Goal: Task Accomplishment & Management: Manage account settings

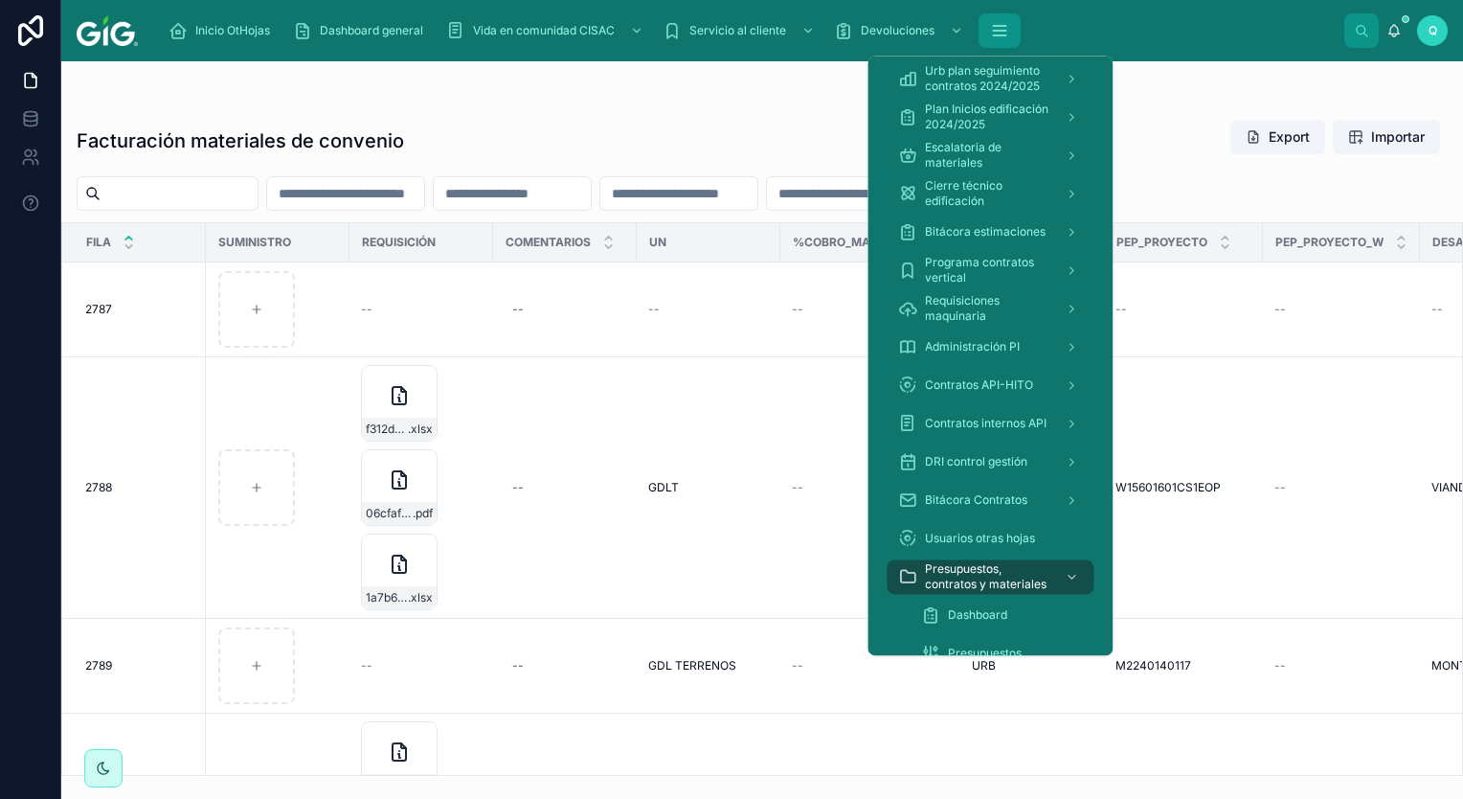
click at [996, 40] on button "scrollable content" at bounding box center [1000, 30] width 42 height 34
click at [992, 580] on span "Presupuestos, contratos y materiales" at bounding box center [987, 576] width 124 height 31
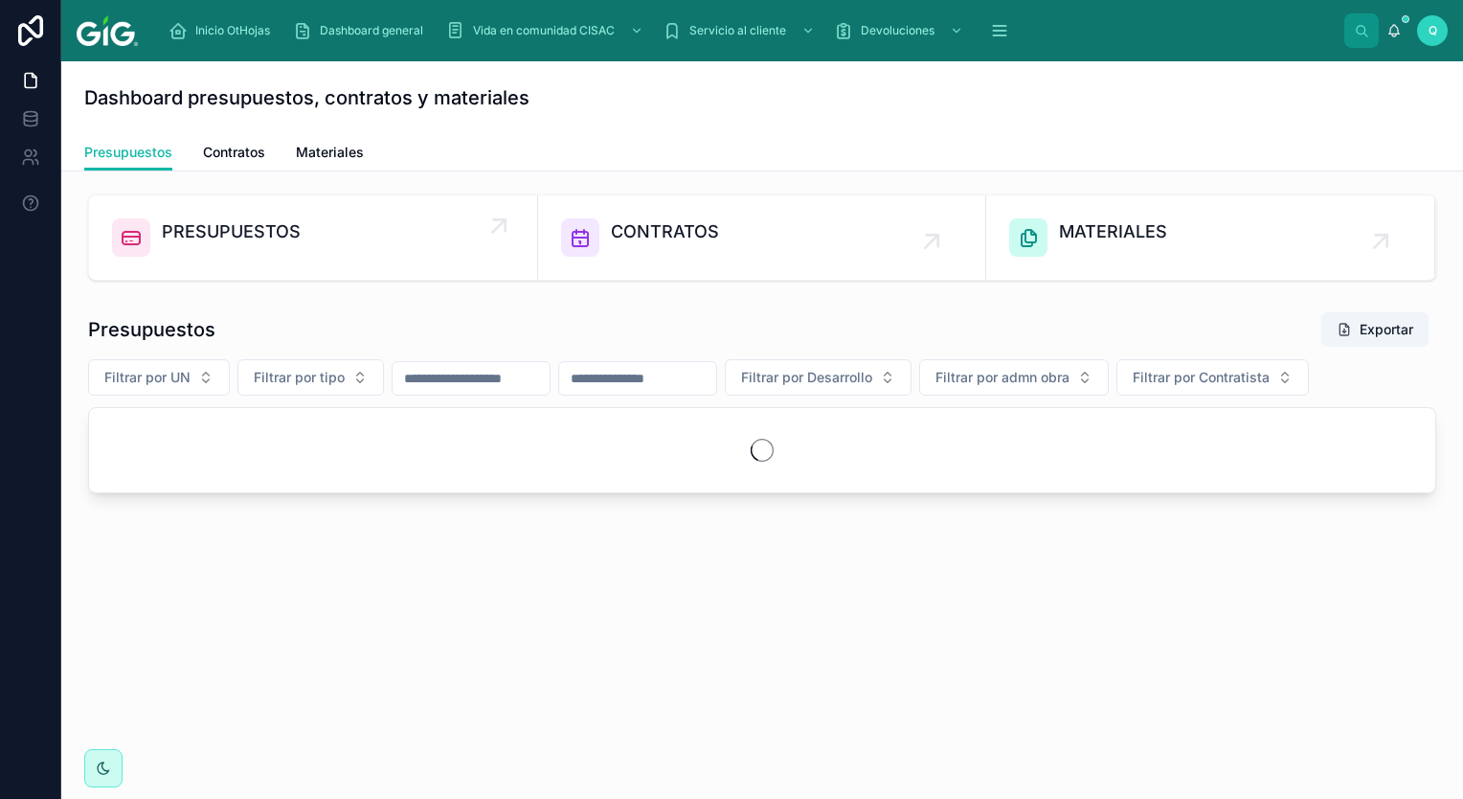
click at [282, 216] on link "PRESUPUESTOS" at bounding box center [313, 237] width 449 height 84
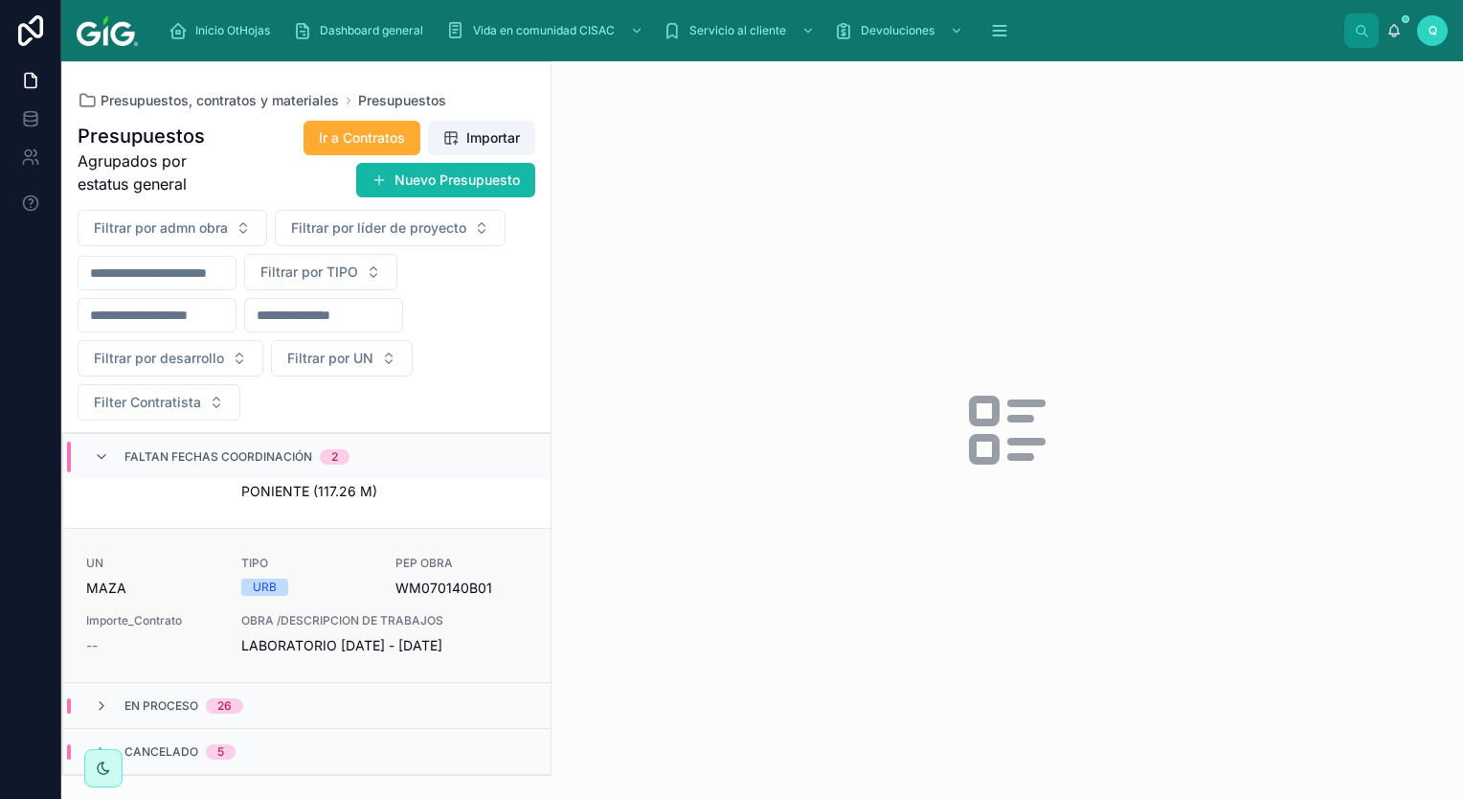
scroll to position [981, 0]
click at [241, 711] on div "26" at bounding box center [224, 705] width 37 height 15
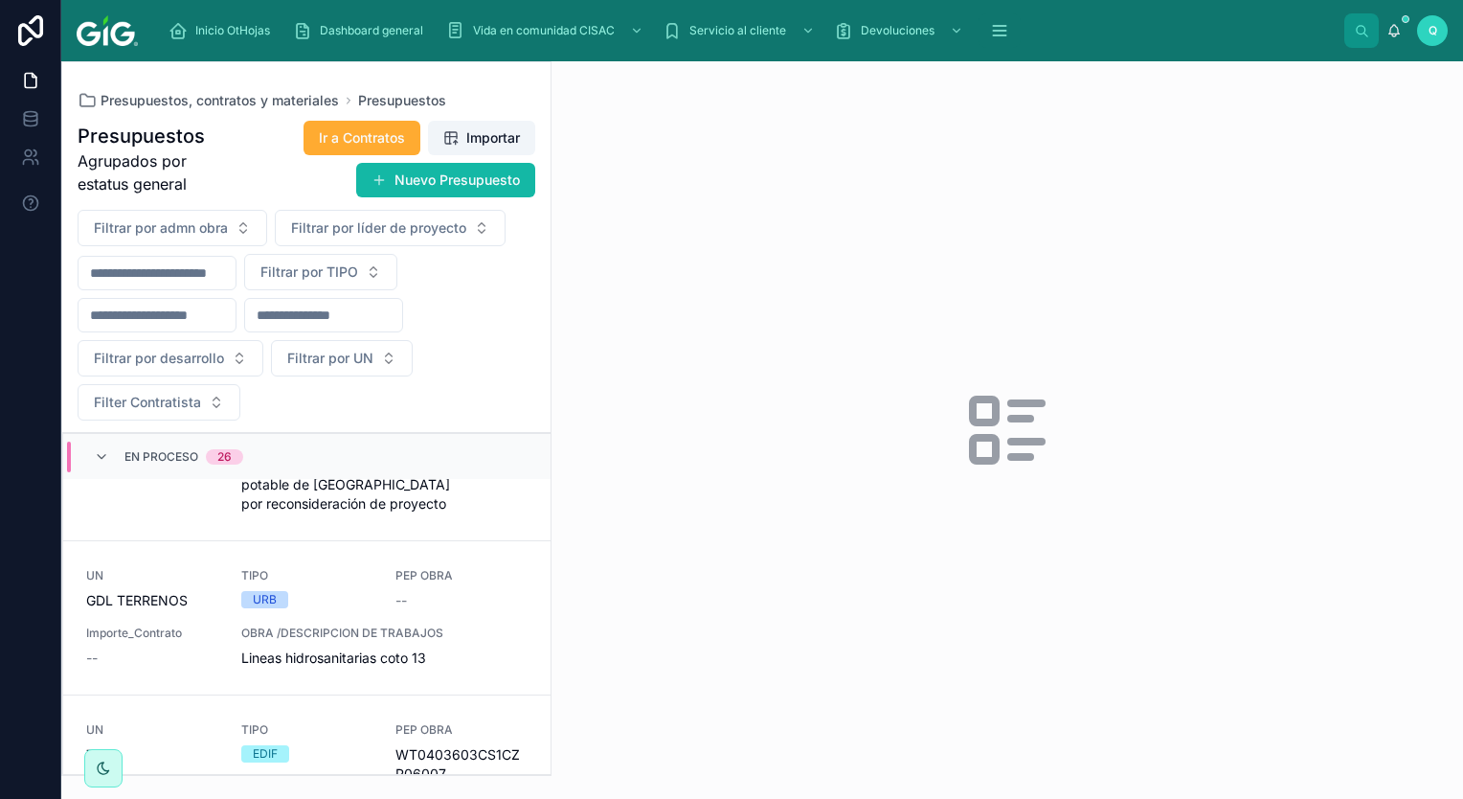
scroll to position [5742, 0]
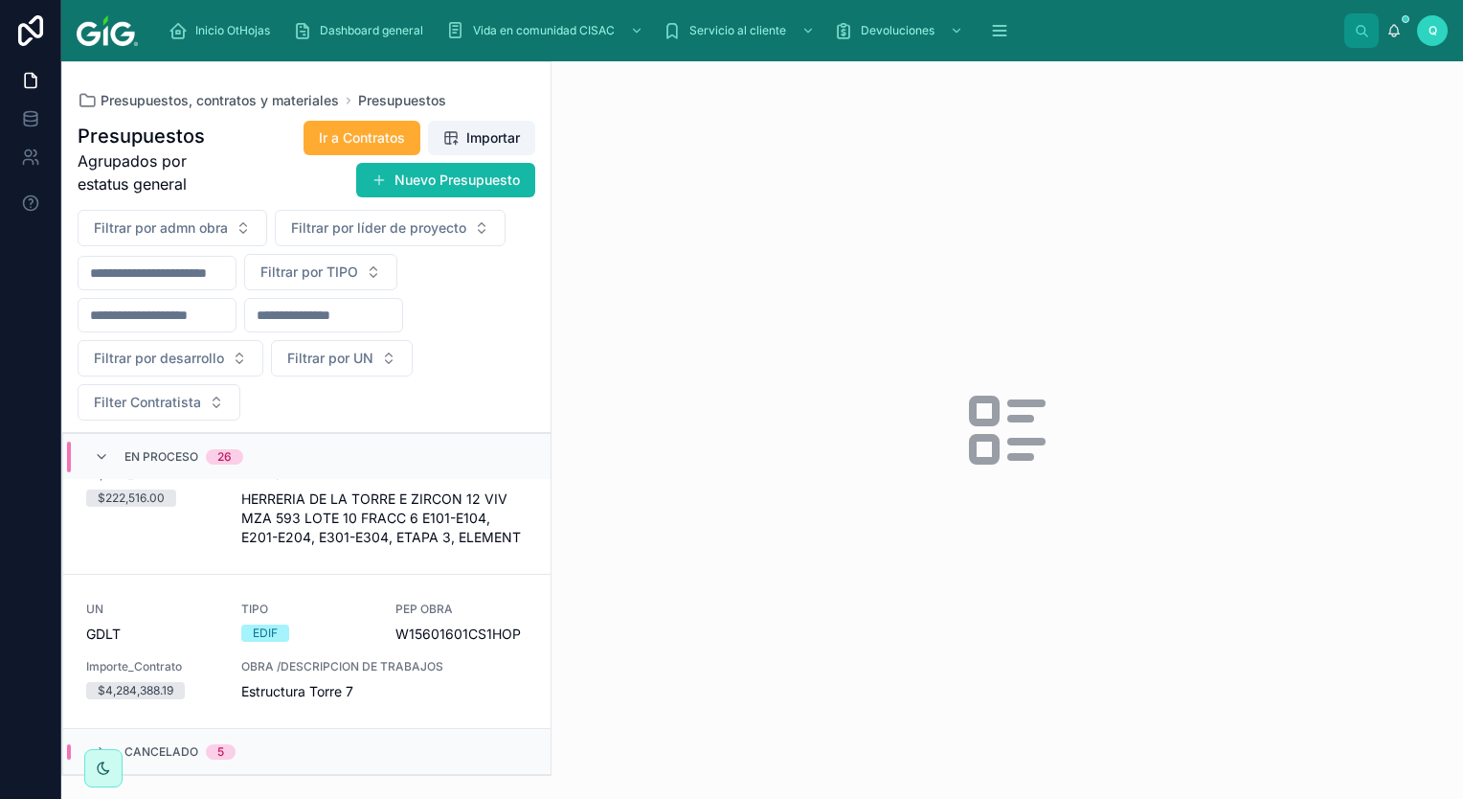
click at [305, 761] on div "Cancelado 5" at bounding box center [306, 751] width 487 height 46
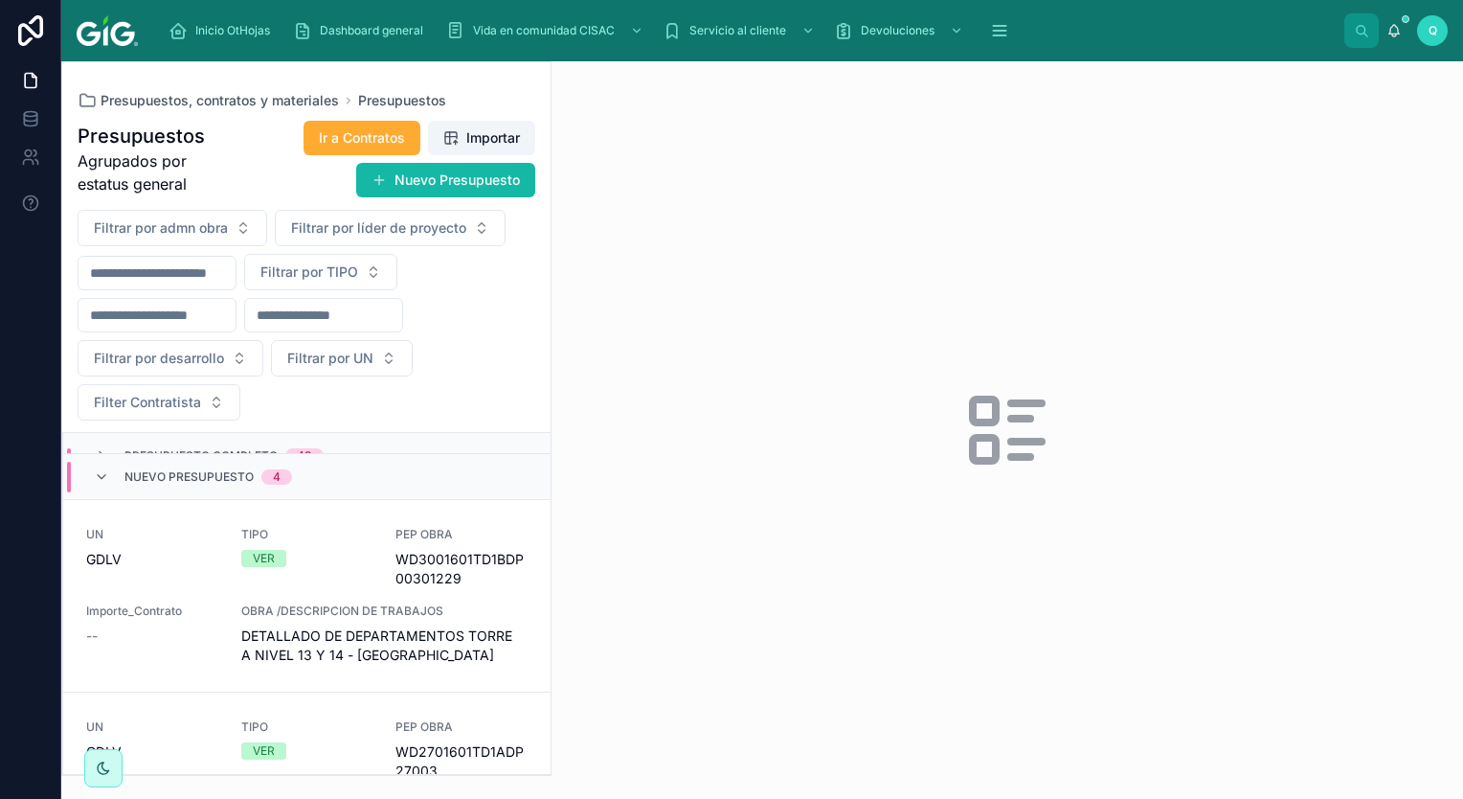
scroll to position [0, 0]
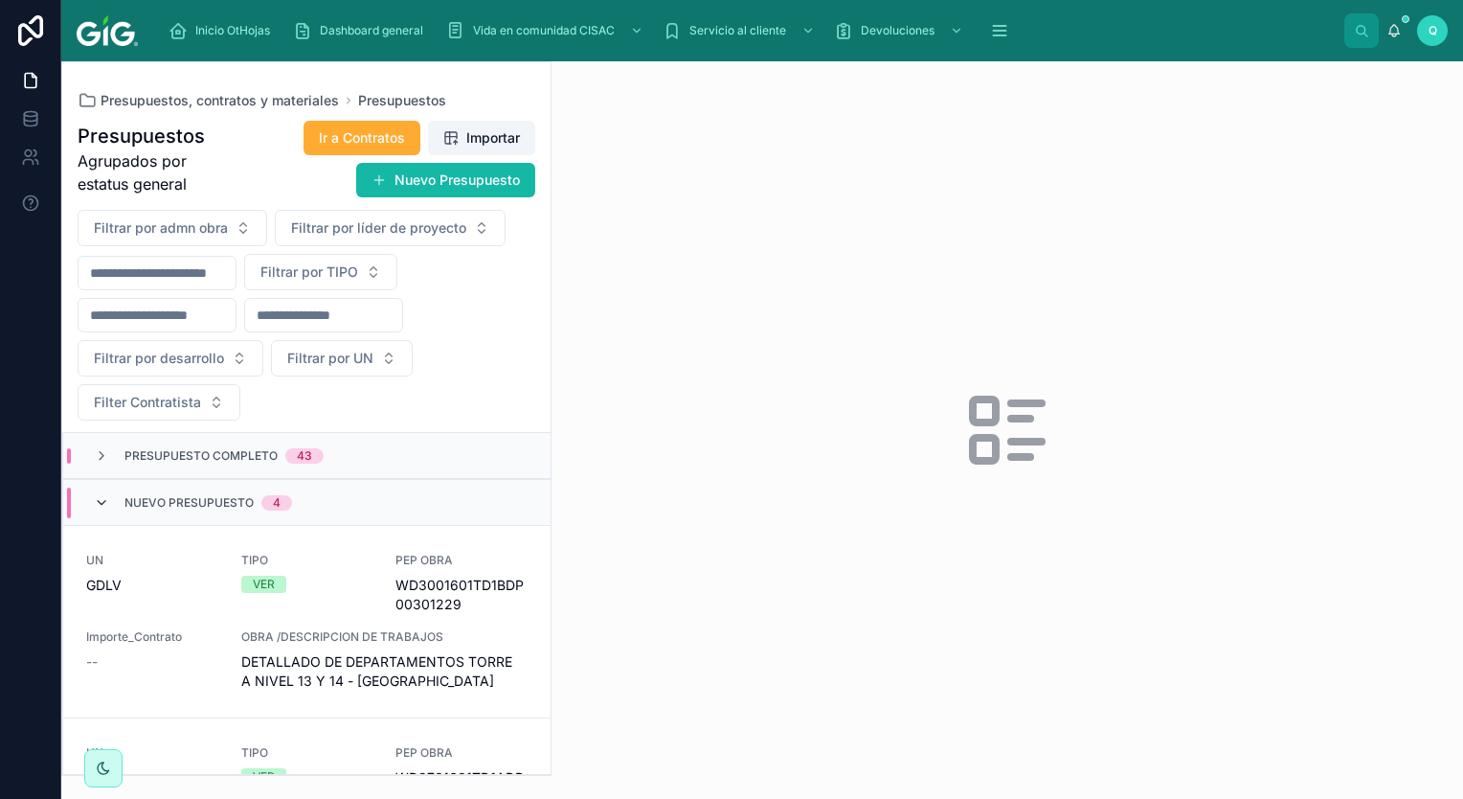
click at [99, 495] on icon at bounding box center [101, 502] width 15 height 15
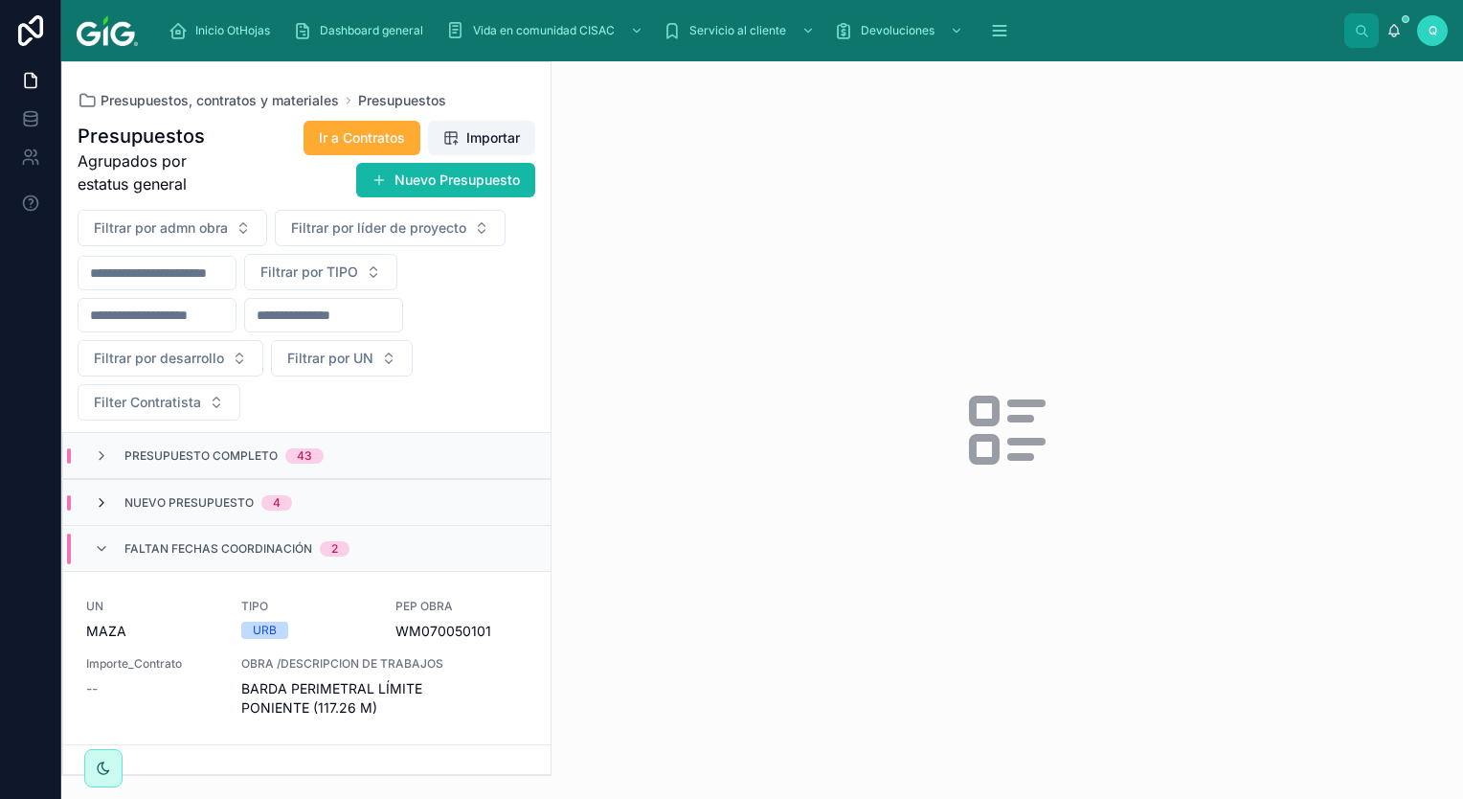
click at [100, 496] on icon at bounding box center [101, 502] width 15 height 15
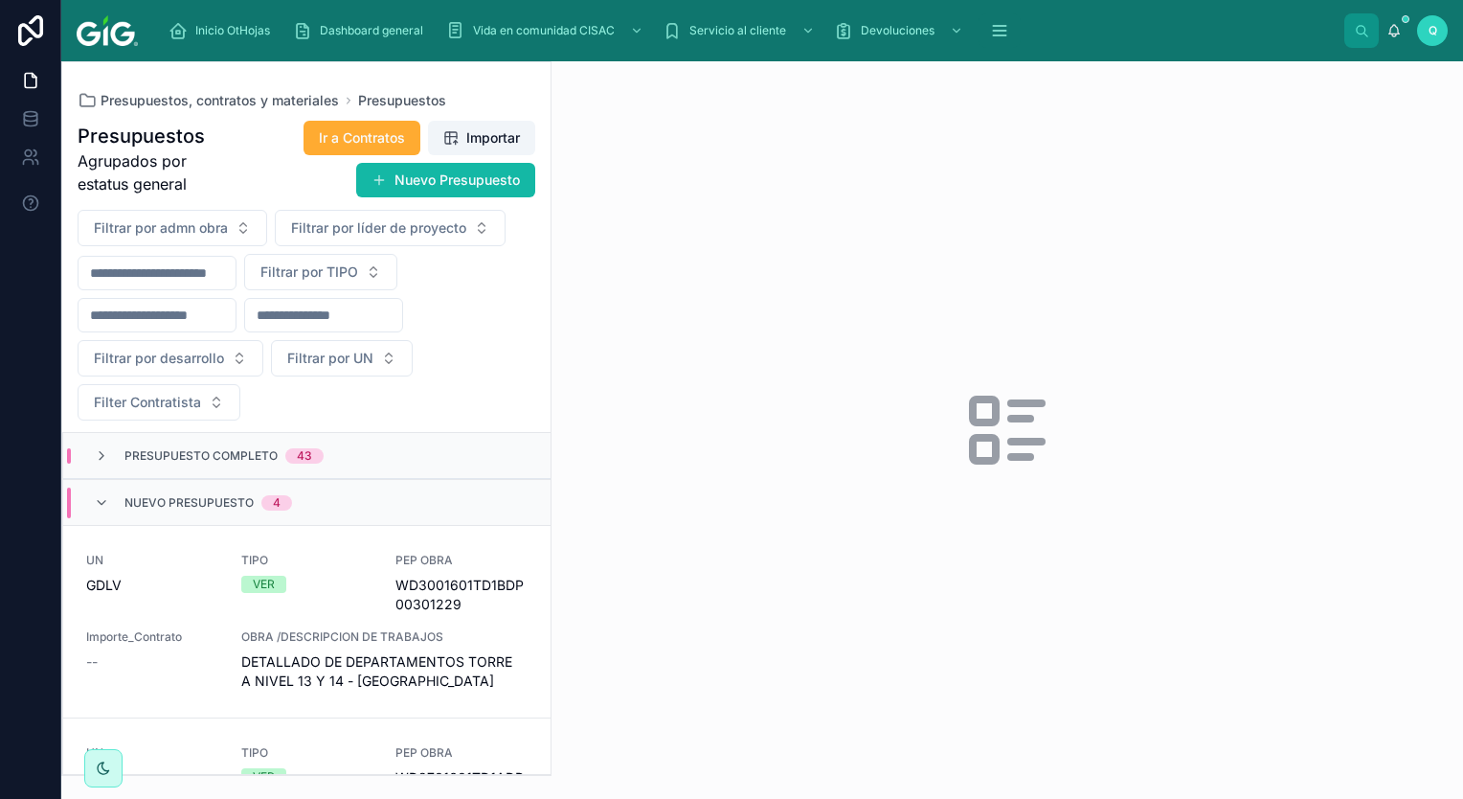
click at [92, 448] on div "Presupuesto Completo 43" at bounding box center [209, 455] width 276 height 15
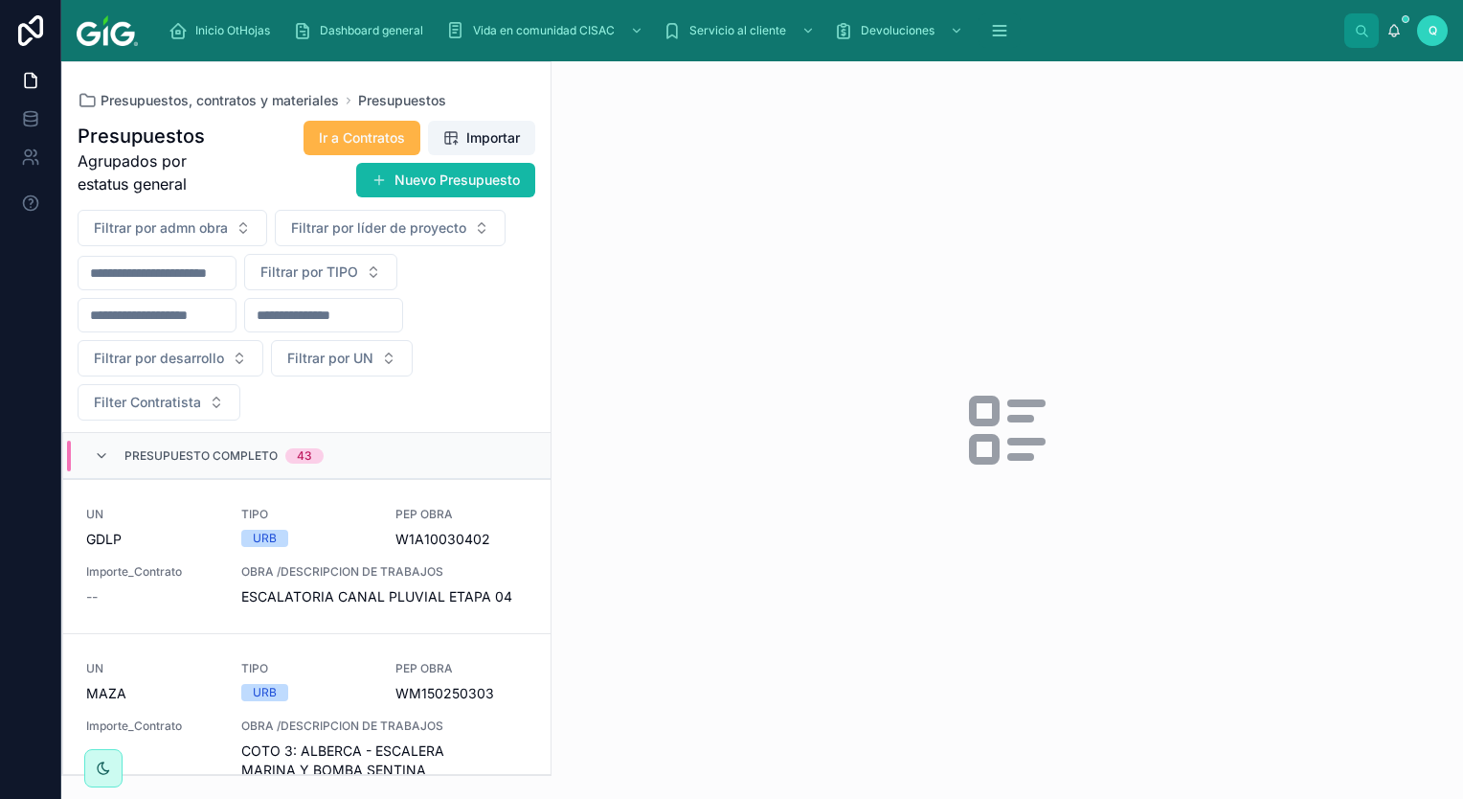
click at [363, 130] on span "Ir a Contratos" at bounding box center [362, 137] width 86 height 19
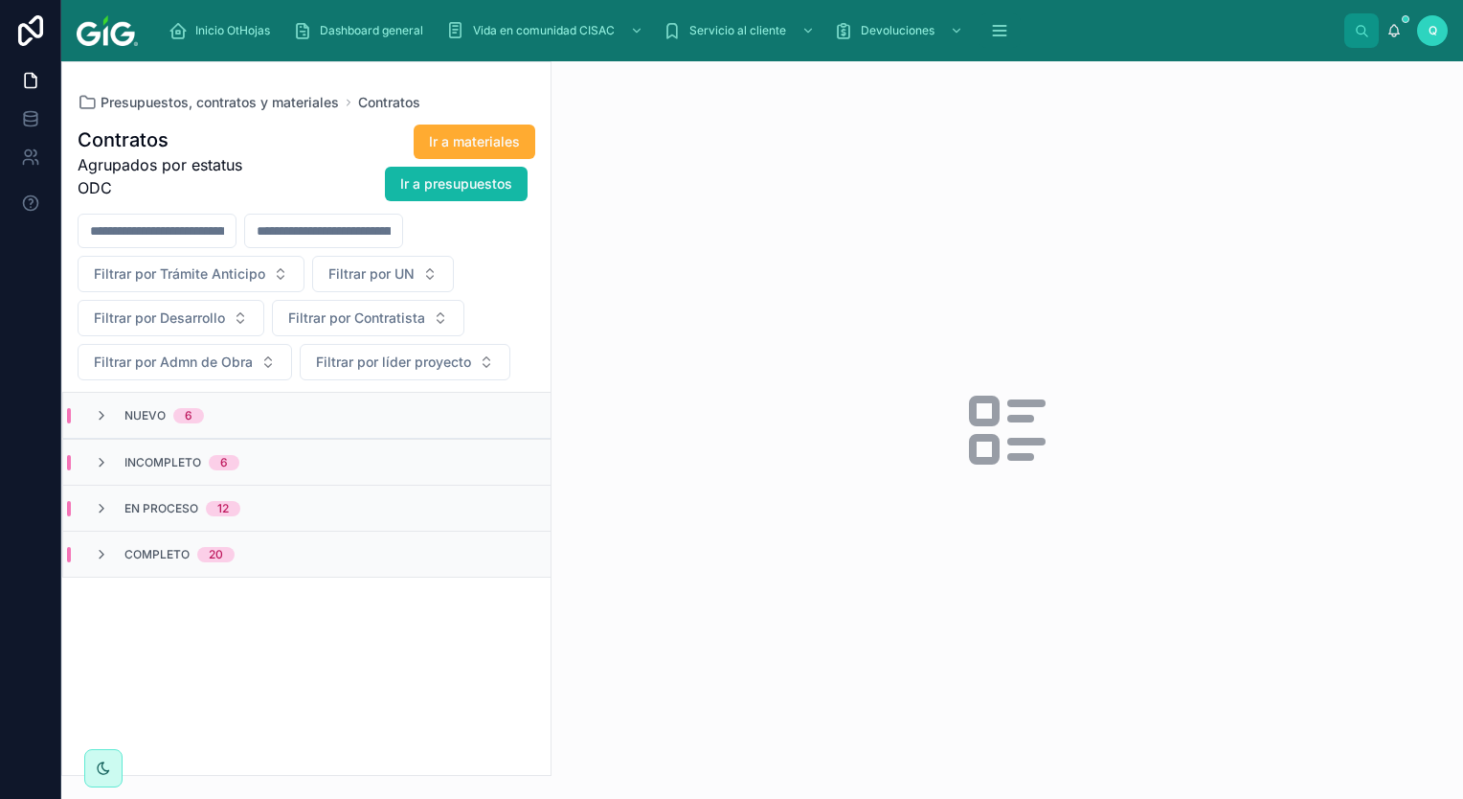
click at [221, 424] on div "Nuevo 6" at bounding box center [306, 416] width 487 height 46
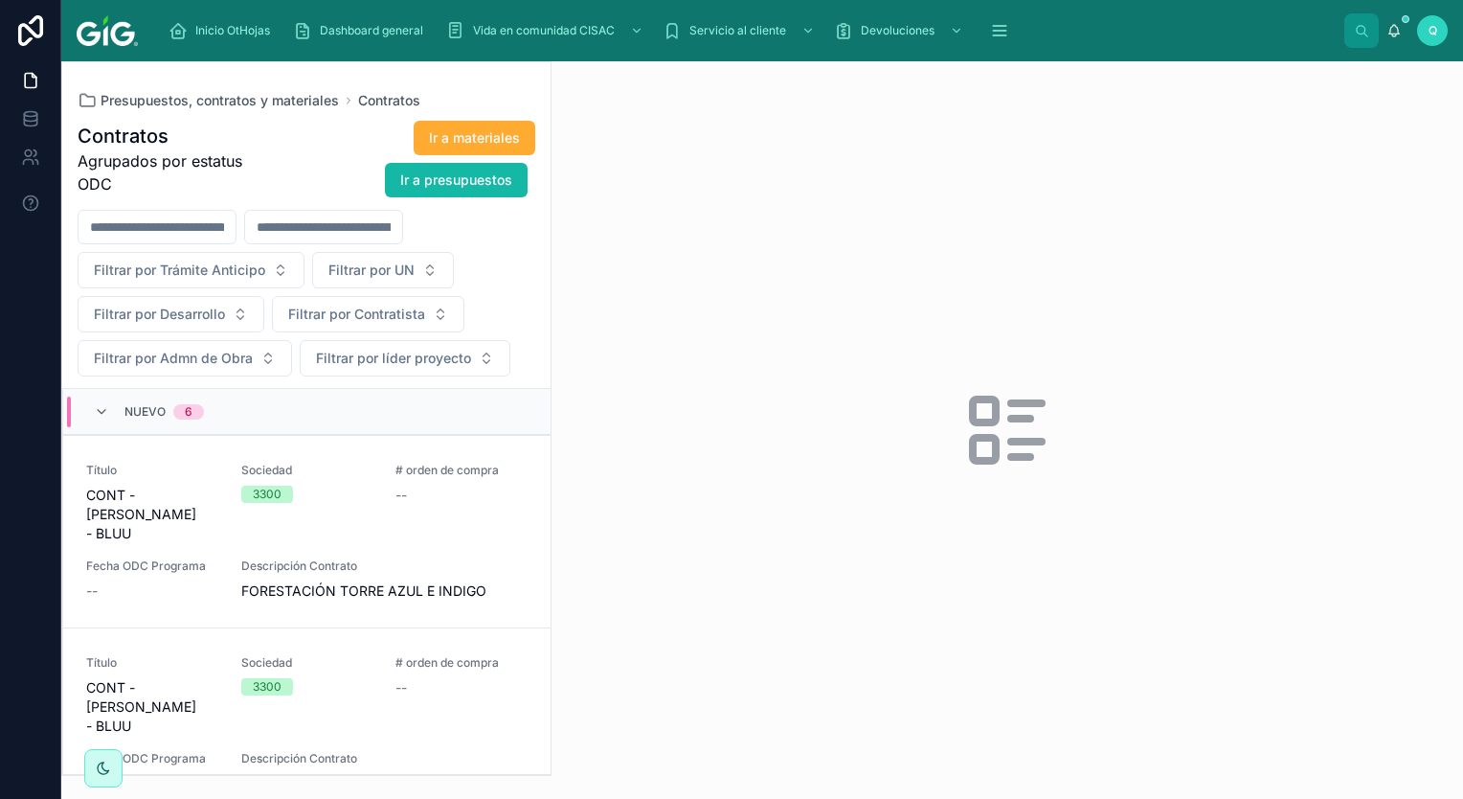
click at [90, 408] on div "Nuevo 6" at bounding box center [149, 411] width 156 height 31
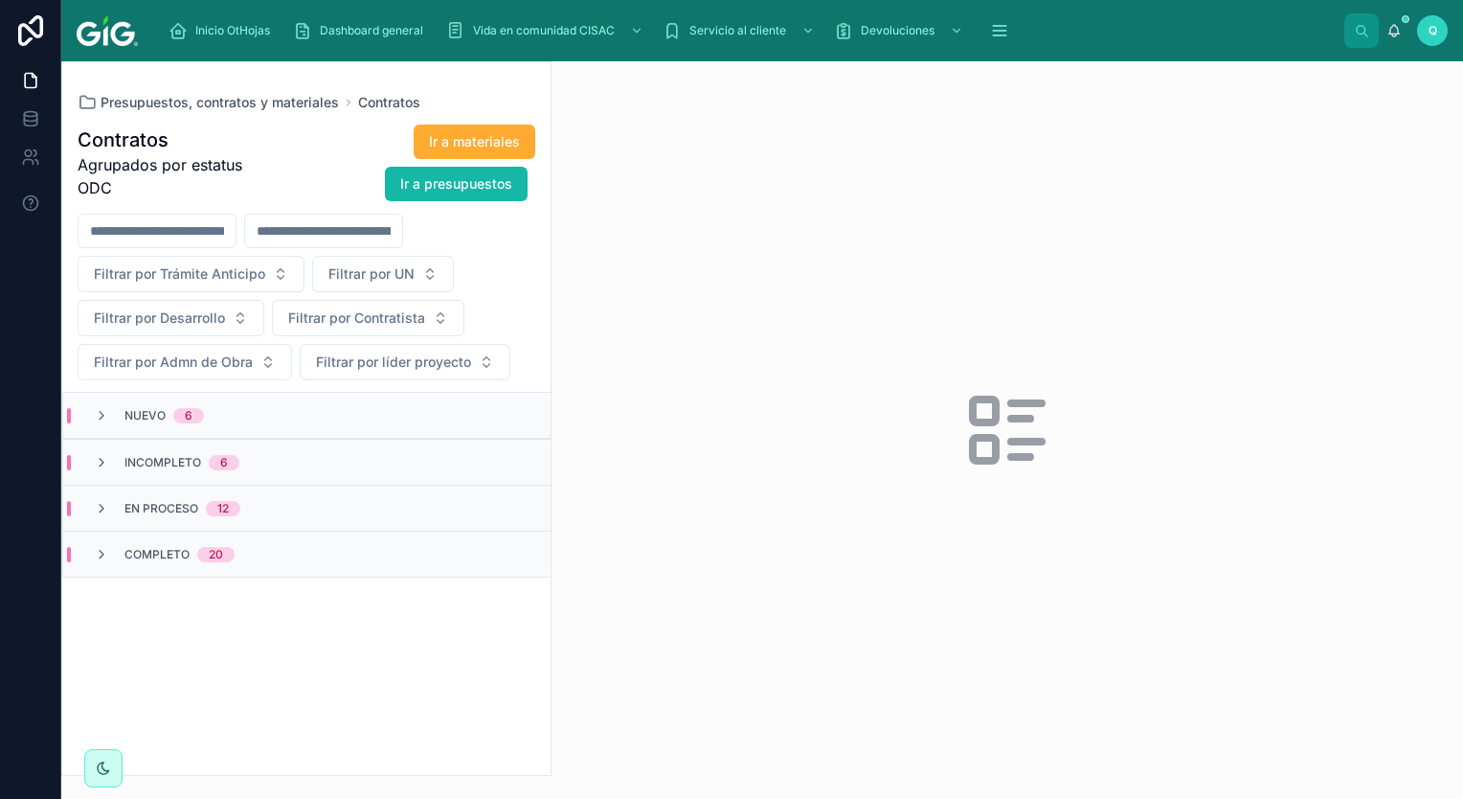
click at [219, 510] on div "12" at bounding box center [222, 508] width 11 height 15
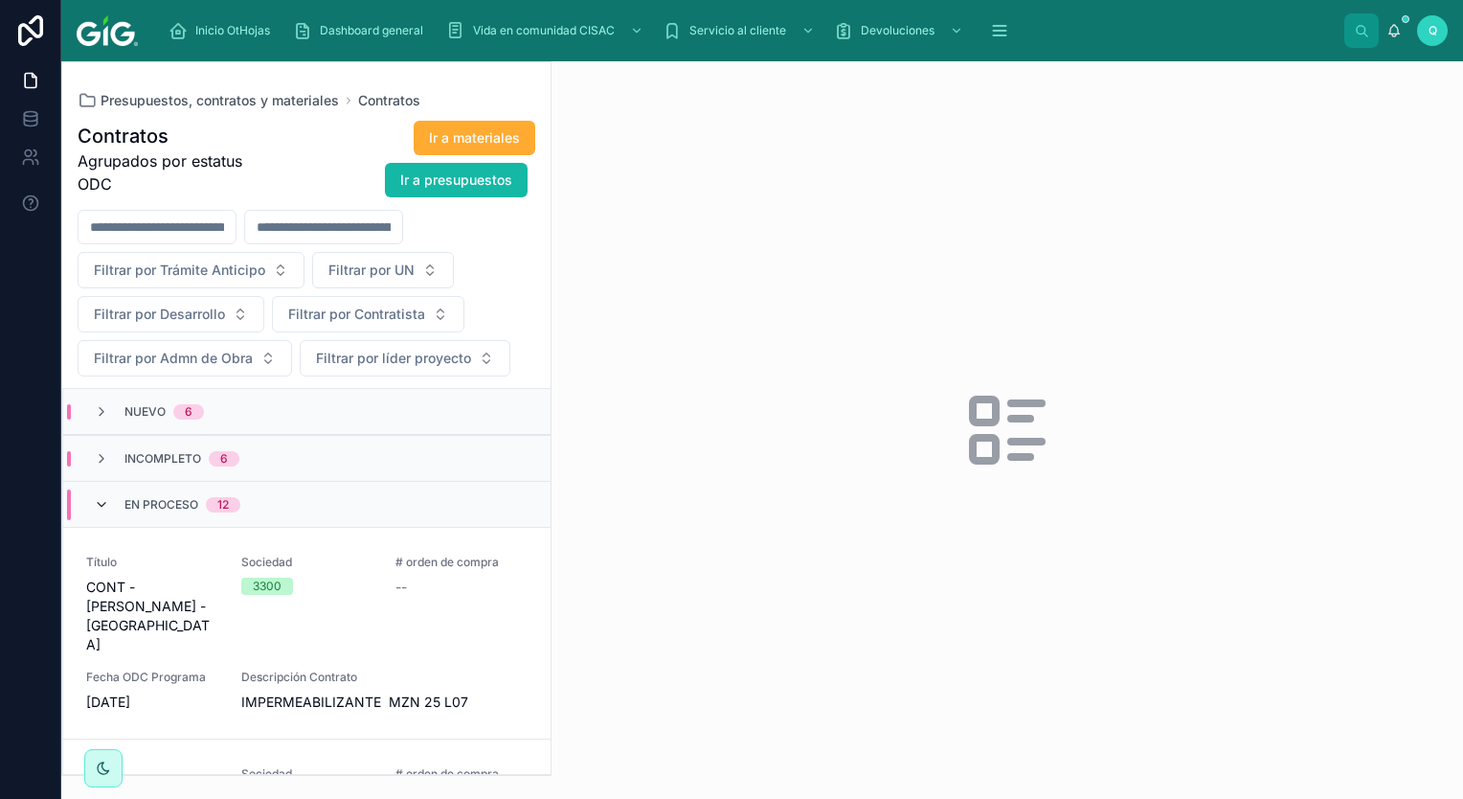
click at [106, 497] on icon at bounding box center [101, 504] width 15 height 15
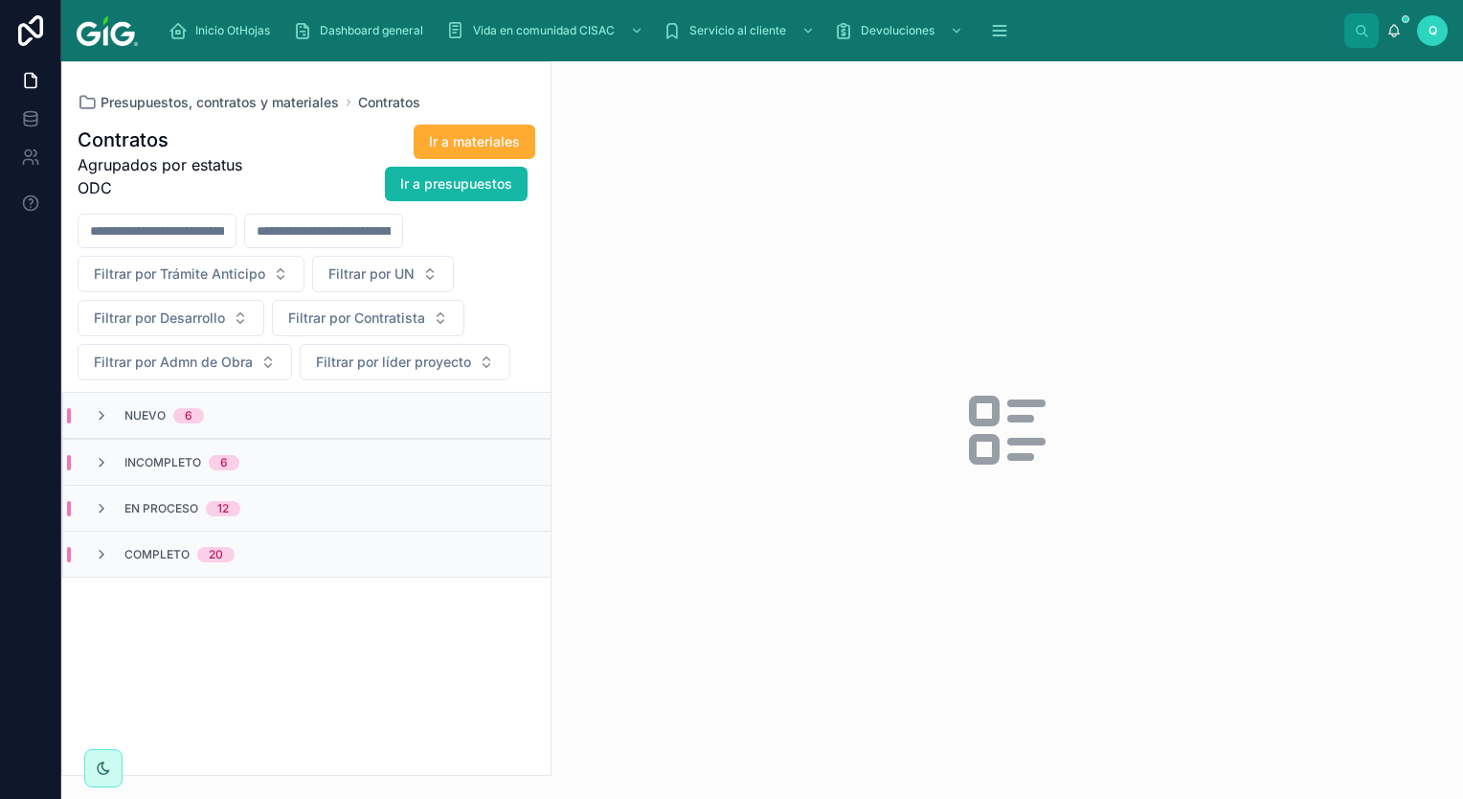
click at [141, 463] on span "Incompleto" at bounding box center [162, 462] width 77 height 15
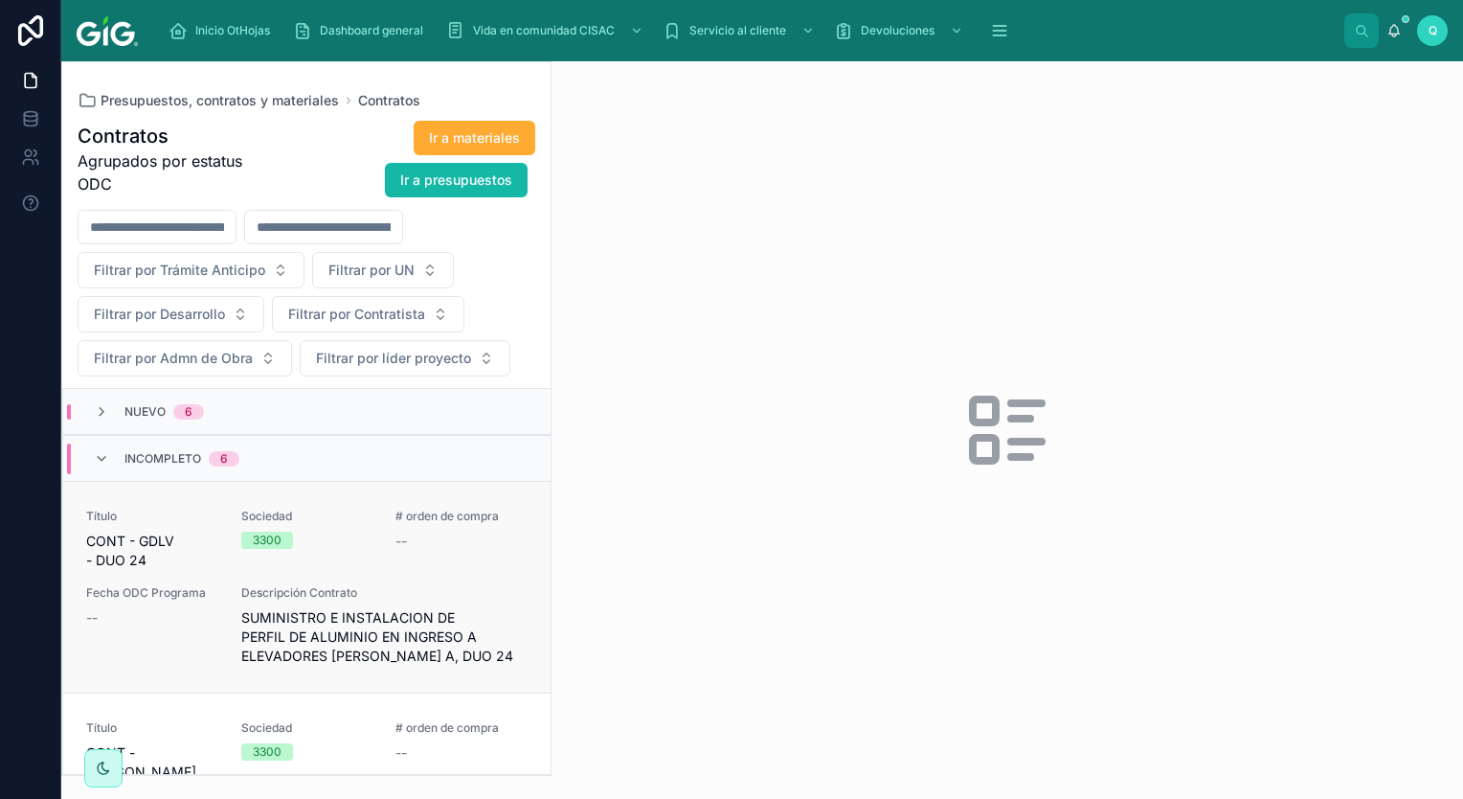
click at [241, 533] on span "3300" at bounding box center [267, 539] width 52 height 17
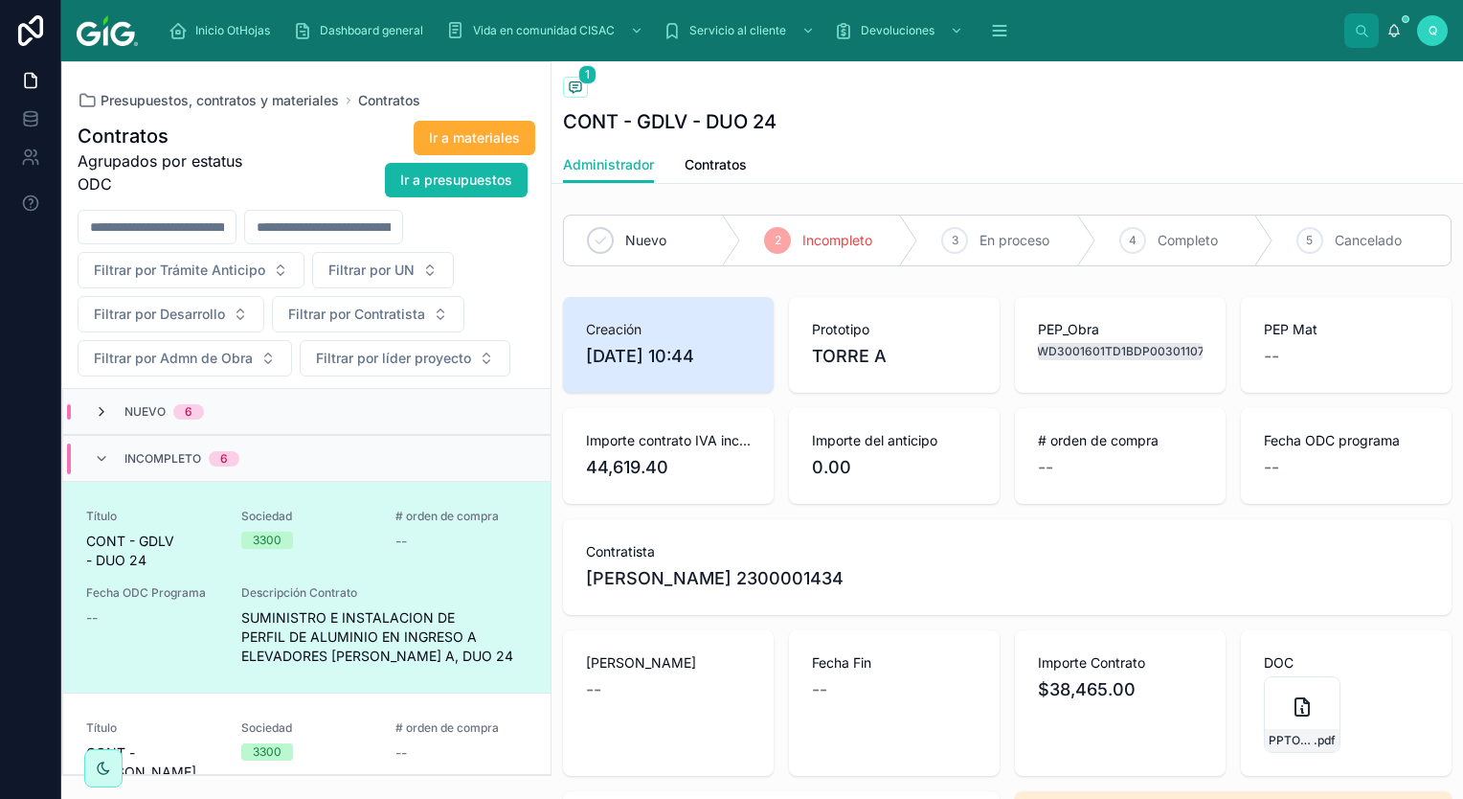
click at [104, 408] on icon at bounding box center [101, 411] width 15 height 15
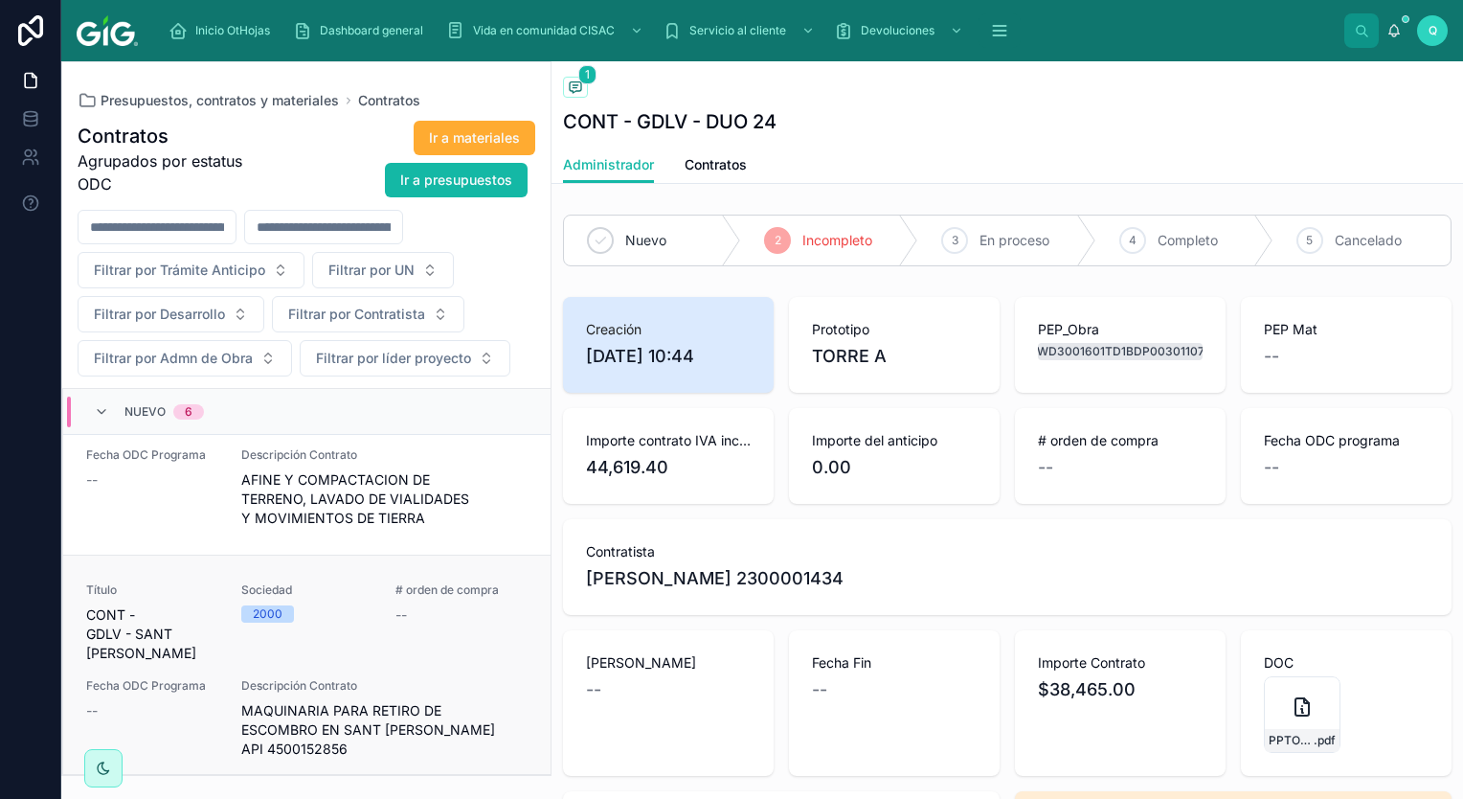
scroll to position [1149, 0]
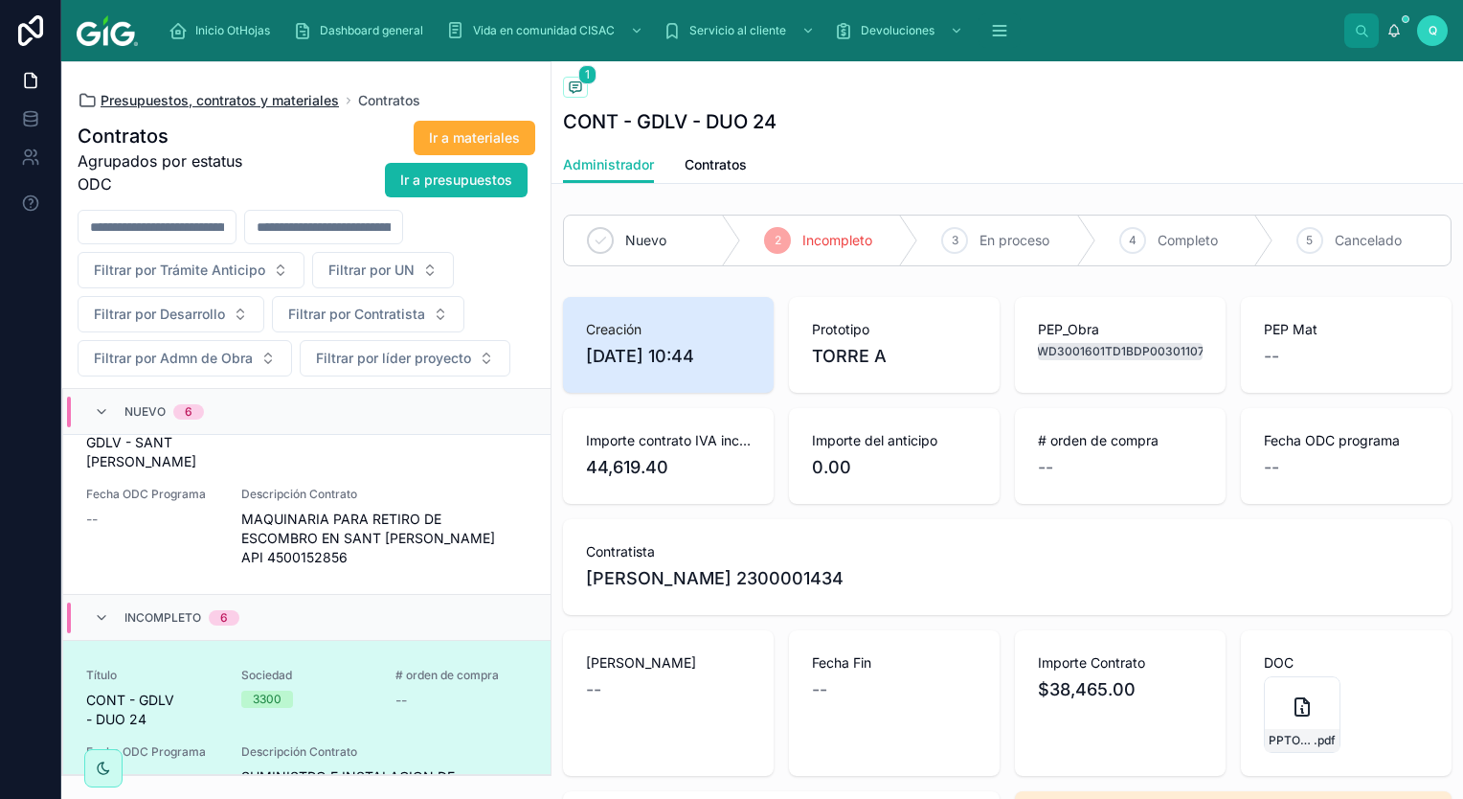
click at [142, 100] on span "Presupuestos, contratos y materiales" at bounding box center [220, 100] width 238 height 19
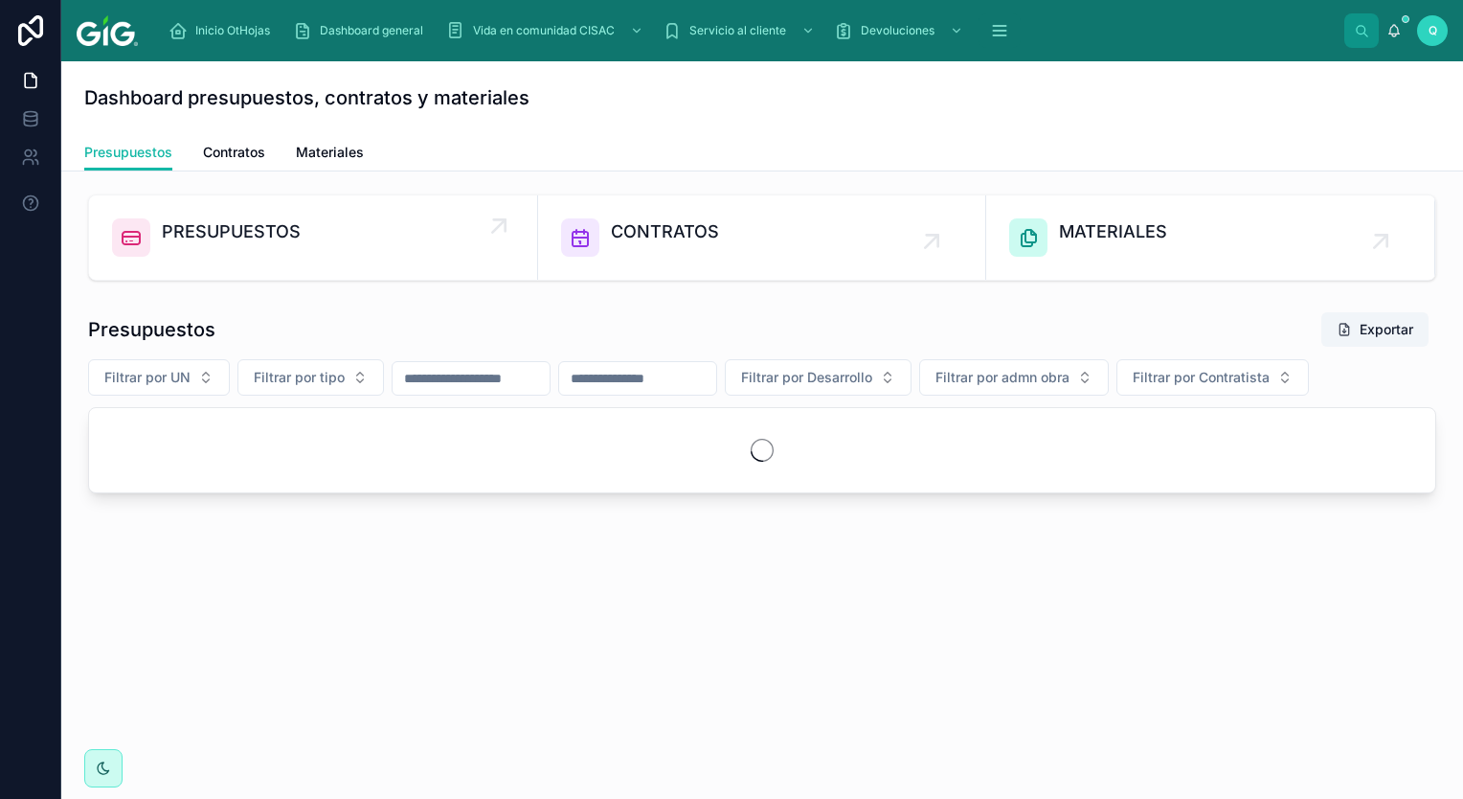
click at [291, 234] on span "PRESUPUESTOS" at bounding box center [231, 231] width 139 height 27
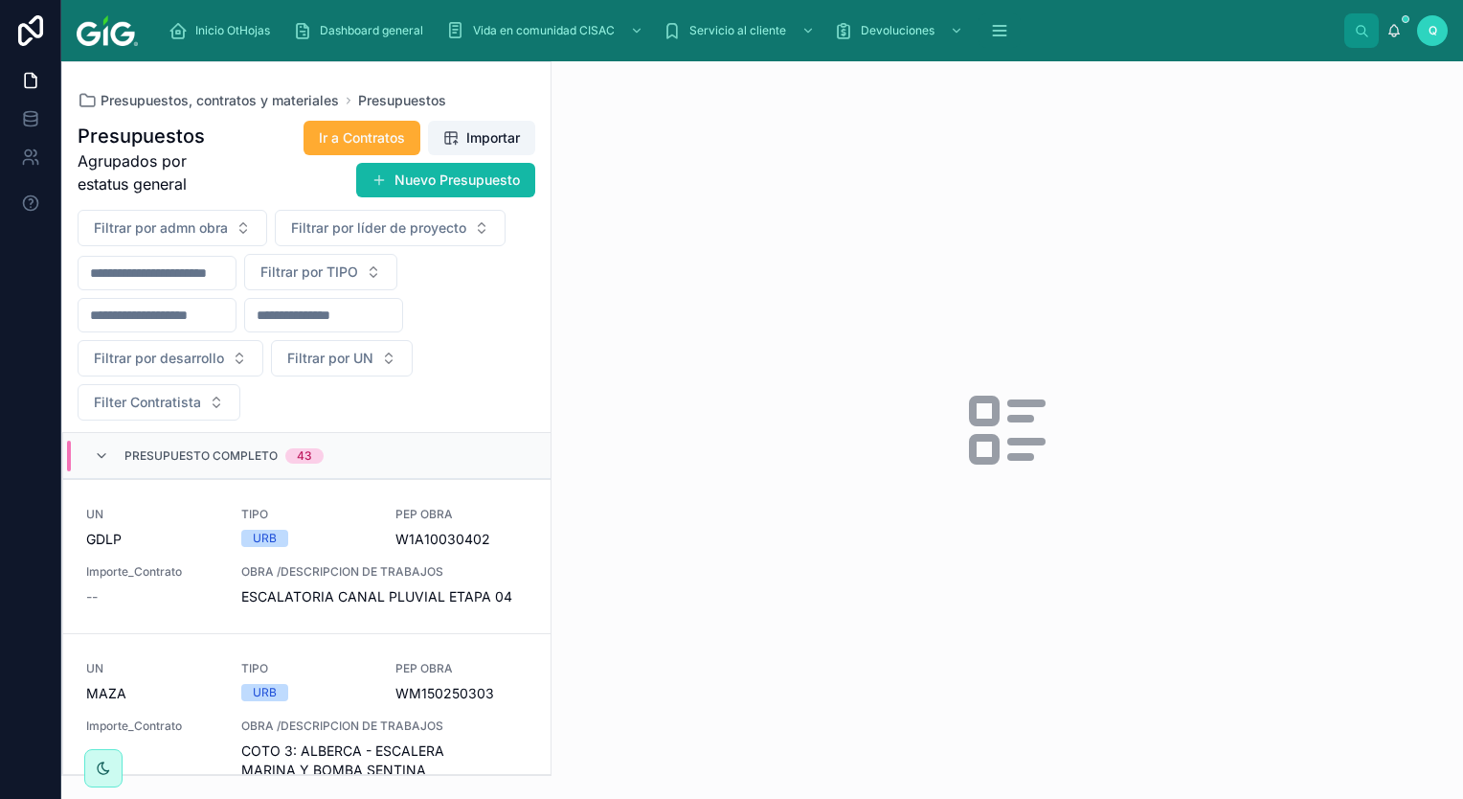
click at [113, 449] on div "Presupuesto Completo 43" at bounding box center [209, 455] width 230 height 31
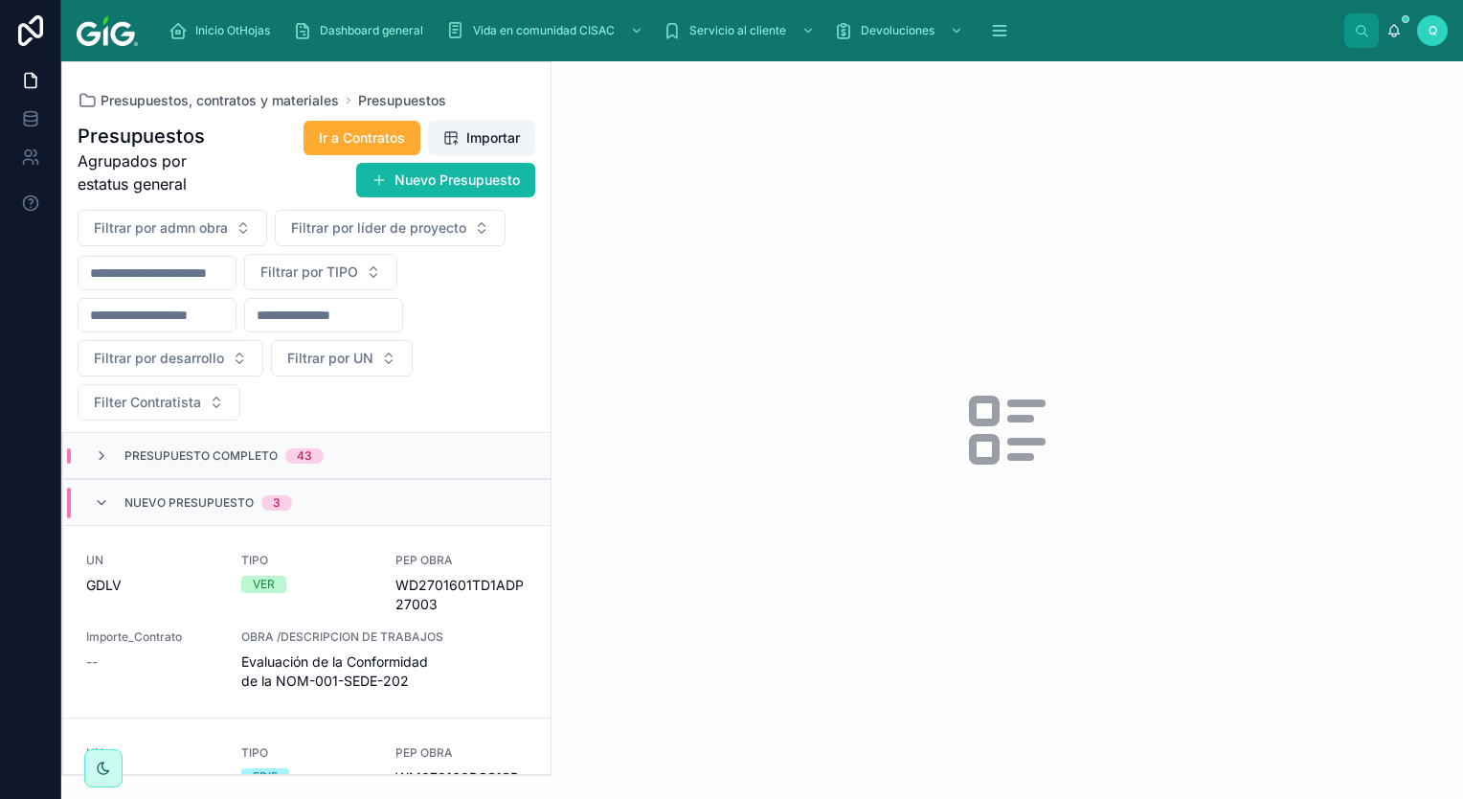
drag, startPoint x: 552, startPoint y: 403, endPoint x: 584, endPoint y: 395, distance: 33.7
click at [557, 403] on div at bounding box center [1008, 429] width 912 height 737
click at [219, 266] on input "text" at bounding box center [157, 272] width 157 height 27
type input "****"
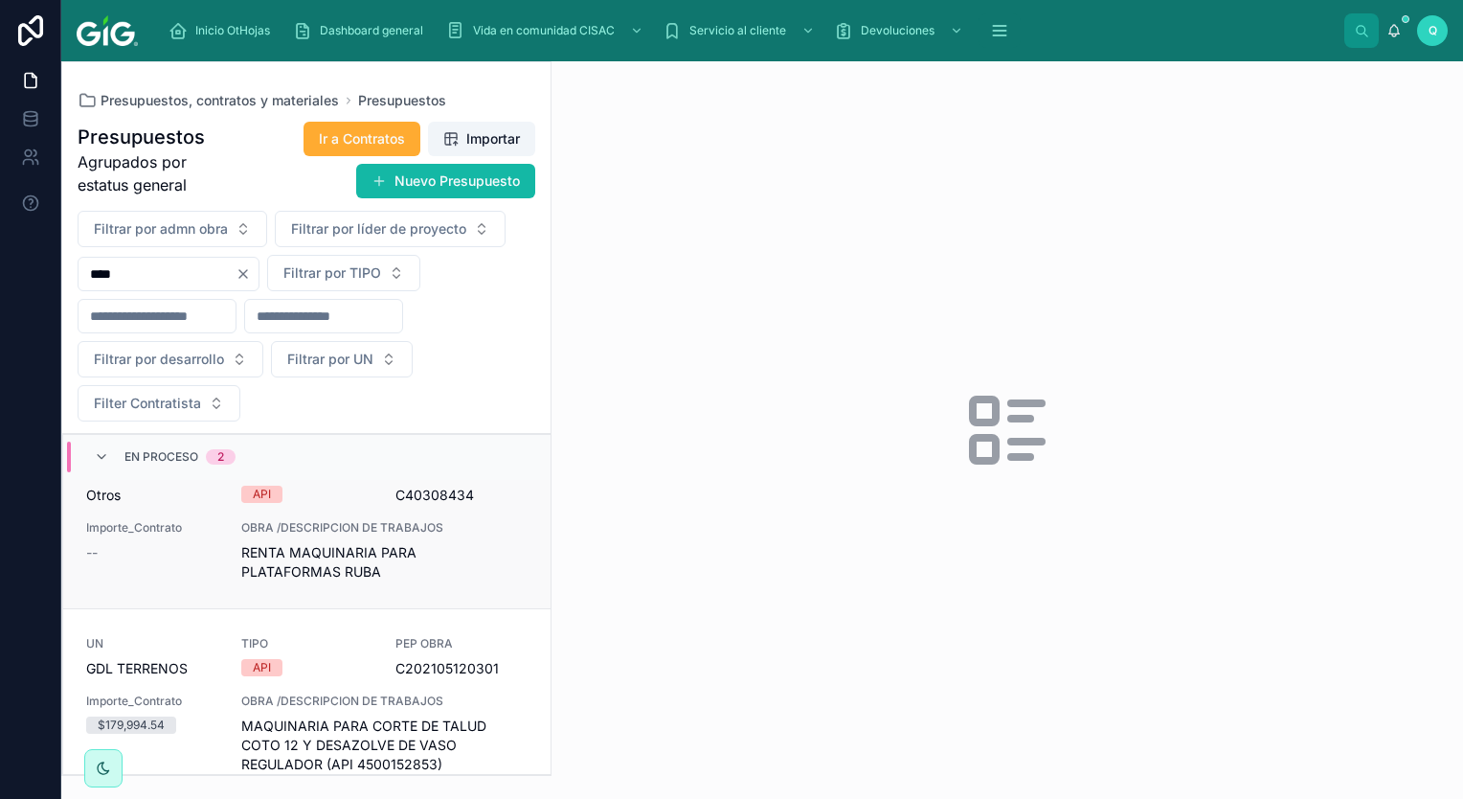
scroll to position [96, 0]
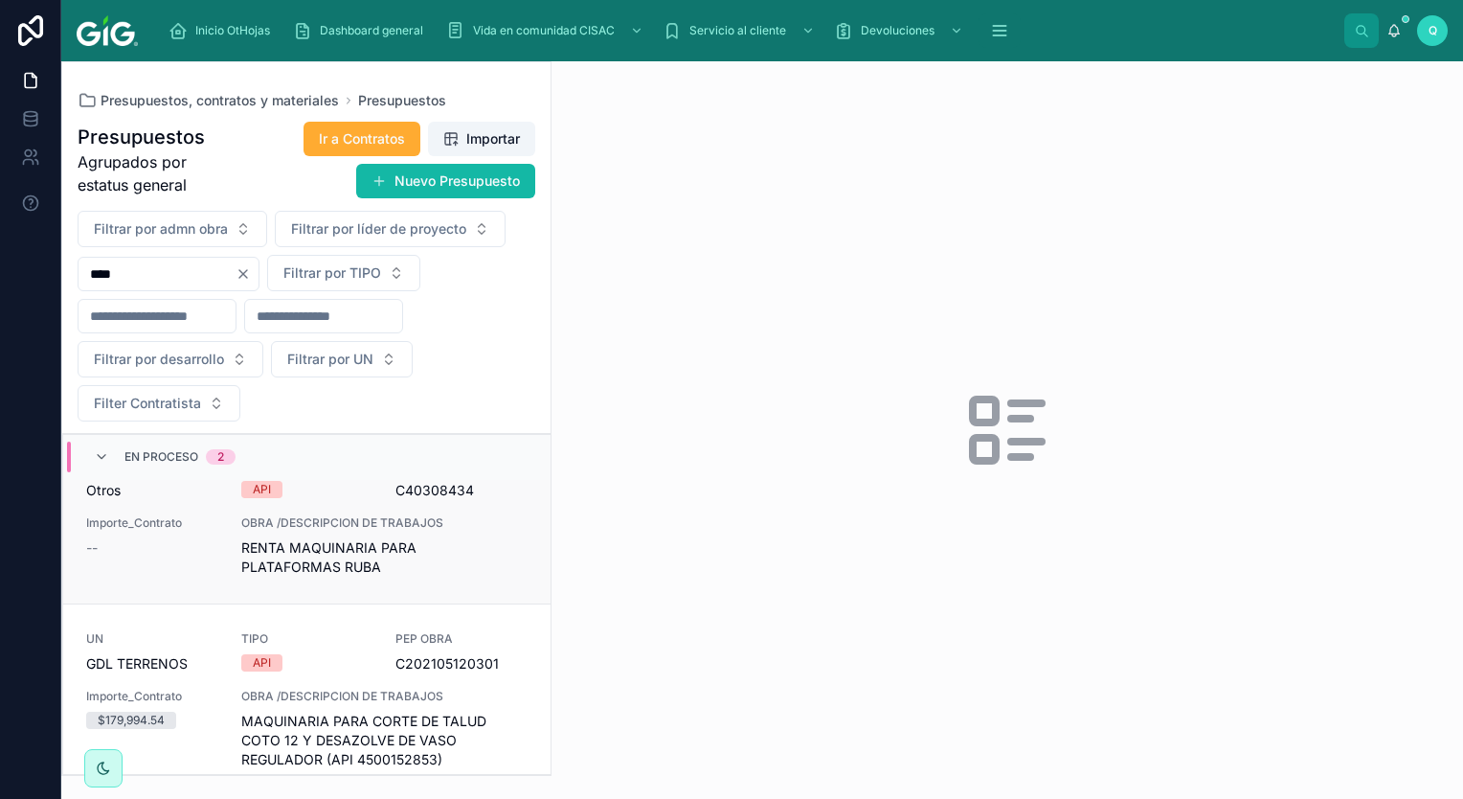
click at [288, 530] on div "OBRA /DESCRIPCION DE TRABAJOS RENTA MAQUINARIA PARA PLATAFORMAS RUBA" at bounding box center [384, 545] width 286 height 61
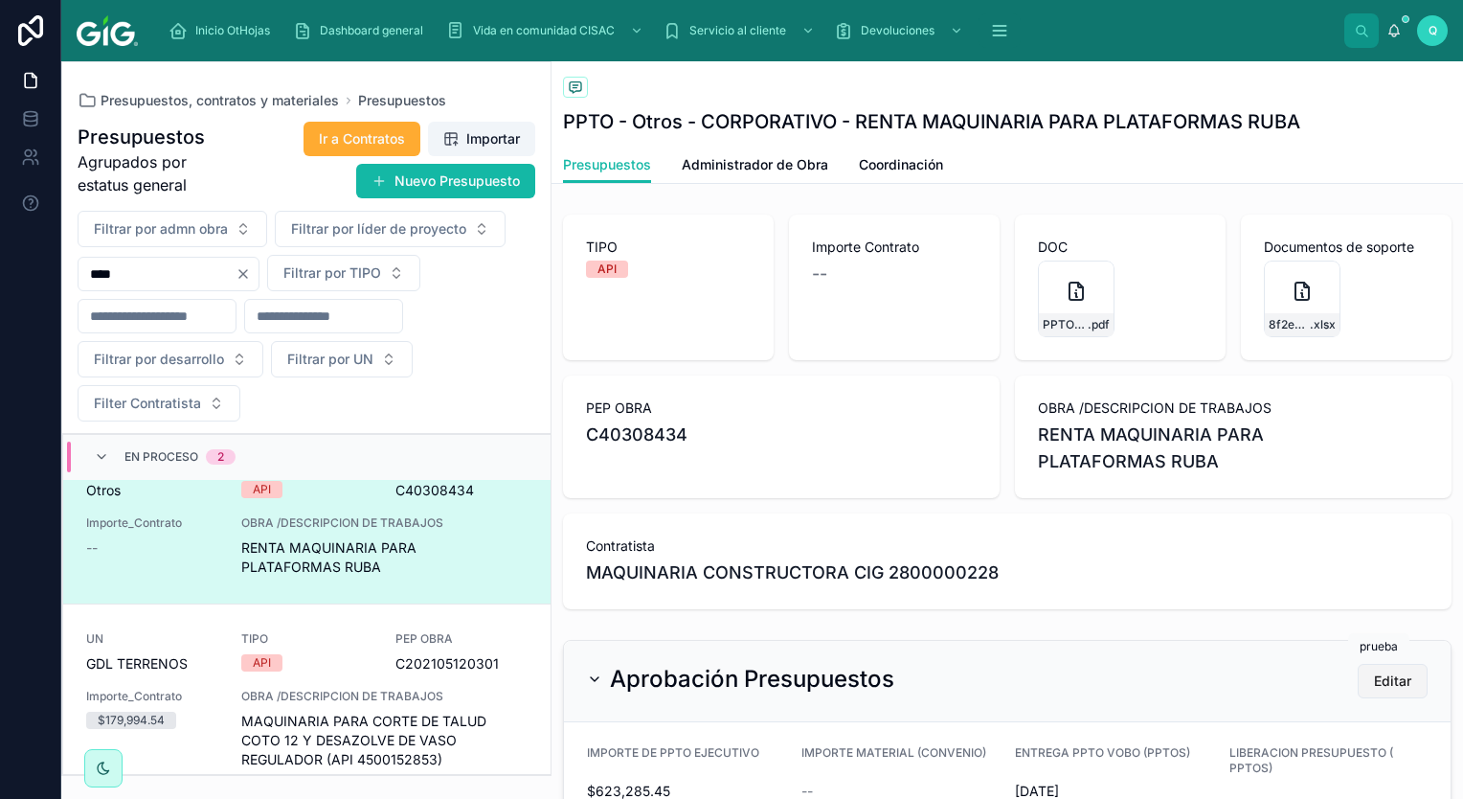
click at [1375, 683] on span "Editar" at bounding box center [1392, 680] width 37 height 19
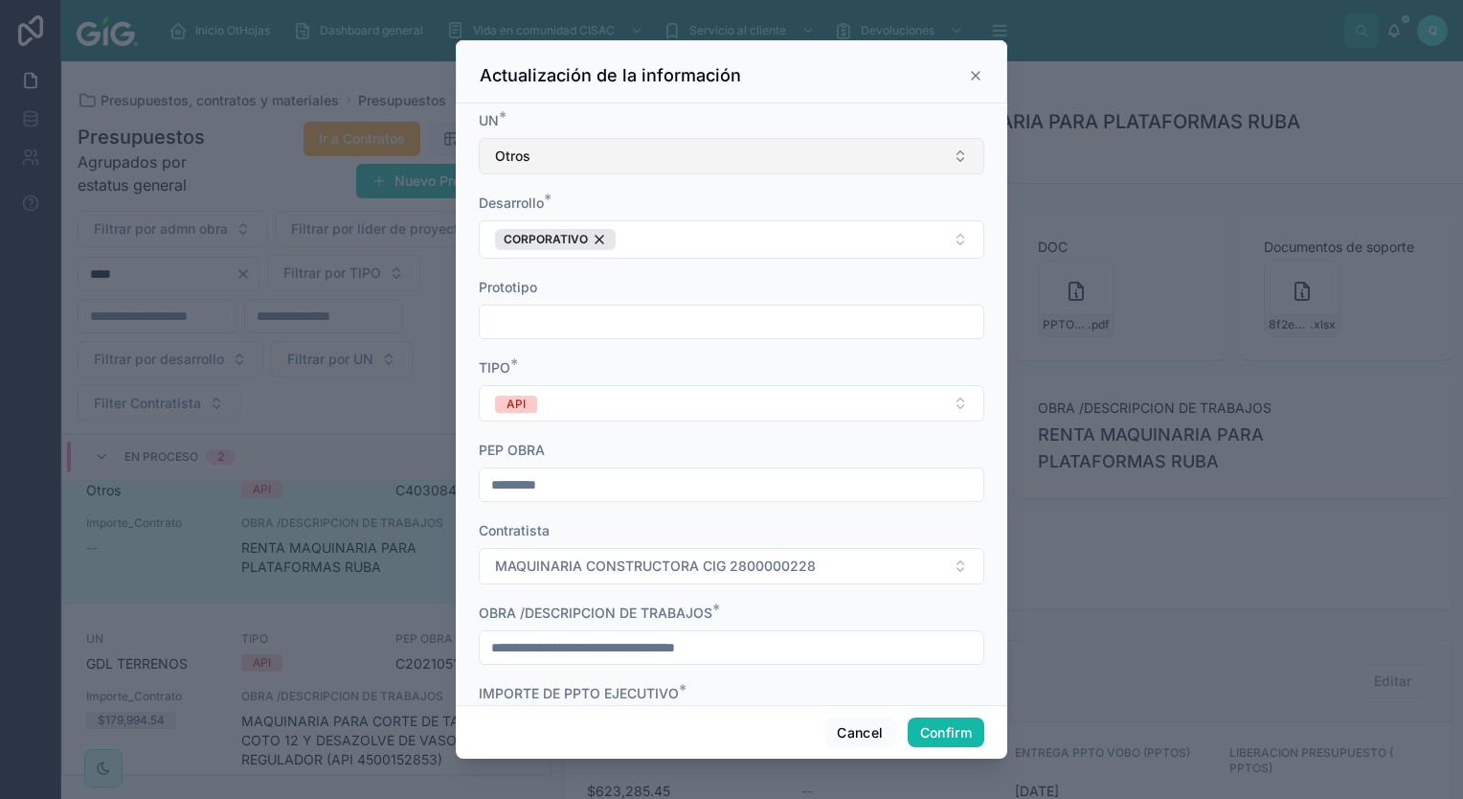
click at [643, 164] on button "Otros" at bounding box center [732, 156] width 506 height 36
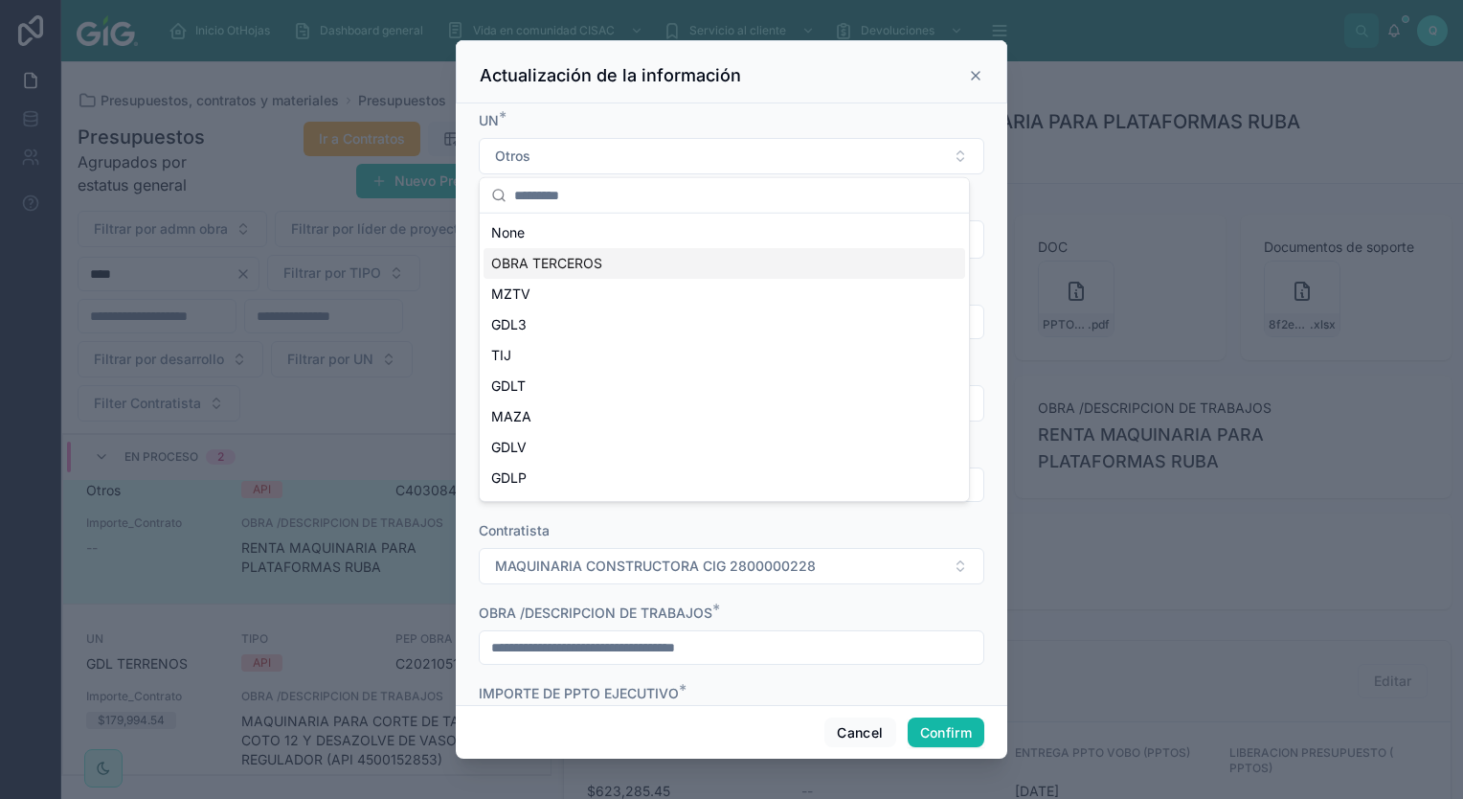
click at [618, 264] on div "OBRA TERCEROS" at bounding box center [725, 263] width 482 height 31
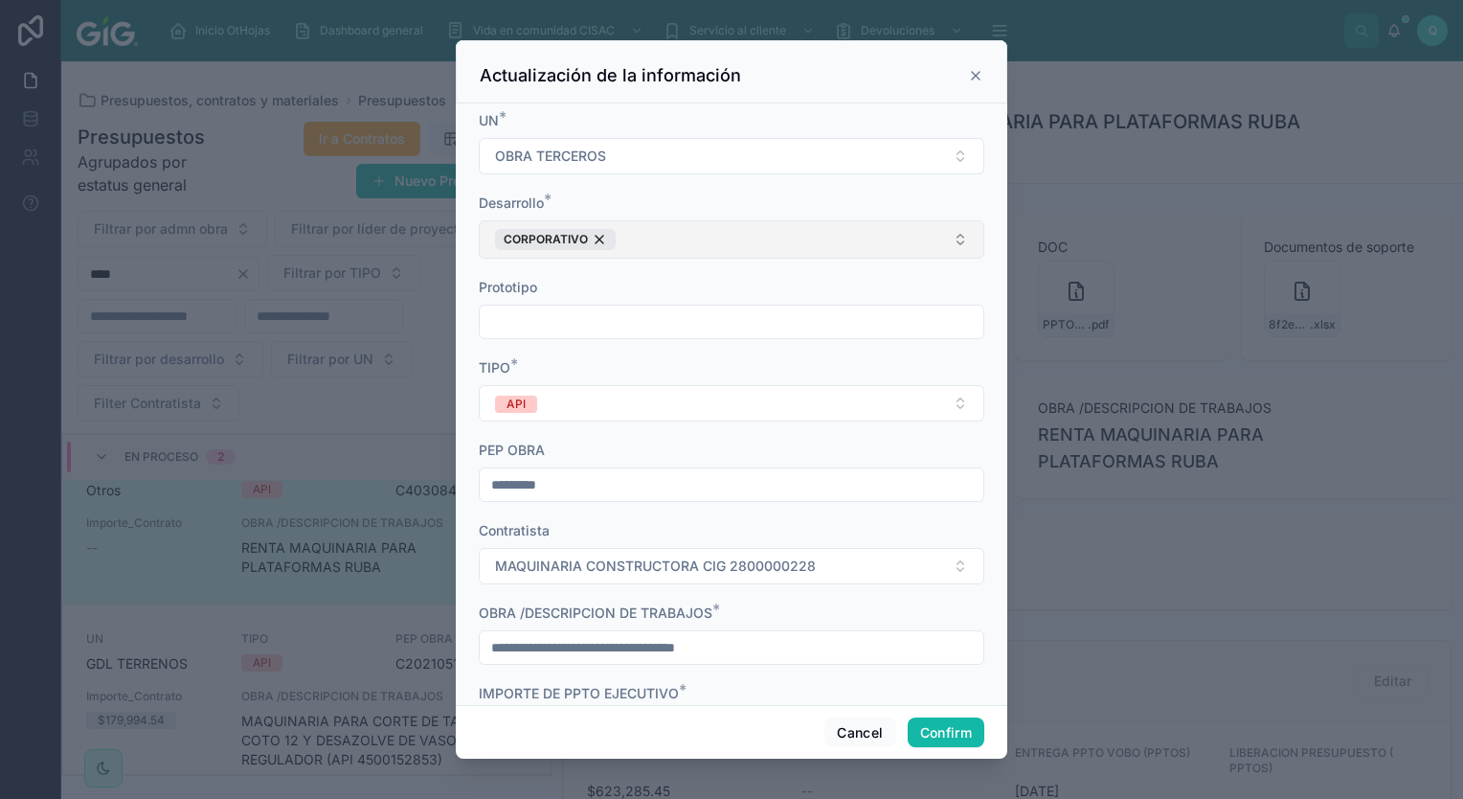
click at [678, 243] on button "CORPORATIVO" at bounding box center [732, 239] width 506 height 38
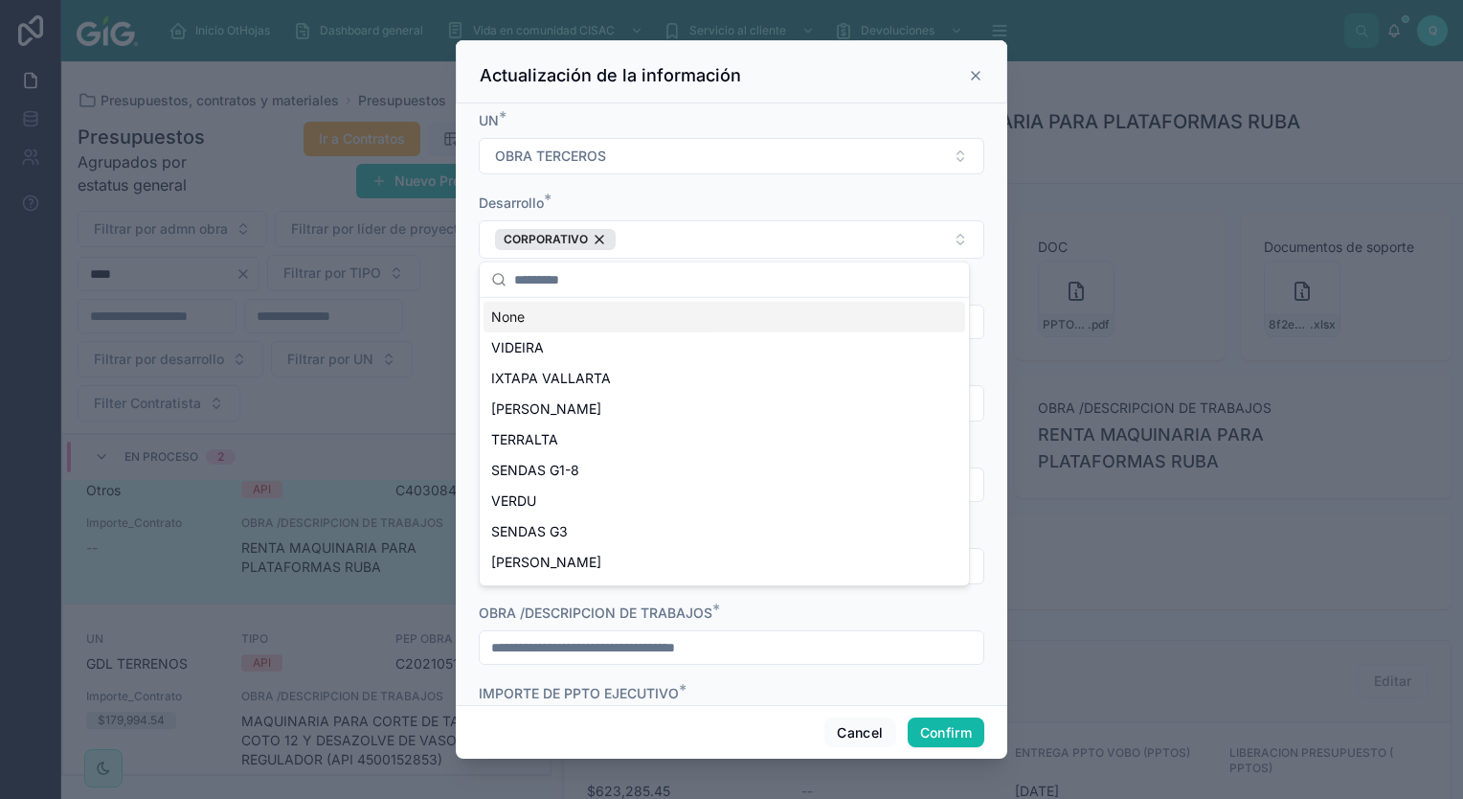
click at [643, 282] on input "text" at bounding box center [735, 279] width 443 height 34
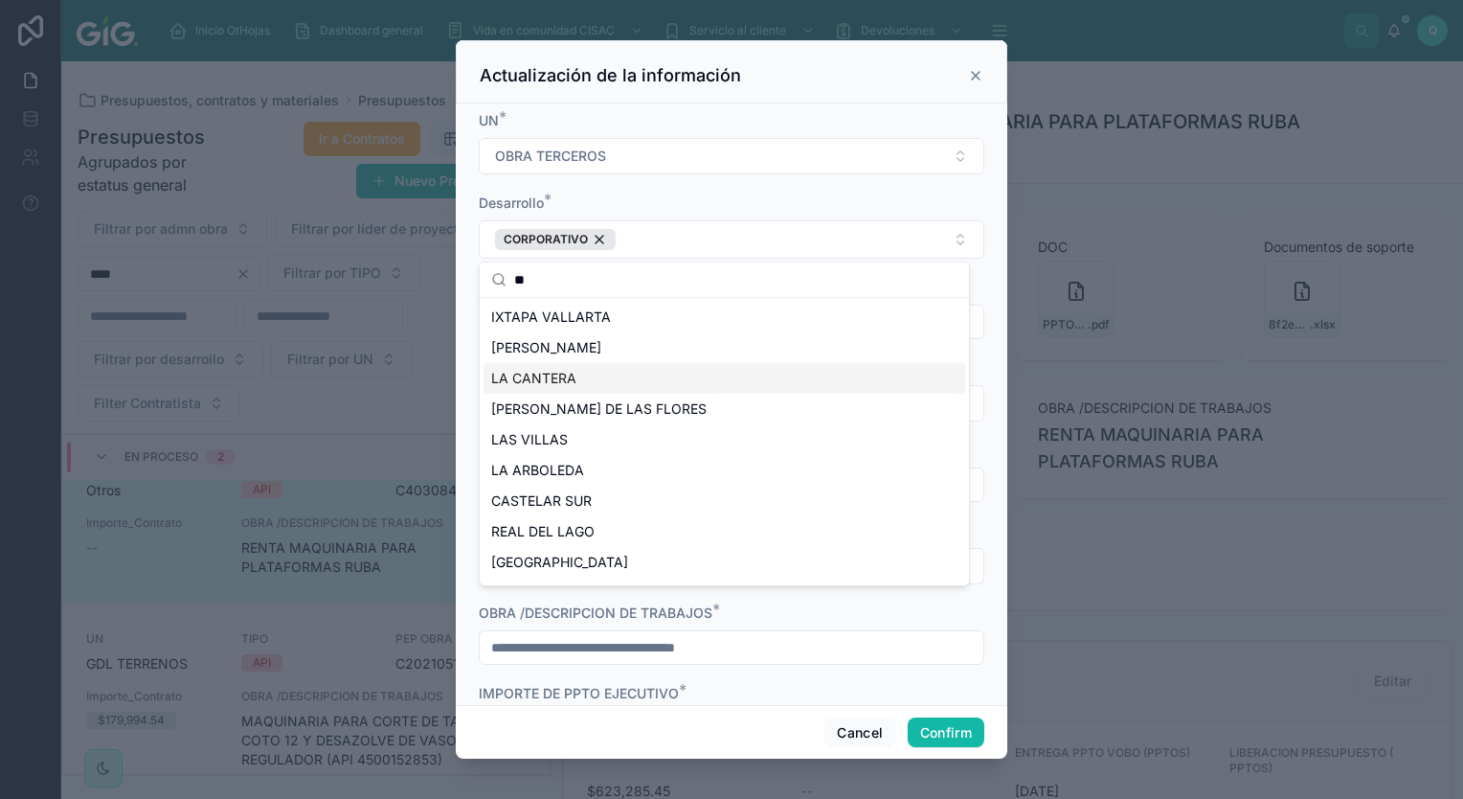
type input "**"
click at [594, 377] on div "LA CANTERA" at bounding box center [725, 378] width 482 height 31
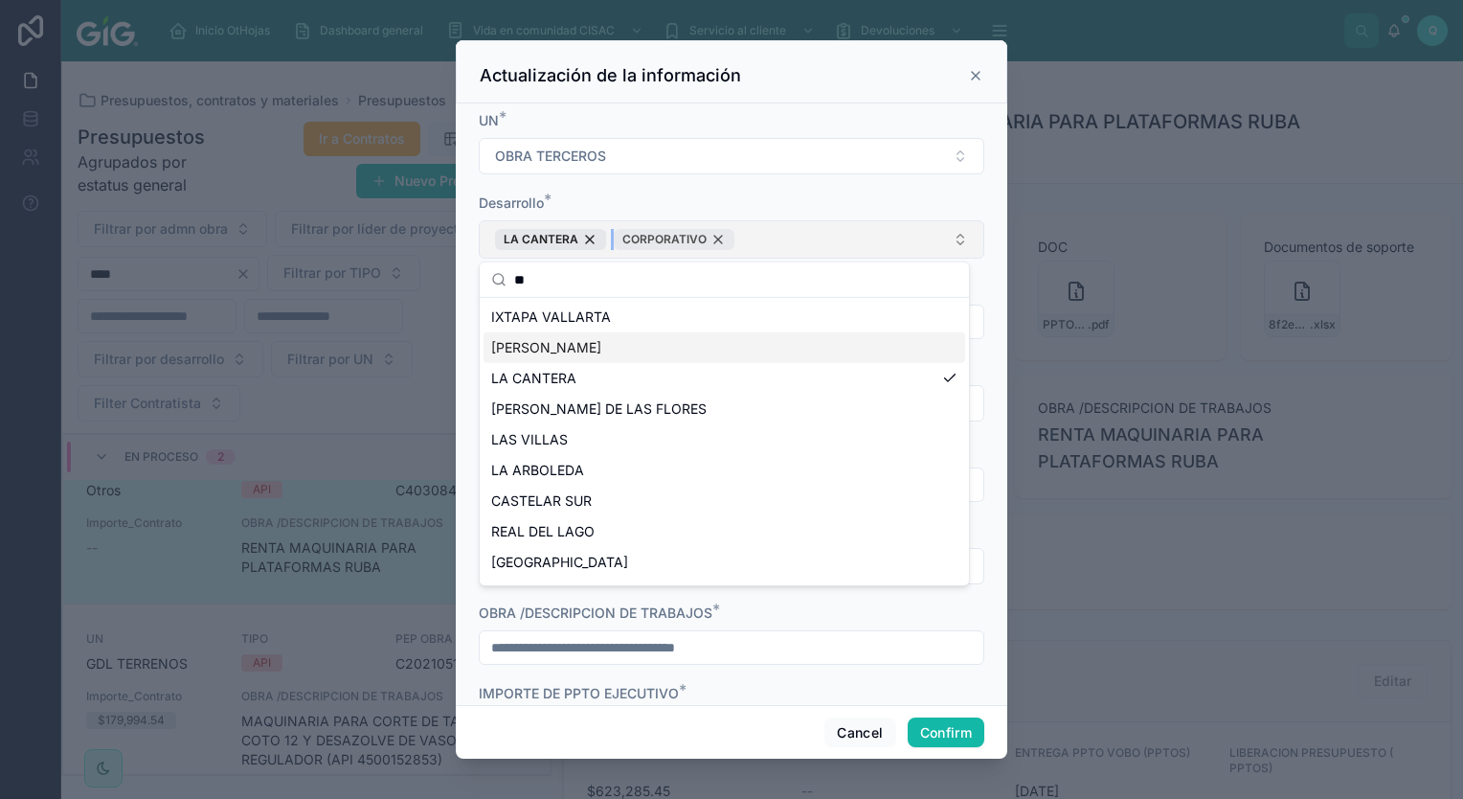
click at [717, 237] on div "CORPORATIVO" at bounding box center [674, 239] width 121 height 21
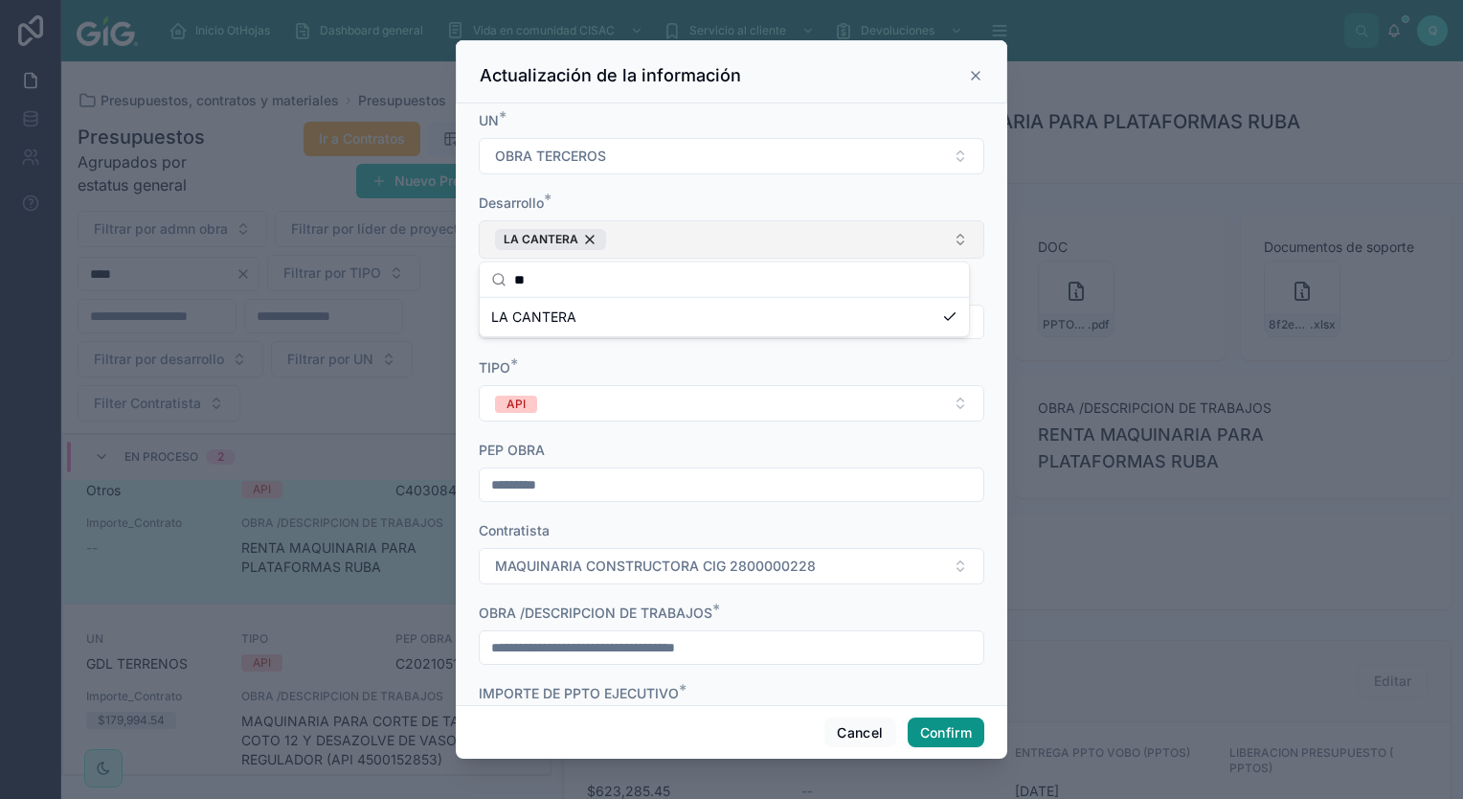
click at [959, 723] on button "Confirm" at bounding box center [946, 732] width 77 height 31
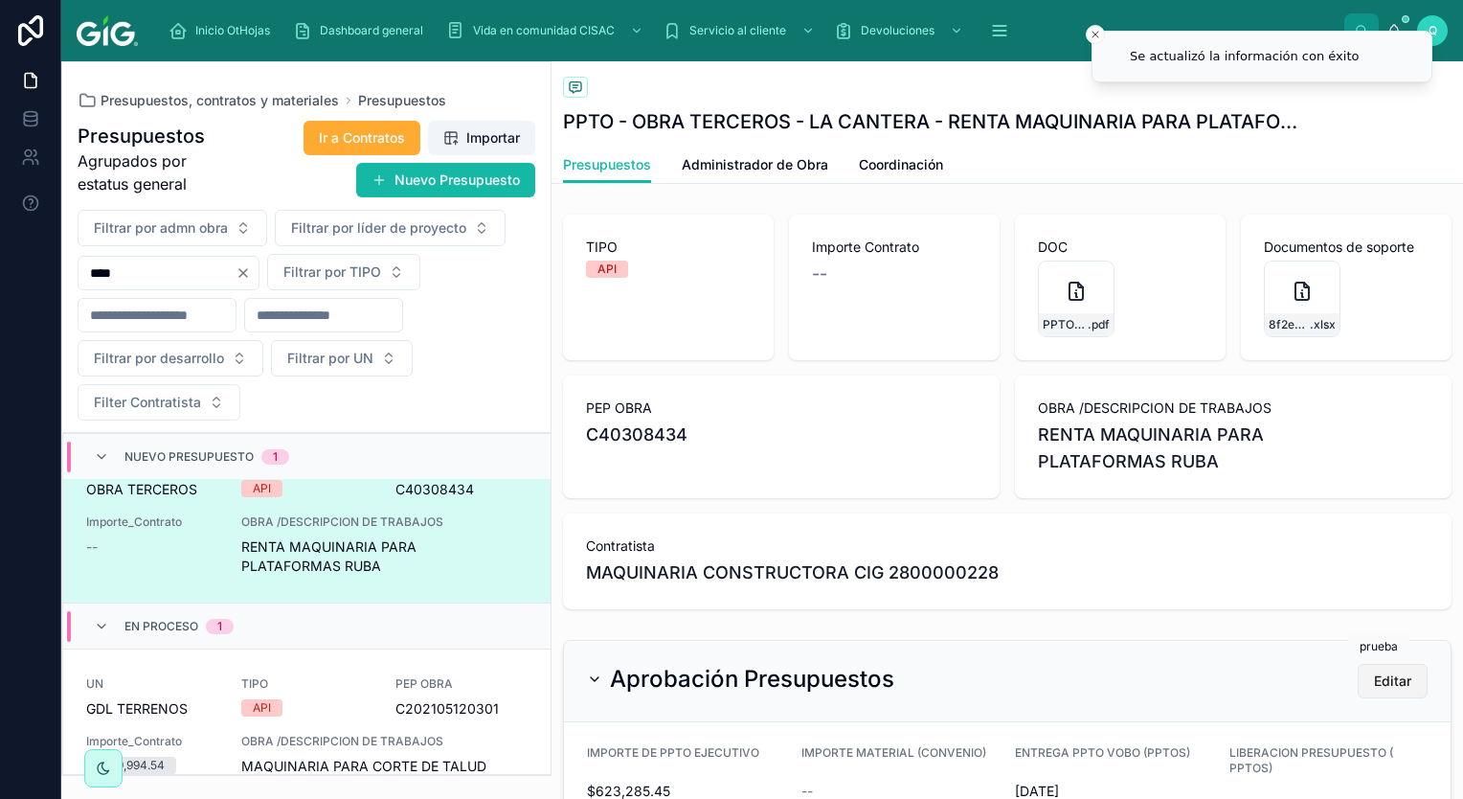
click at [1383, 695] on button "Editar" at bounding box center [1393, 681] width 70 height 34
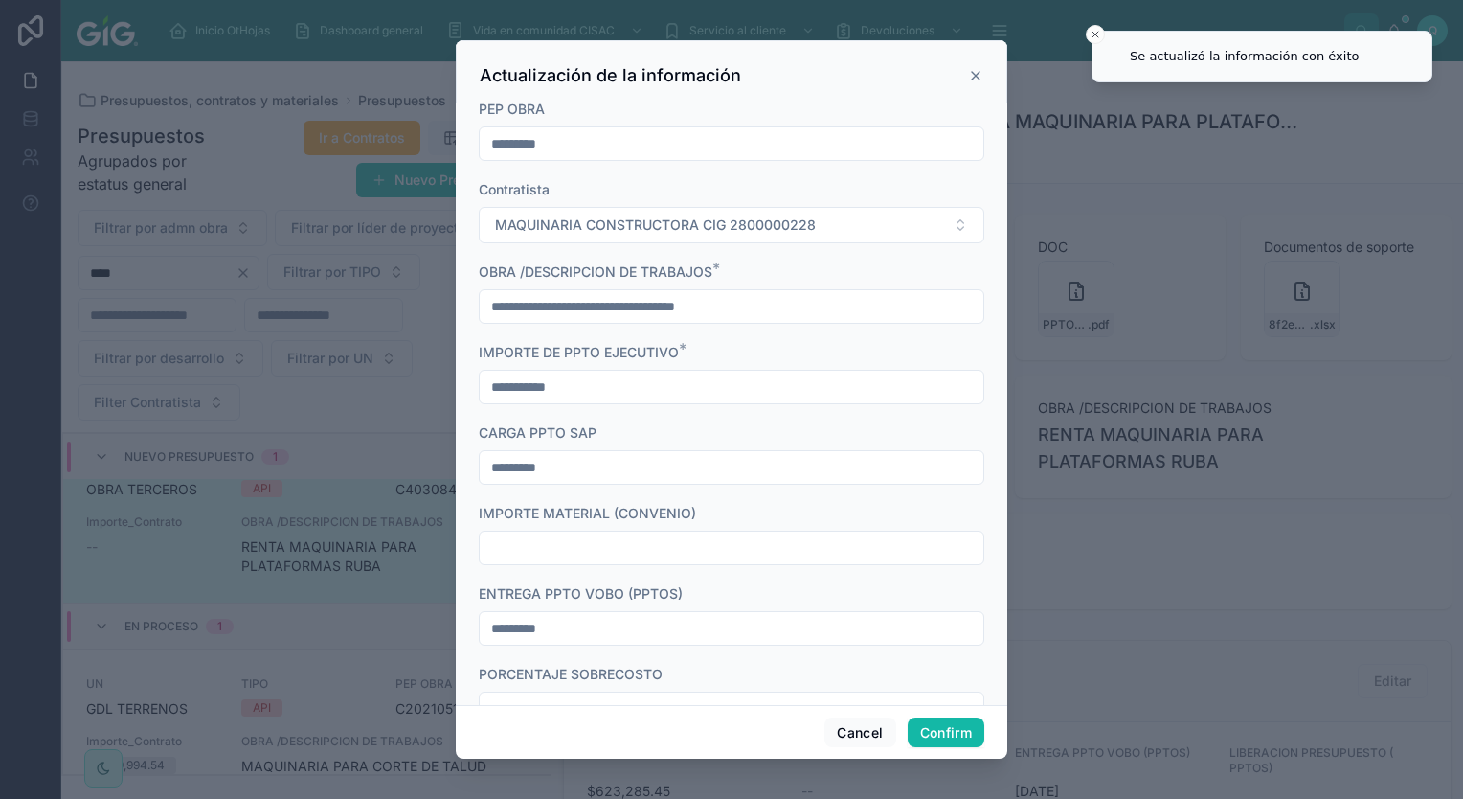
scroll to position [950, 0]
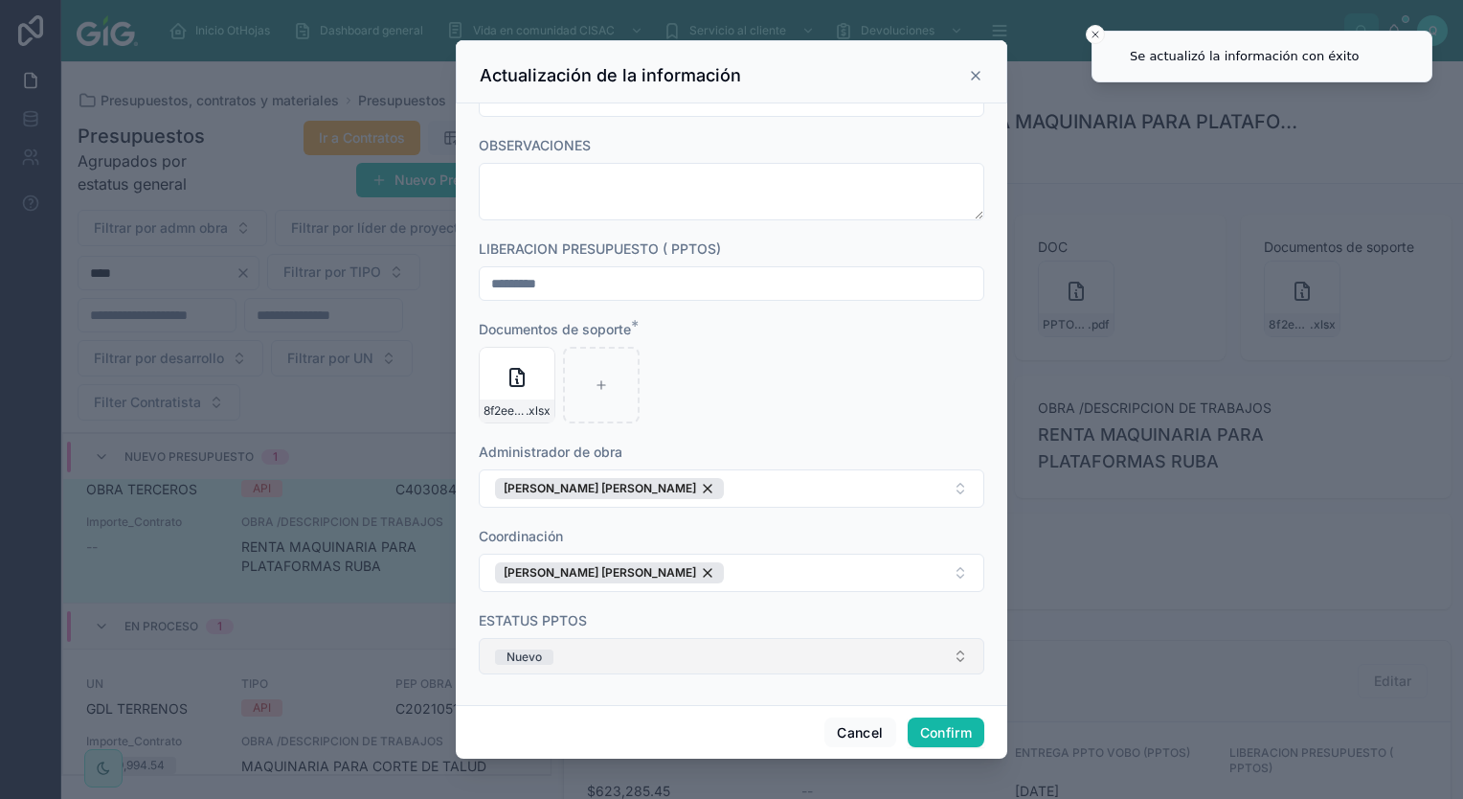
click at [755, 656] on button "Nuevo" at bounding box center [732, 656] width 506 height 36
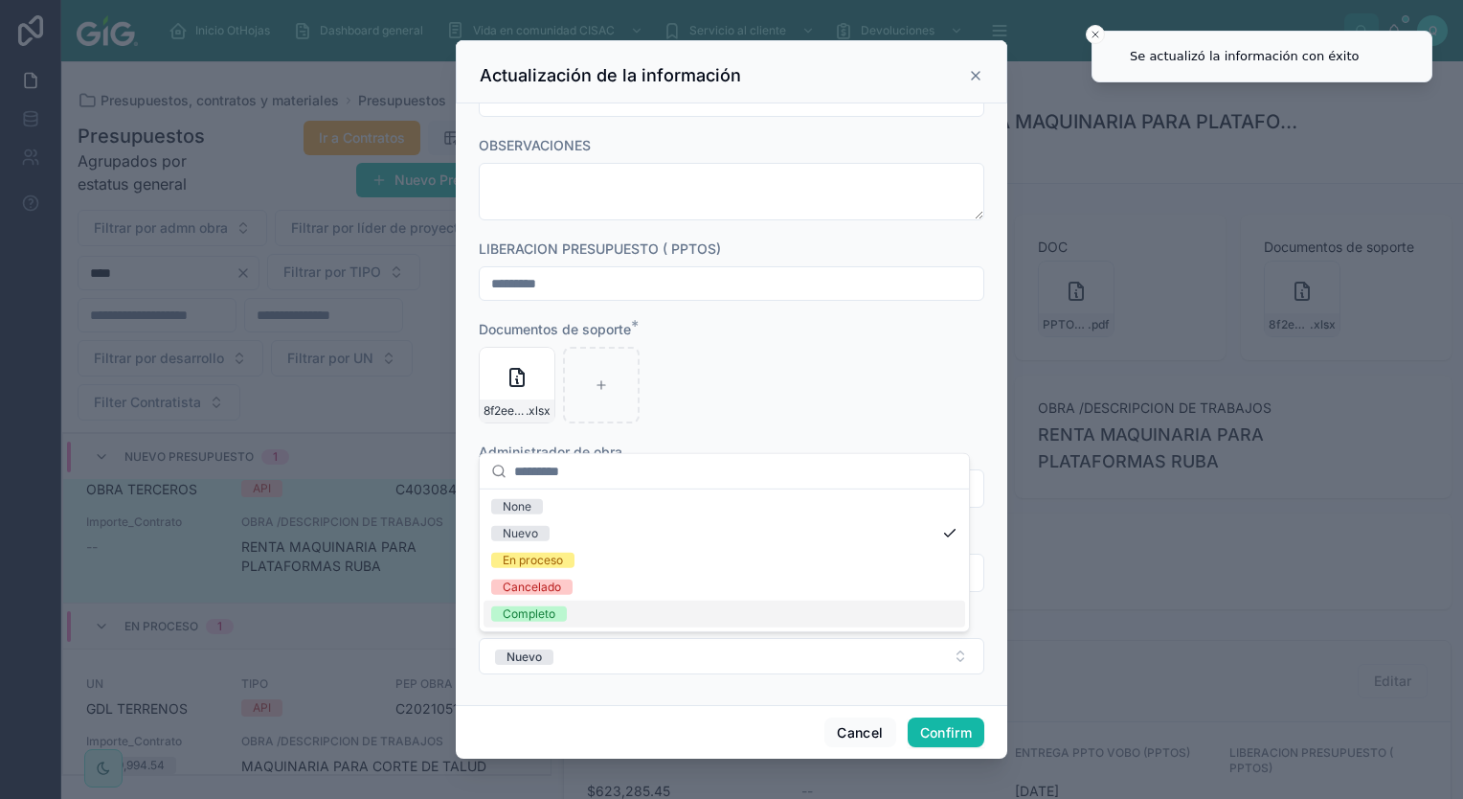
click at [603, 611] on div "Completo" at bounding box center [725, 613] width 482 height 27
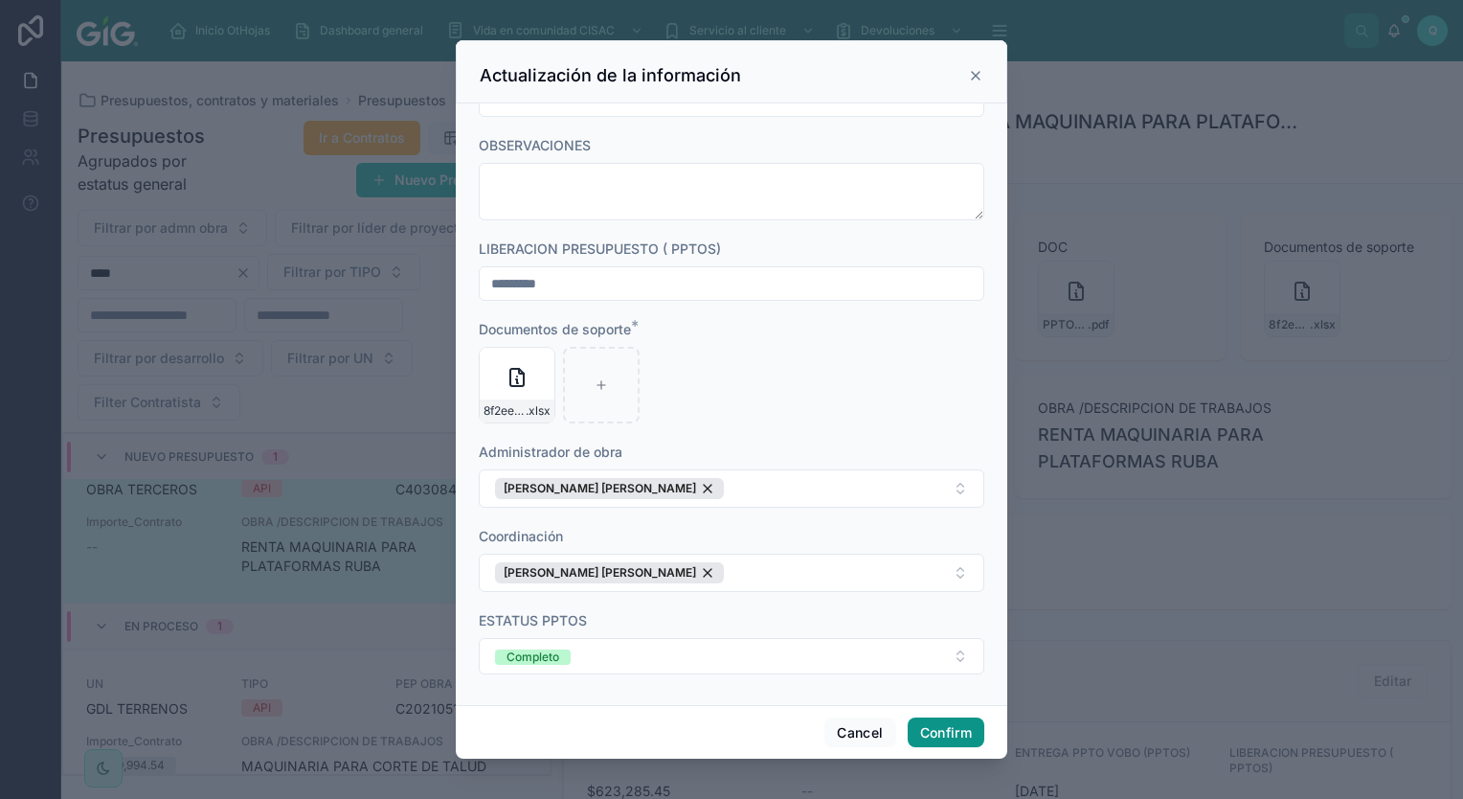
click at [964, 730] on button "Confirm" at bounding box center [946, 732] width 77 height 31
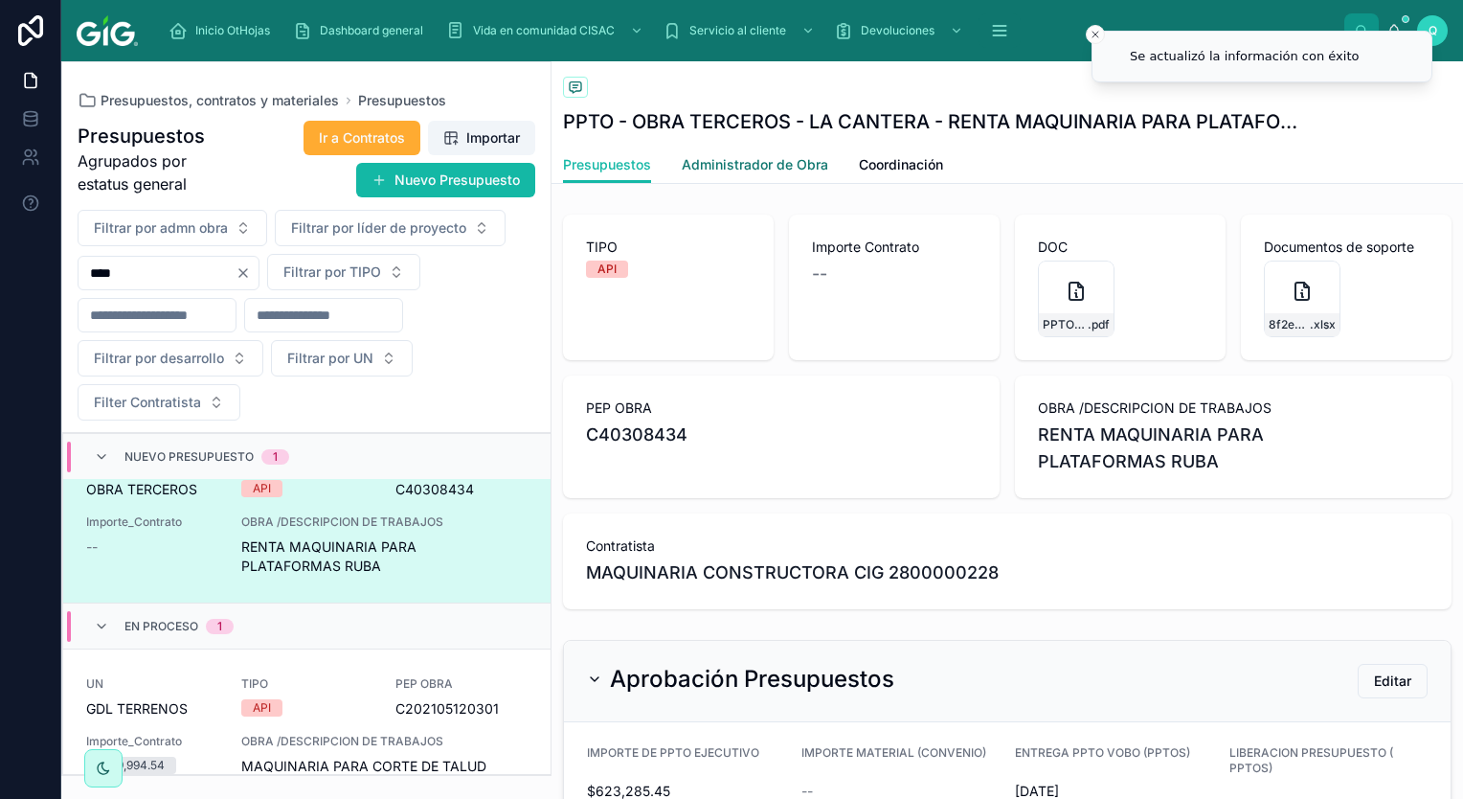
click at [770, 164] on span "Administrador de Obra" at bounding box center [755, 164] width 147 height 19
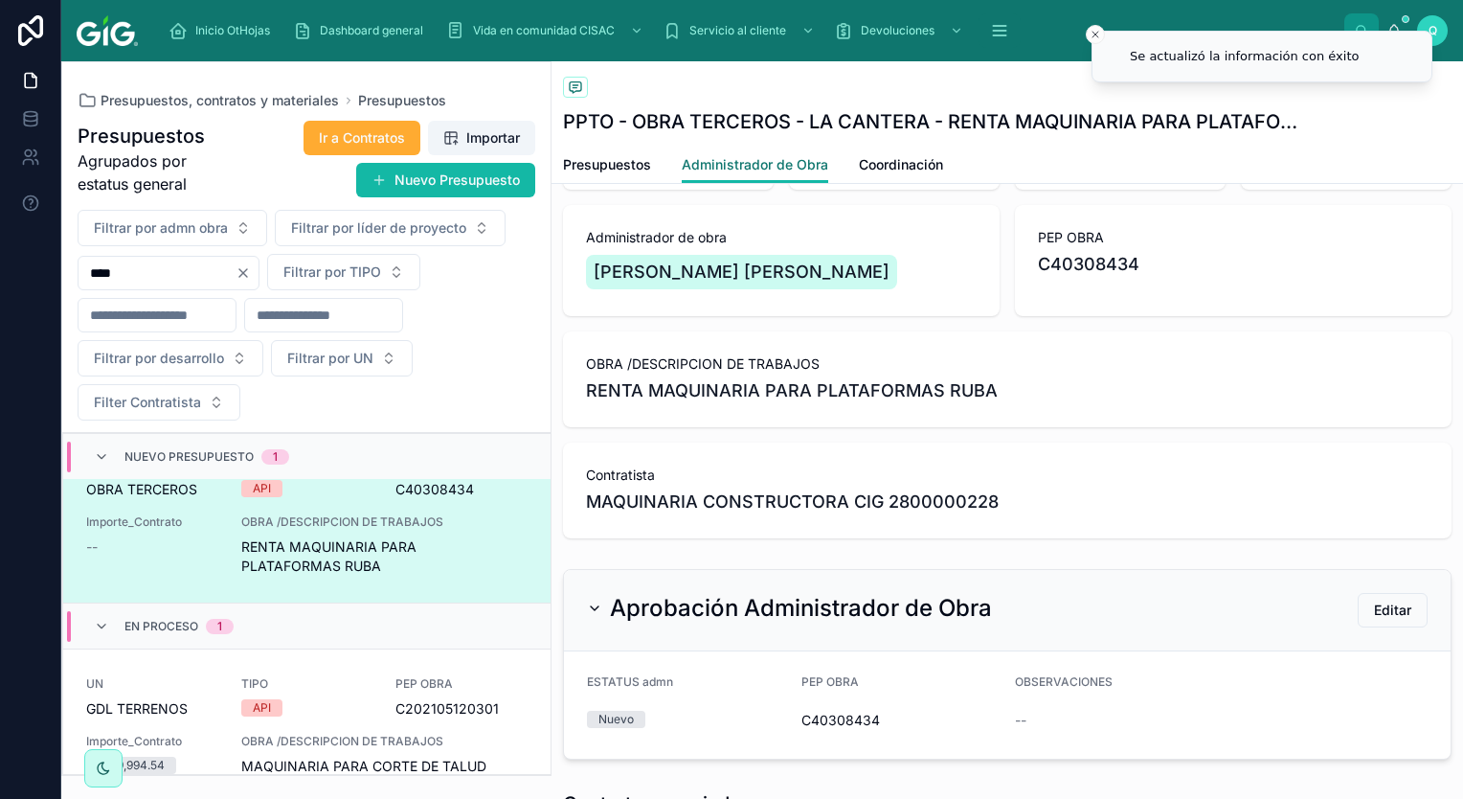
scroll to position [383, 0]
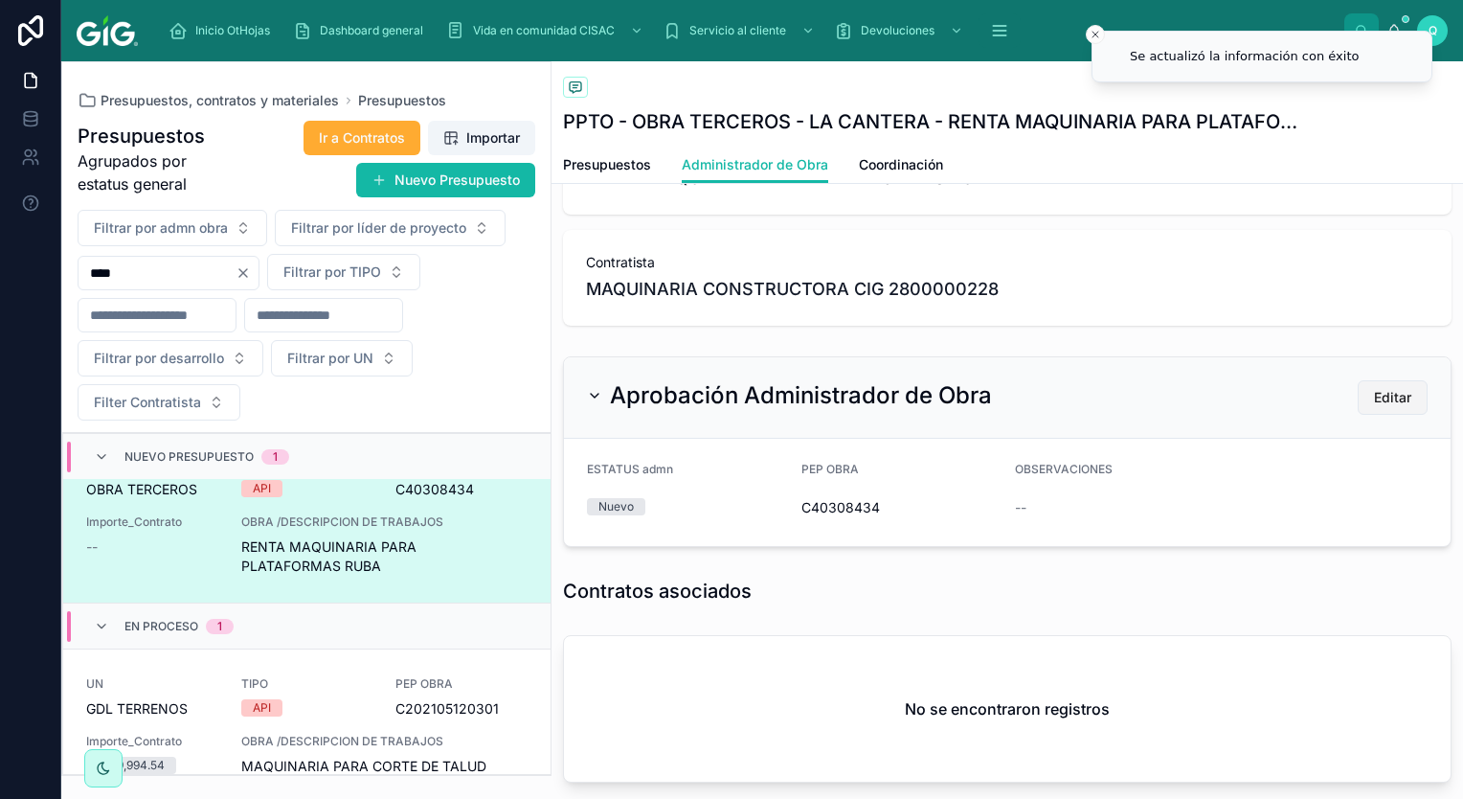
click at [1374, 404] on span "Editar" at bounding box center [1392, 397] width 37 height 19
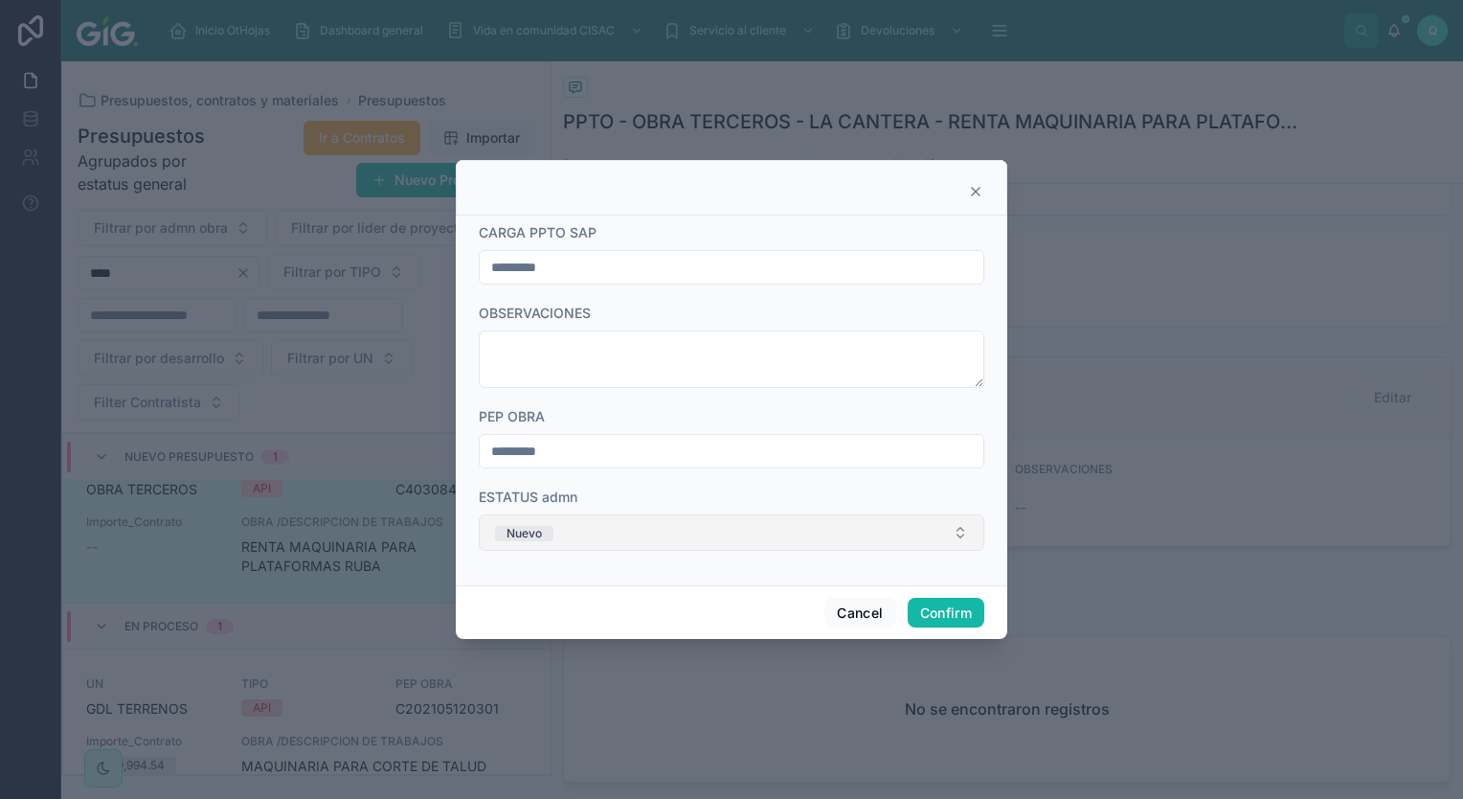
click at [678, 524] on button "Nuevo" at bounding box center [732, 532] width 506 height 36
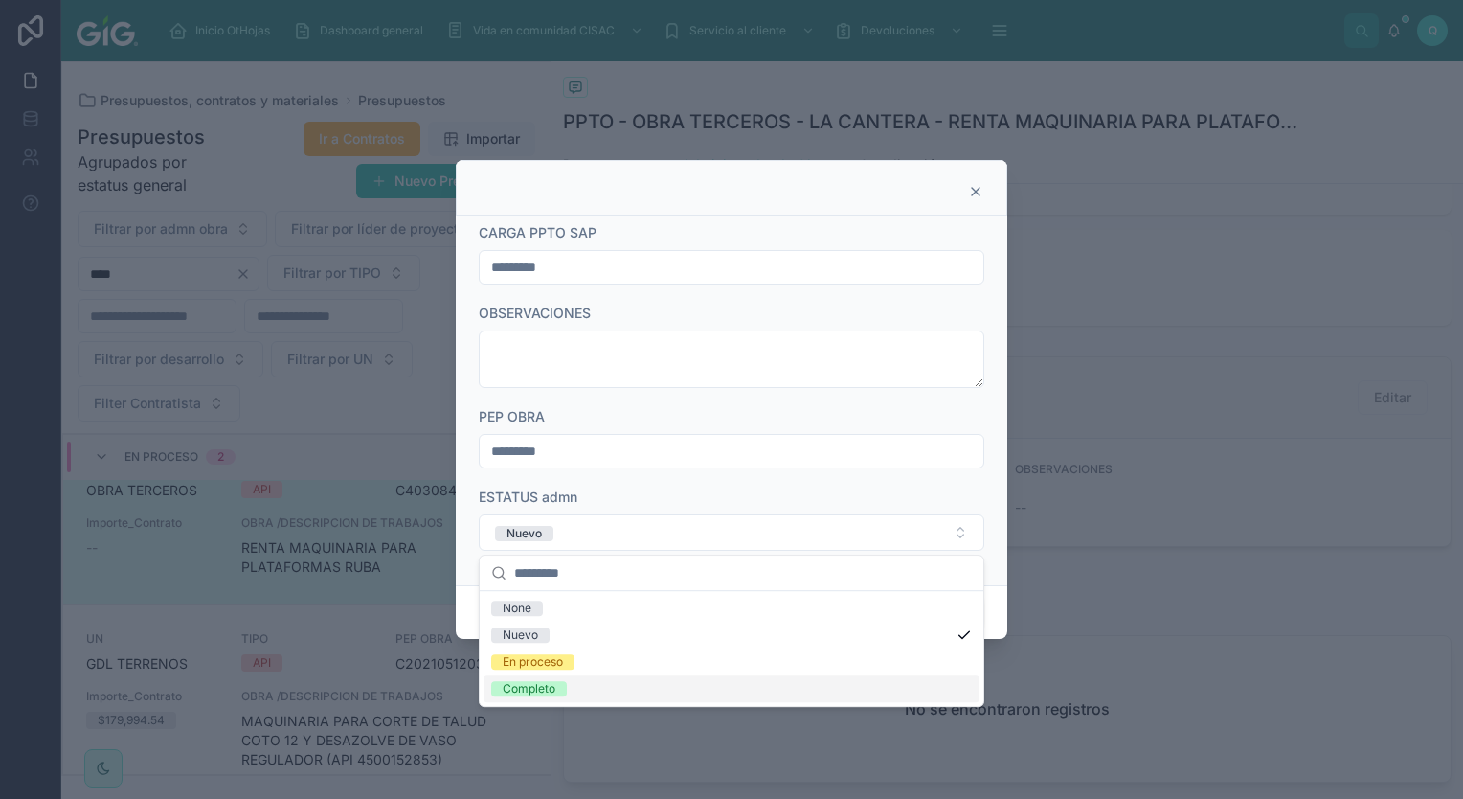
click at [626, 691] on div "Completo" at bounding box center [732, 688] width 496 height 27
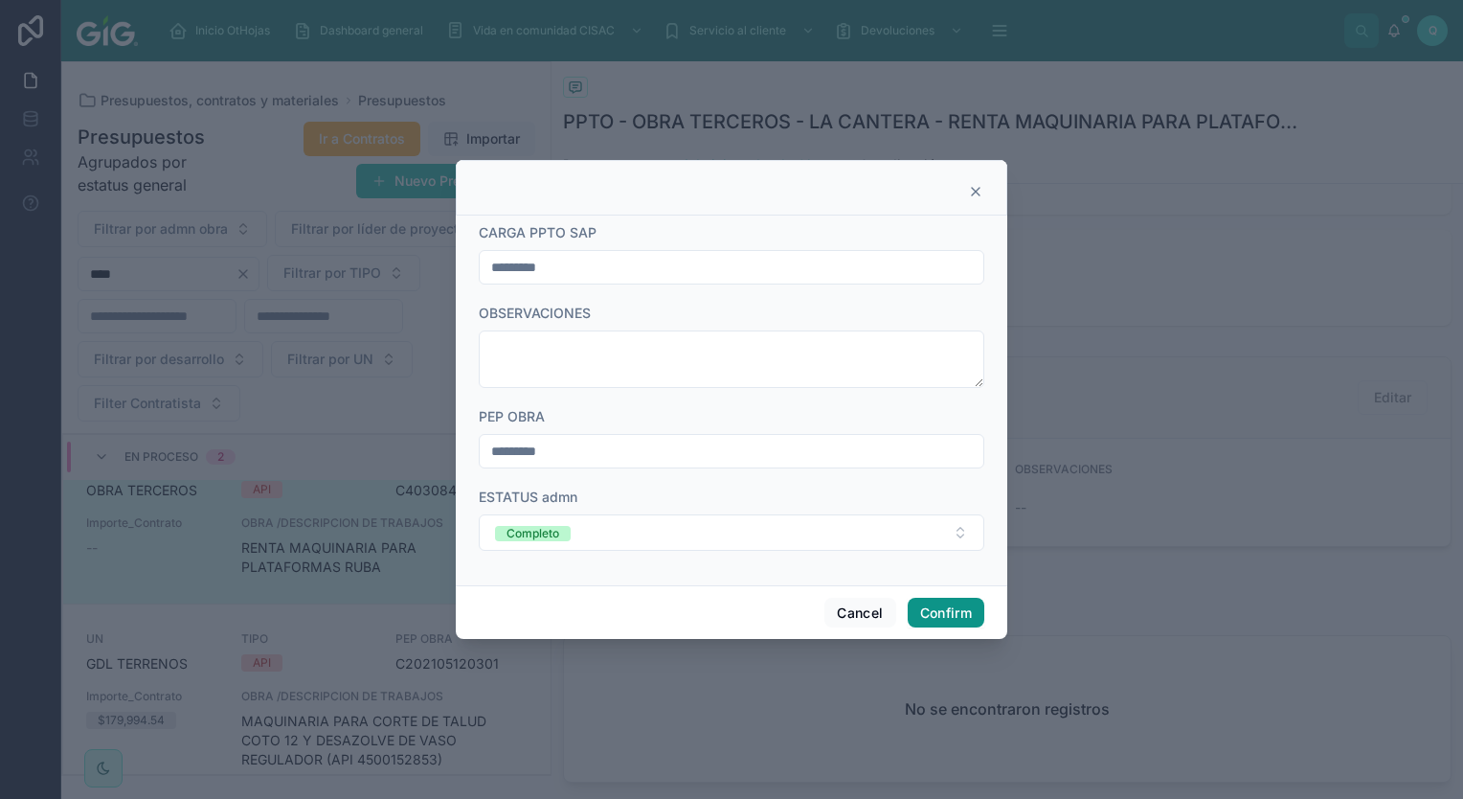
click at [937, 615] on button "Confirm" at bounding box center [946, 612] width 77 height 31
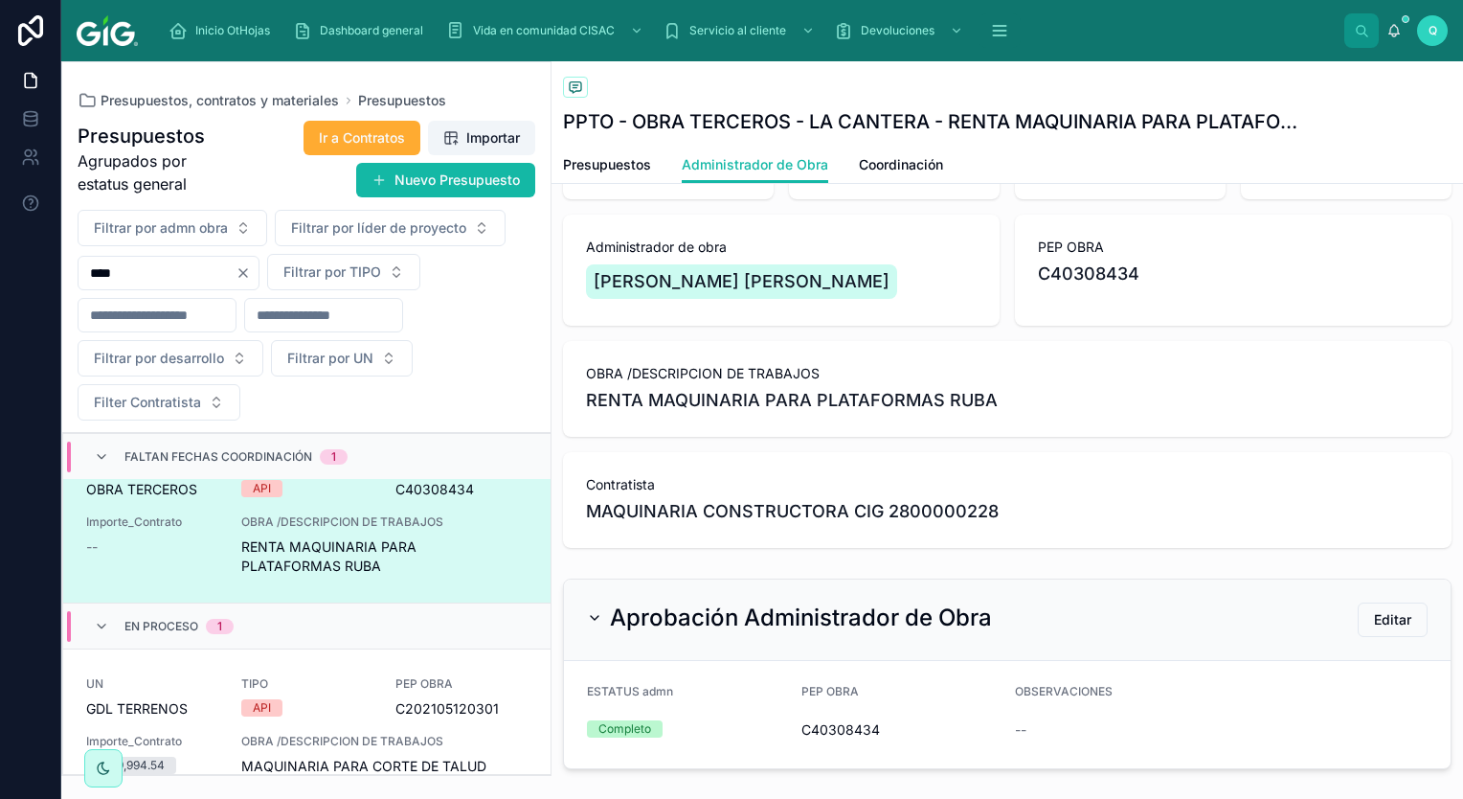
scroll to position [0, 0]
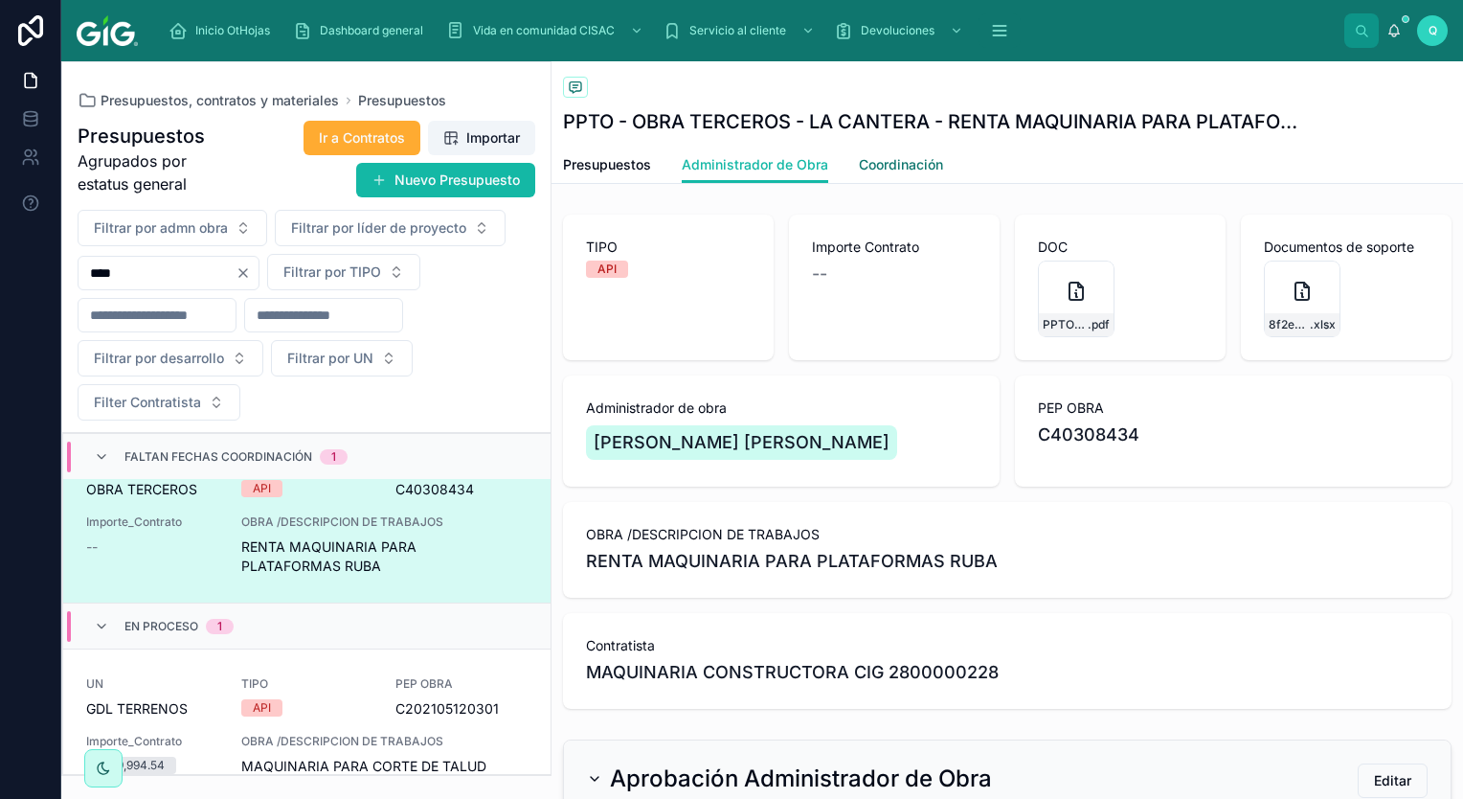
click at [897, 166] on span "Coordinación" at bounding box center [901, 164] width 84 height 19
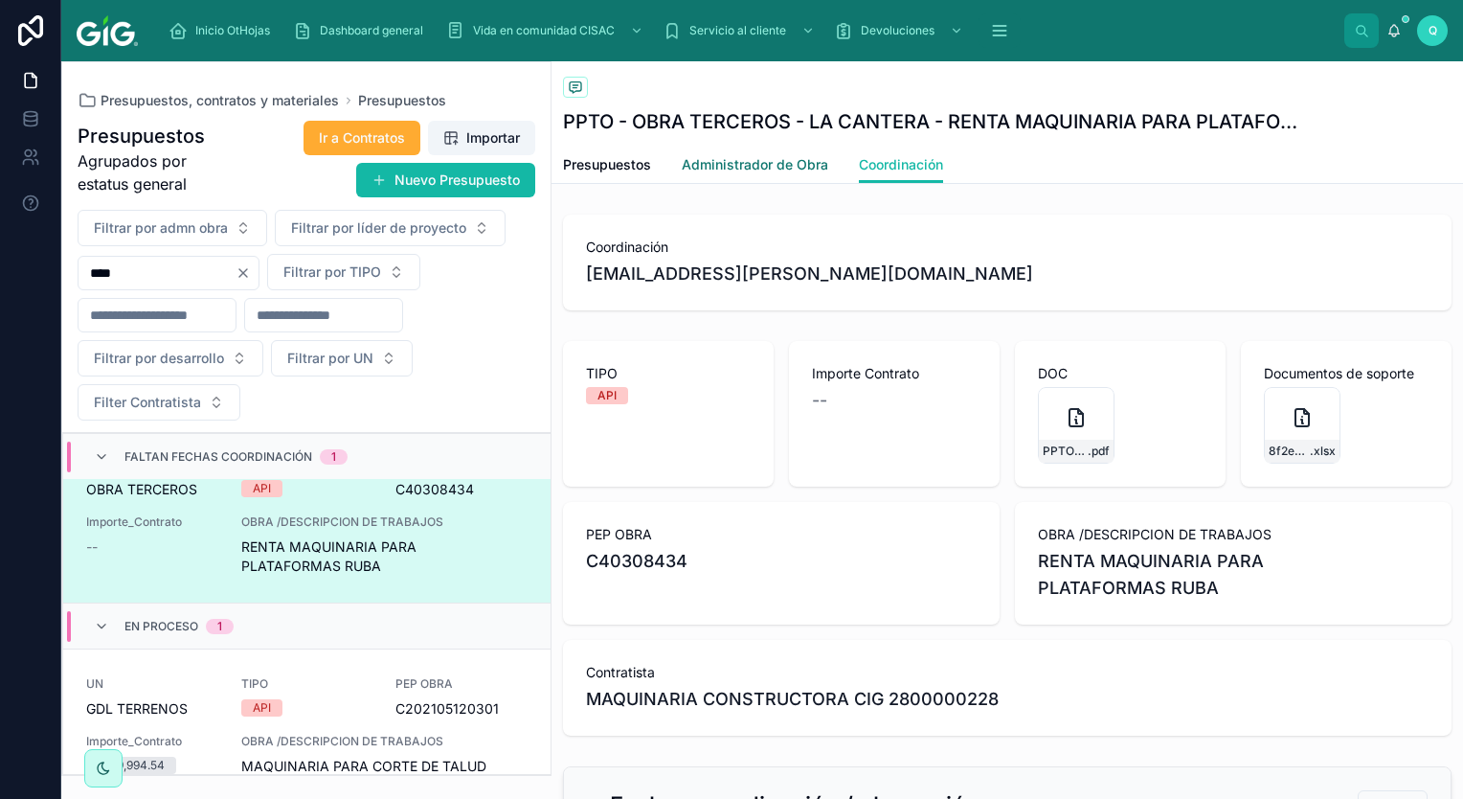
click at [761, 174] on span "Administrador de Obra" at bounding box center [755, 164] width 147 height 19
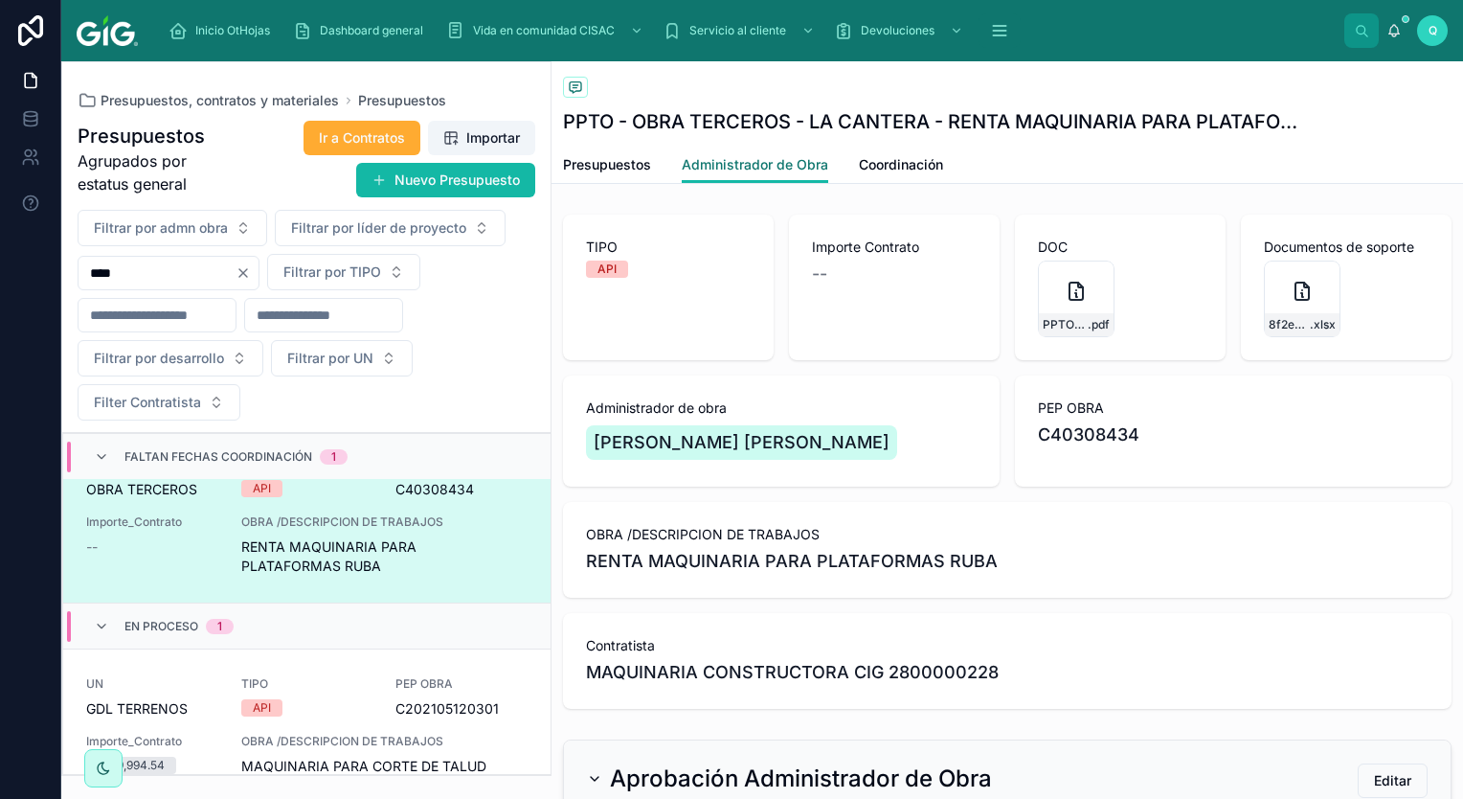
scroll to position [579, 0]
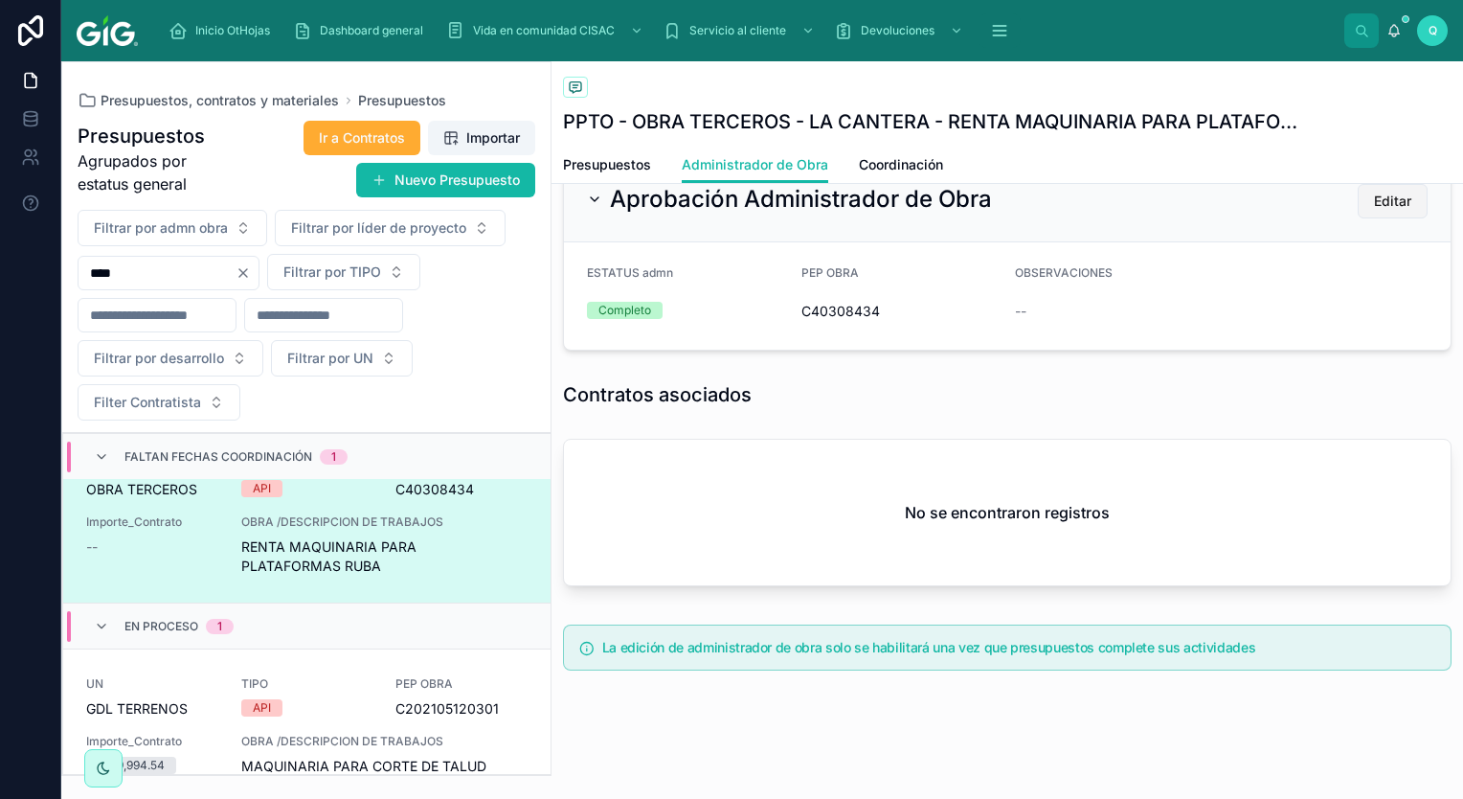
click at [1382, 212] on button "Editar" at bounding box center [1393, 201] width 70 height 34
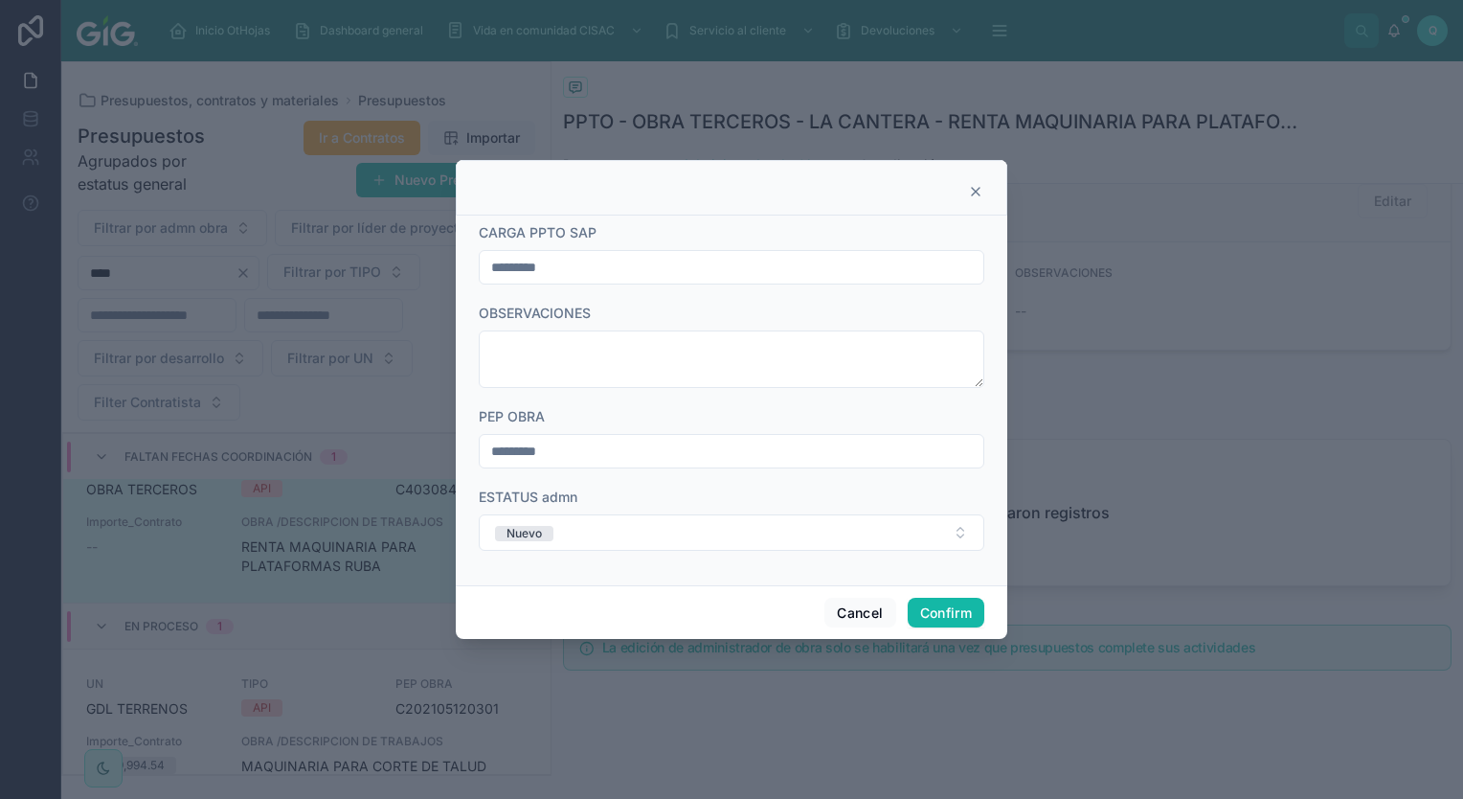
click at [970, 192] on icon at bounding box center [975, 191] width 15 height 15
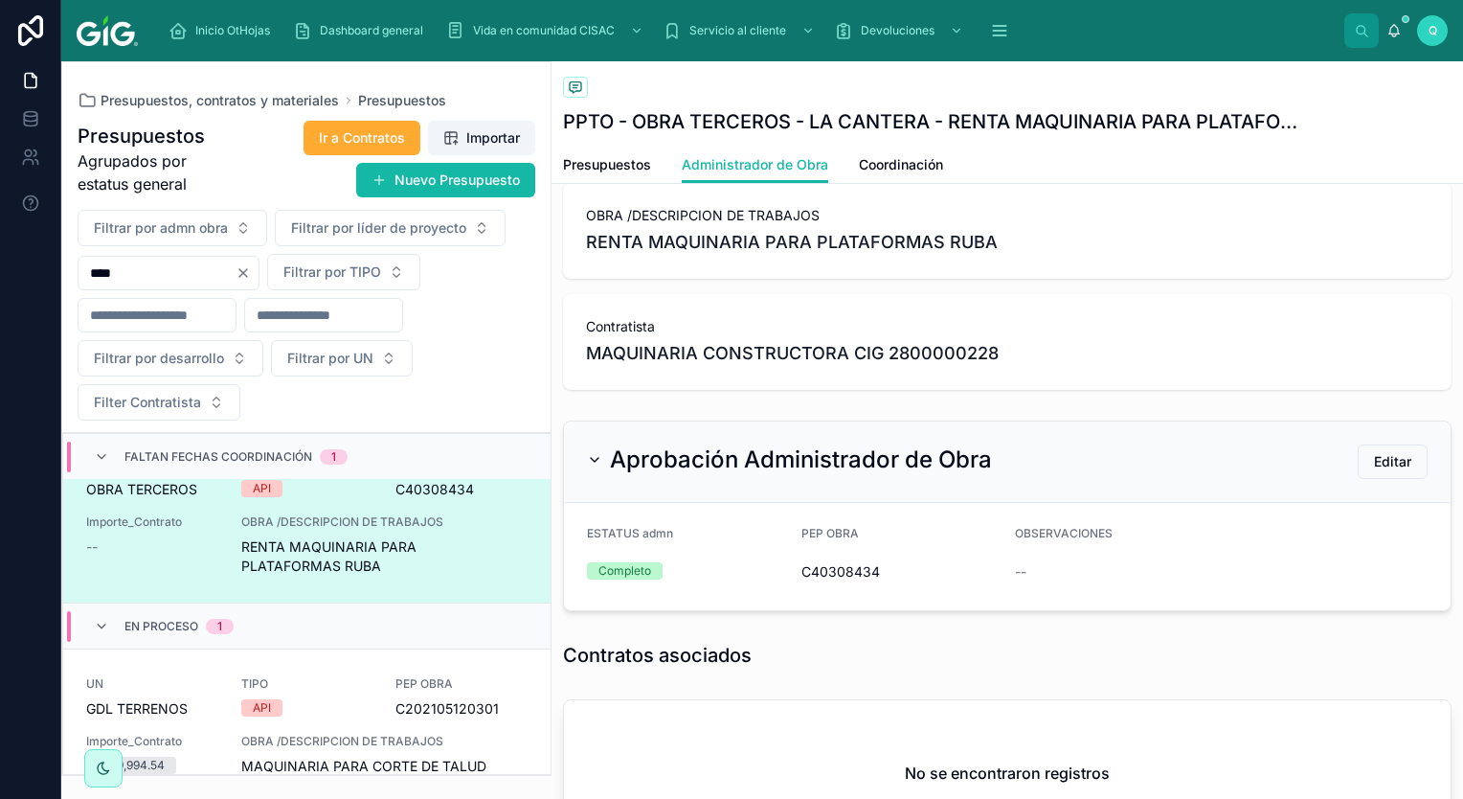
scroll to position [101, 0]
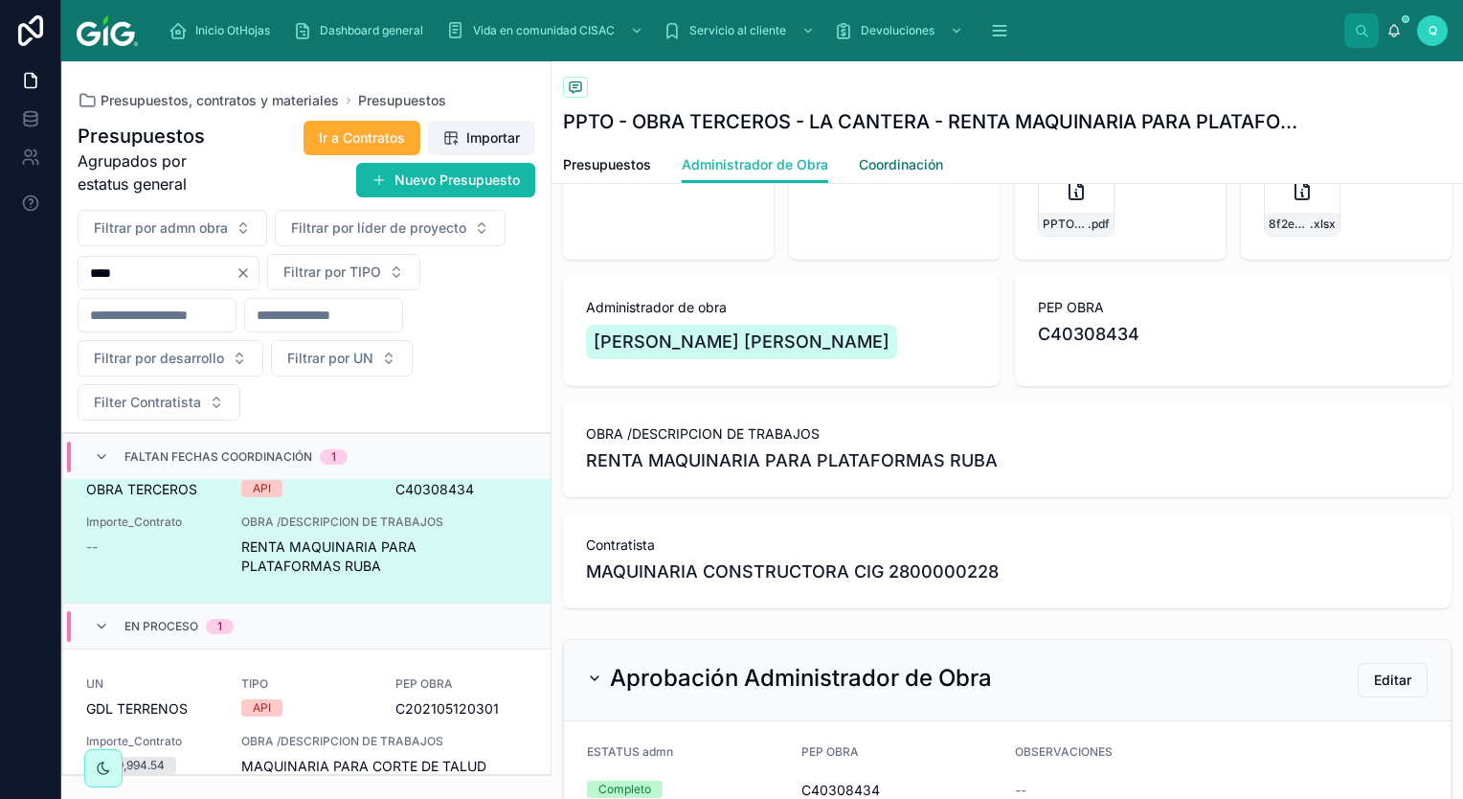
click at [912, 173] on span "Coordinación" at bounding box center [901, 164] width 84 height 19
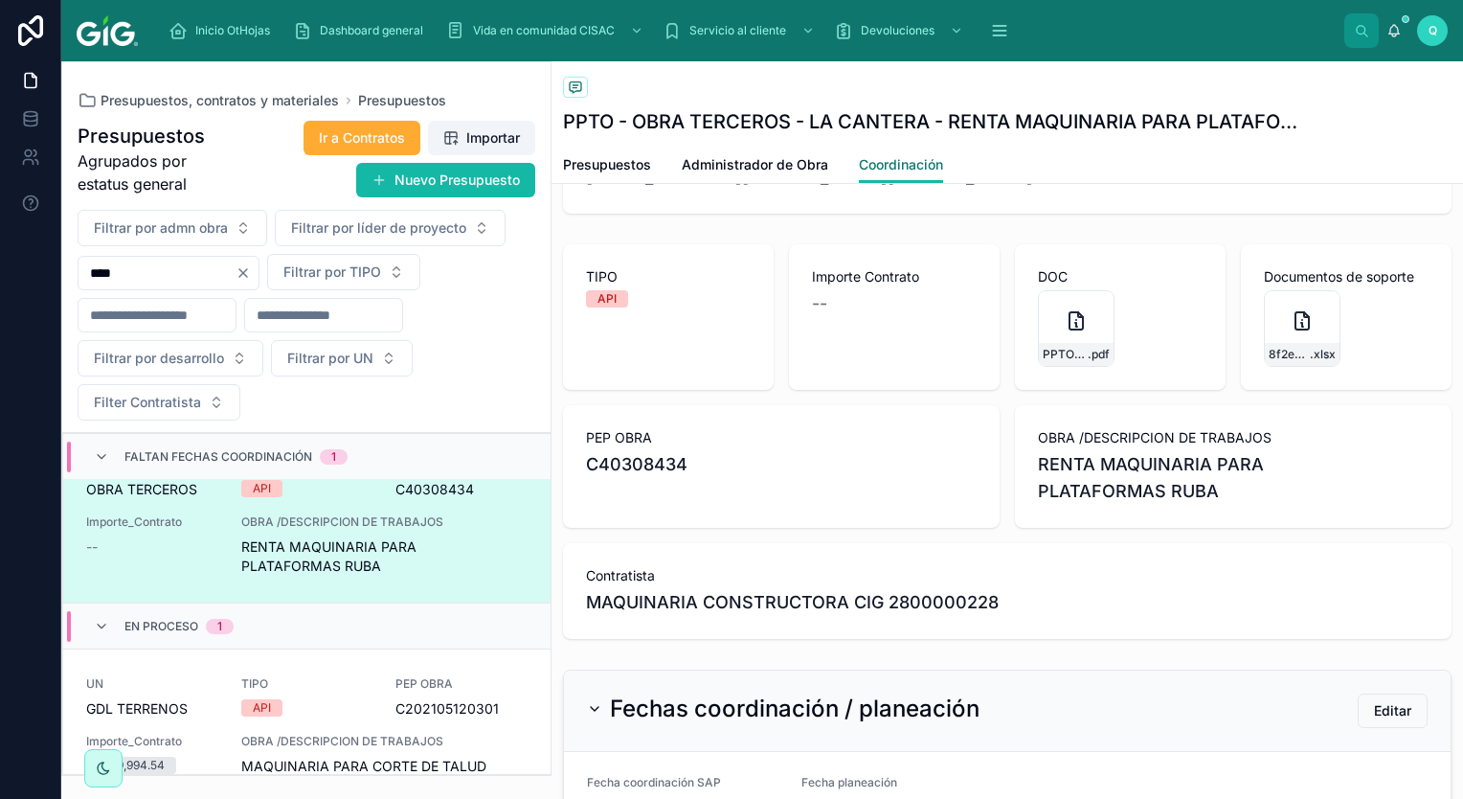
scroll to position [192, 0]
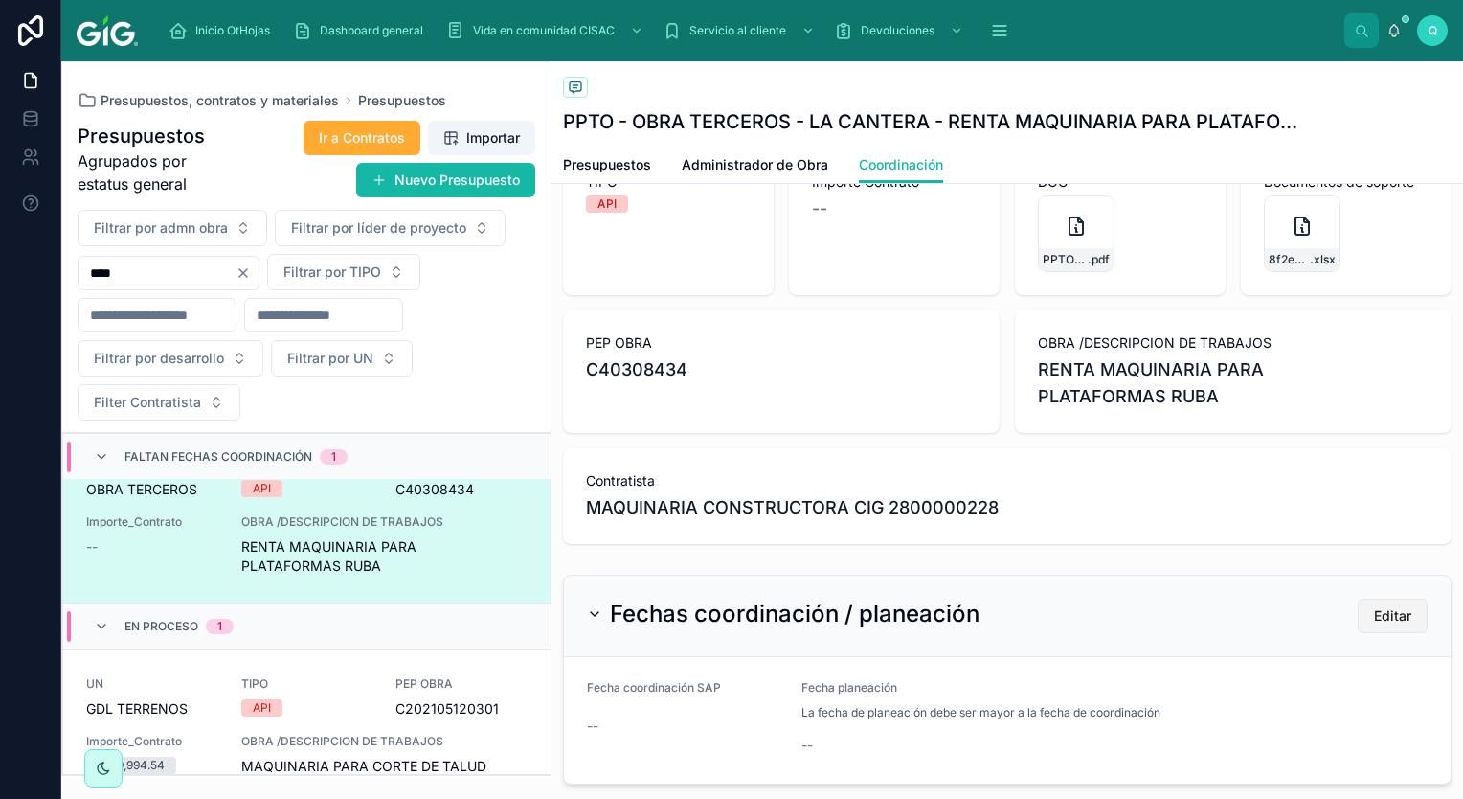
click at [1386, 622] on span "Editar" at bounding box center [1392, 615] width 37 height 19
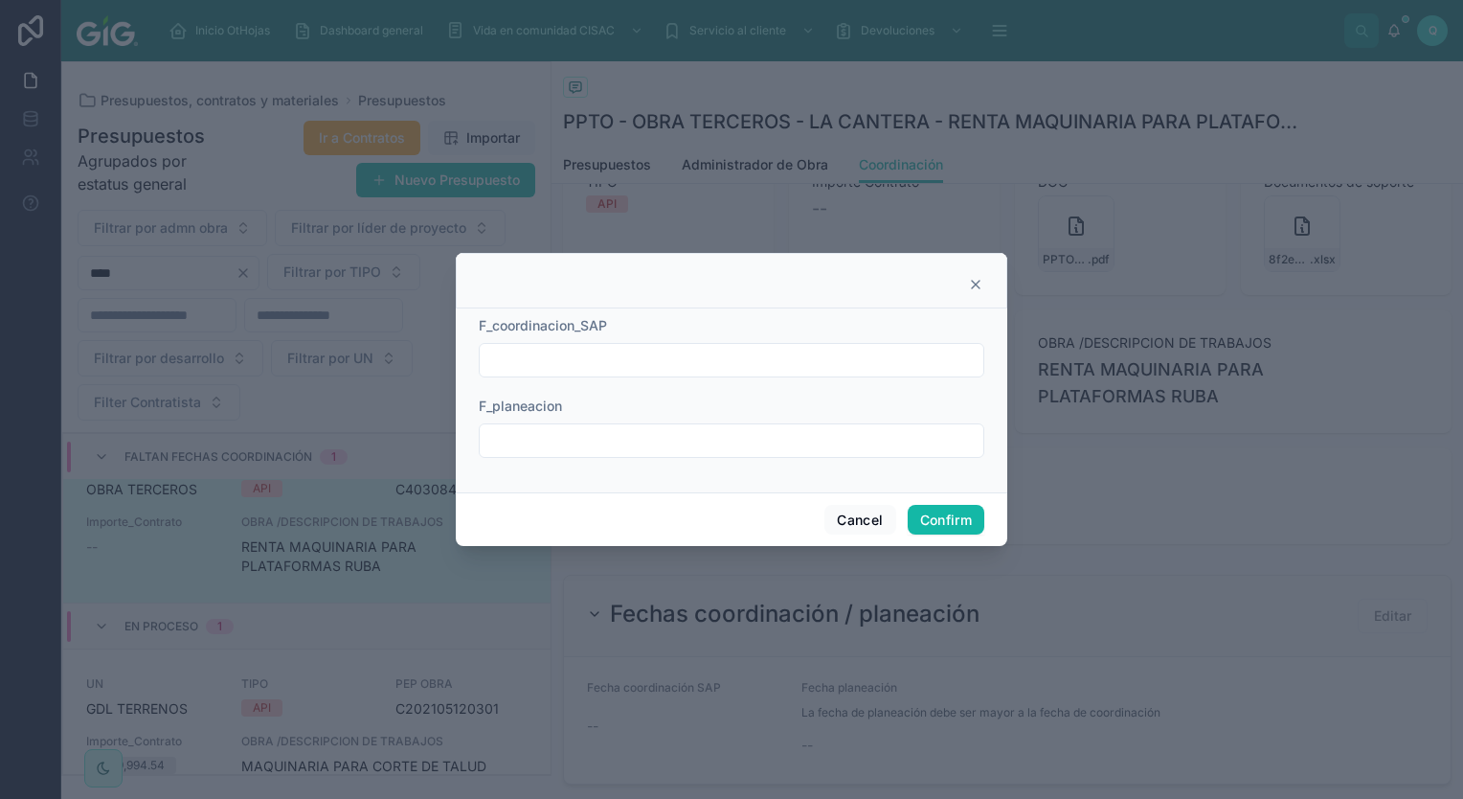
click at [969, 282] on icon at bounding box center [975, 284] width 15 height 15
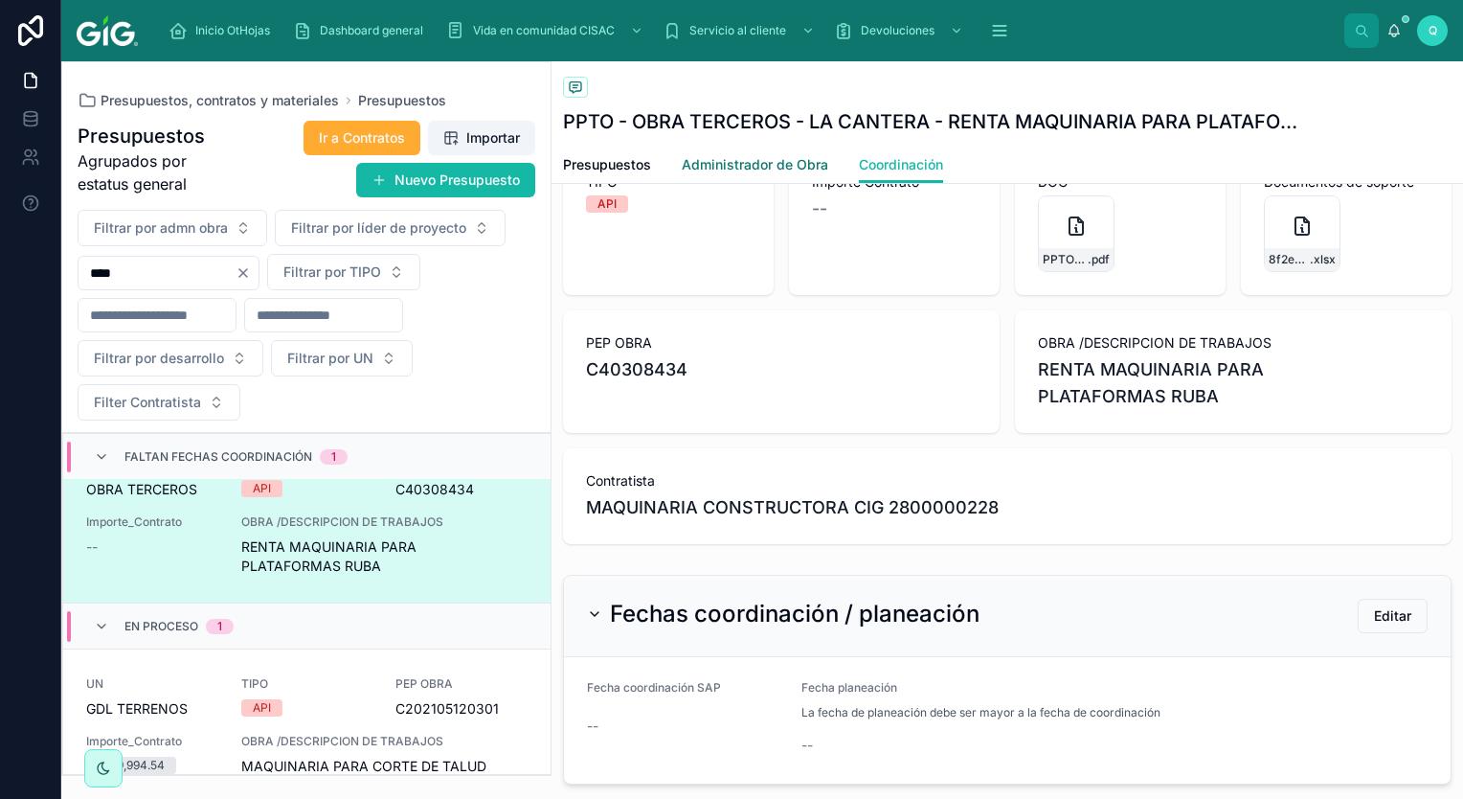
click at [771, 166] on span "Administrador de Obra" at bounding box center [755, 164] width 147 height 19
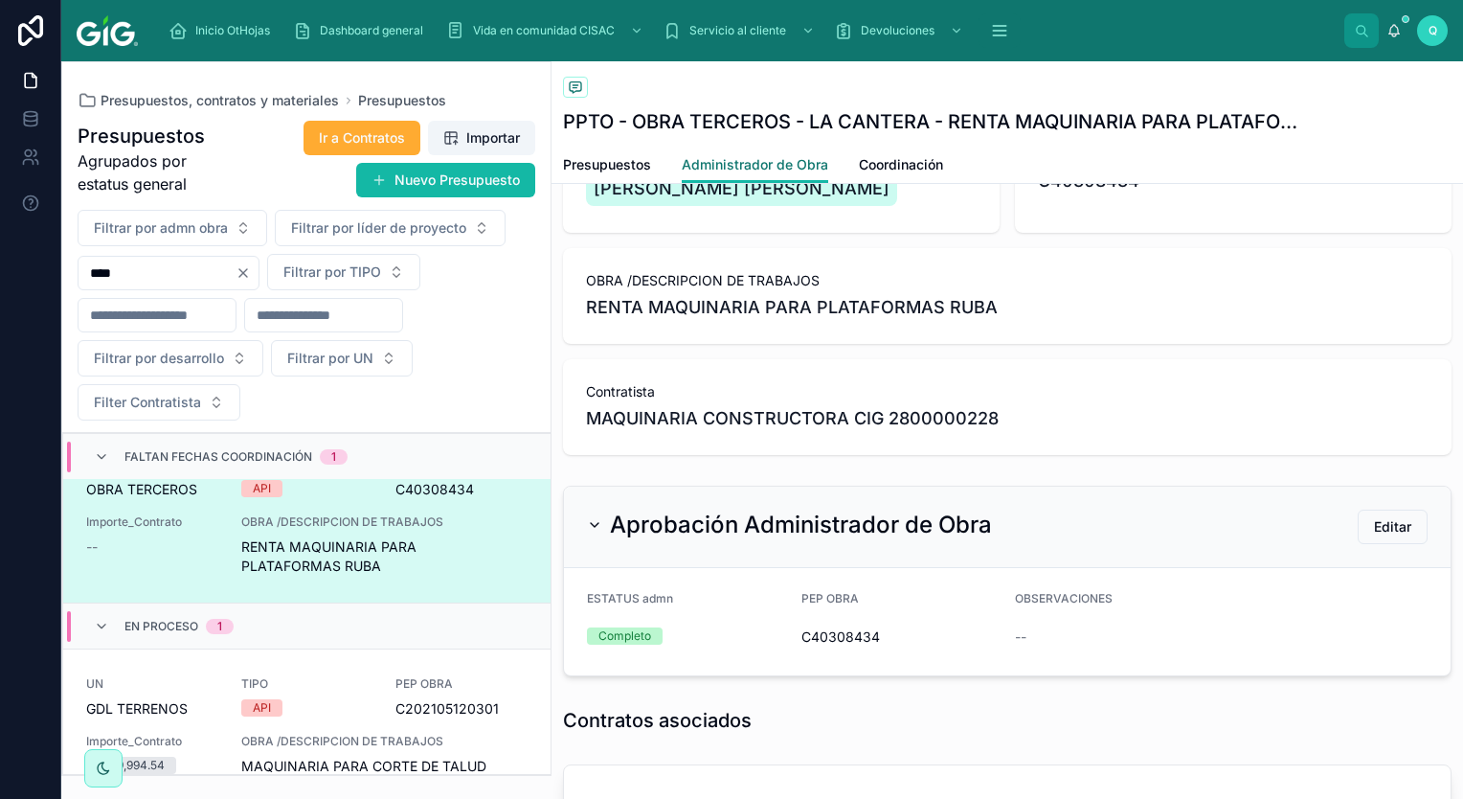
scroll to position [287, 0]
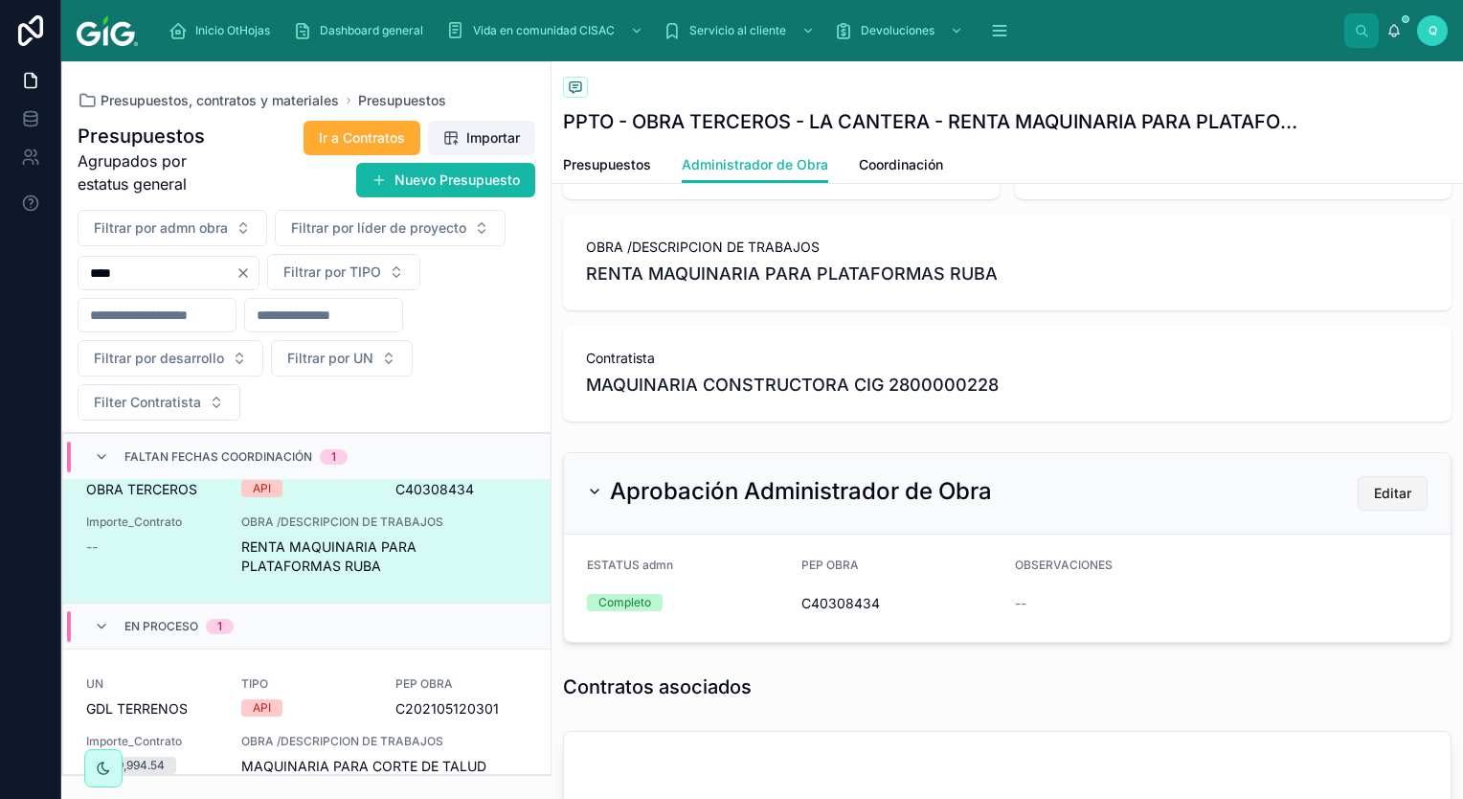
click at [1375, 490] on span "Editar" at bounding box center [1392, 493] width 37 height 19
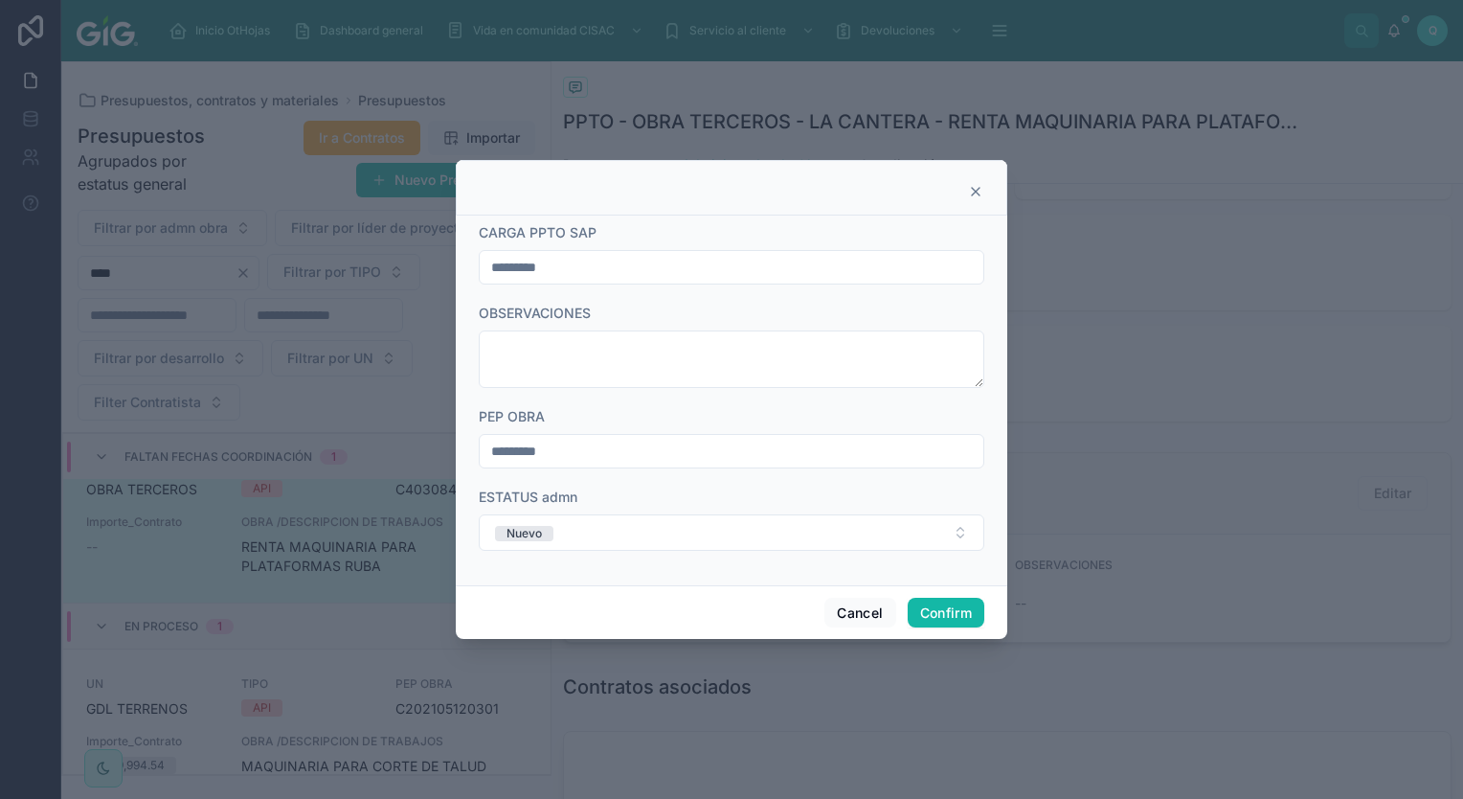
click at [973, 203] on div at bounding box center [732, 188] width 552 height 56
click at [974, 180] on div at bounding box center [732, 188] width 552 height 56
click at [969, 198] on icon at bounding box center [975, 191] width 15 height 15
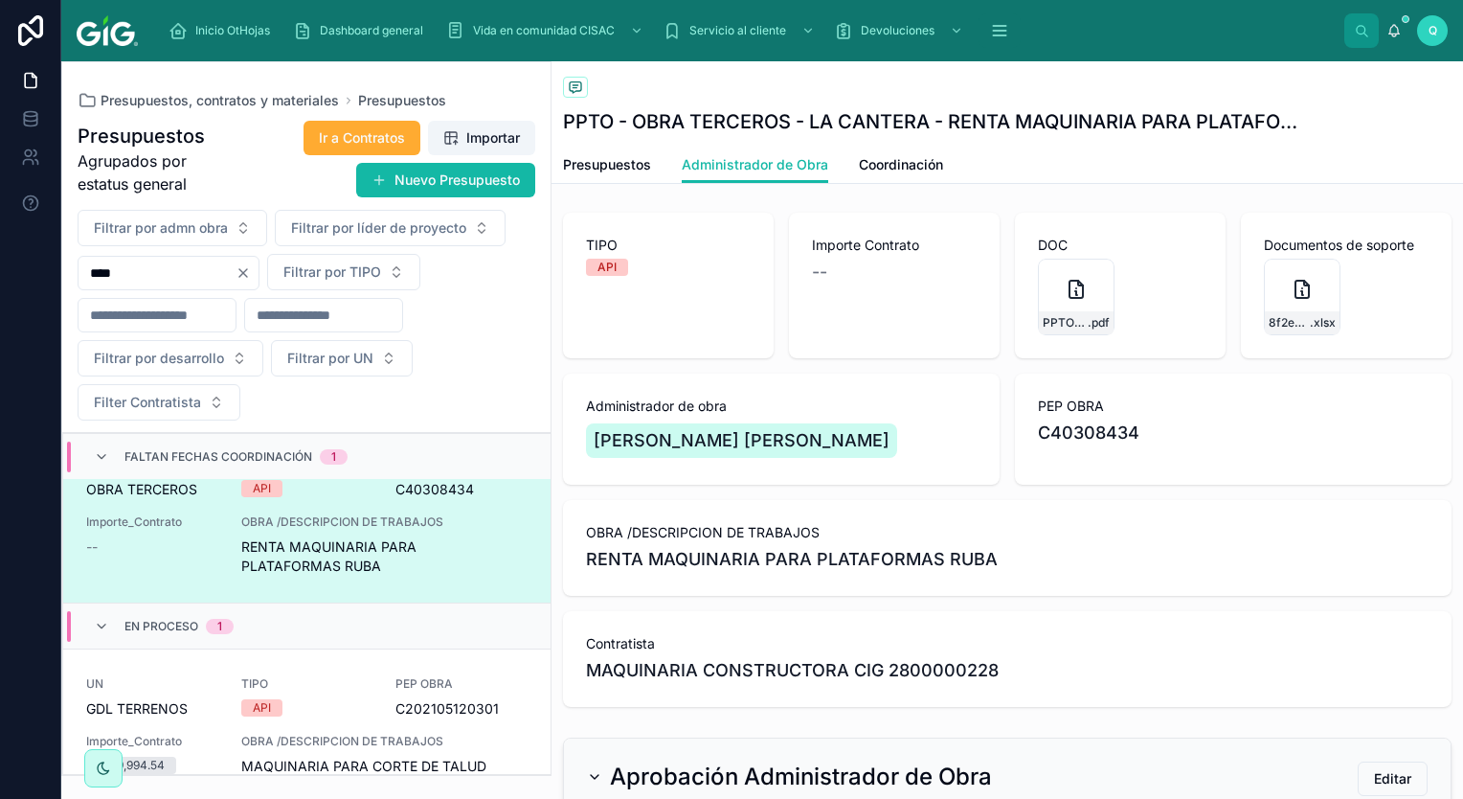
scroll to position [0, 0]
click at [1154, 265] on div "PPTO---Otros------RENTA-MAQUINARIA-PARA-PLATAFORMAS-RUBA .pdf" at bounding box center [1120, 298] width 165 height 77
click at [1293, 288] on icon at bounding box center [1302, 291] width 23 height 23
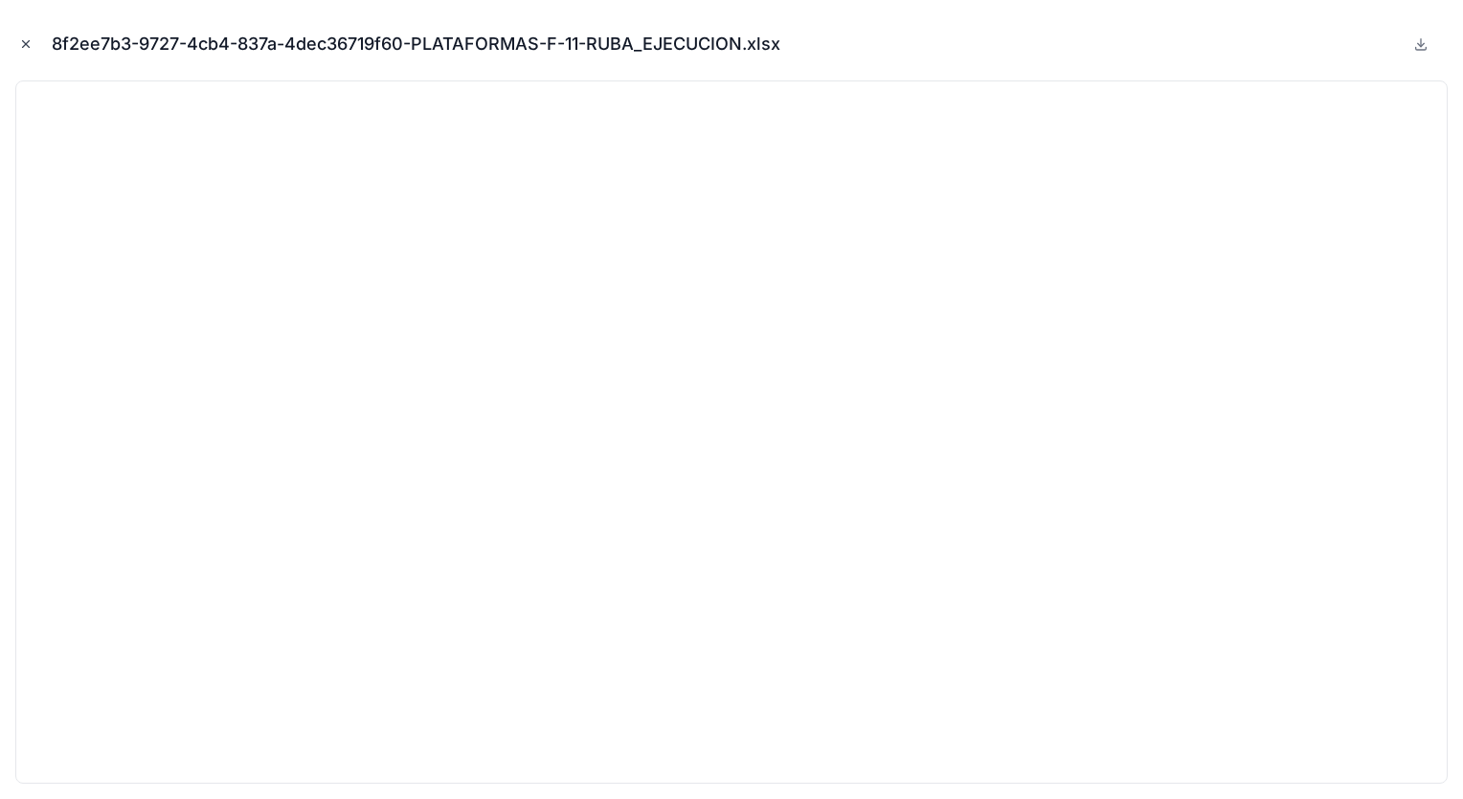
click at [31, 44] on icon "Close modal" at bounding box center [25, 43] width 13 height 13
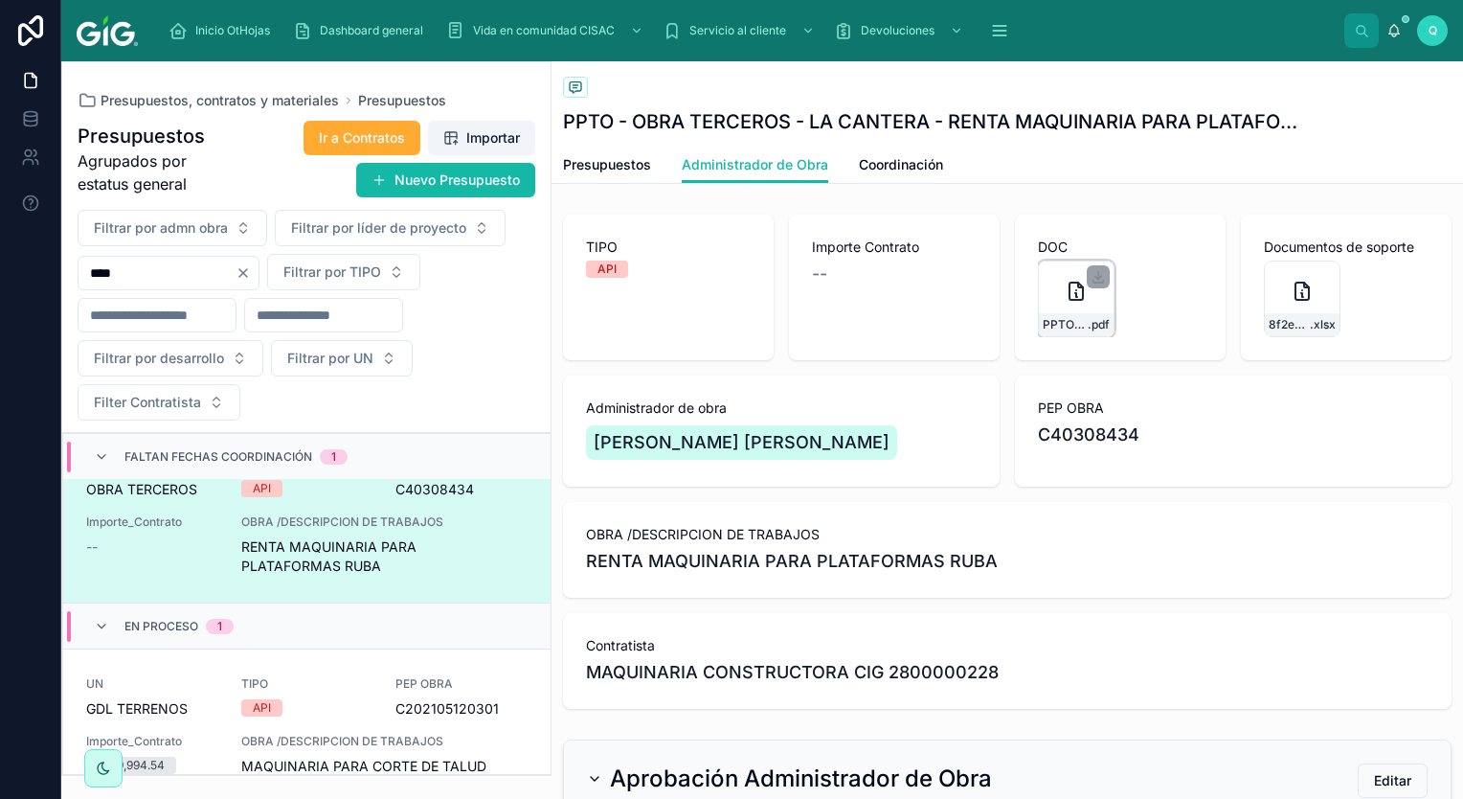
click at [1053, 281] on div "PPTO---Otros------RENTA-MAQUINARIA-PARA-PLATAFORMAS-RUBA .pdf" at bounding box center [1076, 298] width 77 height 77
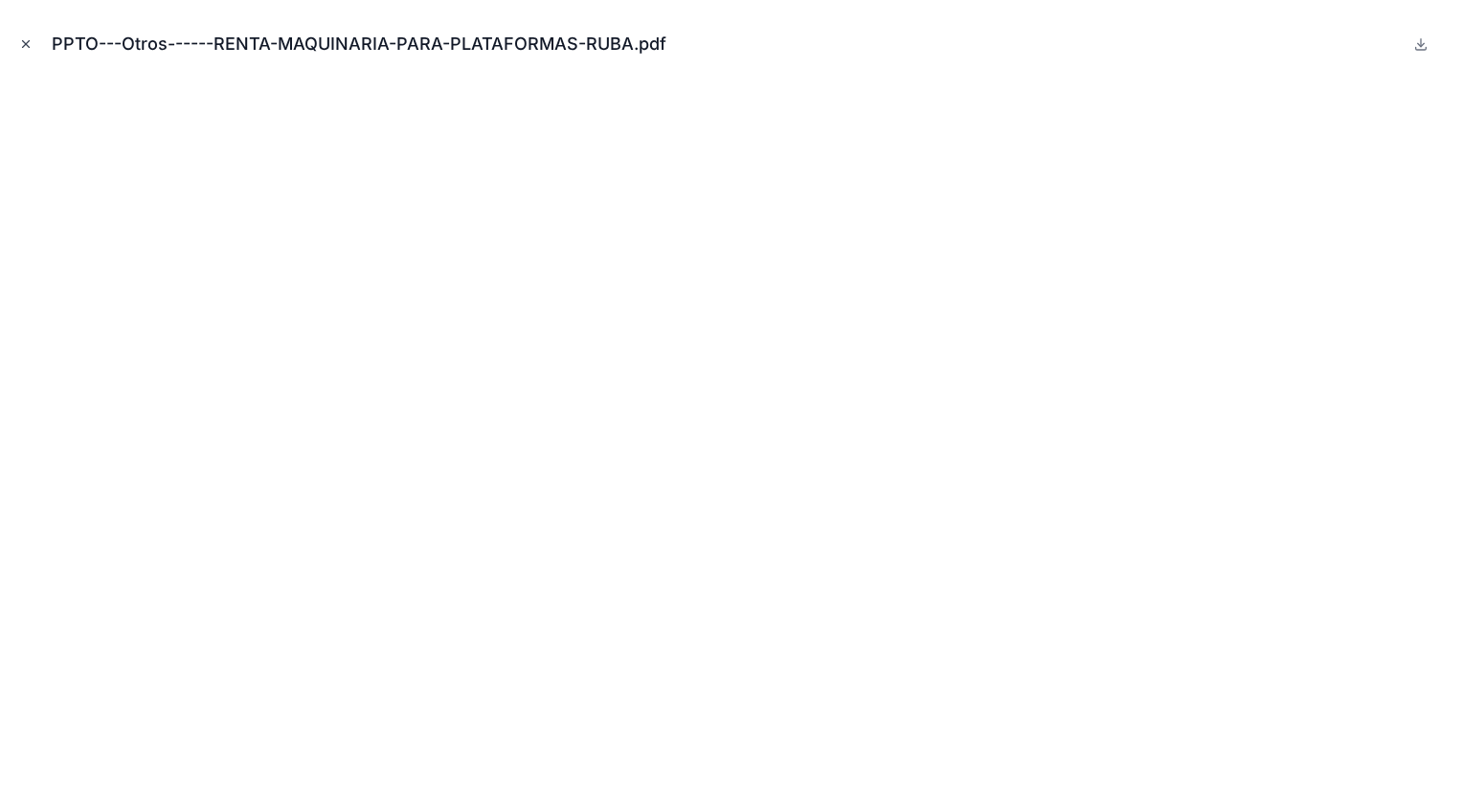
click at [26, 40] on icon "Close modal" at bounding box center [25, 43] width 13 height 13
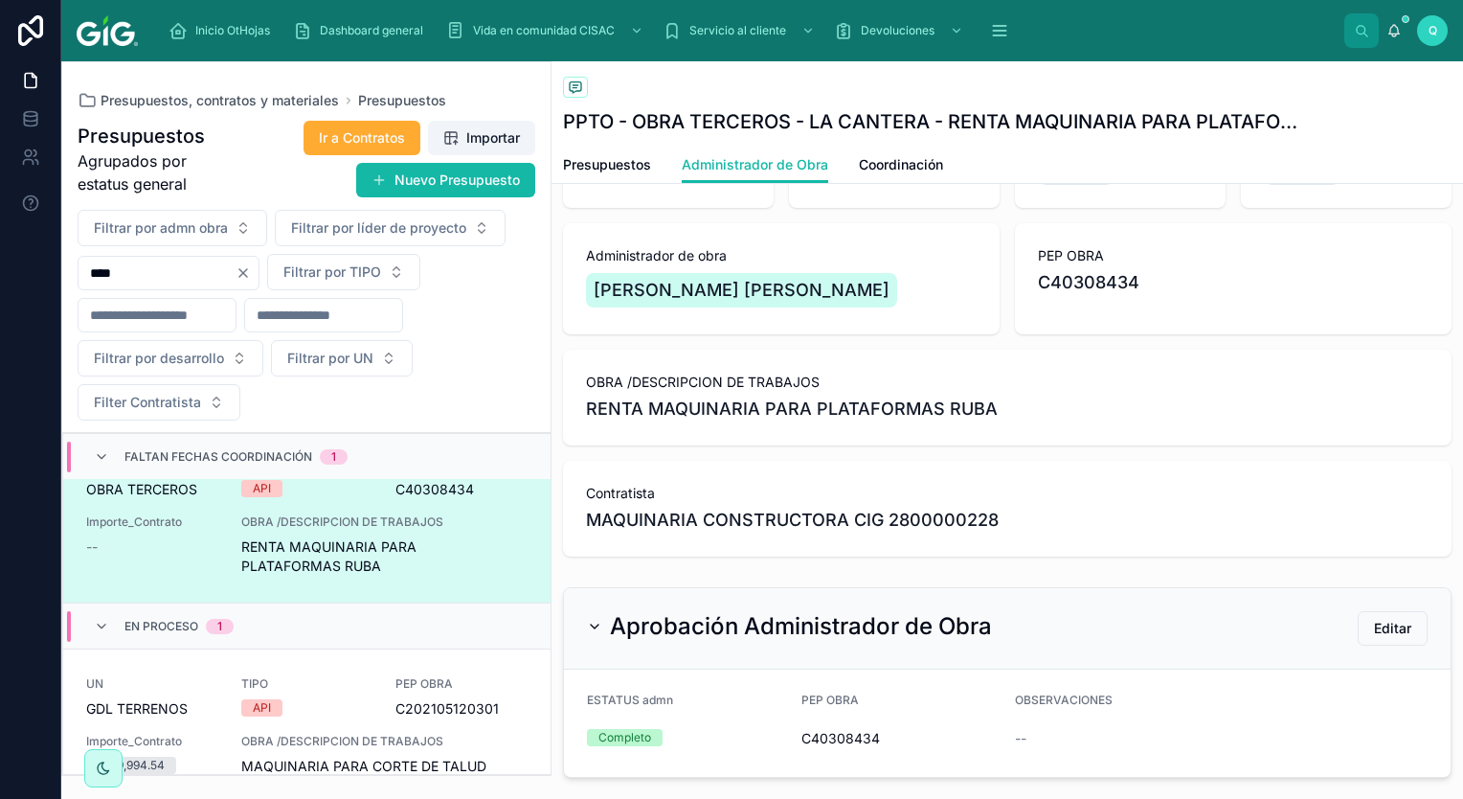
scroll to position [287, 0]
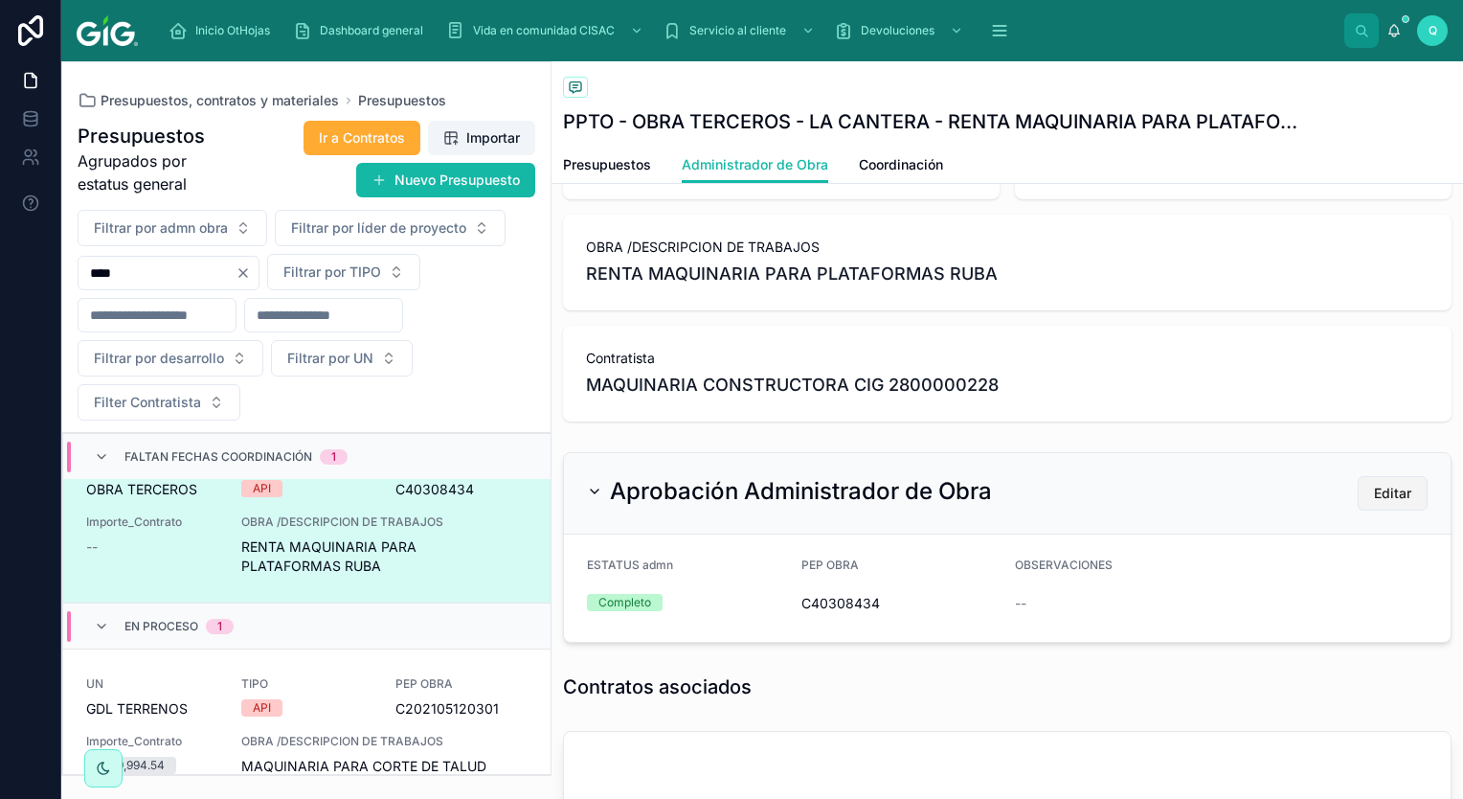
click at [1382, 501] on span "Editar" at bounding box center [1392, 493] width 37 height 19
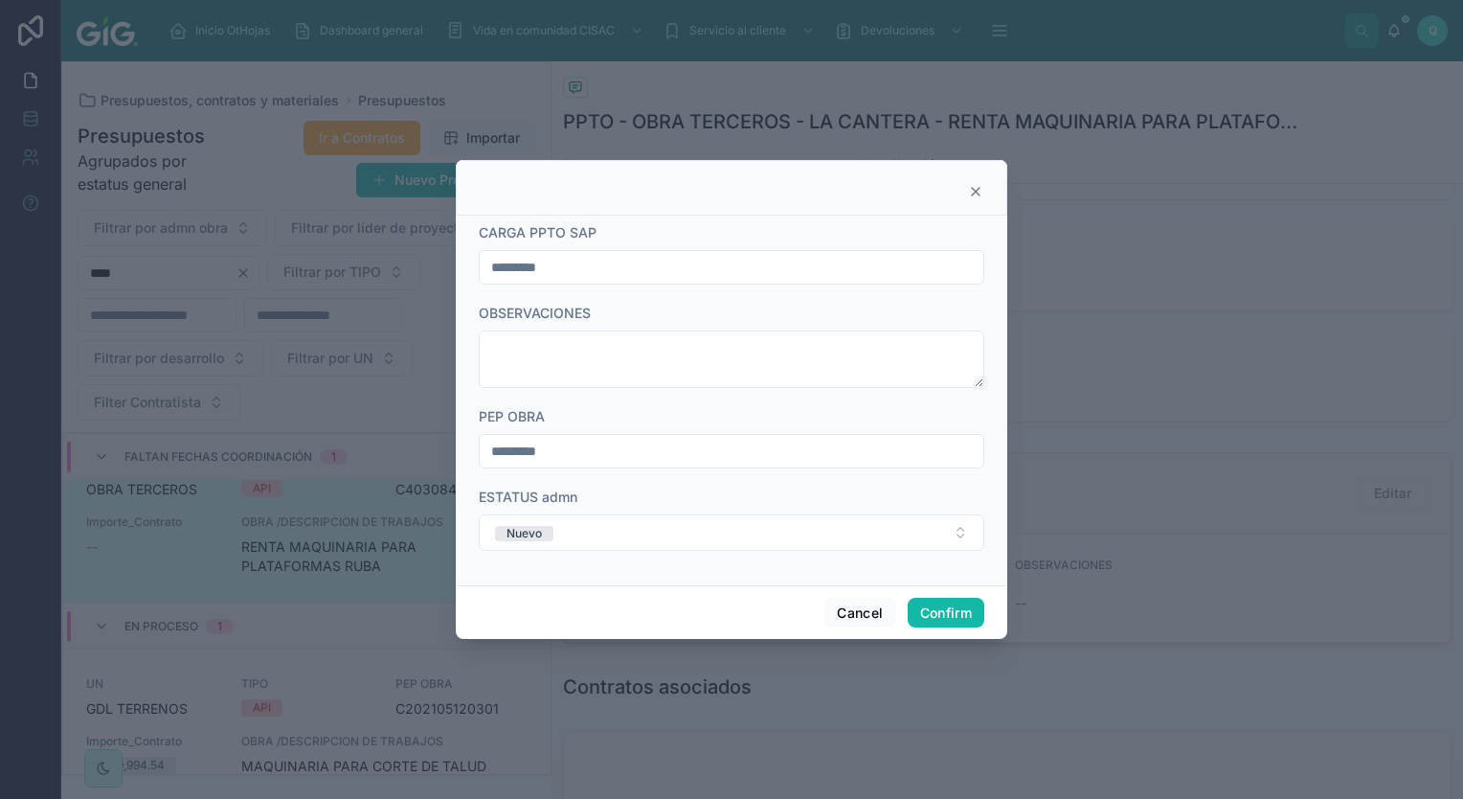
click at [975, 190] on icon at bounding box center [975, 191] width 15 height 15
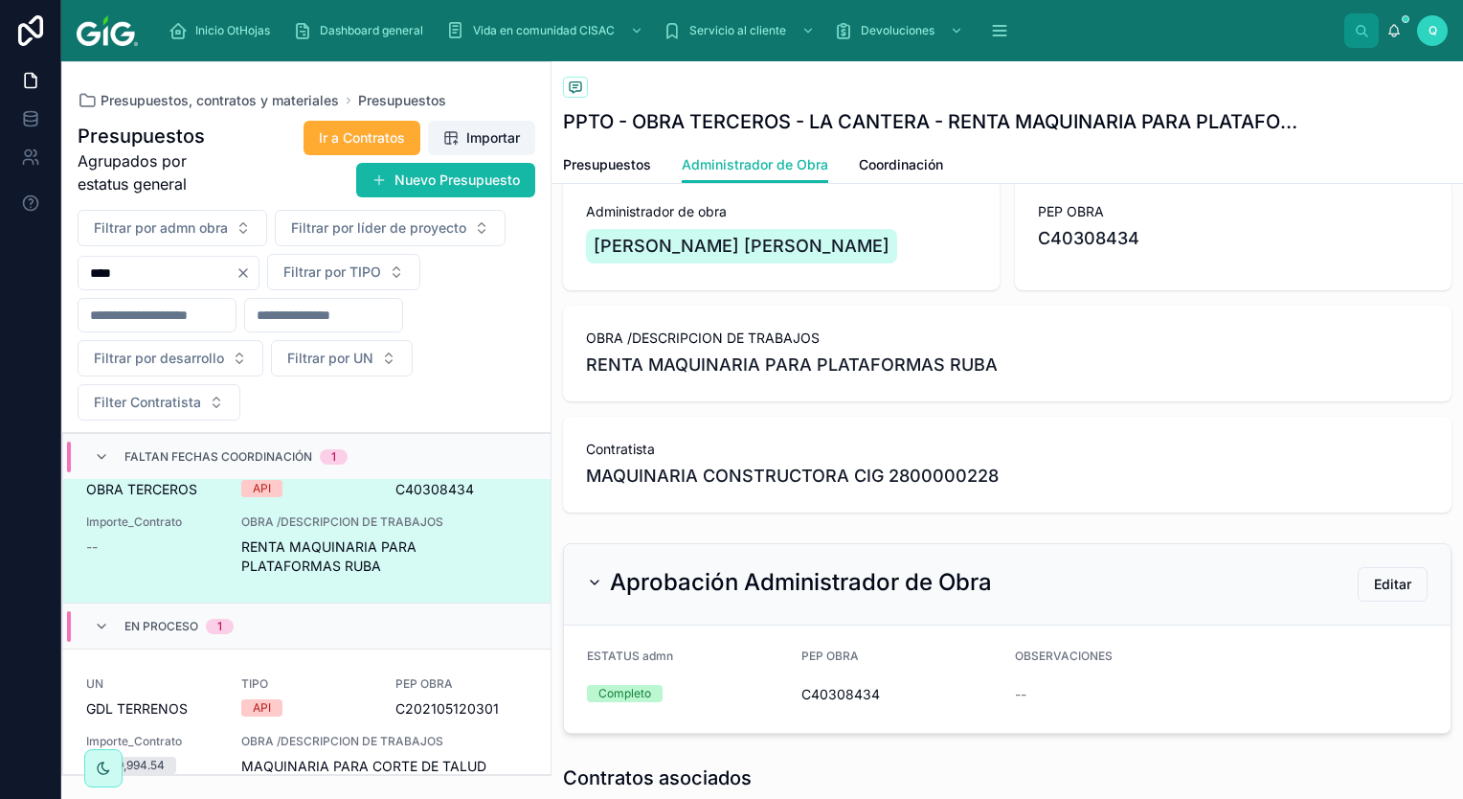
scroll to position [0, 0]
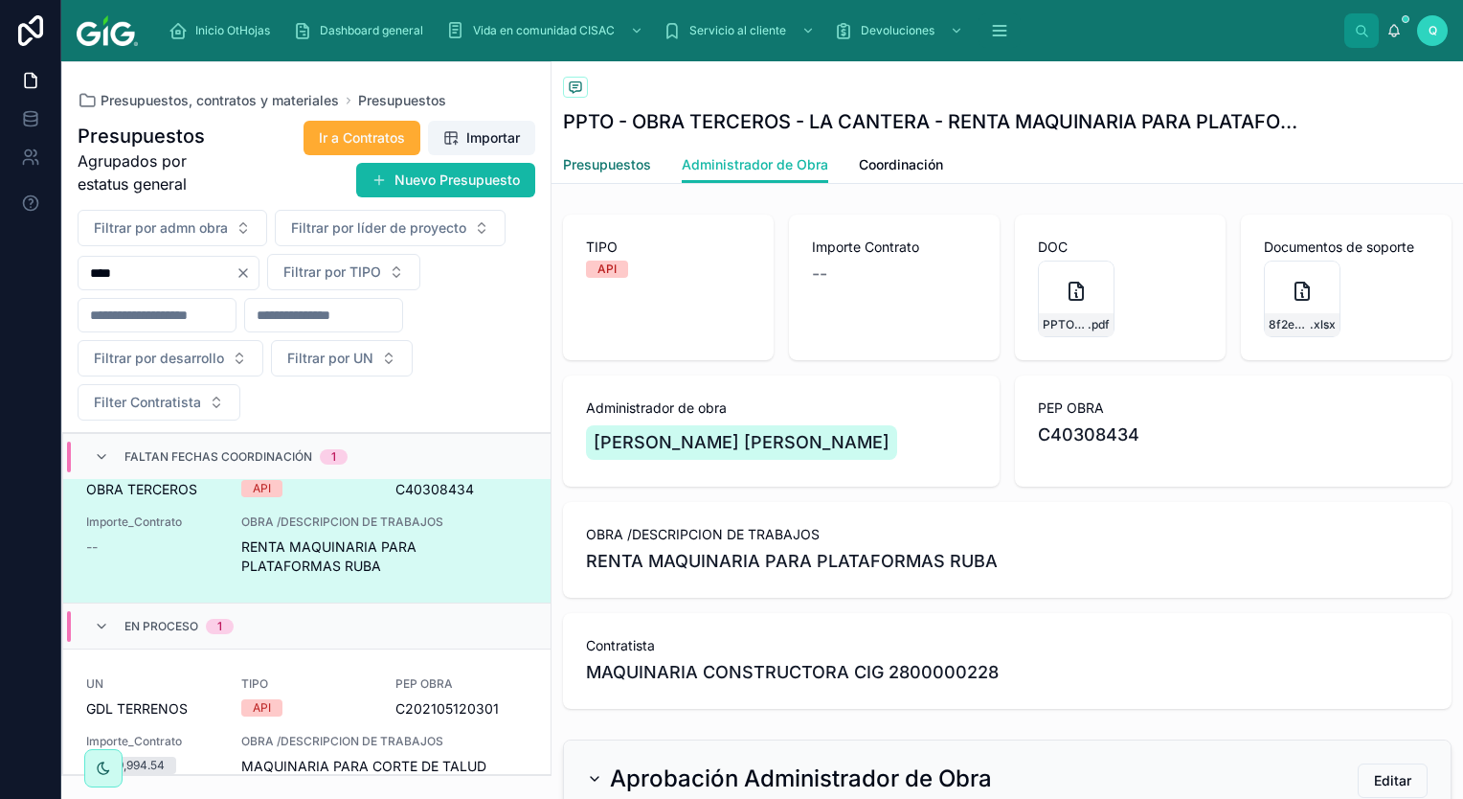
click at [632, 166] on span "Presupuestos" at bounding box center [607, 164] width 88 height 19
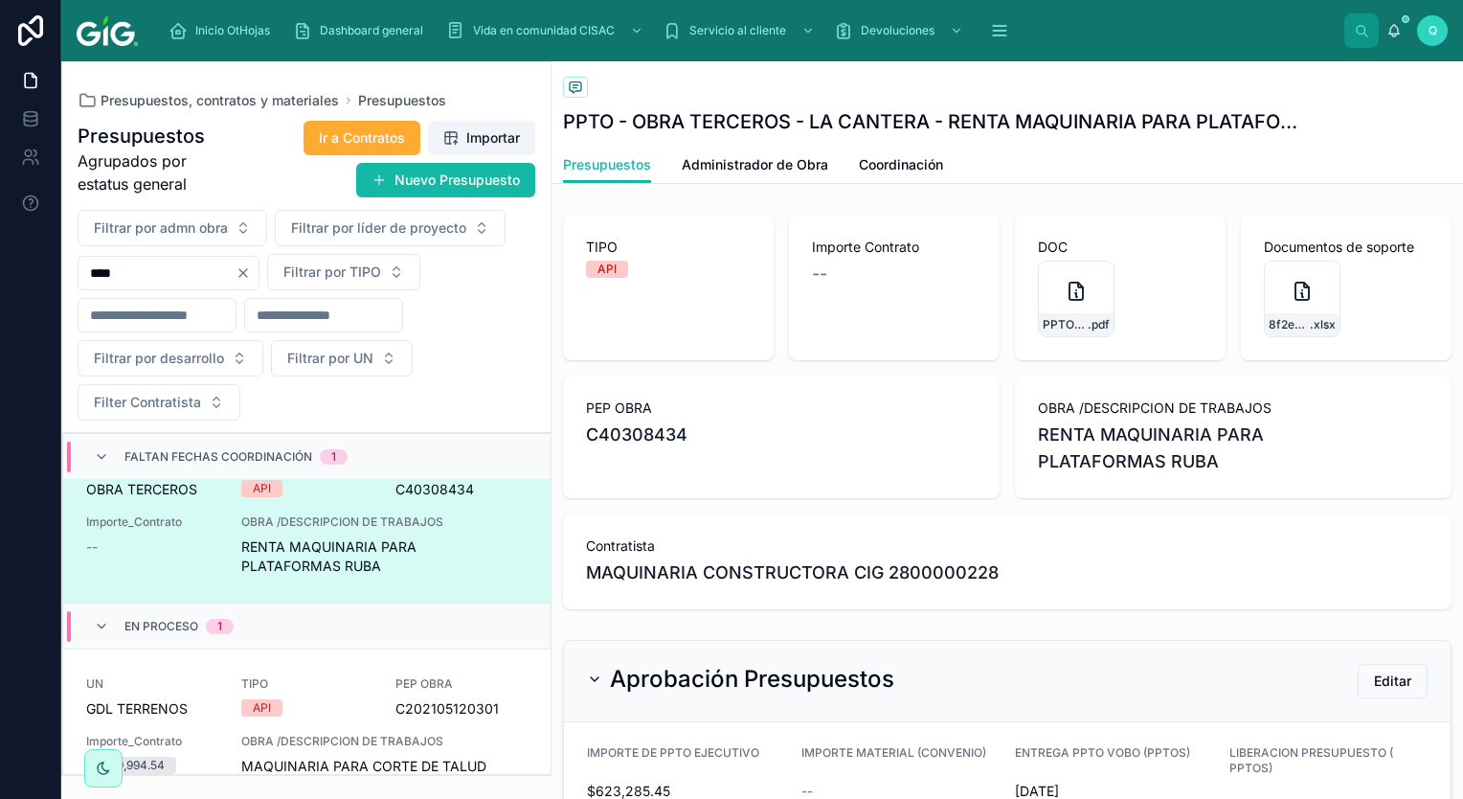
click at [1094, 225] on div "DOC PPTO---Otros------RENTA-MAQUINARIA-PARA-PLATAFORMAS-RUBA .pdf" at bounding box center [1120, 287] width 211 height 146
click at [1107, 242] on span "DOC" at bounding box center [1120, 246] width 165 height 19
drag, startPoint x: 1107, startPoint y: 242, endPoint x: 1119, endPoint y: 251, distance: 15.1
click at [1107, 243] on span "DOC" at bounding box center [1120, 246] width 165 height 19
click at [1174, 289] on div "PPTO---Otros------RENTA-MAQUINARIA-PARA-PLATAFORMAS-RUBA .pdf" at bounding box center [1120, 298] width 165 height 77
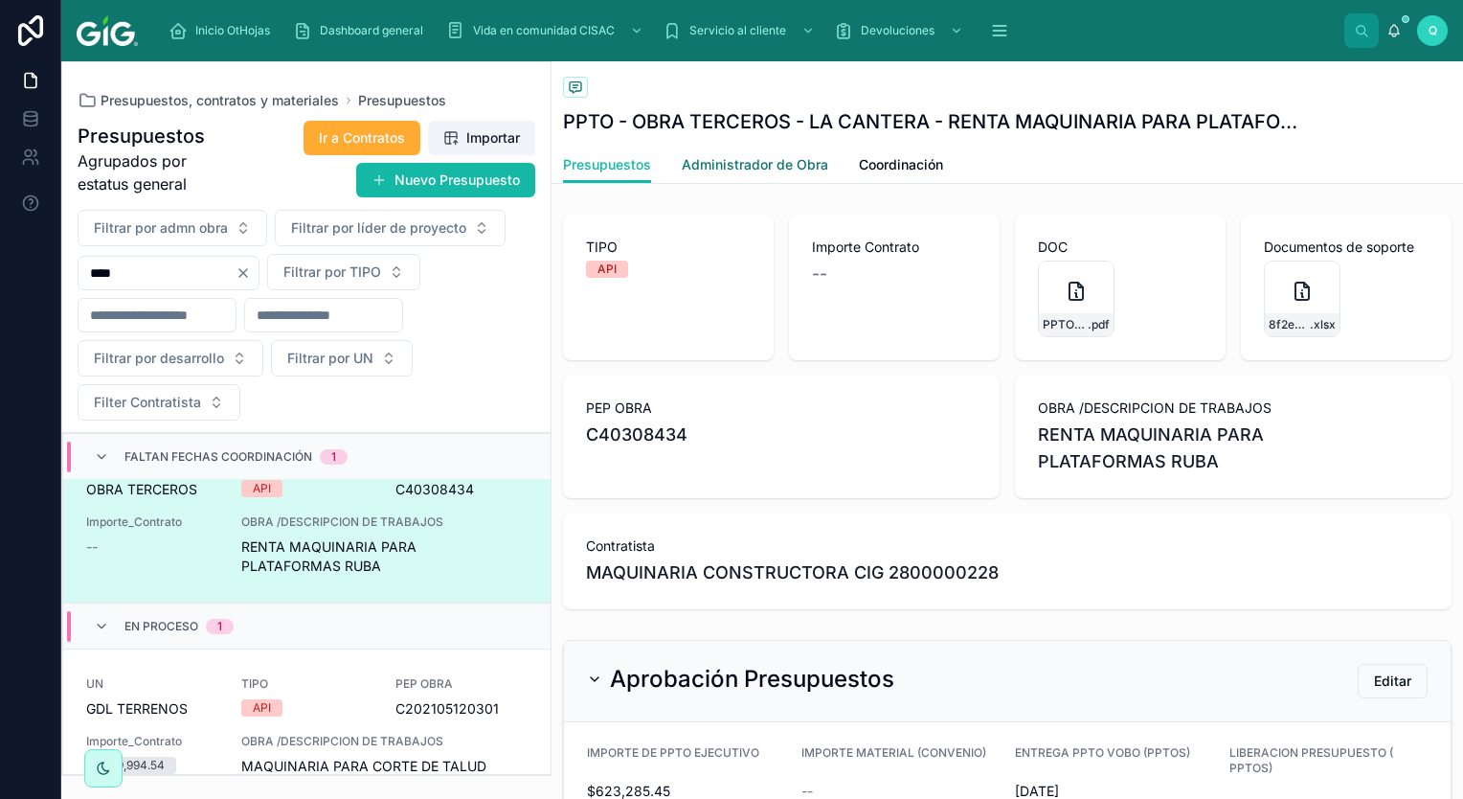
click at [766, 164] on span "Administrador de Obra" at bounding box center [755, 164] width 147 height 19
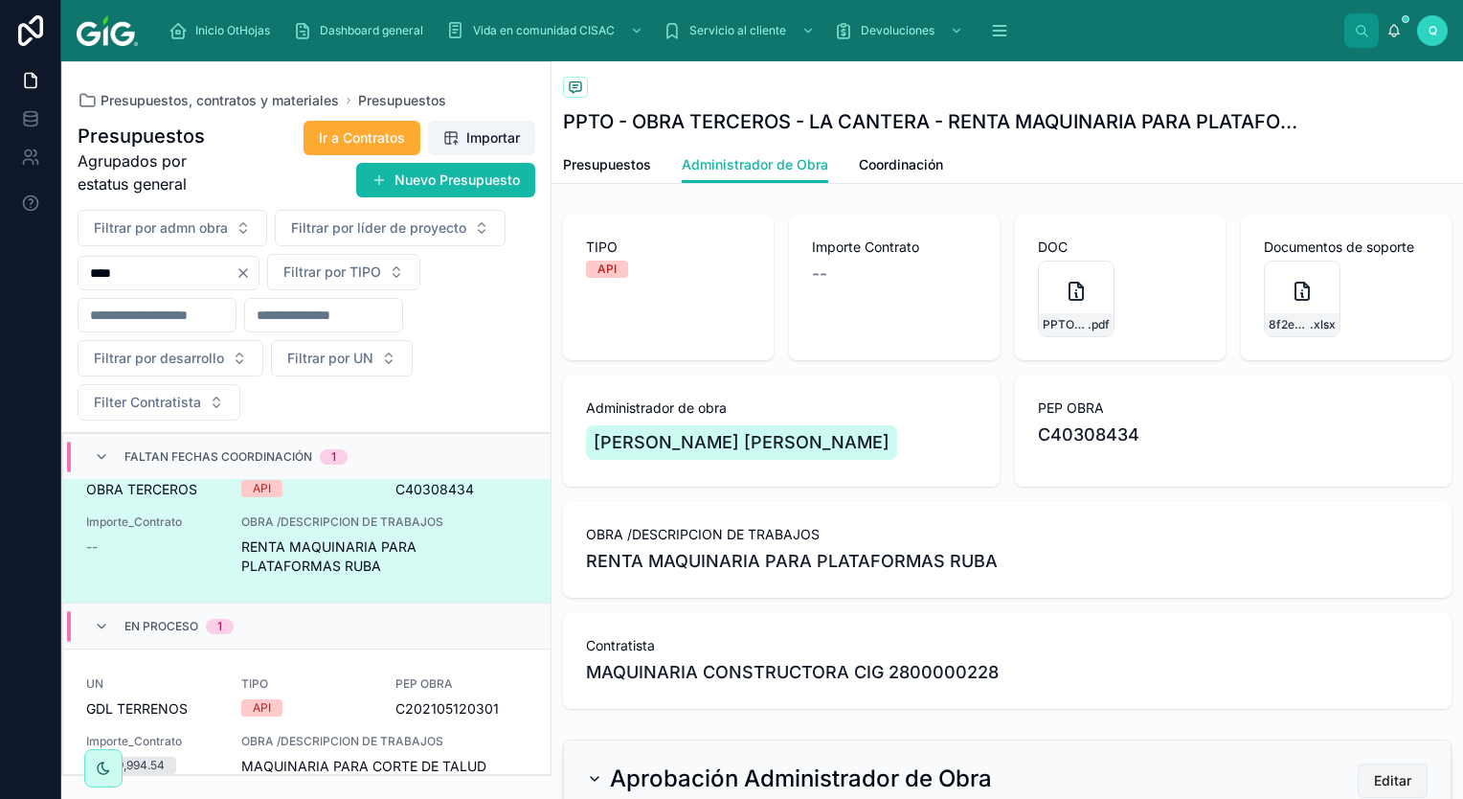
click at [1390, 774] on span "Editar" at bounding box center [1392, 780] width 37 height 19
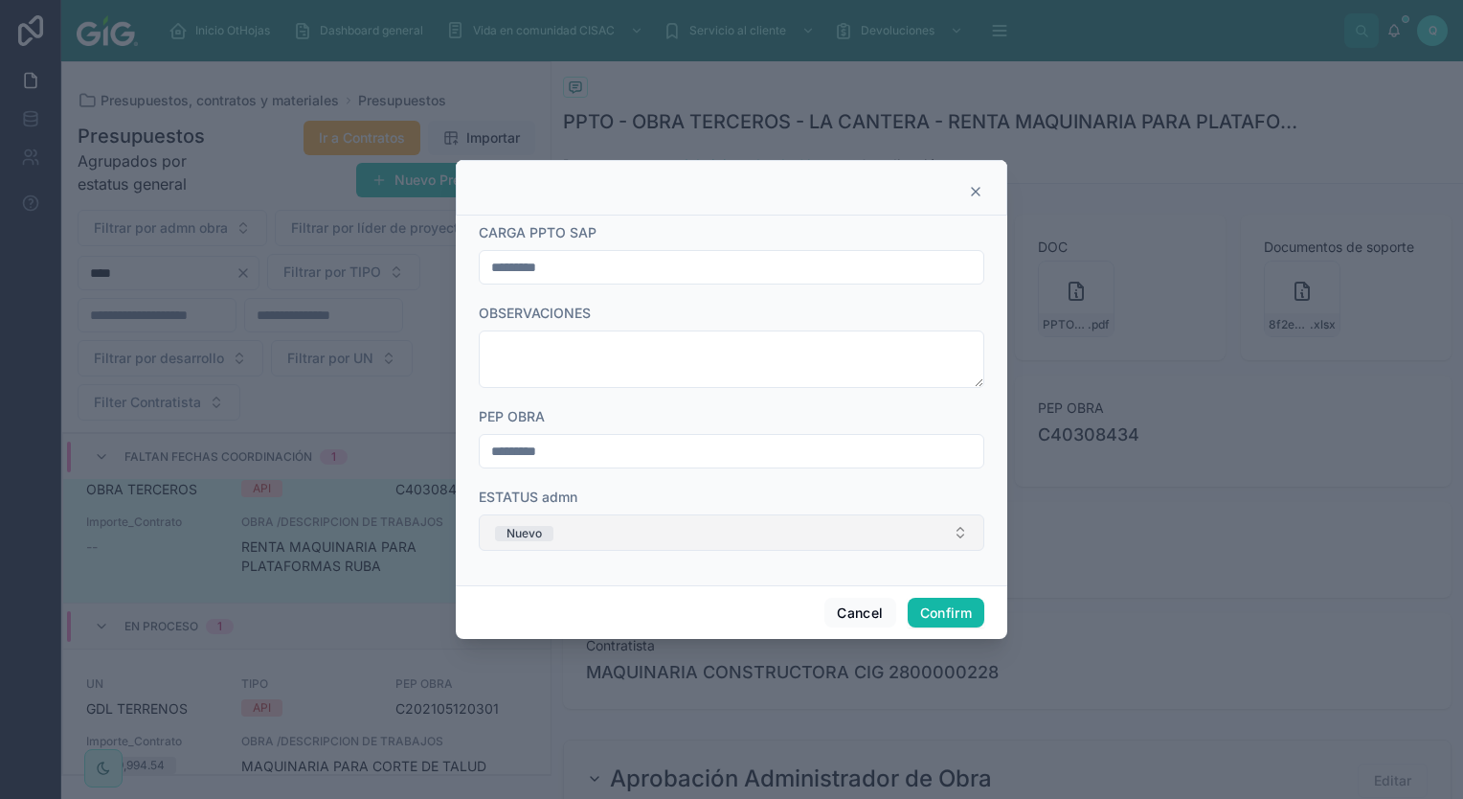
click at [765, 532] on button "Nuevo" at bounding box center [732, 532] width 506 height 36
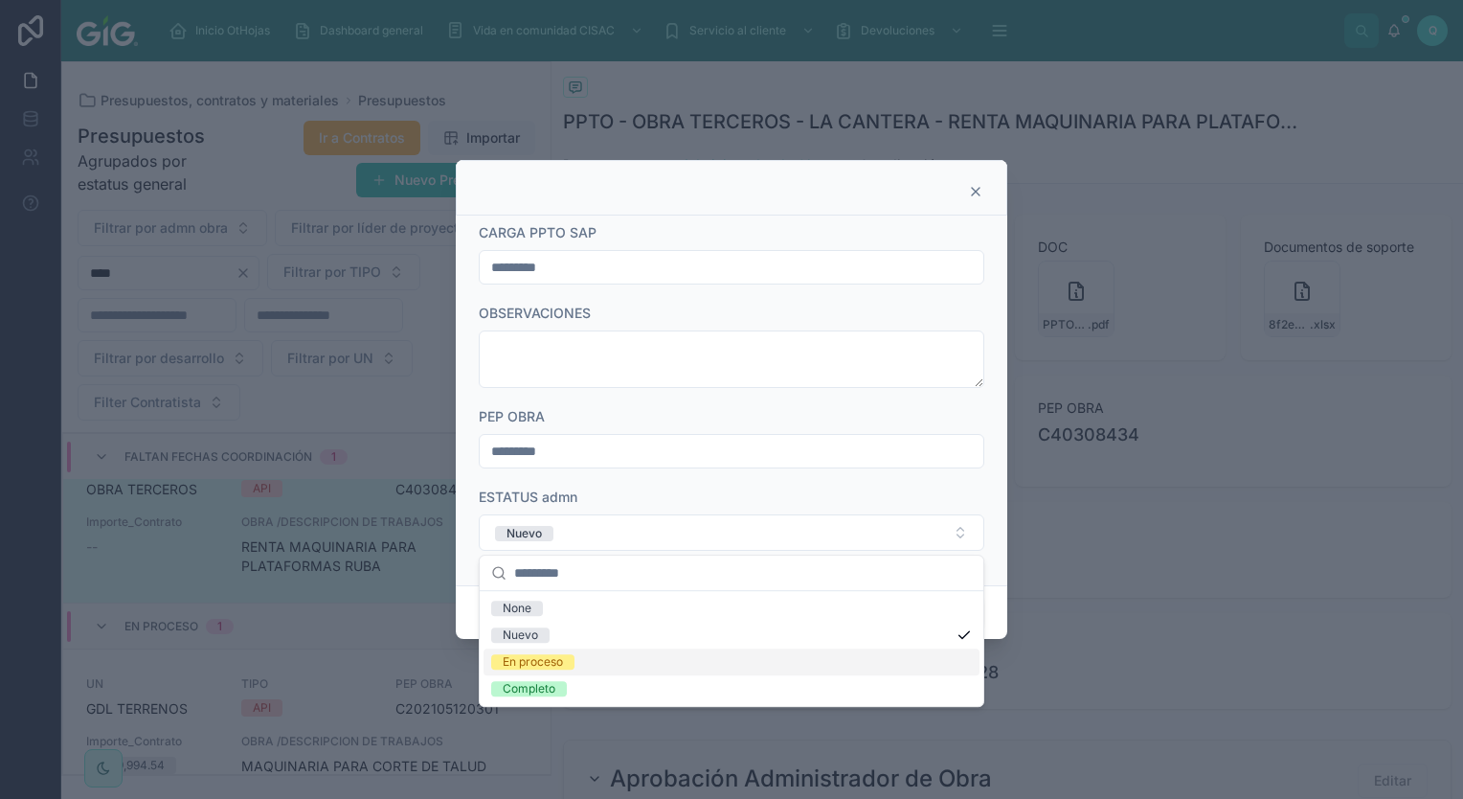
click at [655, 663] on div "En proceso" at bounding box center [732, 661] width 496 height 27
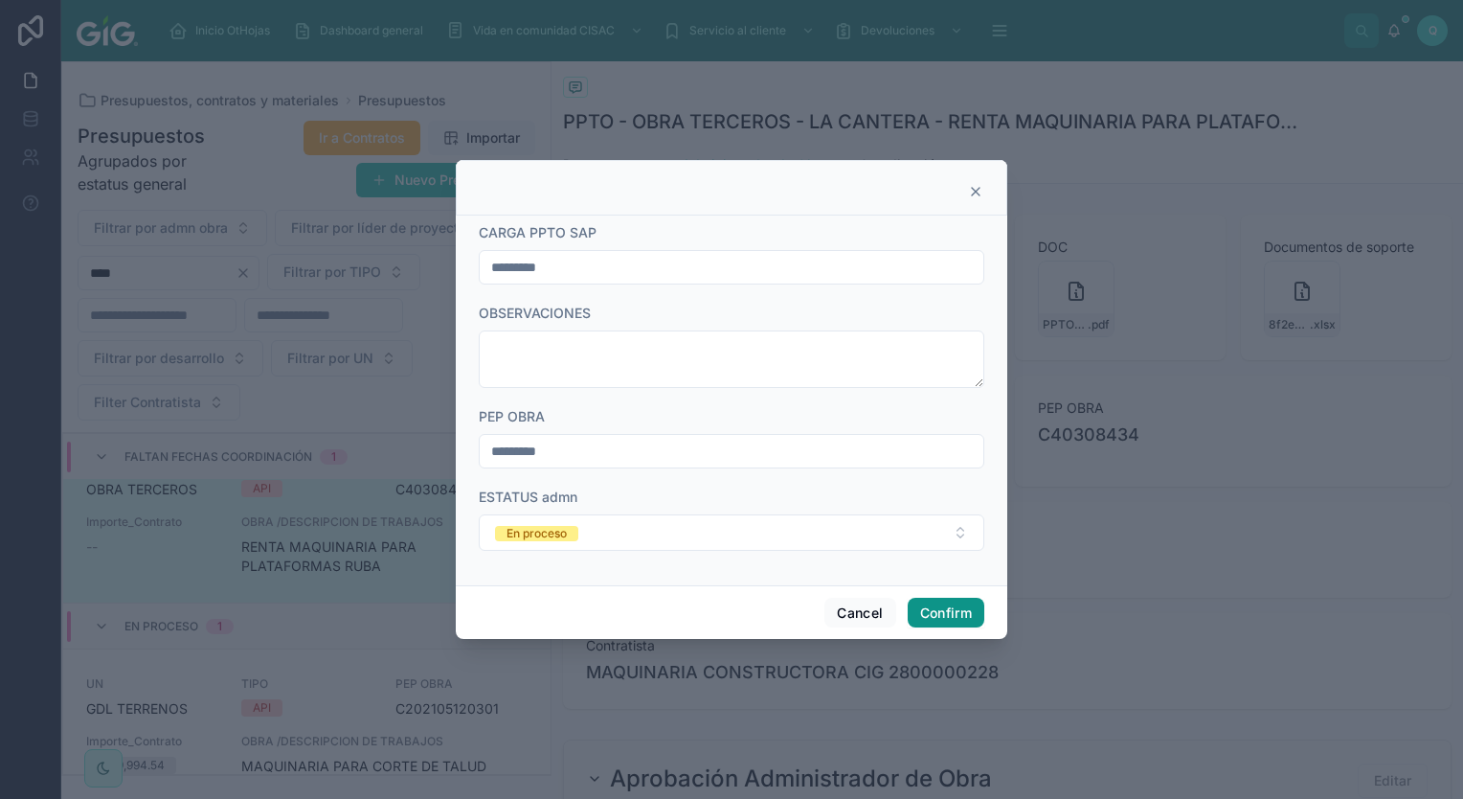
click at [947, 615] on button "Confirm" at bounding box center [946, 612] width 77 height 31
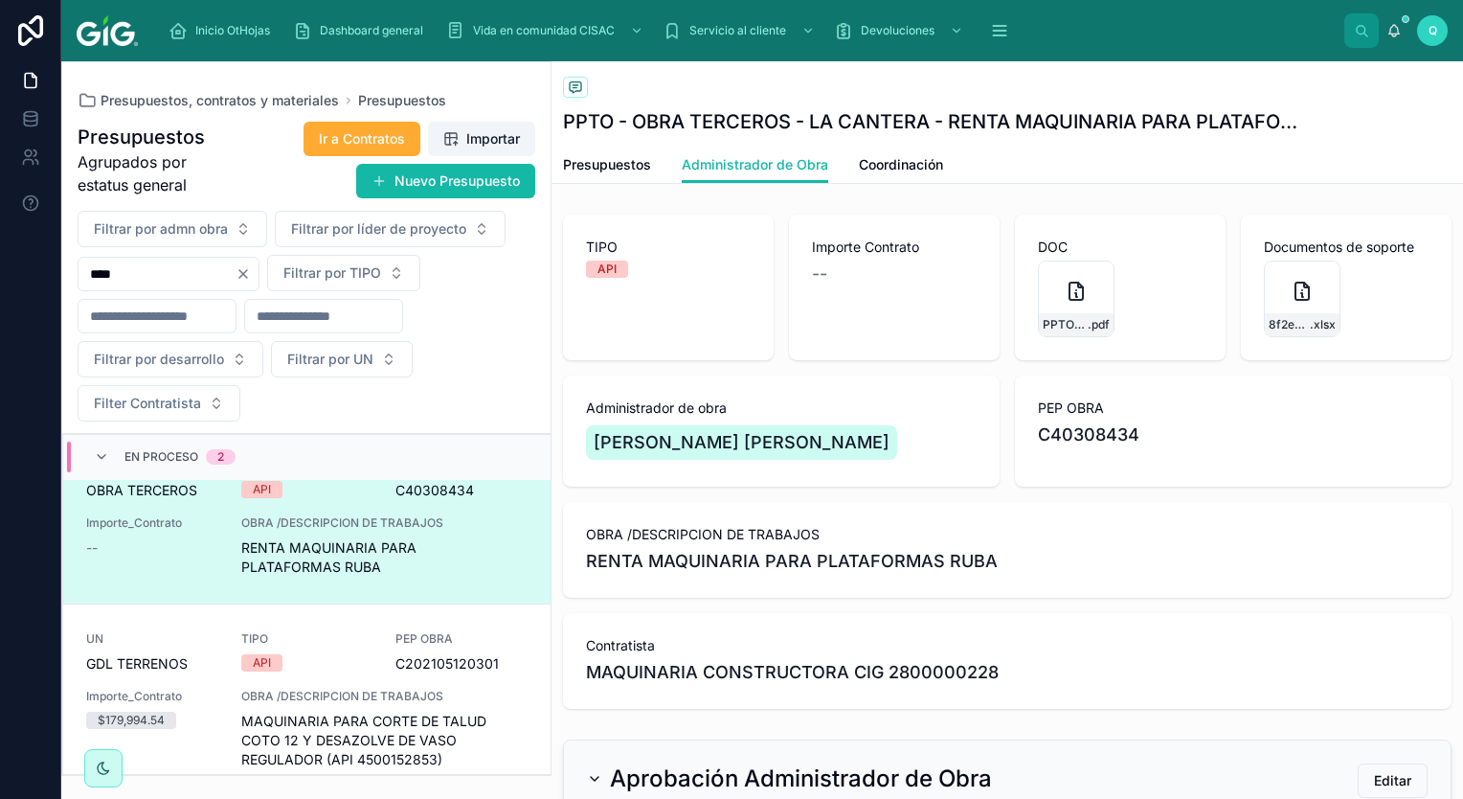
click at [1172, 326] on div "PPTO---Otros------RENTA-MAQUINARIA-PARA-PLATAFORMAS-RUBA .pdf" at bounding box center [1120, 298] width 165 height 77
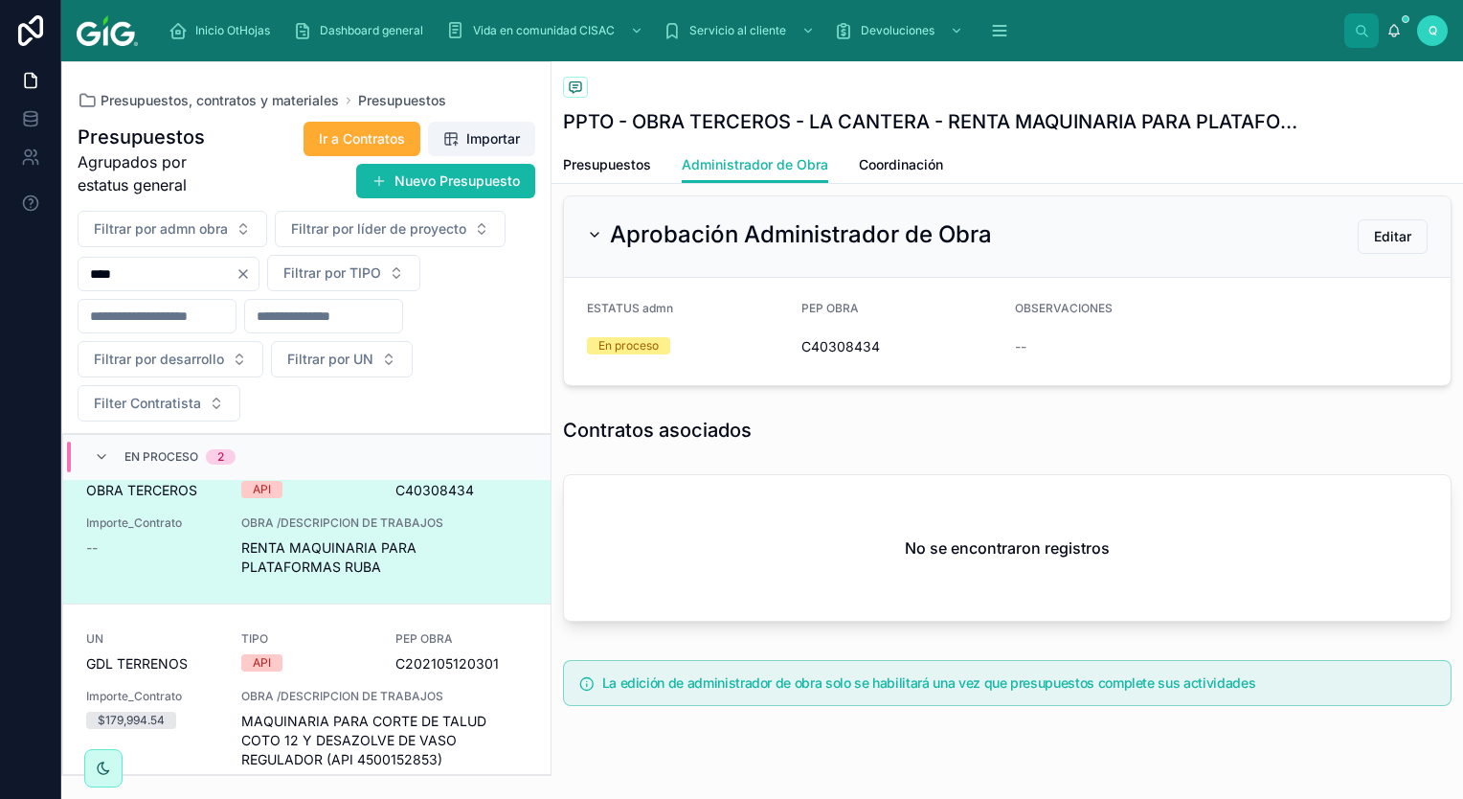
scroll to position [579, 0]
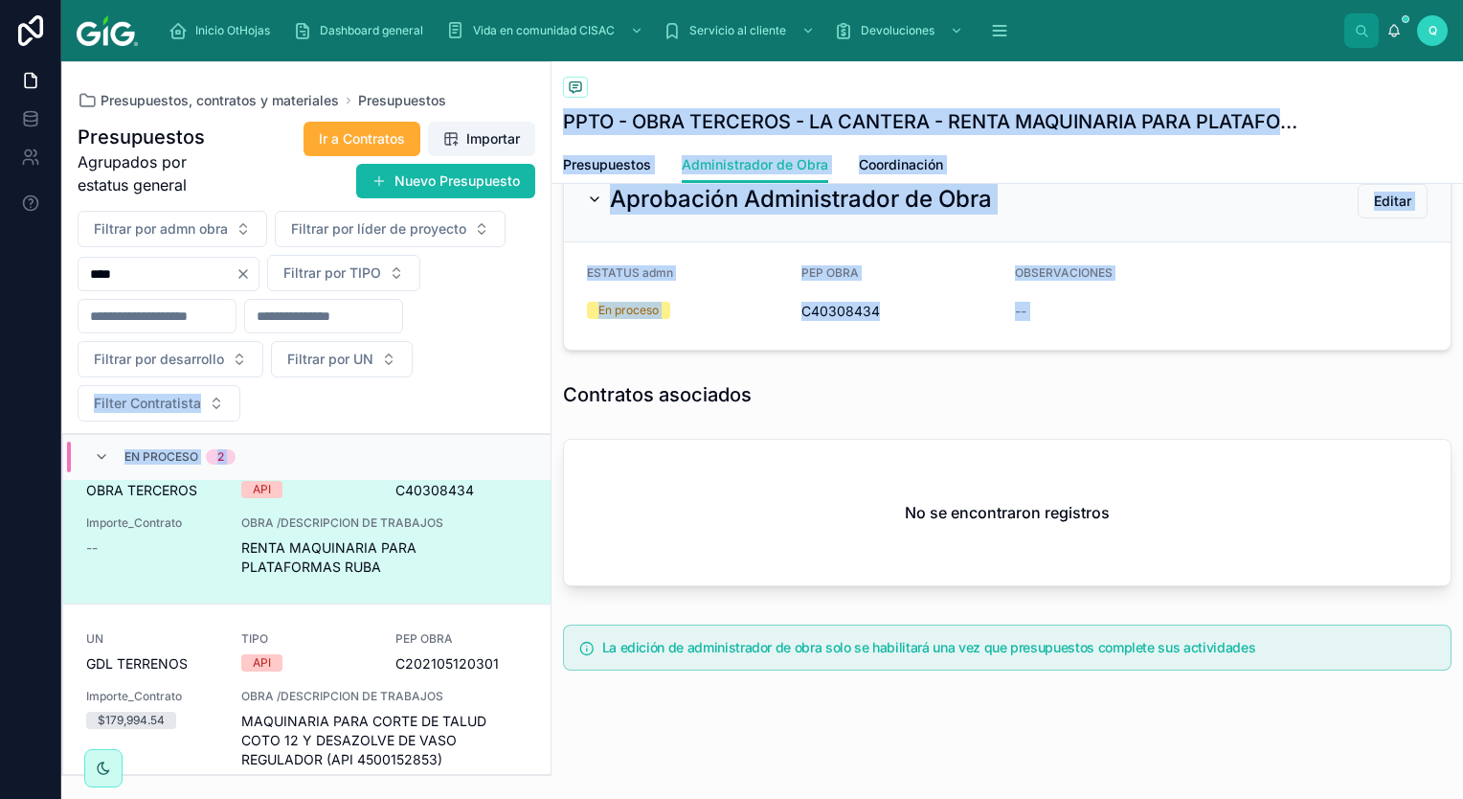
drag, startPoint x: 552, startPoint y: 381, endPoint x: 463, endPoint y: 405, distance: 91.3
click at [463, 405] on div "Presupuestos, contratos y materiales Presupuestos Presupuestos Agrupados por es…" at bounding box center [762, 429] width 1402 height 737
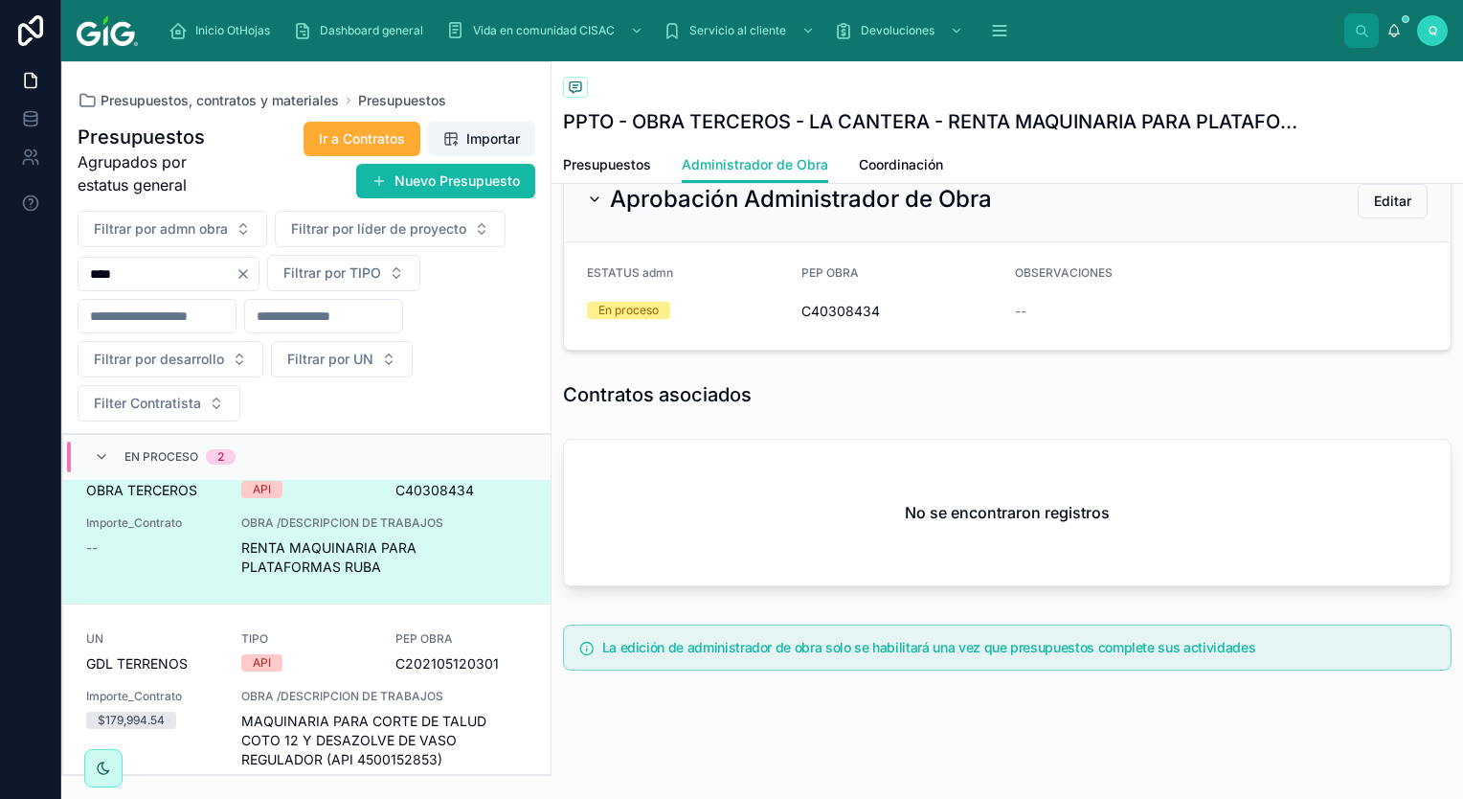
drag, startPoint x: 463, startPoint y: 405, endPoint x: 789, endPoint y: 504, distance: 340.2
click at [789, 504] on div "No se encontraron registros" at bounding box center [1007, 513] width 887 height 146
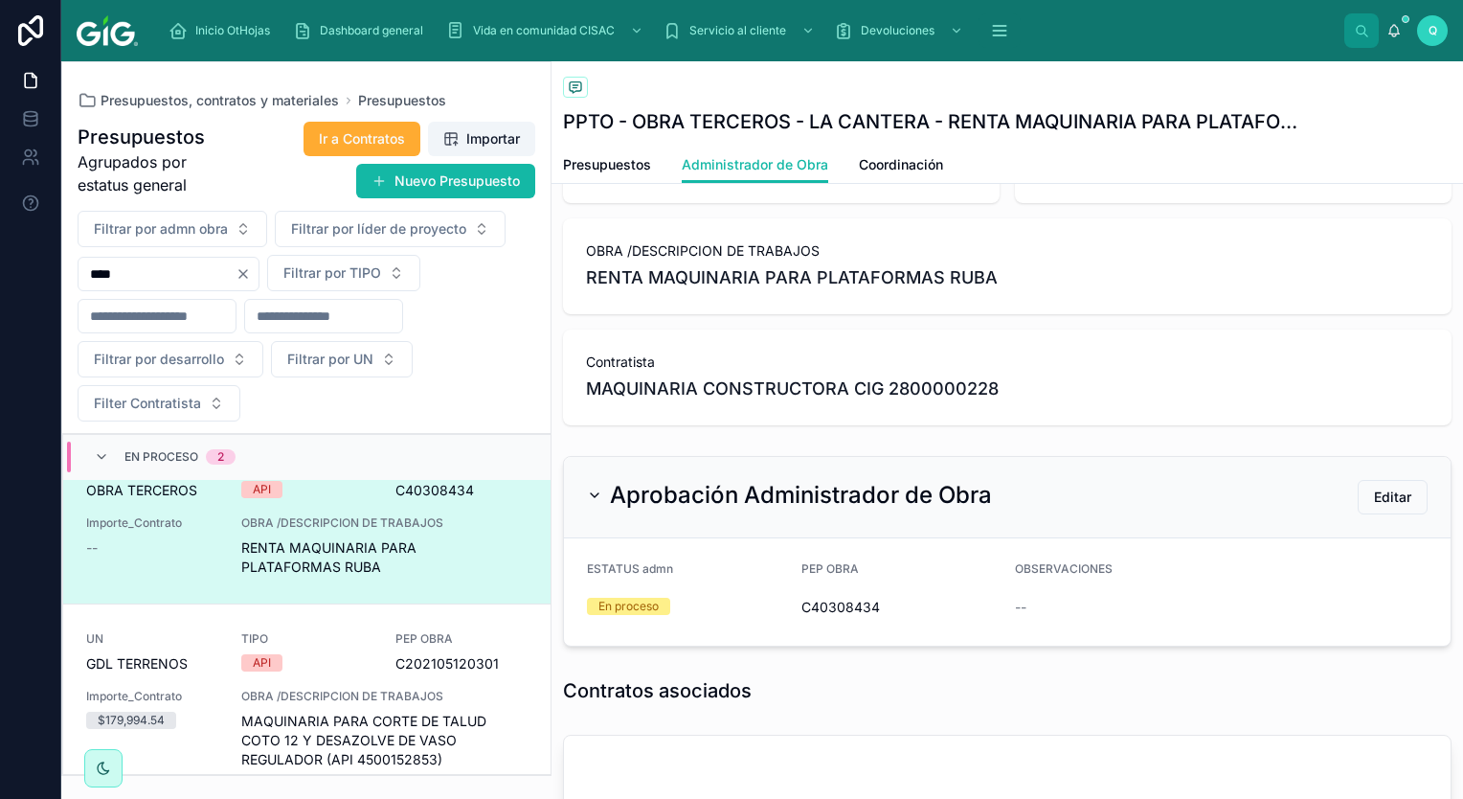
scroll to position [287, 0]
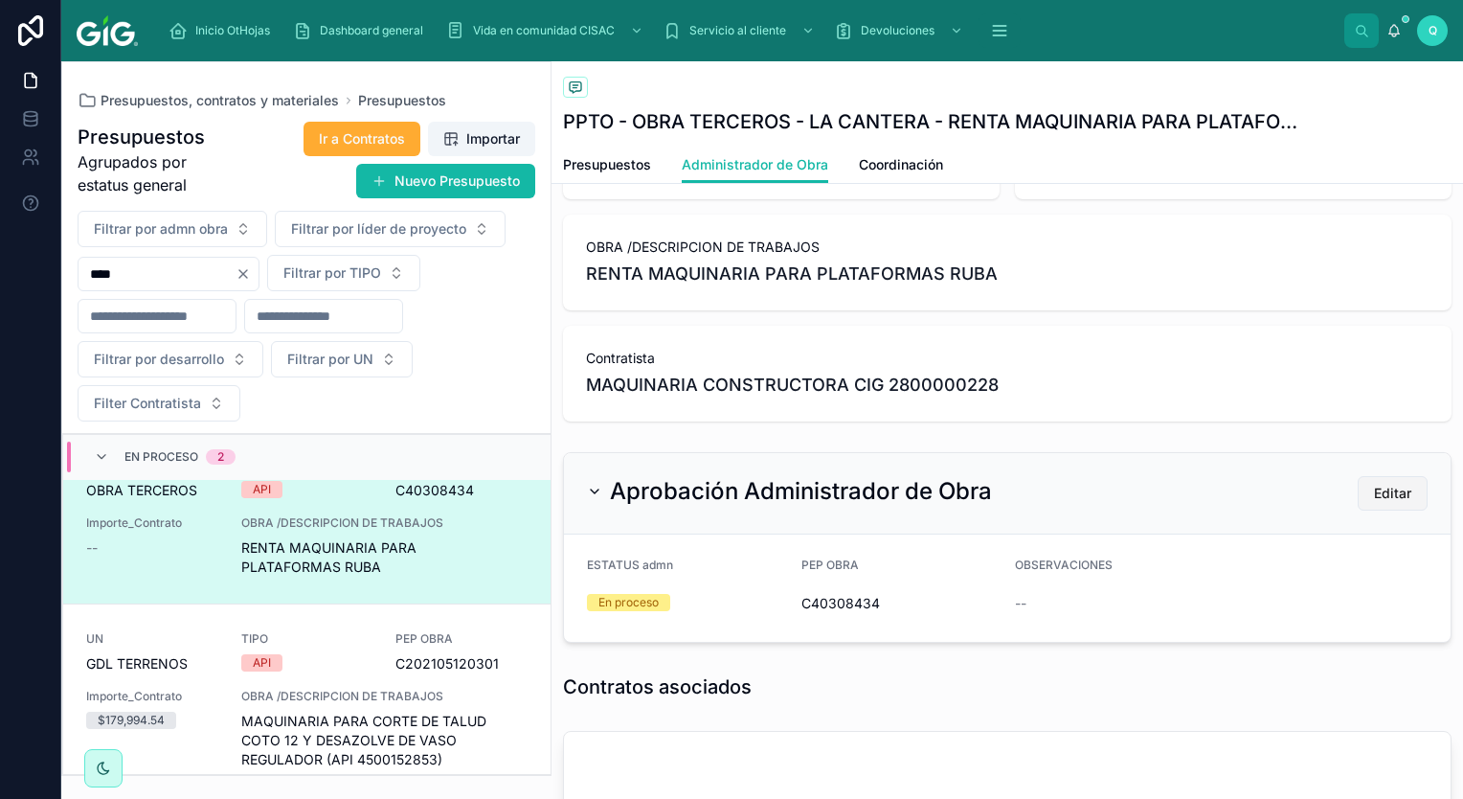
click at [1368, 504] on button "Editar" at bounding box center [1393, 493] width 70 height 34
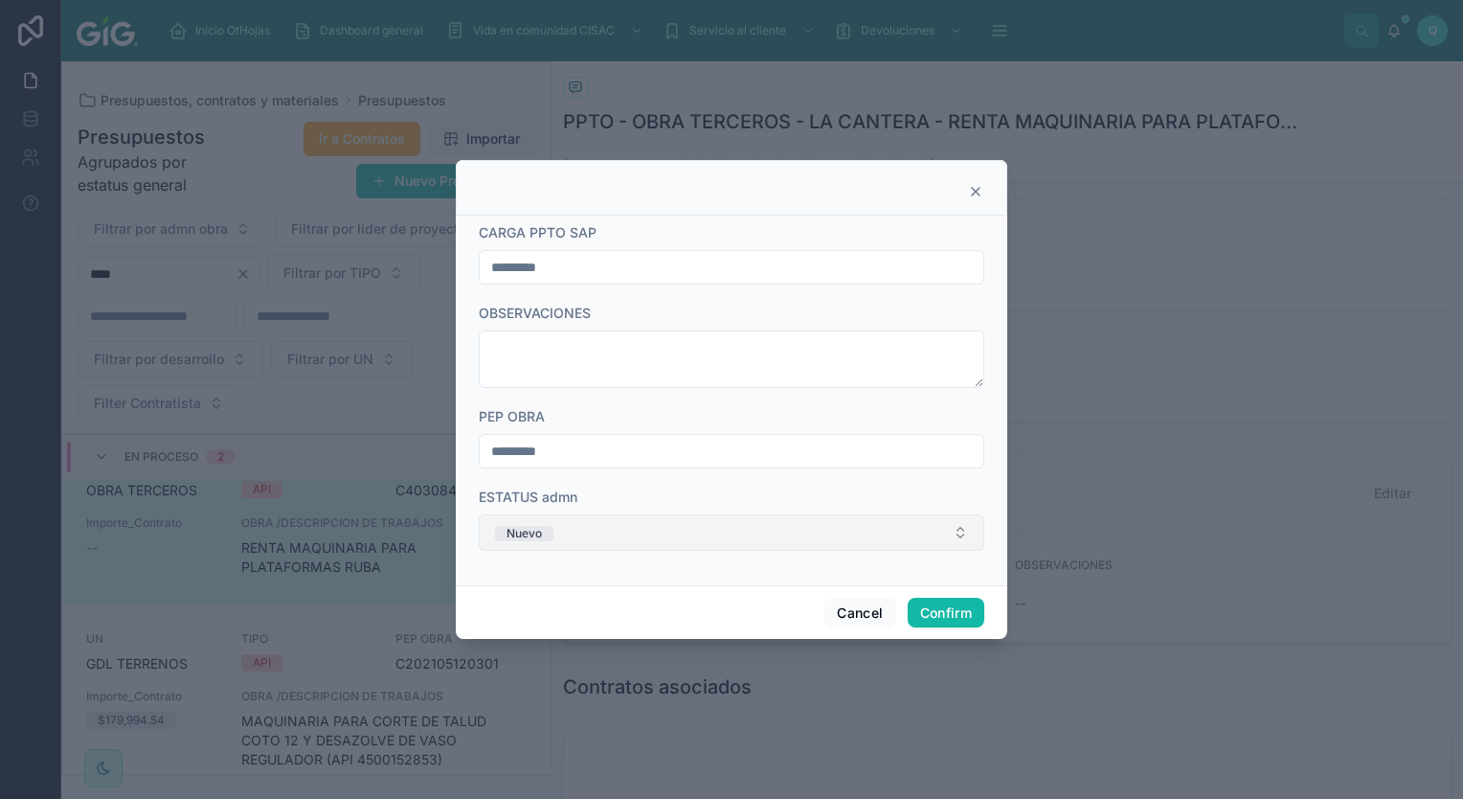
drag, startPoint x: 790, startPoint y: 534, endPoint x: 657, endPoint y: 541, distance: 133.3
click at [789, 534] on button "Nuevo" at bounding box center [732, 532] width 506 height 36
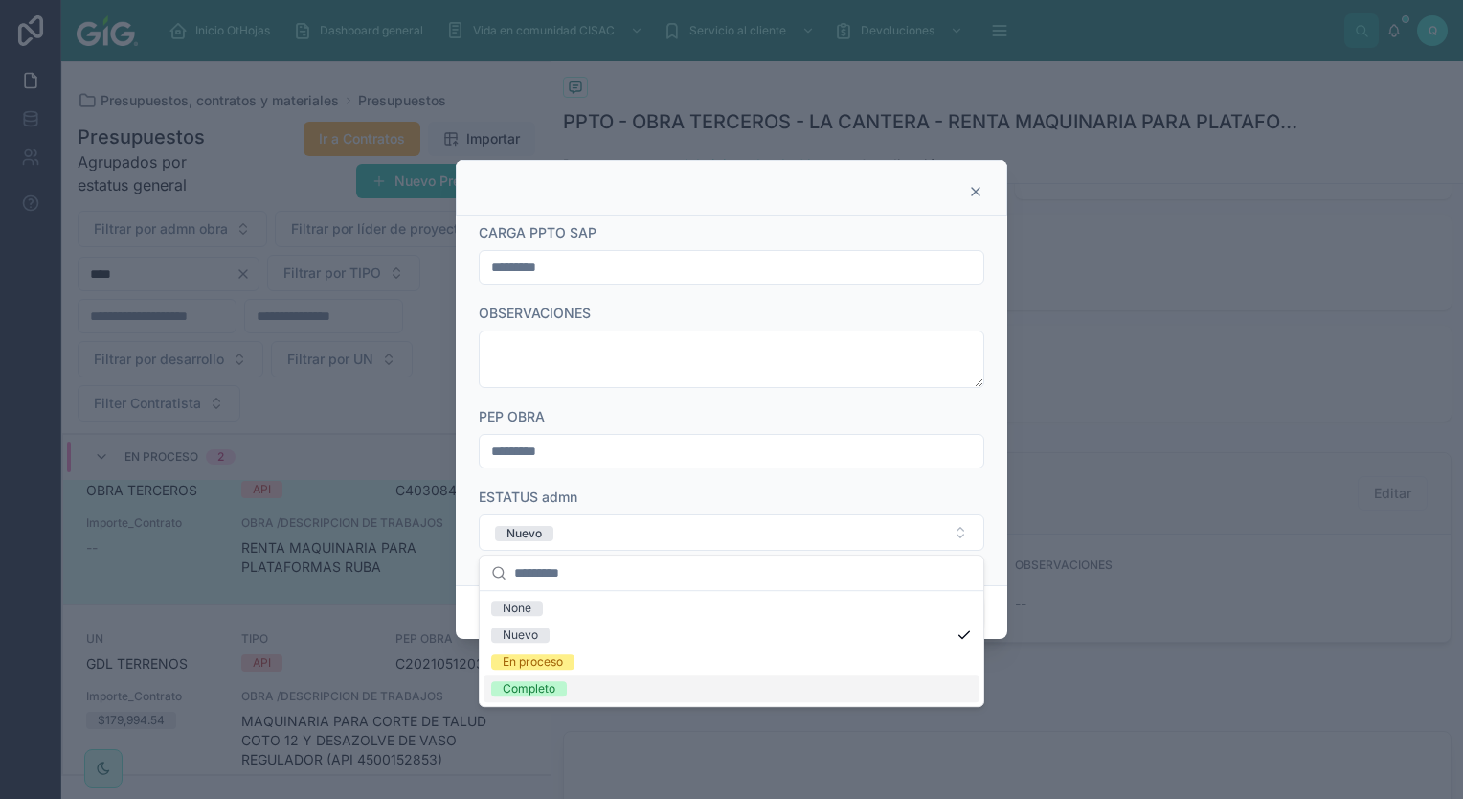
click at [613, 684] on div "Completo" at bounding box center [732, 688] width 496 height 27
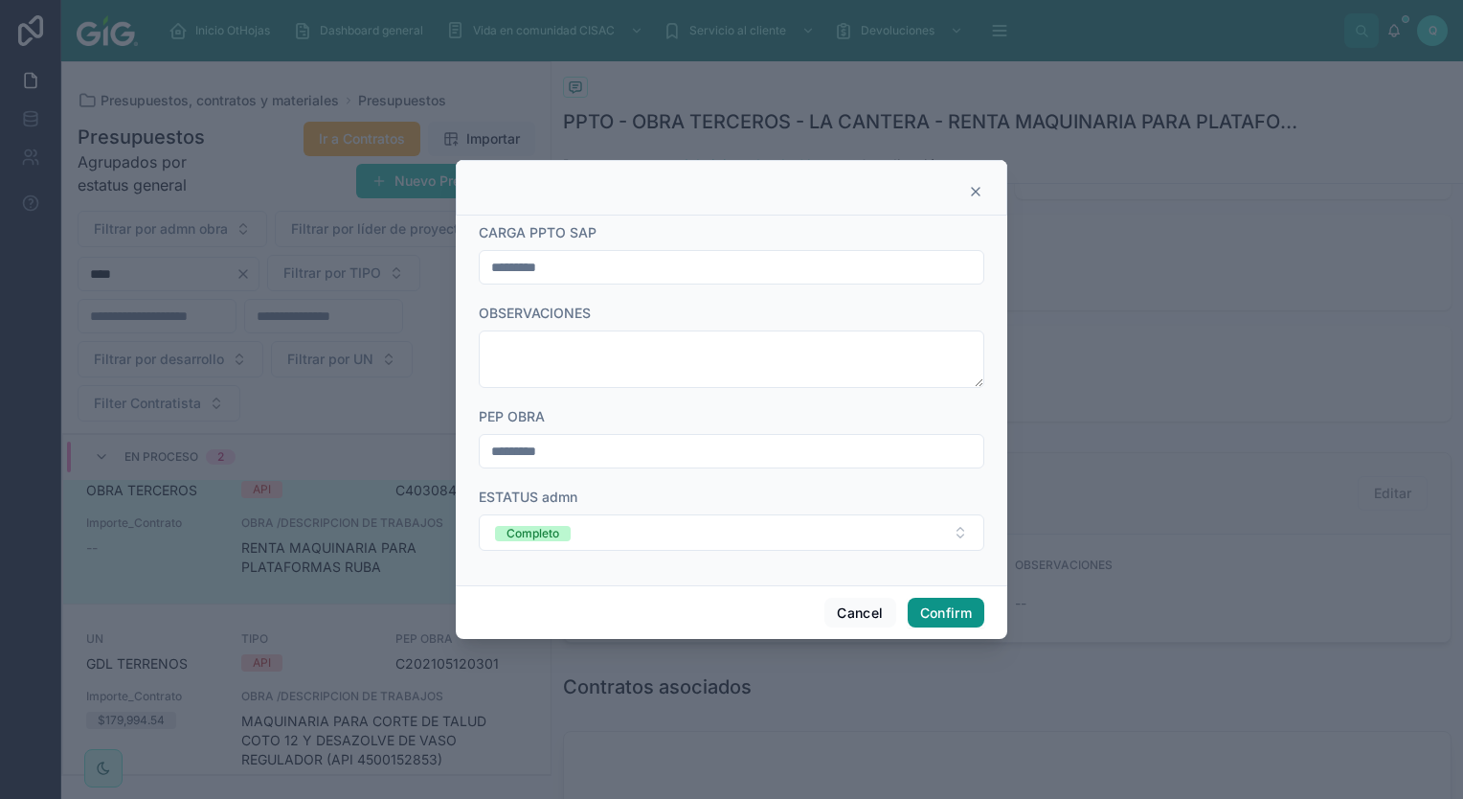
click at [954, 604] on button "Confirm" at bounding box center [946, 612] width 77 height 31
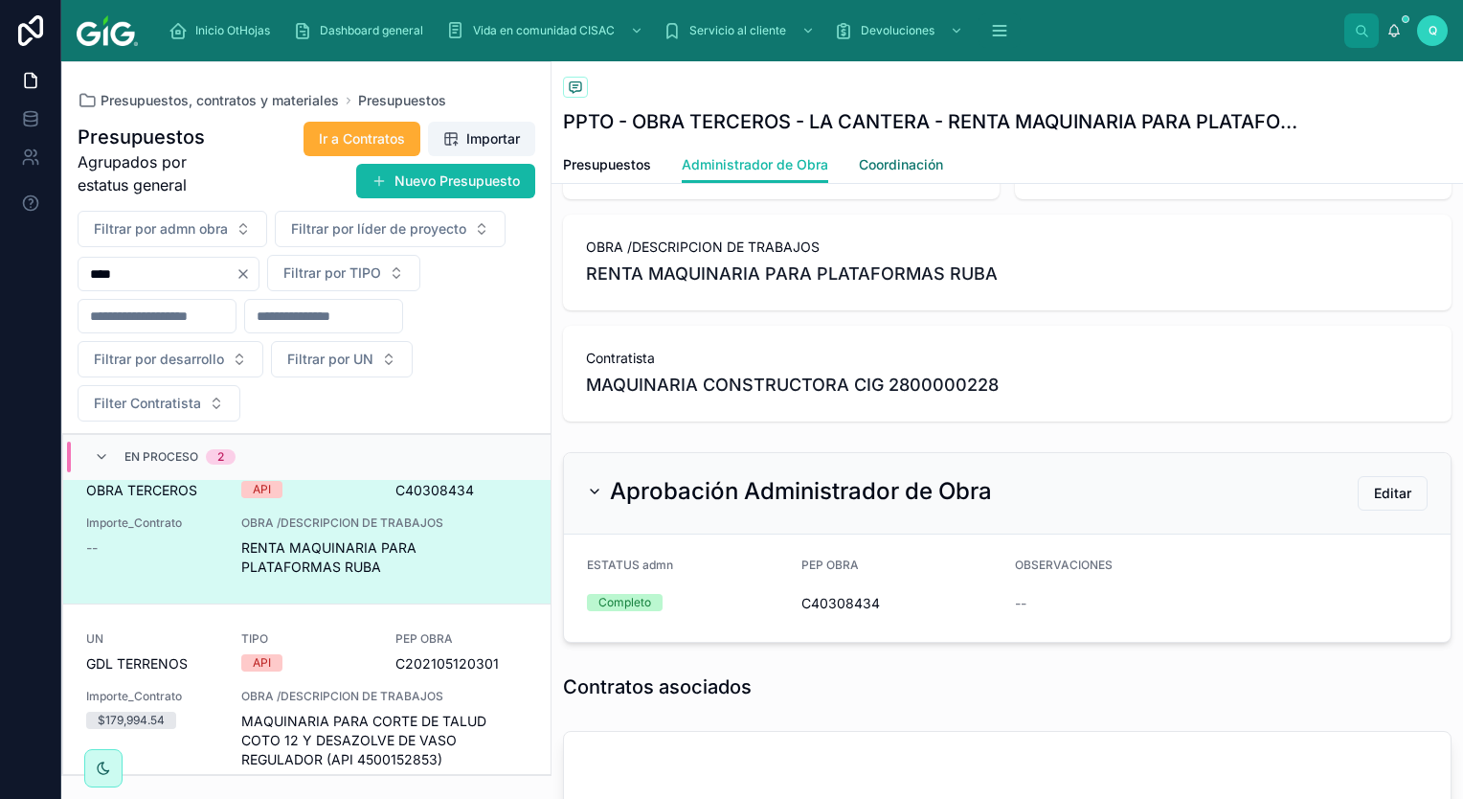
click at [866, 178] on link "Coordinación" at bounding box center [901, 166] width 84 height 38
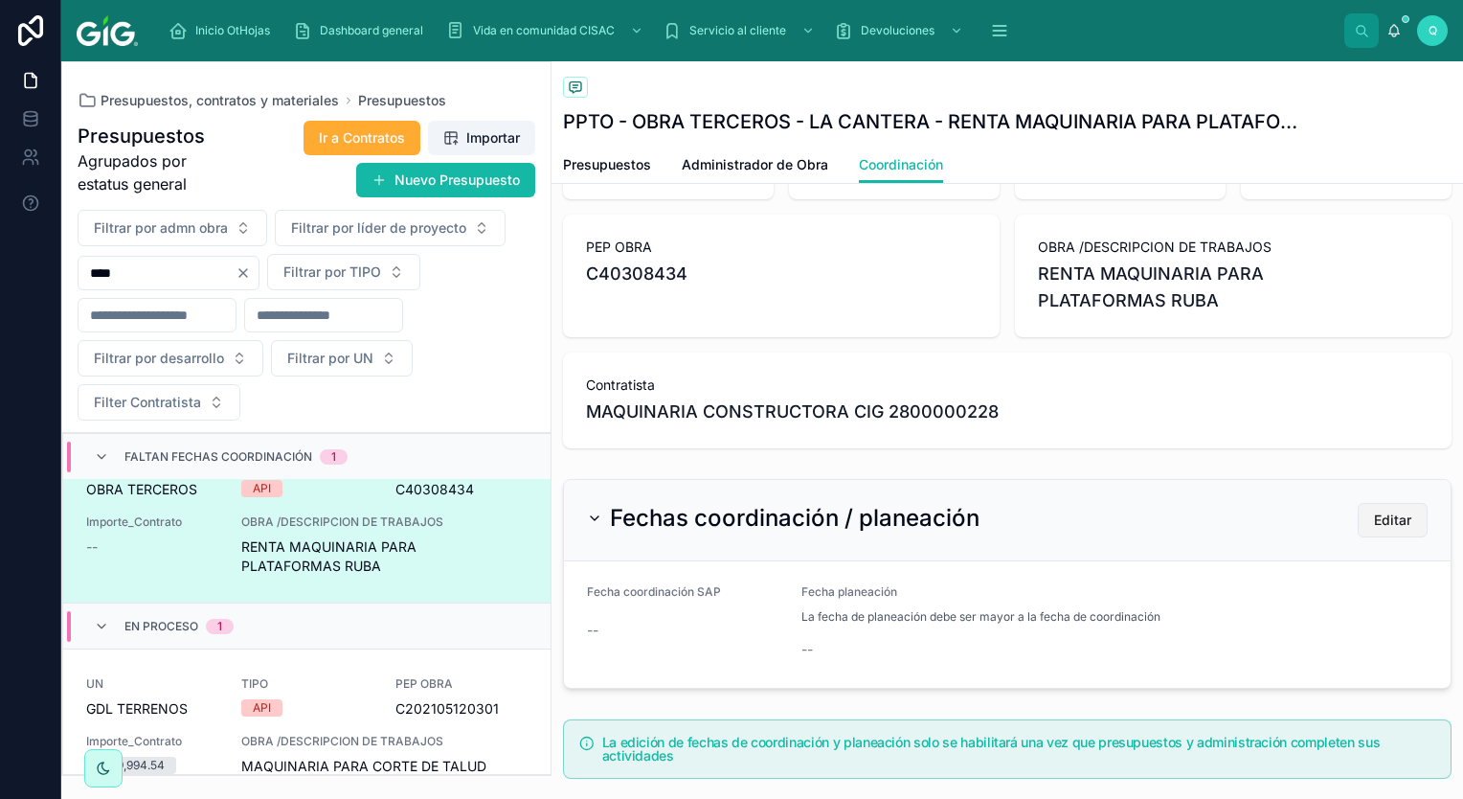
click at [1365, 530] on button "Editar" at bounding box center [1393, 520] width 70 height 34
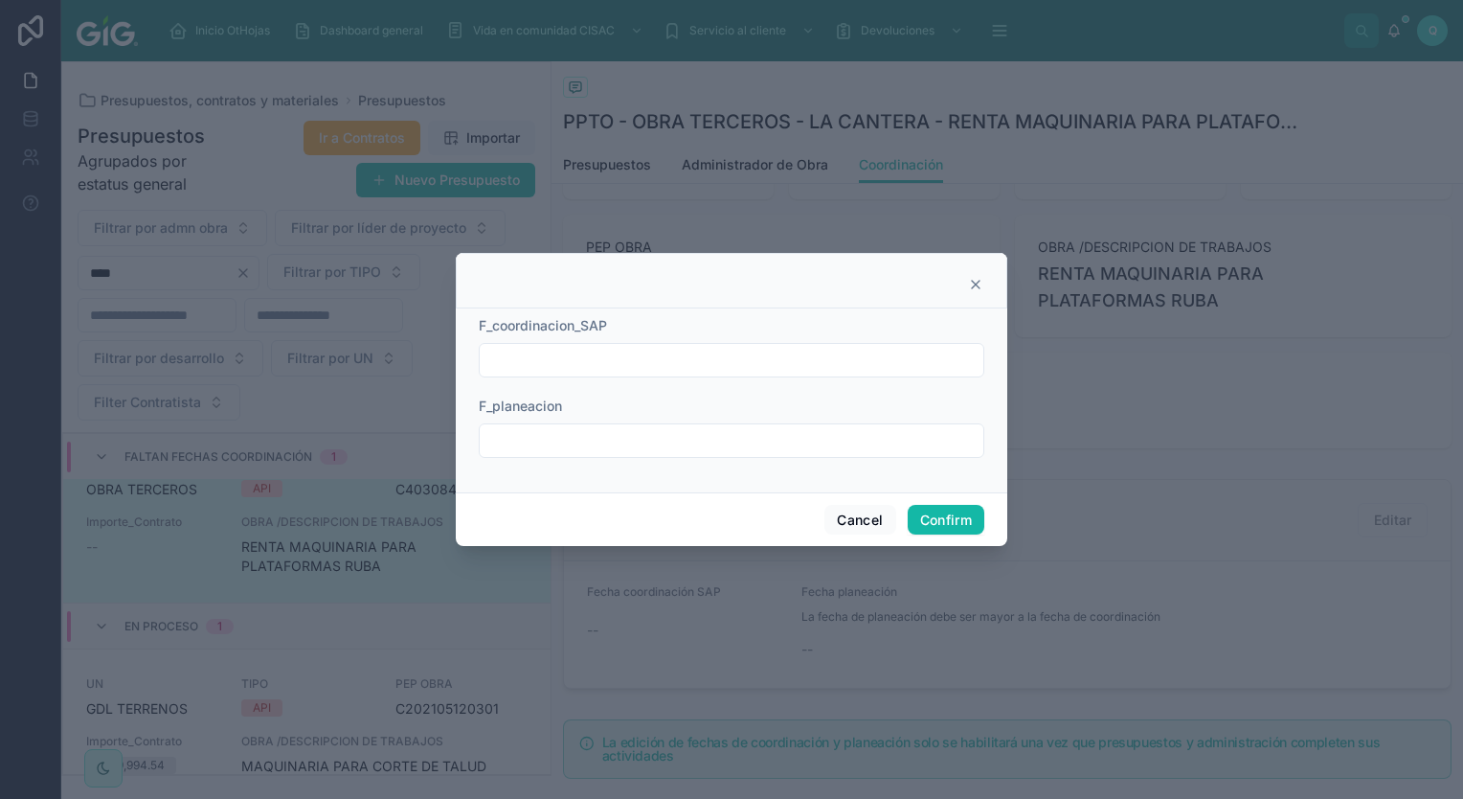
click at [671, 350] on input "text" at bounding box center [732, 360] width 504 height 27
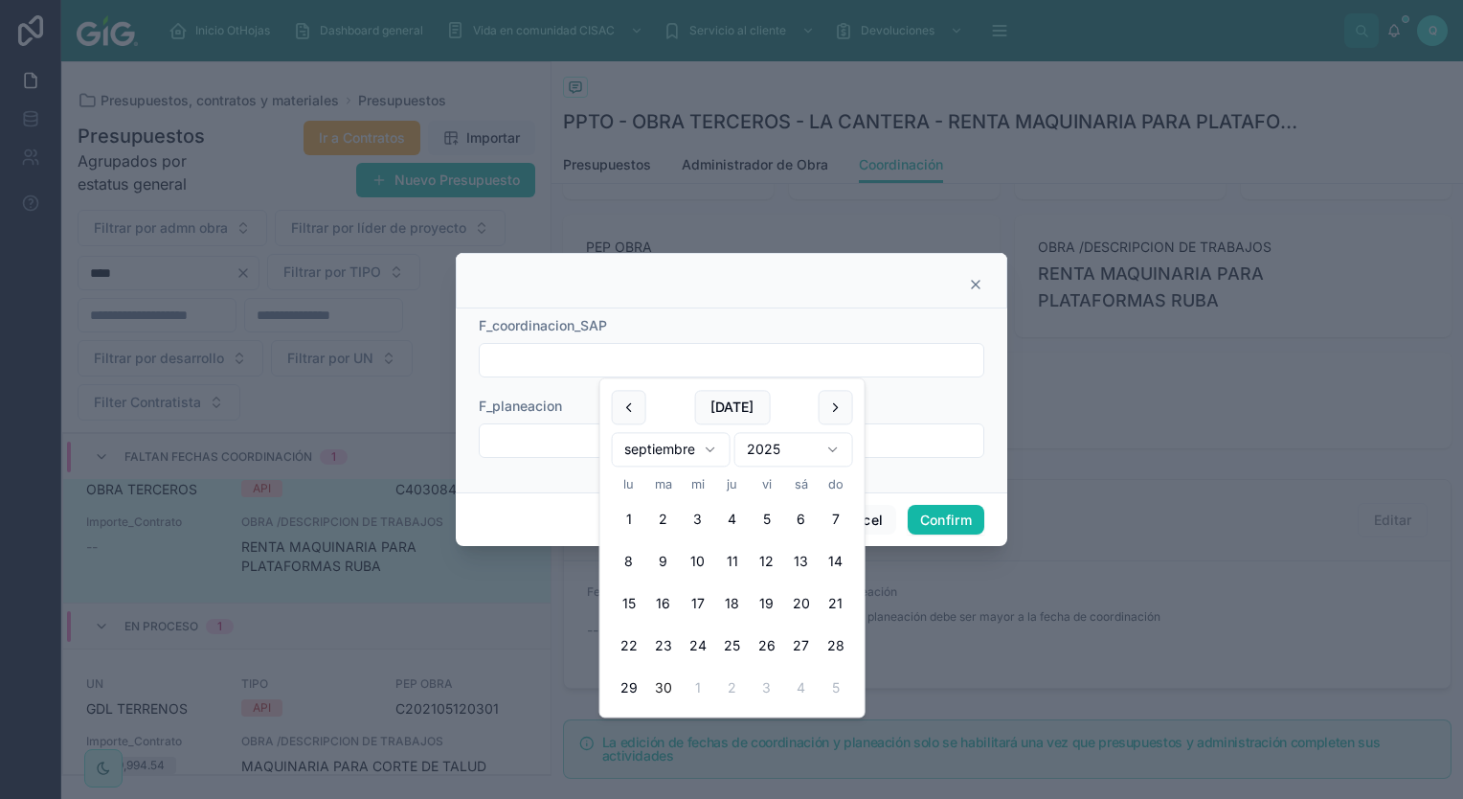
click at [669, 687] on button "30" at bounding box center [663, 688] width 34 height 34
type input "*********"
click at [521, 446] on input "text" at bounding box center [732, 440] width 504 height 27
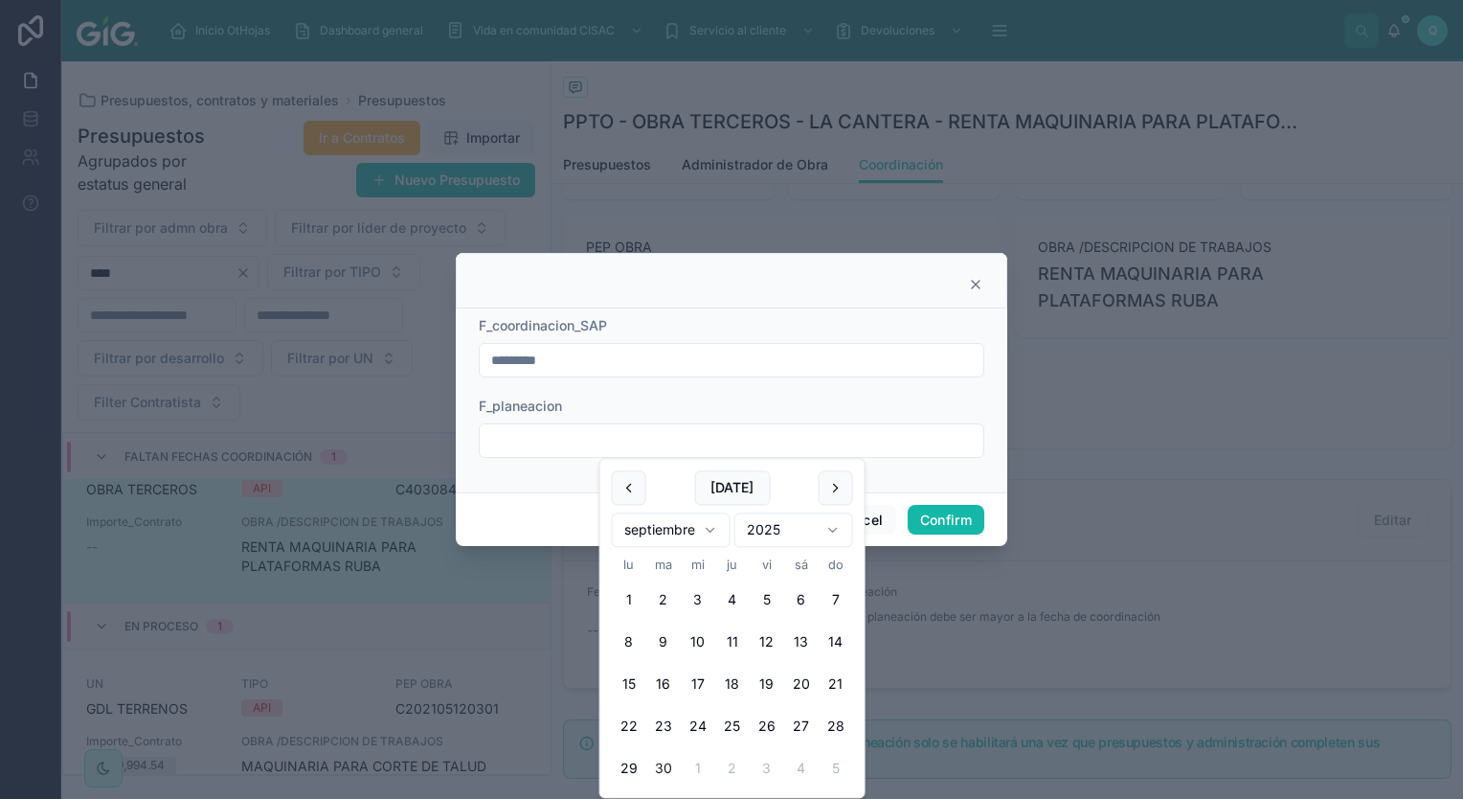
click at [657, 768] on button "30" at bounding box center [663, 769] width 34 height 34
type input "*********"
click at [944, 519] on button "Confirm" at bounding box center [946, 520] width 77 height 31
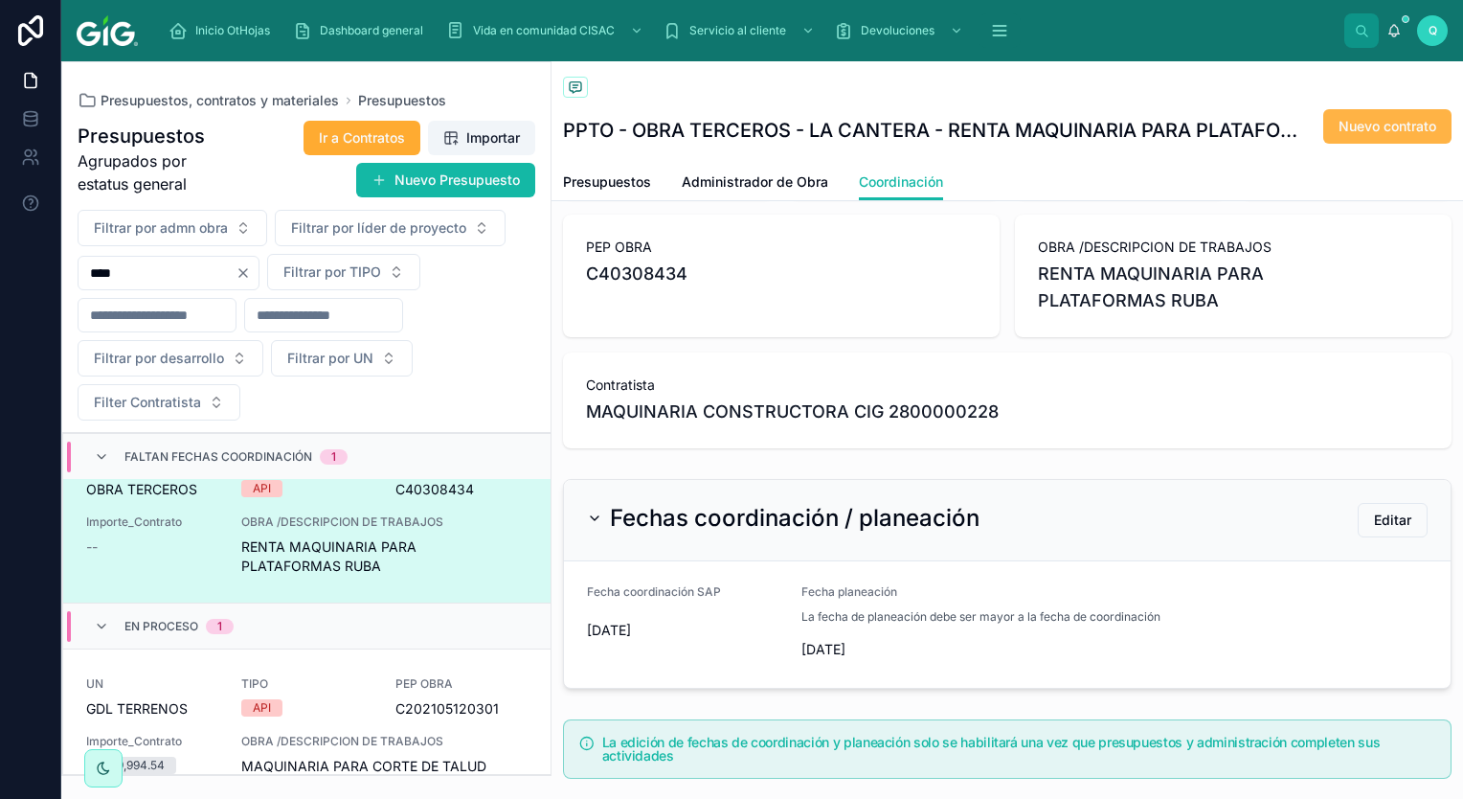
click at [1373, 129] on span "Nuevo contrato" at bounding box center [1388, 126] width 98 height 19
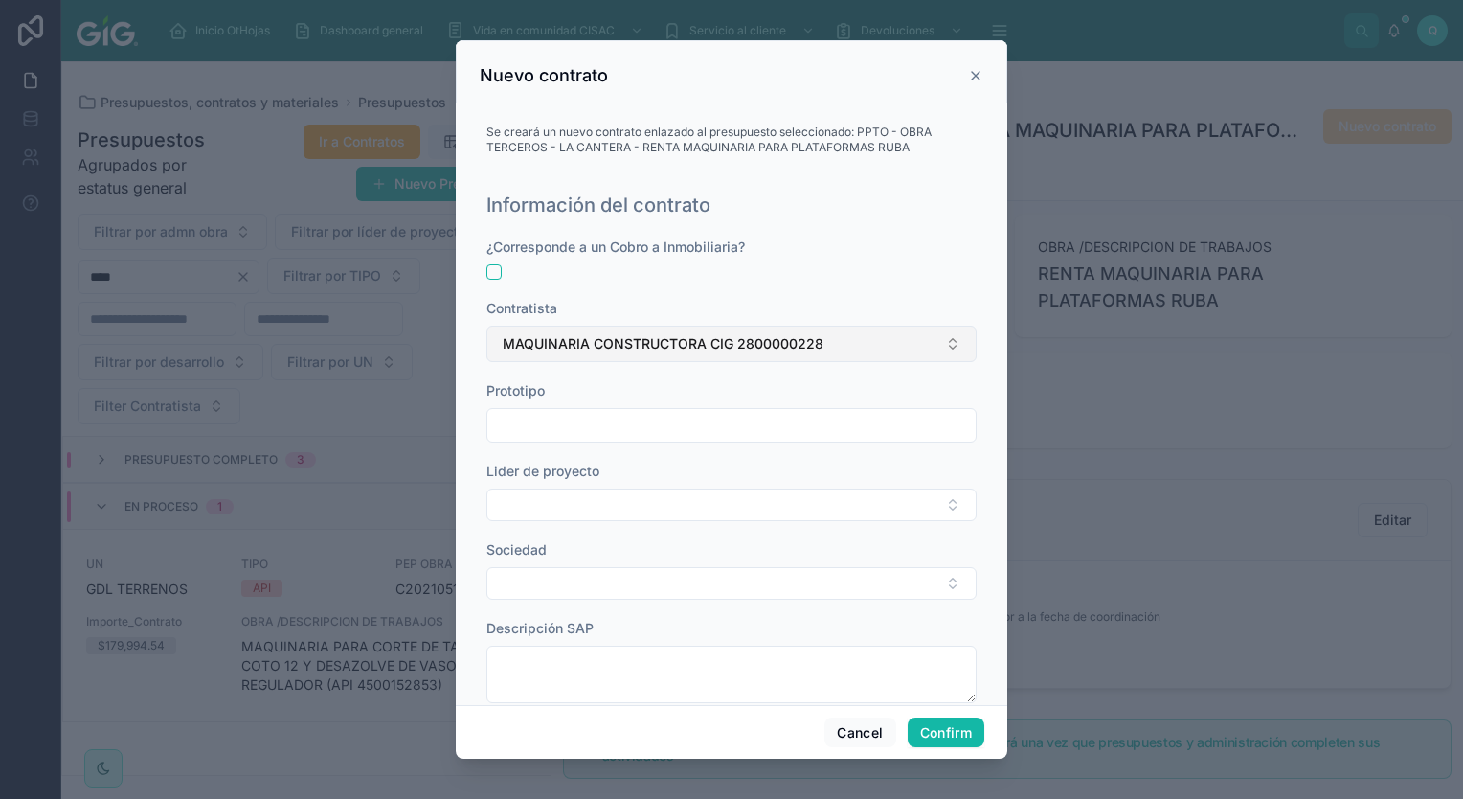
scroll to position [0, 0]
click at [643, 440] on div at bounding box center [731, 425] width 490 height 34
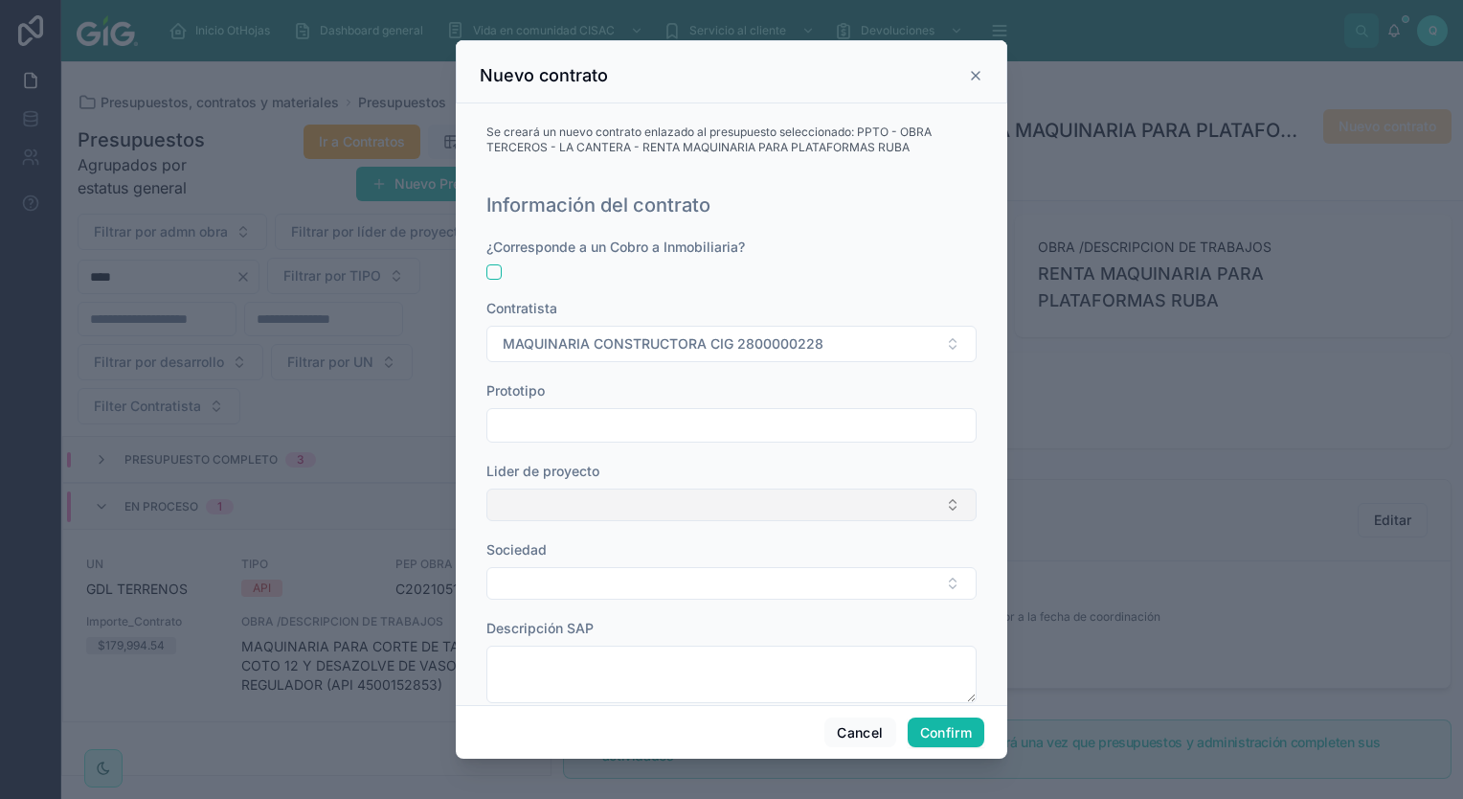
click at [670, 500] on button "Select Button" at bounding box center [731, 504] width 490 height 33
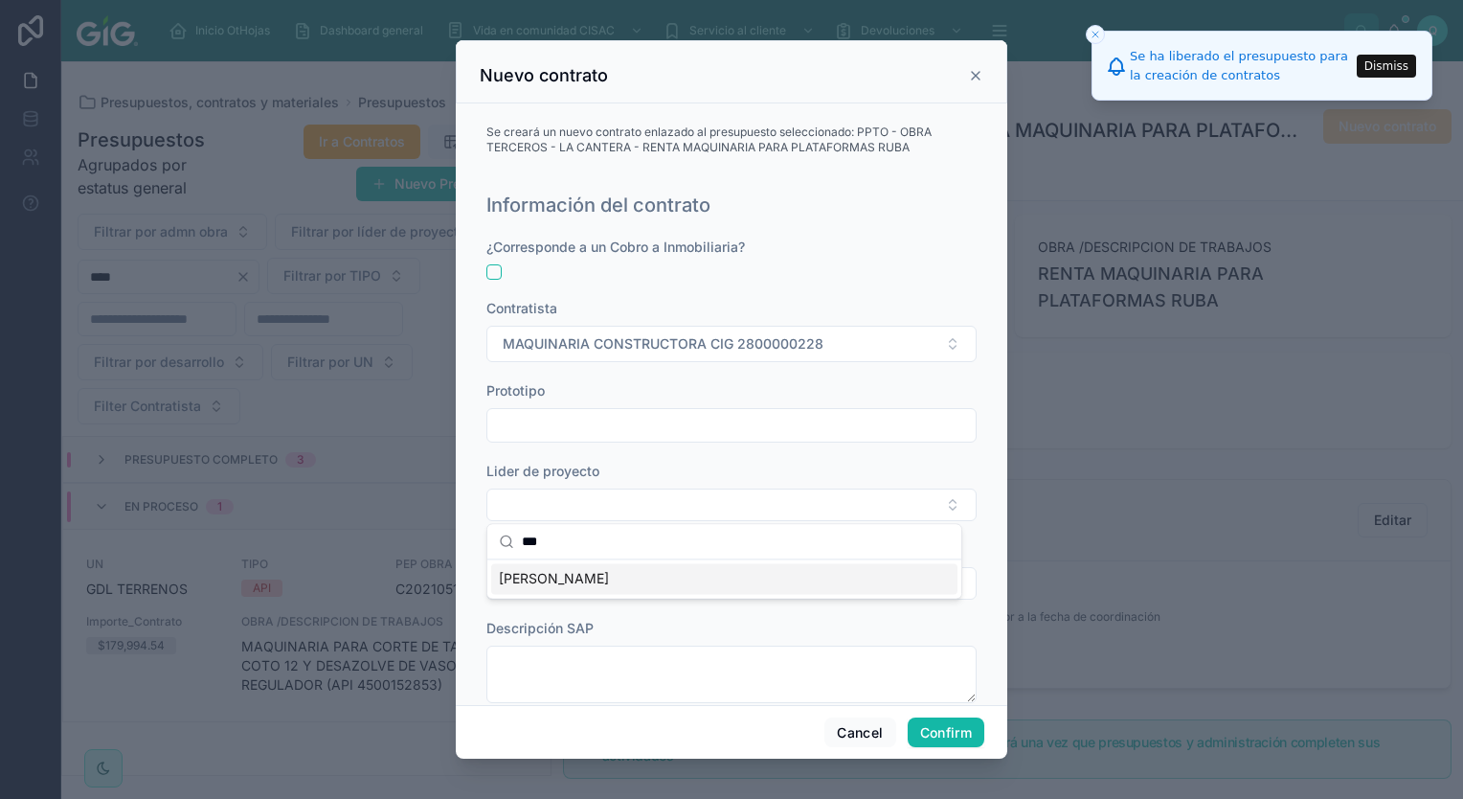
type input "***"
click at [713, 575] on div "[PERSON_NAME]" at bounding box center [724, 578] width 466 height 31
click at [797, 643] on div "Descripción SAP" at bounding box center [731, 666] width 490 height 84
click at [749, 593] on button "Select Button" at bounding box center [731, 589] width 490 height 33
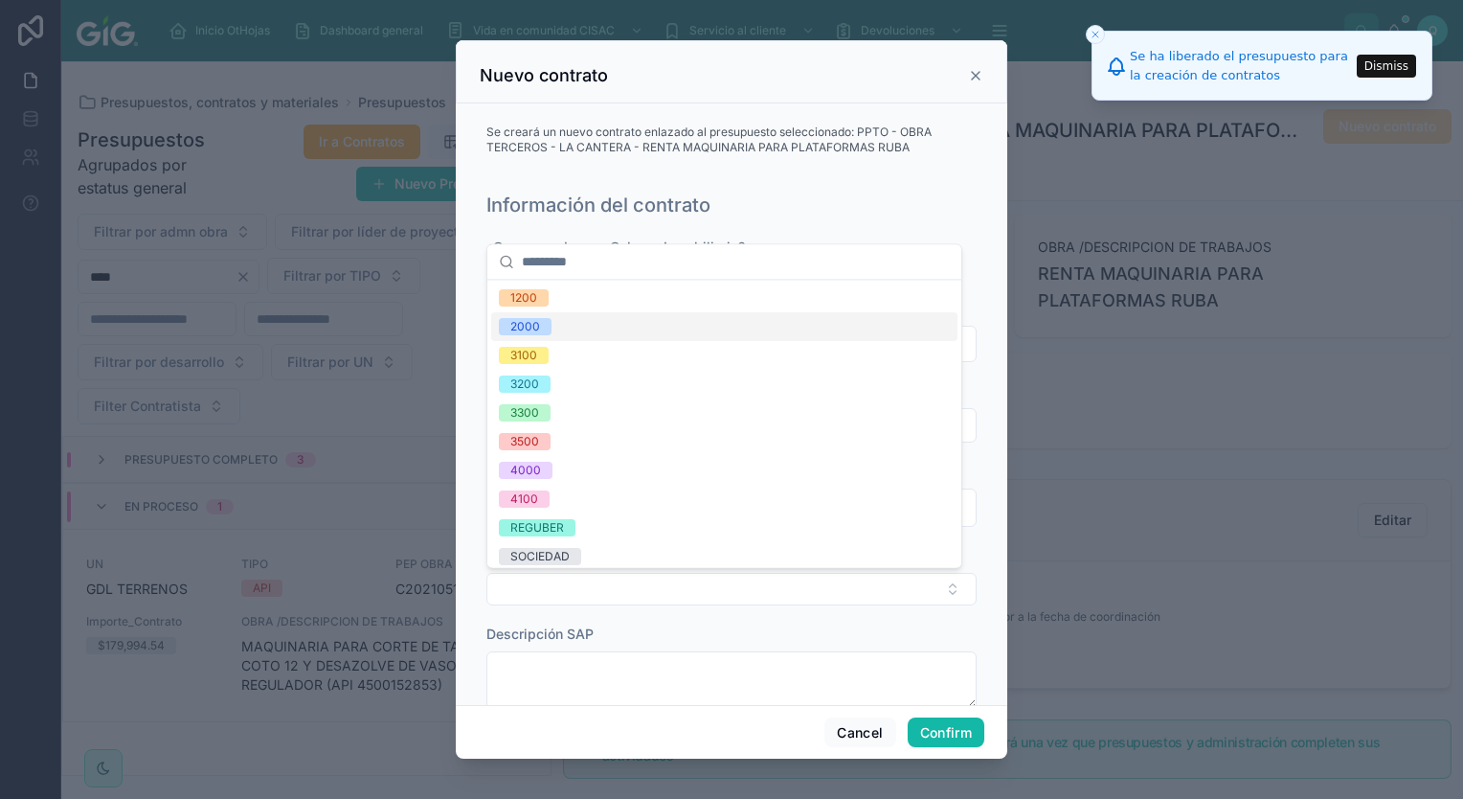
click at [575, 321] on div "2000" at bounding box center [724, 326] width 466 height 29
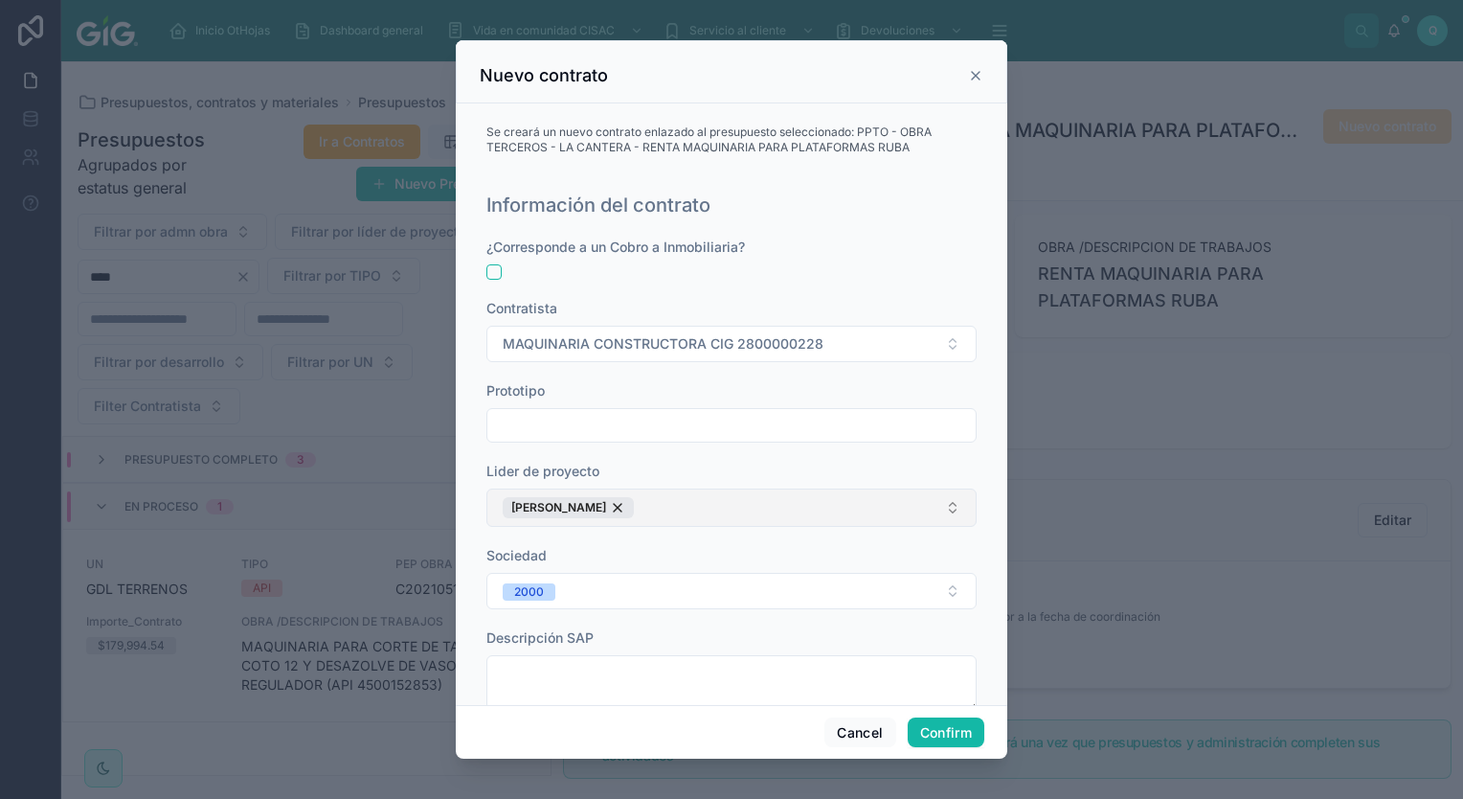
scroll to position [96, 0]
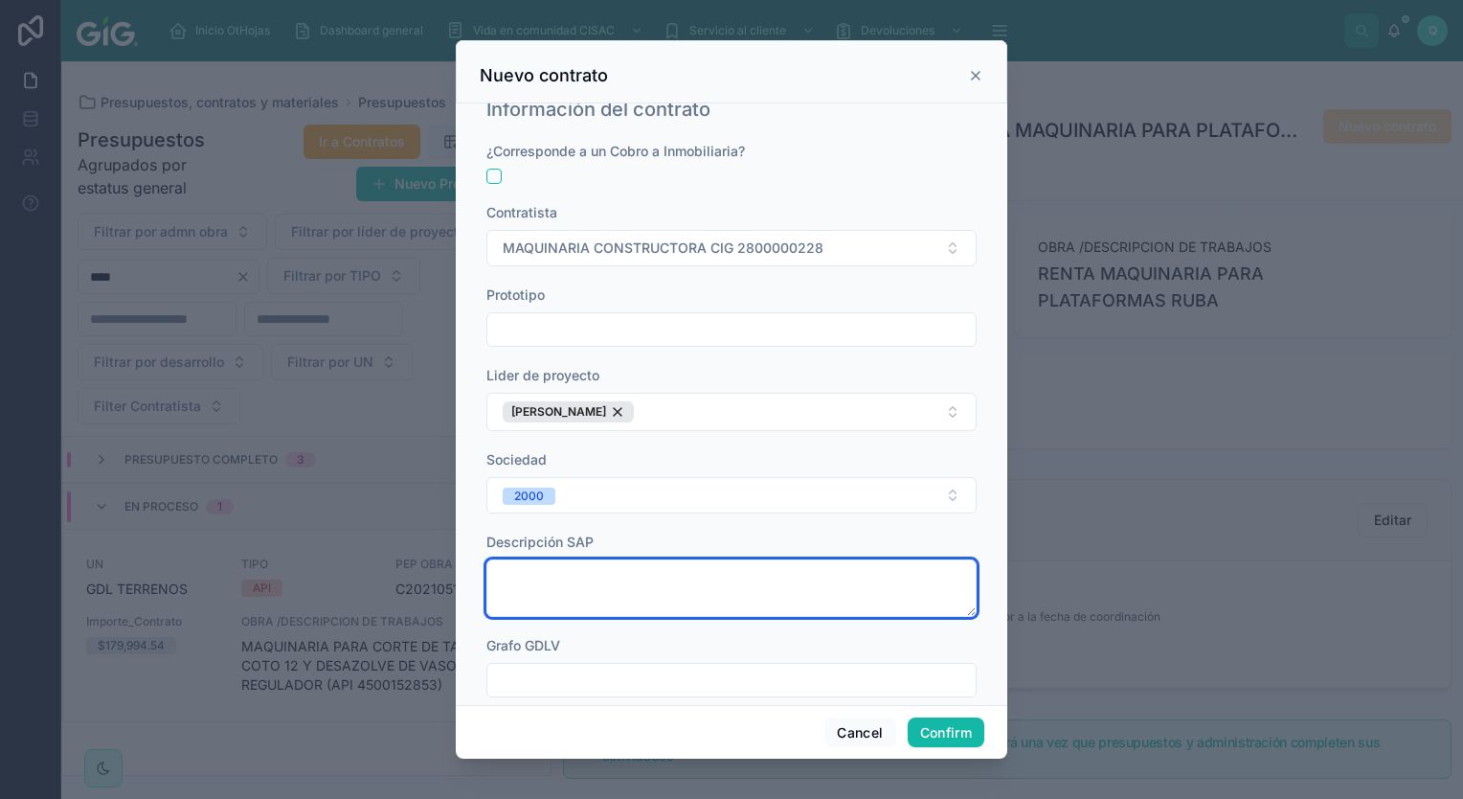
click at [676, 579] on textarea at bounding box center [731, 587] width 490 height 57
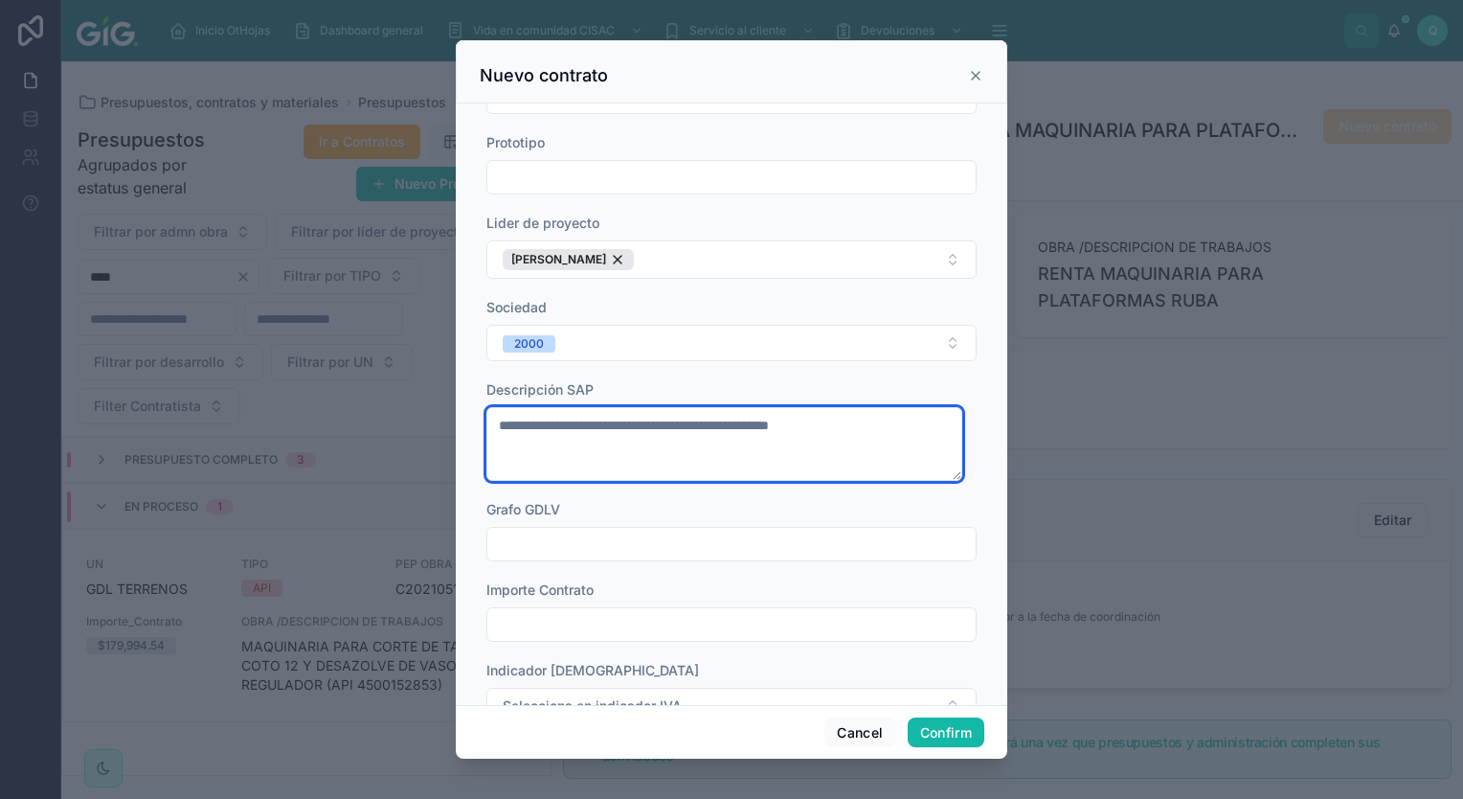
scroll to position [383, 0]
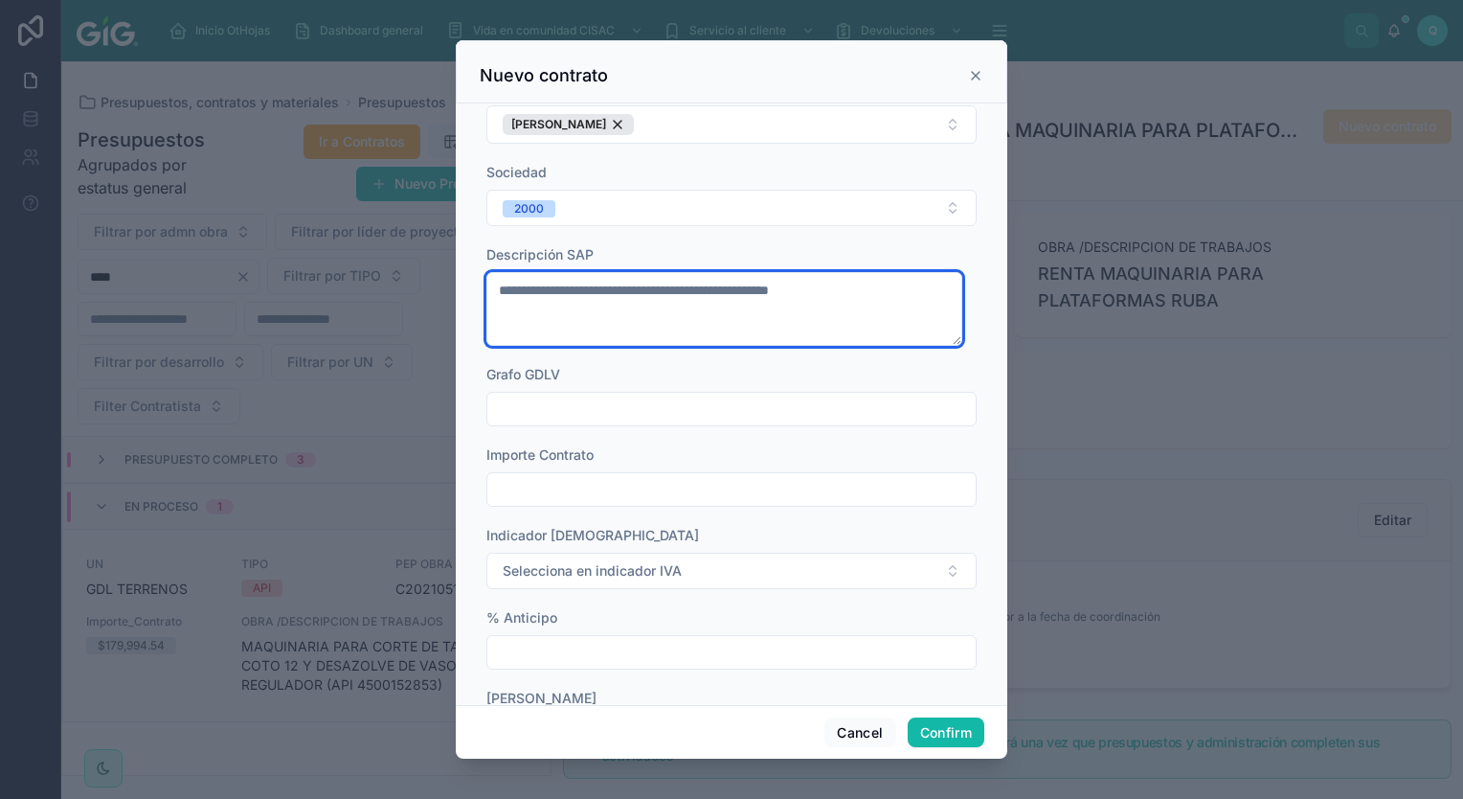
type textarea "**********"
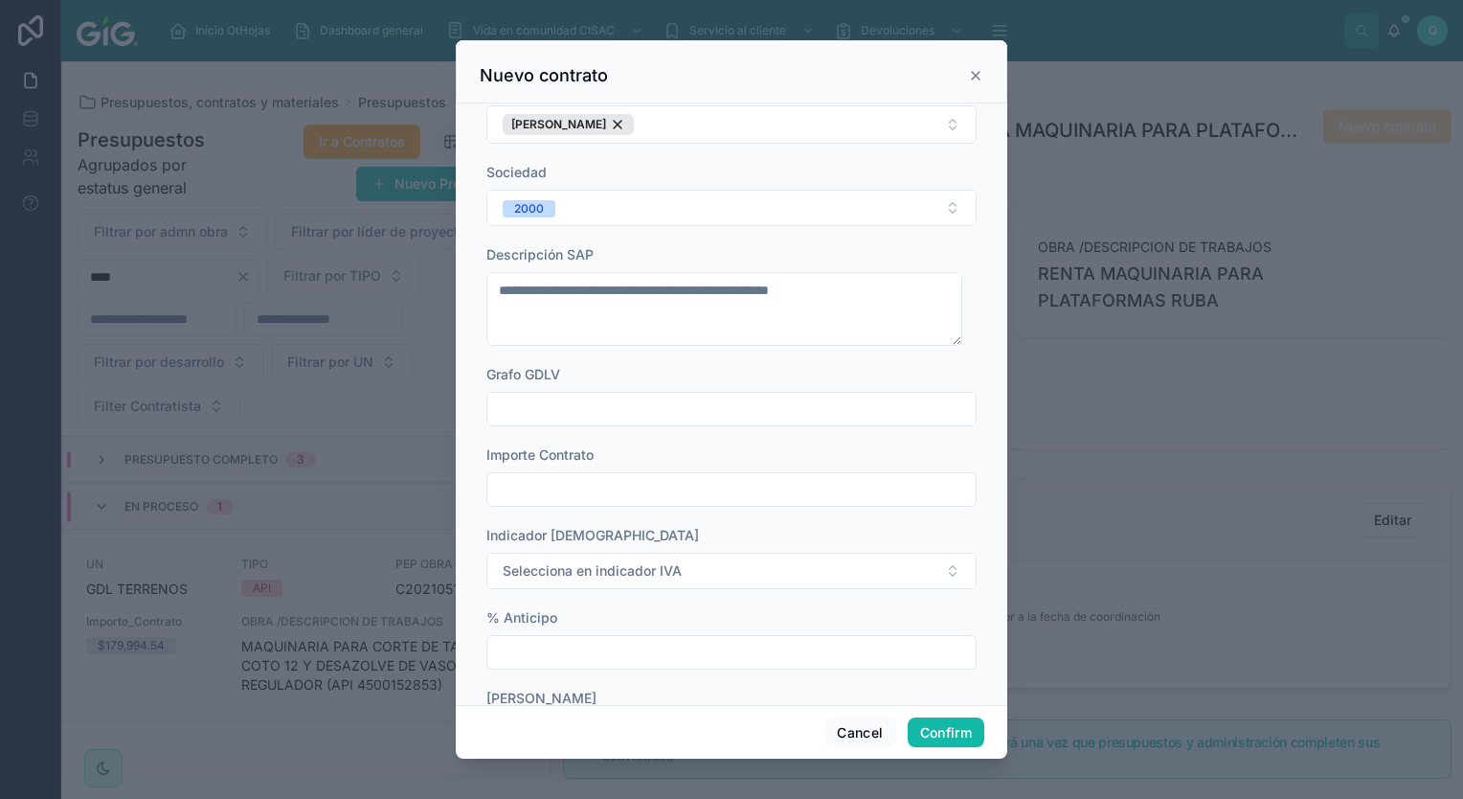
click at [663, 485] on input "text" at bounding box center [731, 489] width 488 height 27
click at [711, 499] on input "text" at bounding box center [731, 489] width 488 height 27
paste input "**********"
type input "**********"
click at [835, 572] on button "Selecciona en indicador IVA" at bounding box center [731, 570] width 490 height 36
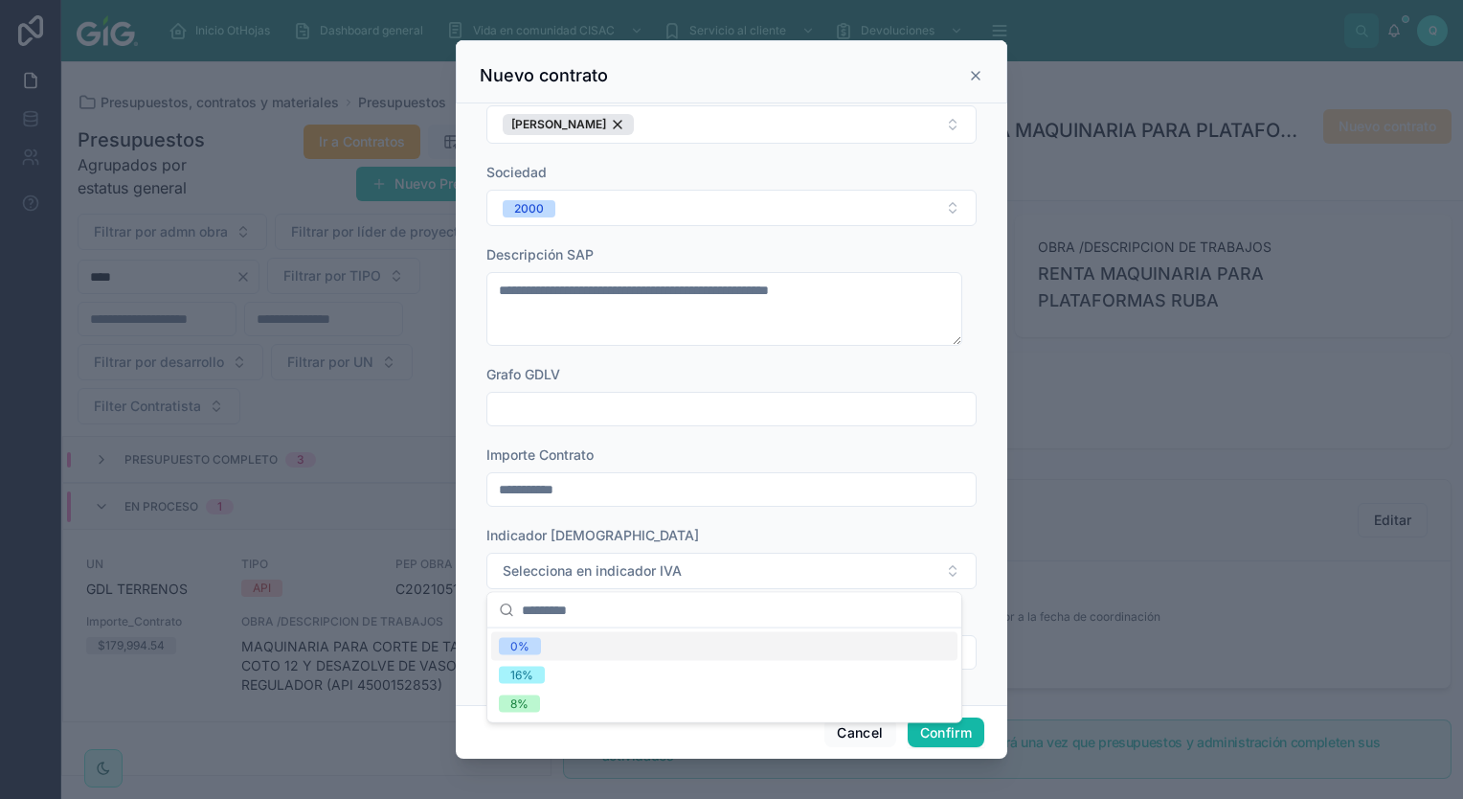
click at [638, 653] on div "0%" at bounding box center [724, 646] width 466 height 29
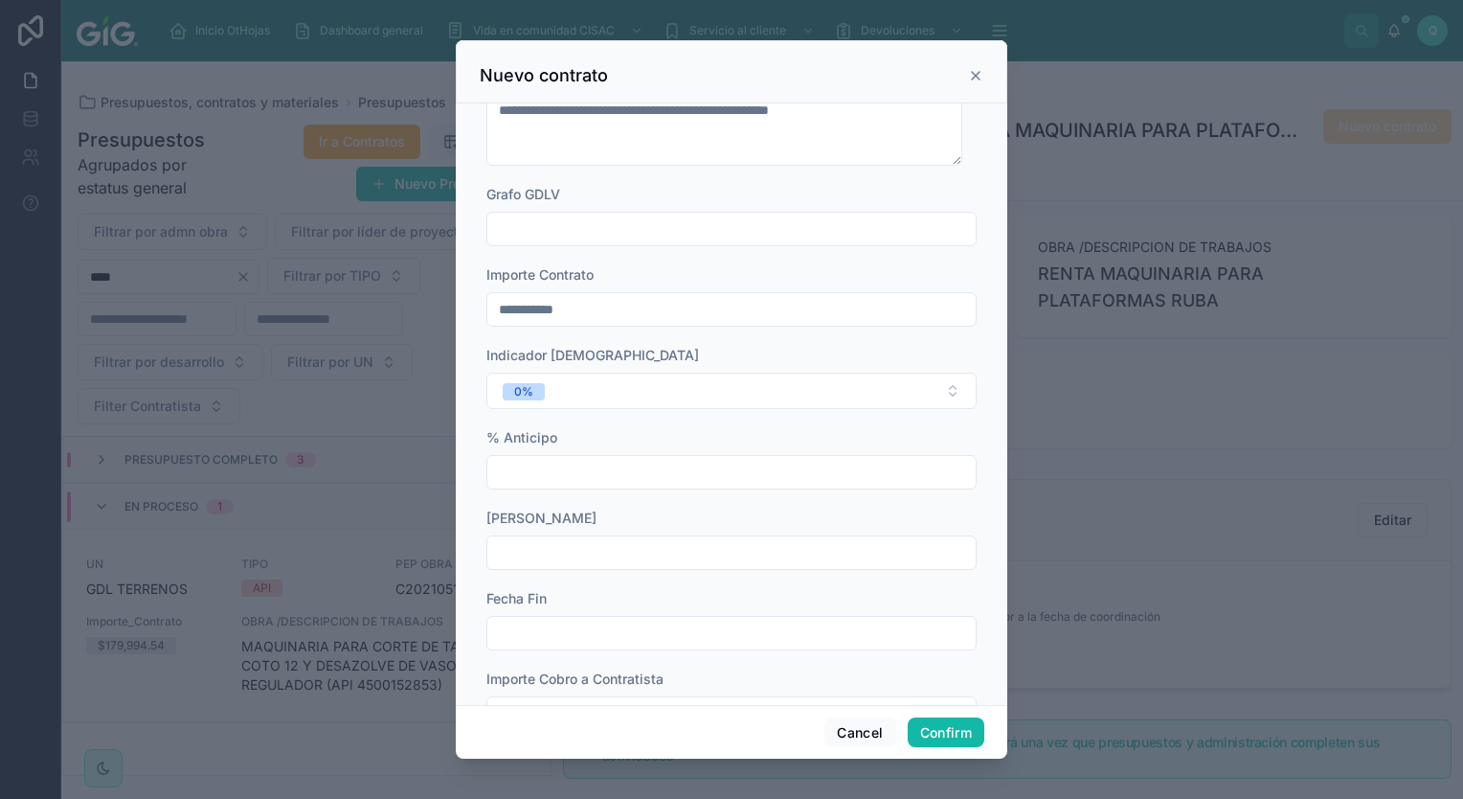
scroll to position [575, 0]
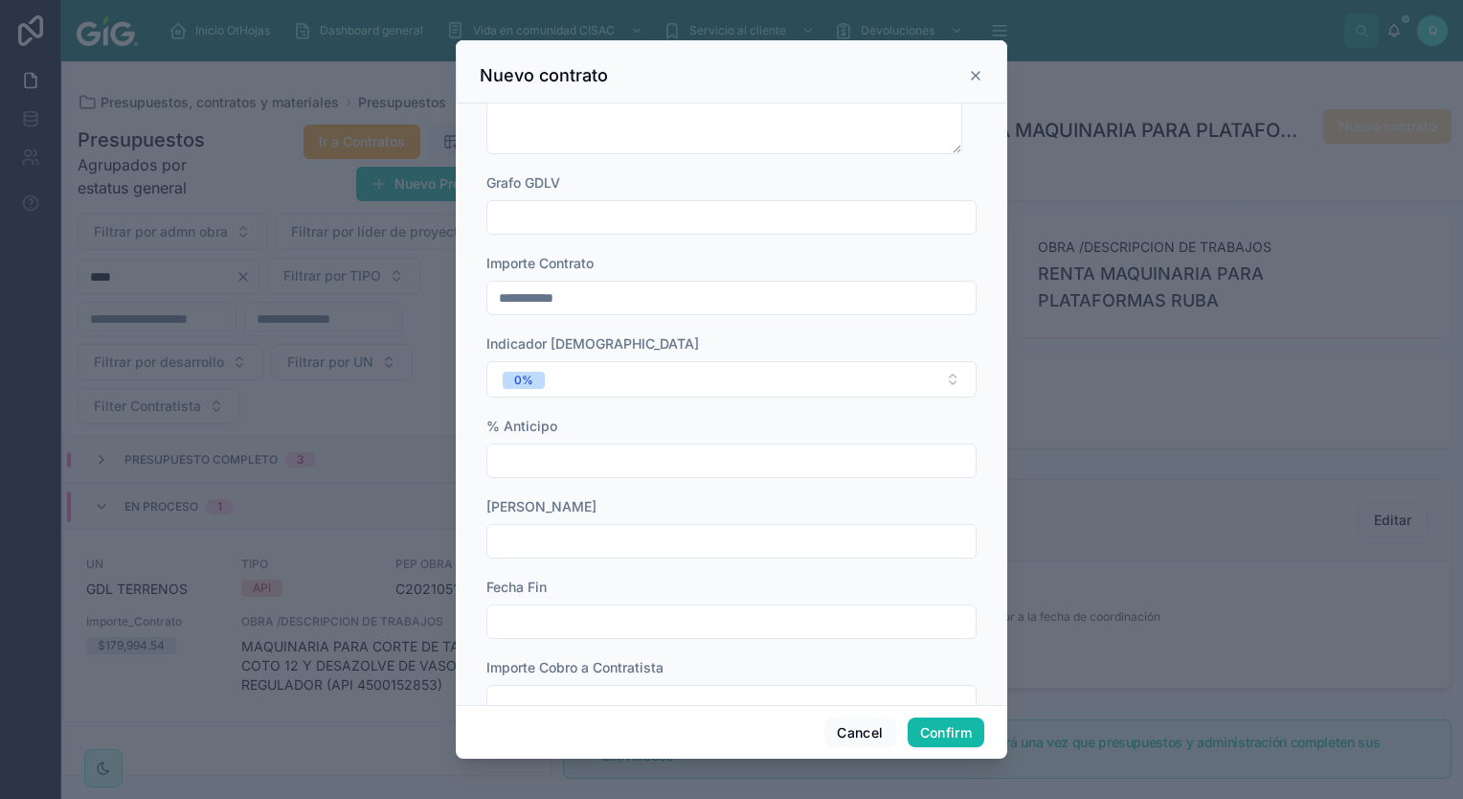
click at [642, 475] on div at bounding box center [731, 460] width 490 height 34
click at [636, 466] on input "text" at bounding box center [731, 460] width 488 height 27
click at [643, 533] on input "text" at bounding box center [731, 541] width 488 height 27
click at [653, 492] on button "30" at bounding box center [656, 493] width 34 height 34
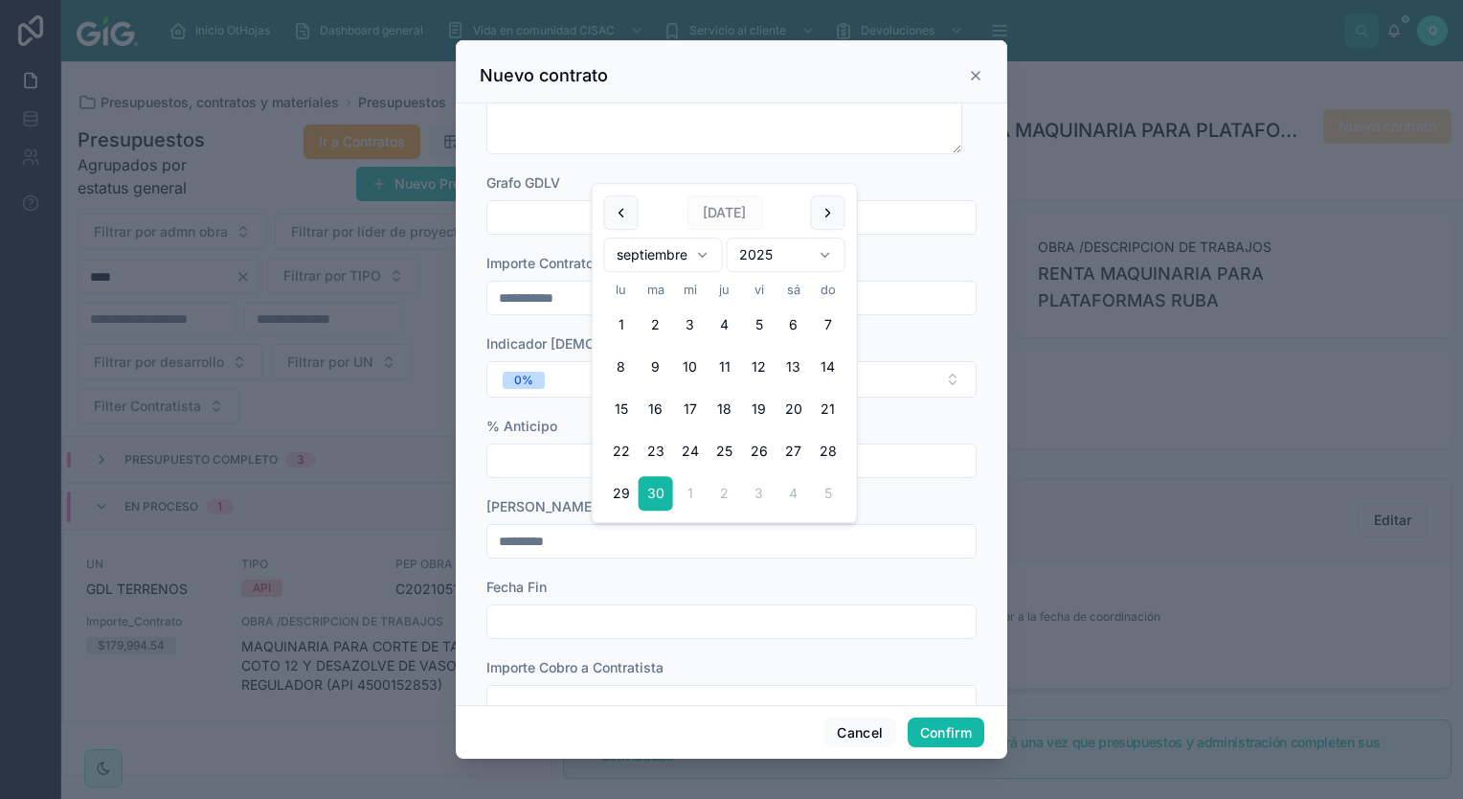
click at [638, 631] on input "text" at bounding box center [731, 621] width 488 height 27
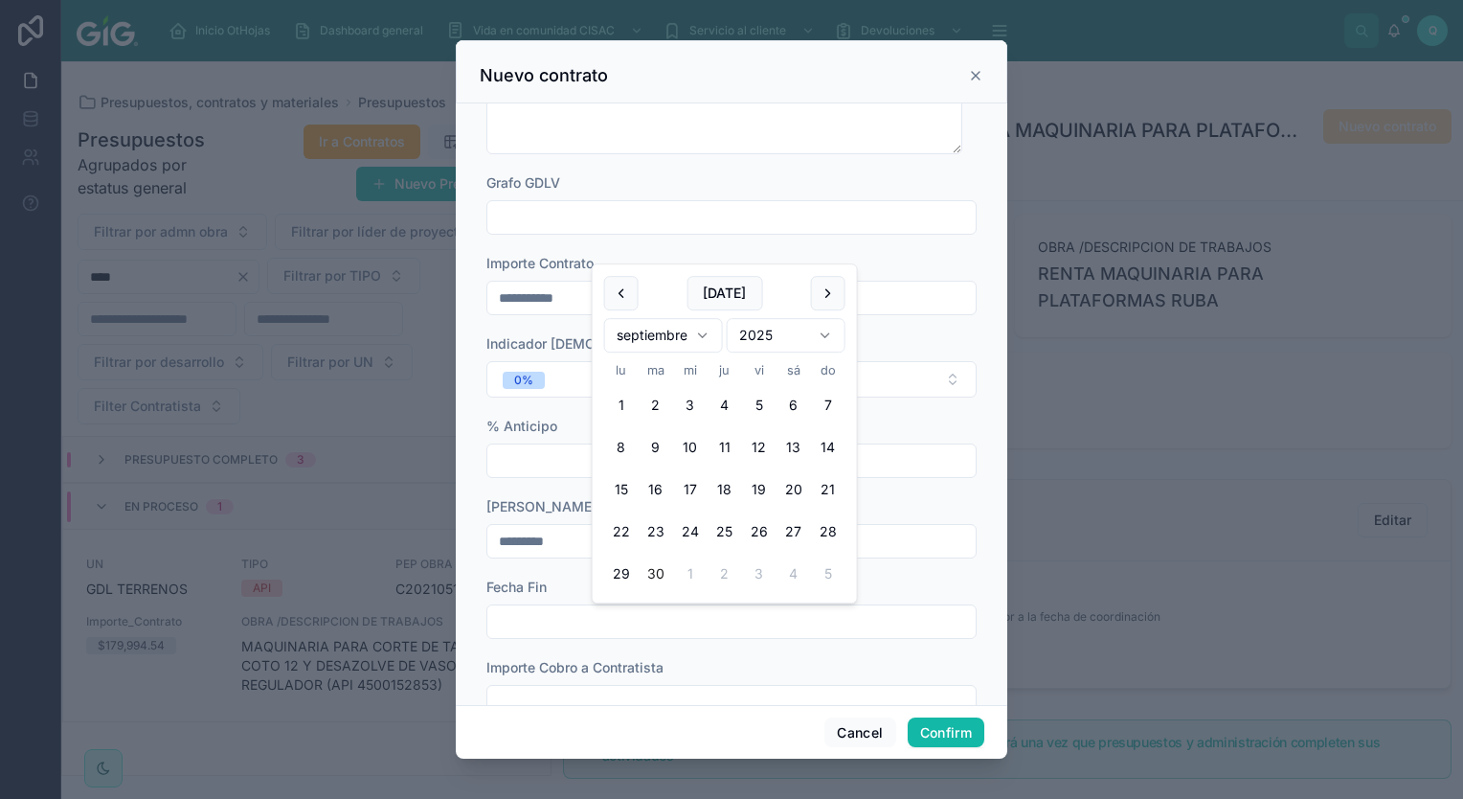
click at [529, 541] on input "*********" at bounding box center [731, 541] width 488 height 27
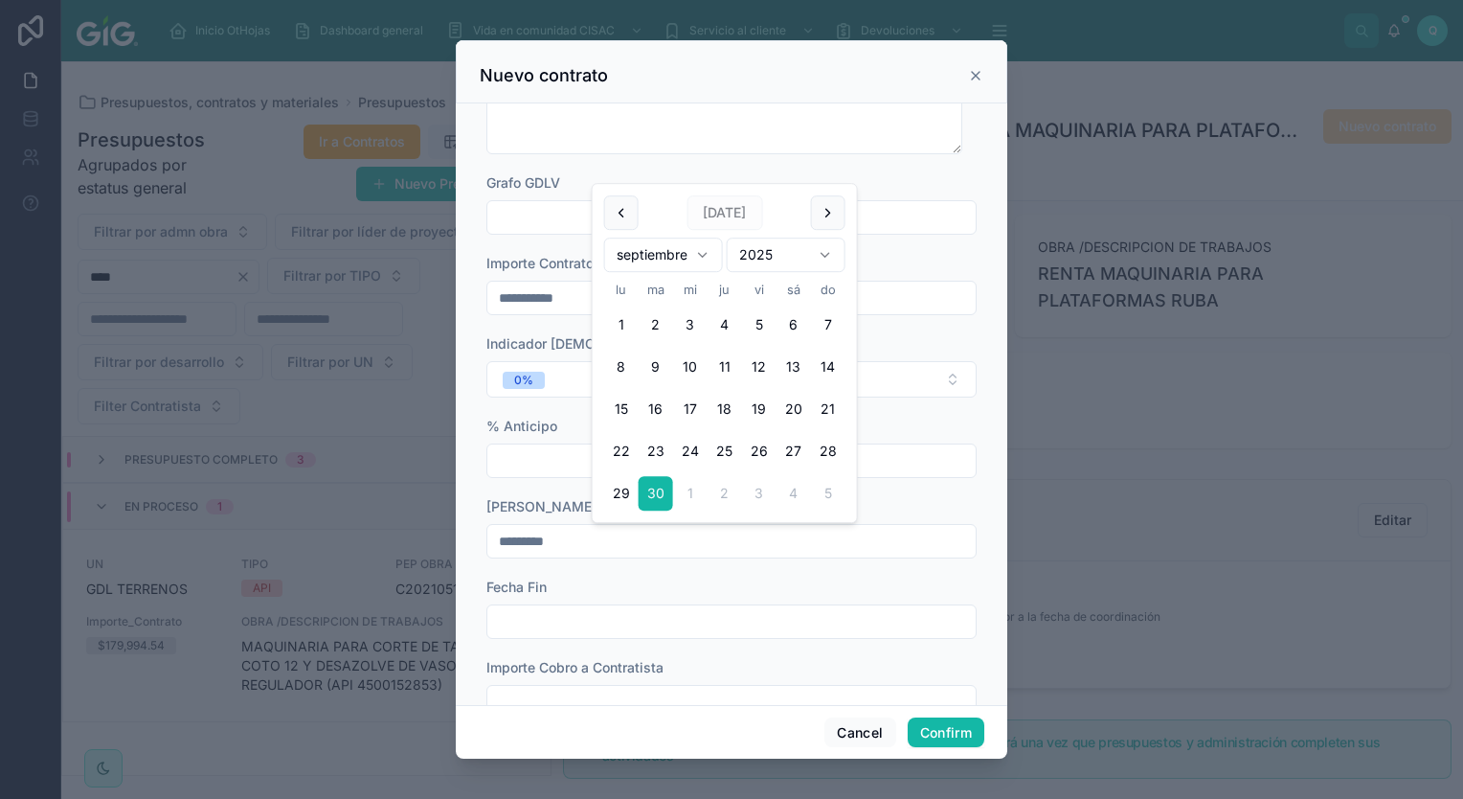
click at [806, 211] on div "[DATE]" at bounding box center [724, 212] width 241 height 34
click at [831, 203] on button at bounding box center [828, 212] width 34 height 34
click at [615, 370] on button "6" at bounding box center [621, 366] width 34 height 34
type input "*********"
click at [611, 611] on input "text" at bounding box center [731, 621] width 488 height 27
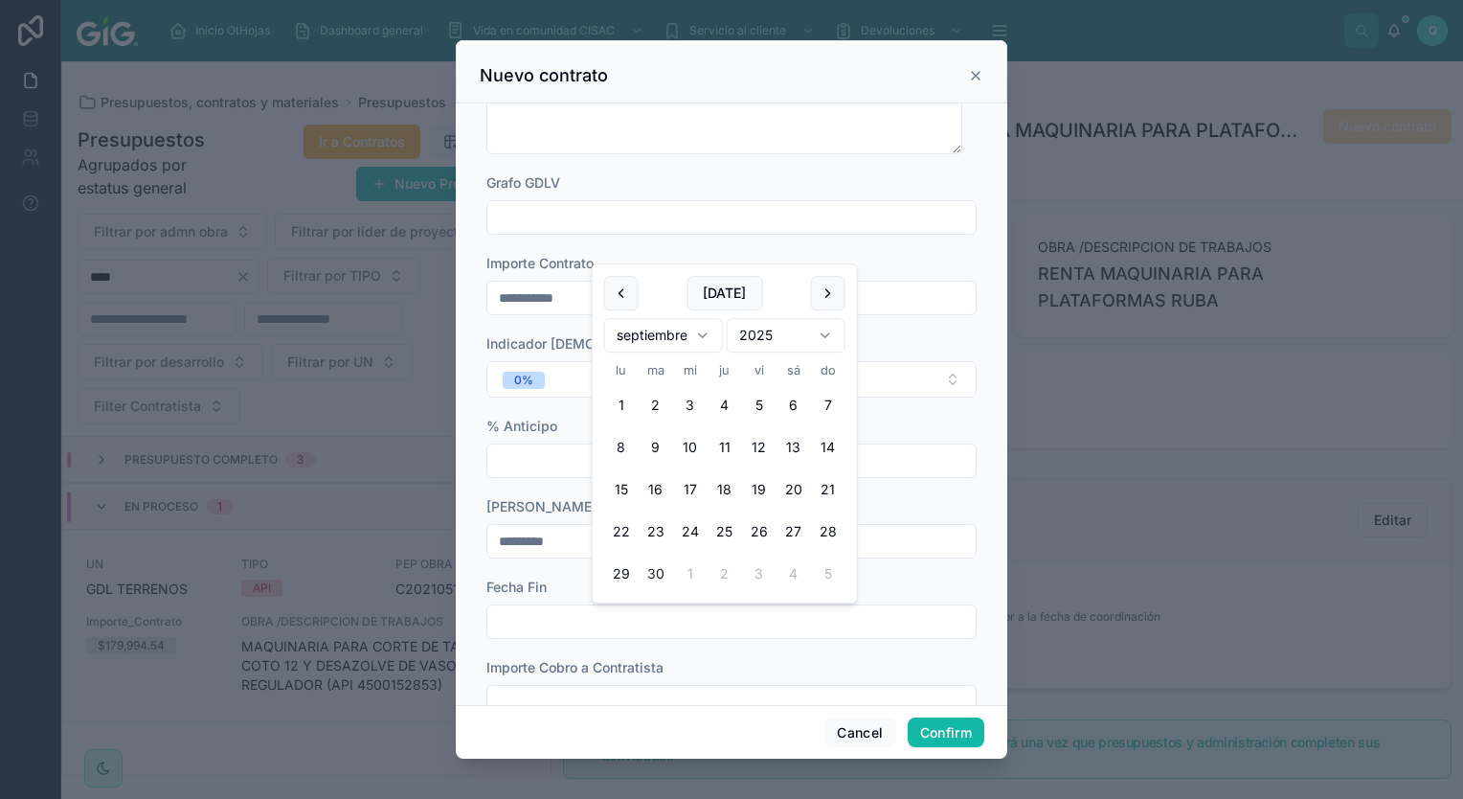
click at [808, 300] on div "[DATE]" at bounding box center [724, 293] width 241 height 34
click at [827, 290] on button at bounding box center [828, 293] width 34 height 34
click at [803, 446] on button "8" at bounding box center [794, 447] width 34 height 34
type input "*********"
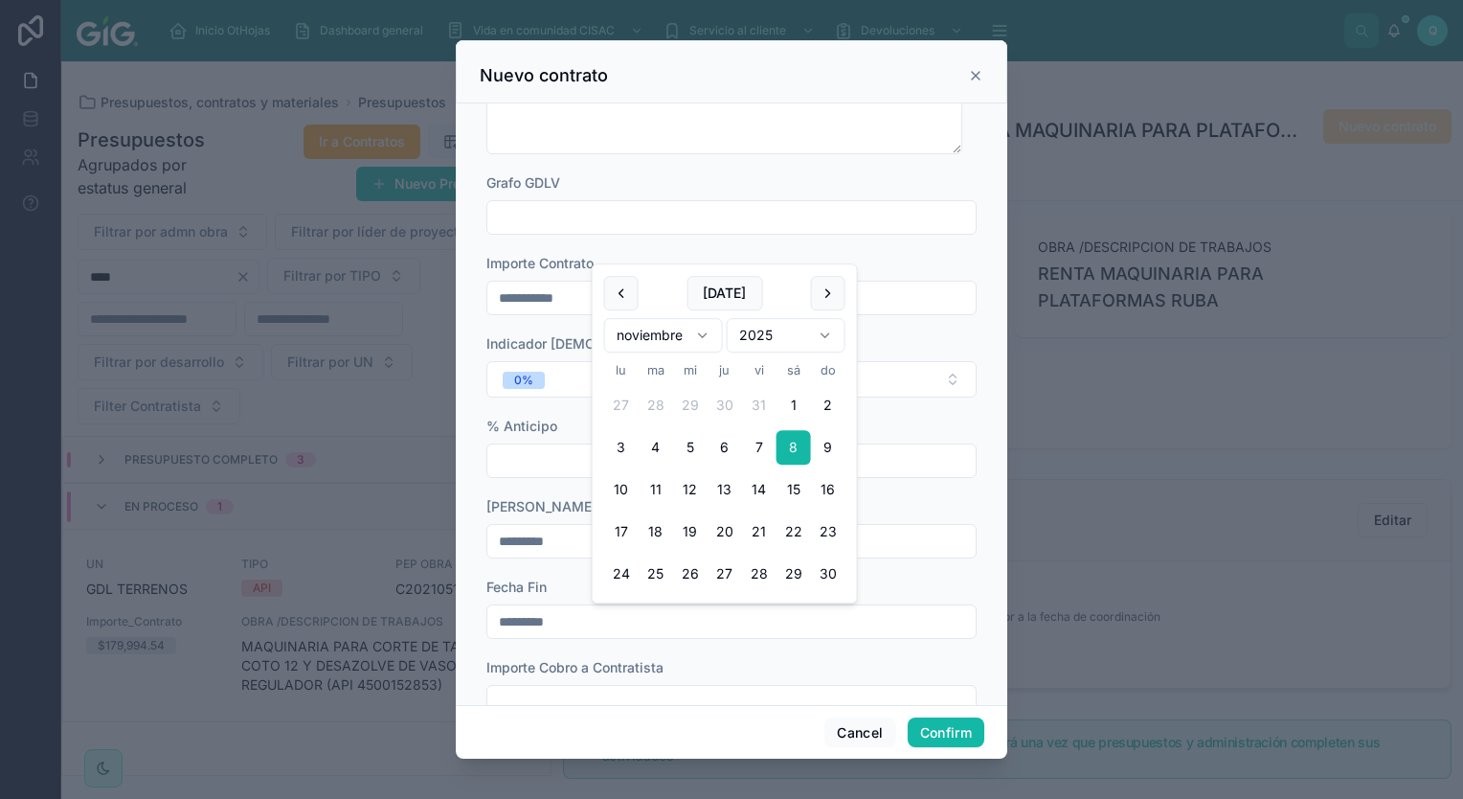
click at [862, 649] on div "**********" at bounding box center [731, 456] width 490 height 1586
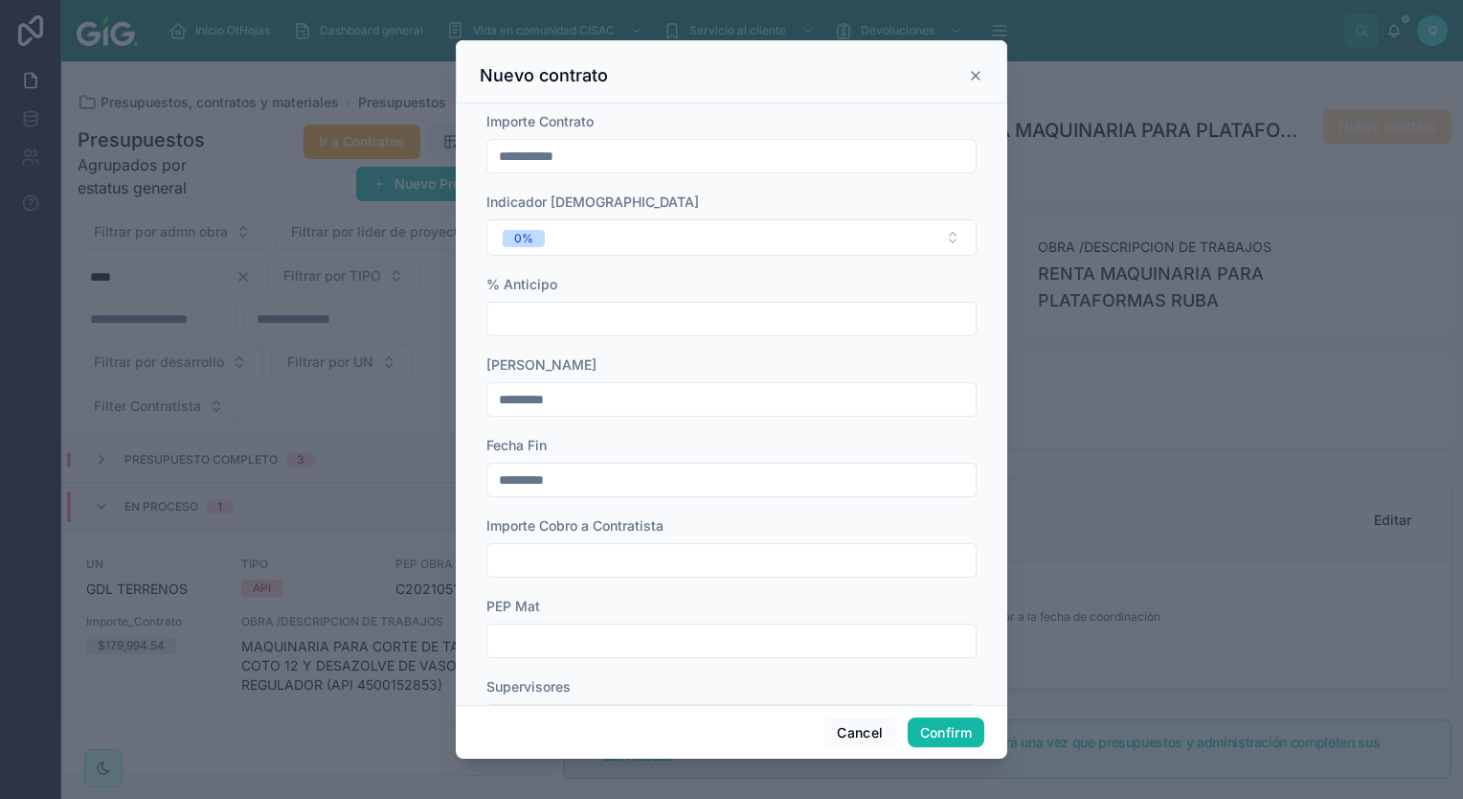
scroll to position [862, 0]
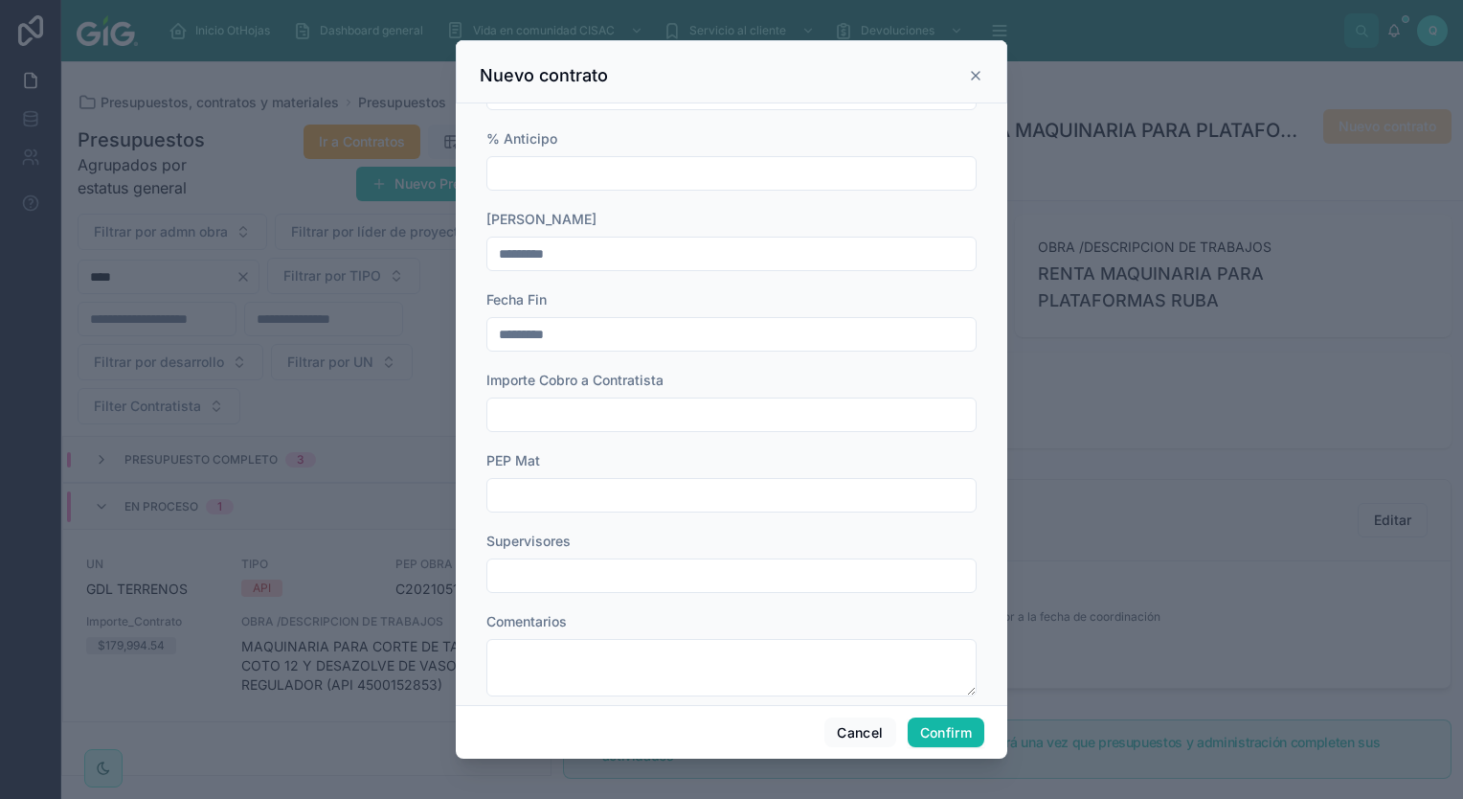
click at [675, 428] on div at bounding box center [731, 414] width 490 height 34
click at [644, 569] on input "text" at bounding box center [731, 575] width 488 height 27
click at [665, 594] on div "**********" at bounding box center [731, 169] width 490 height 1586
click at [646, 584] on input "text" at bounding box center [731, 575] width 488 height 27
type input "**********"
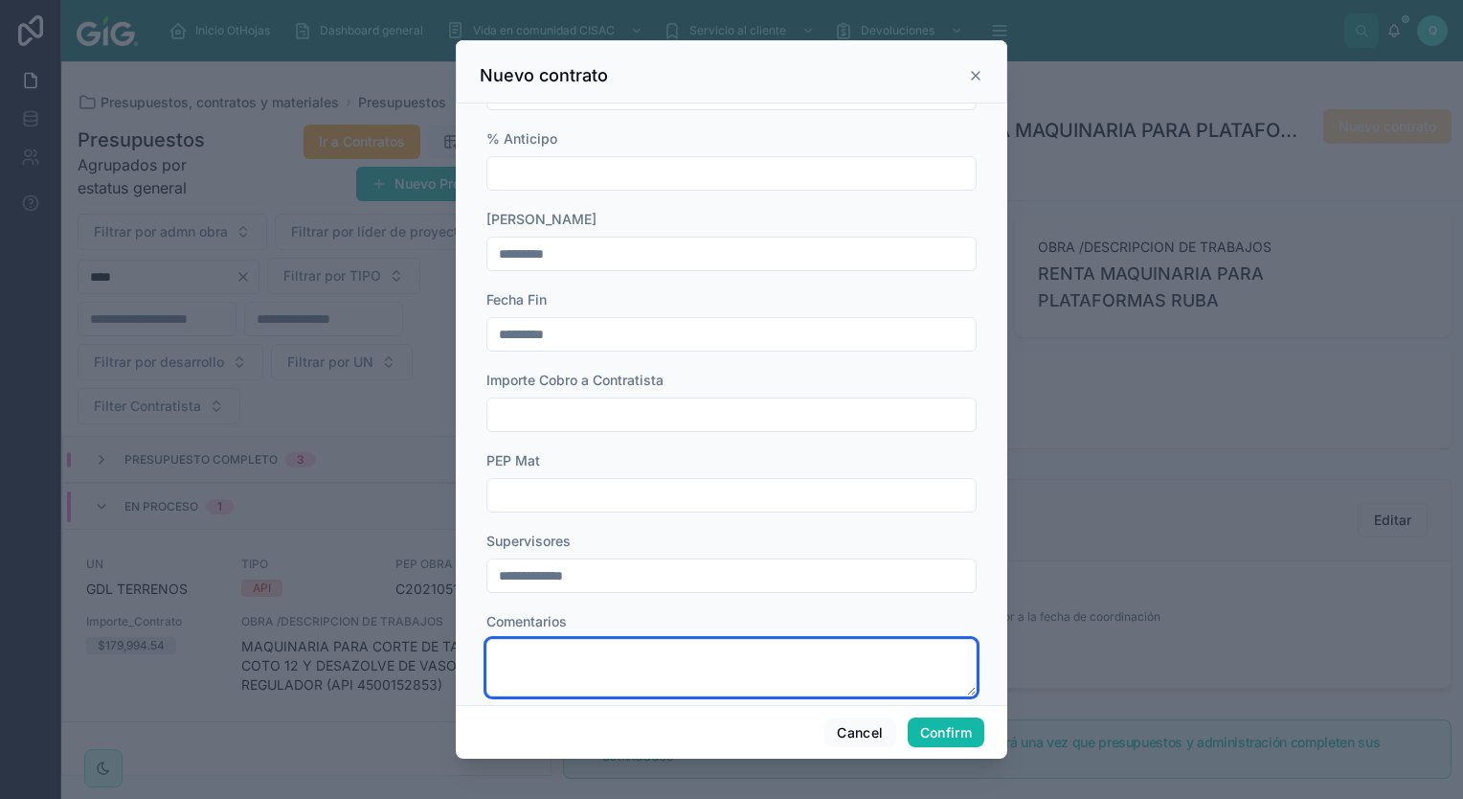
click at [589, 667] on textarea at bounding box center [731, 667] width 490 height 57
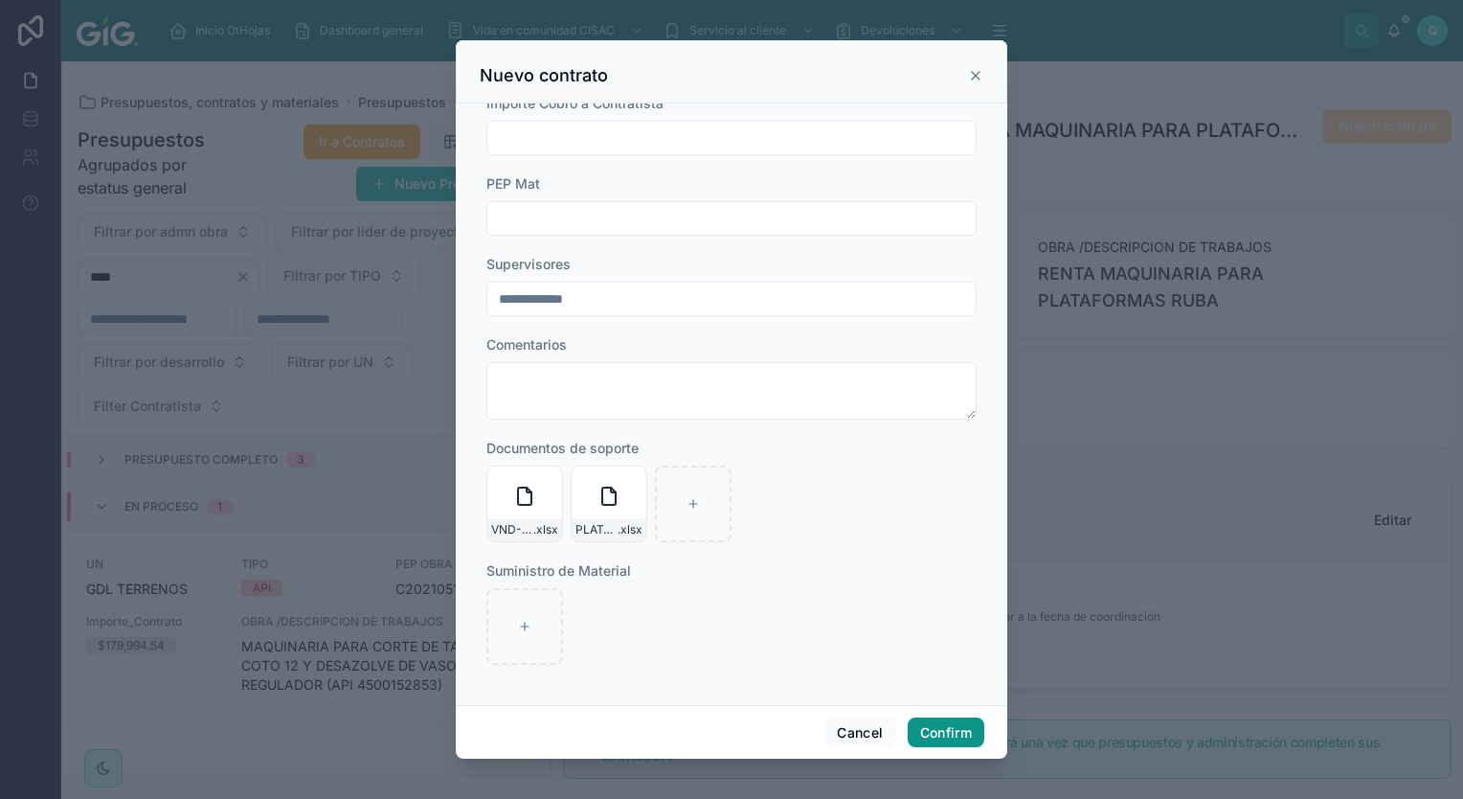
click at [944, 738] on button "Confirm" at bounding box center [946, 732] width 77 height 31
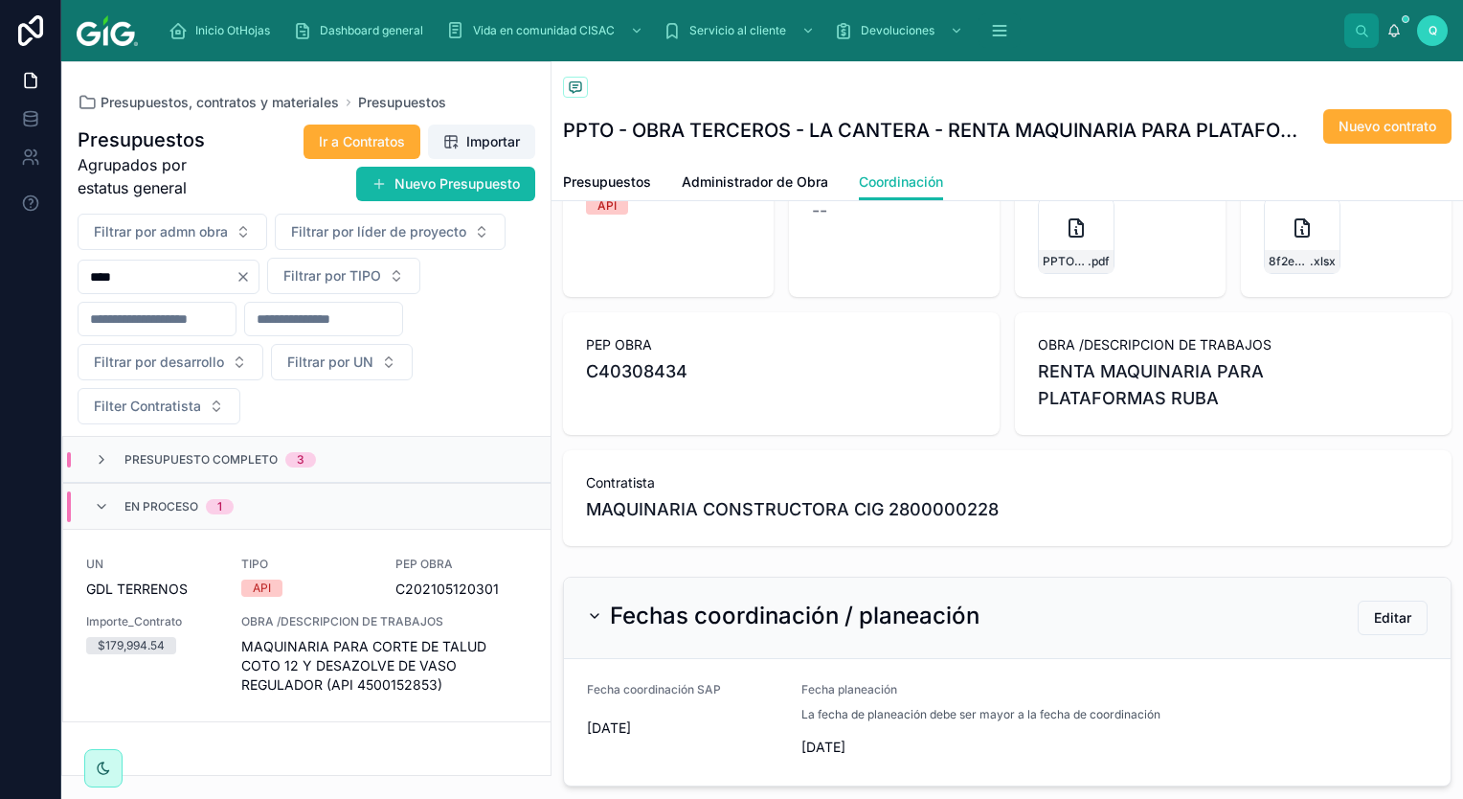
scroll to position [0, 0]
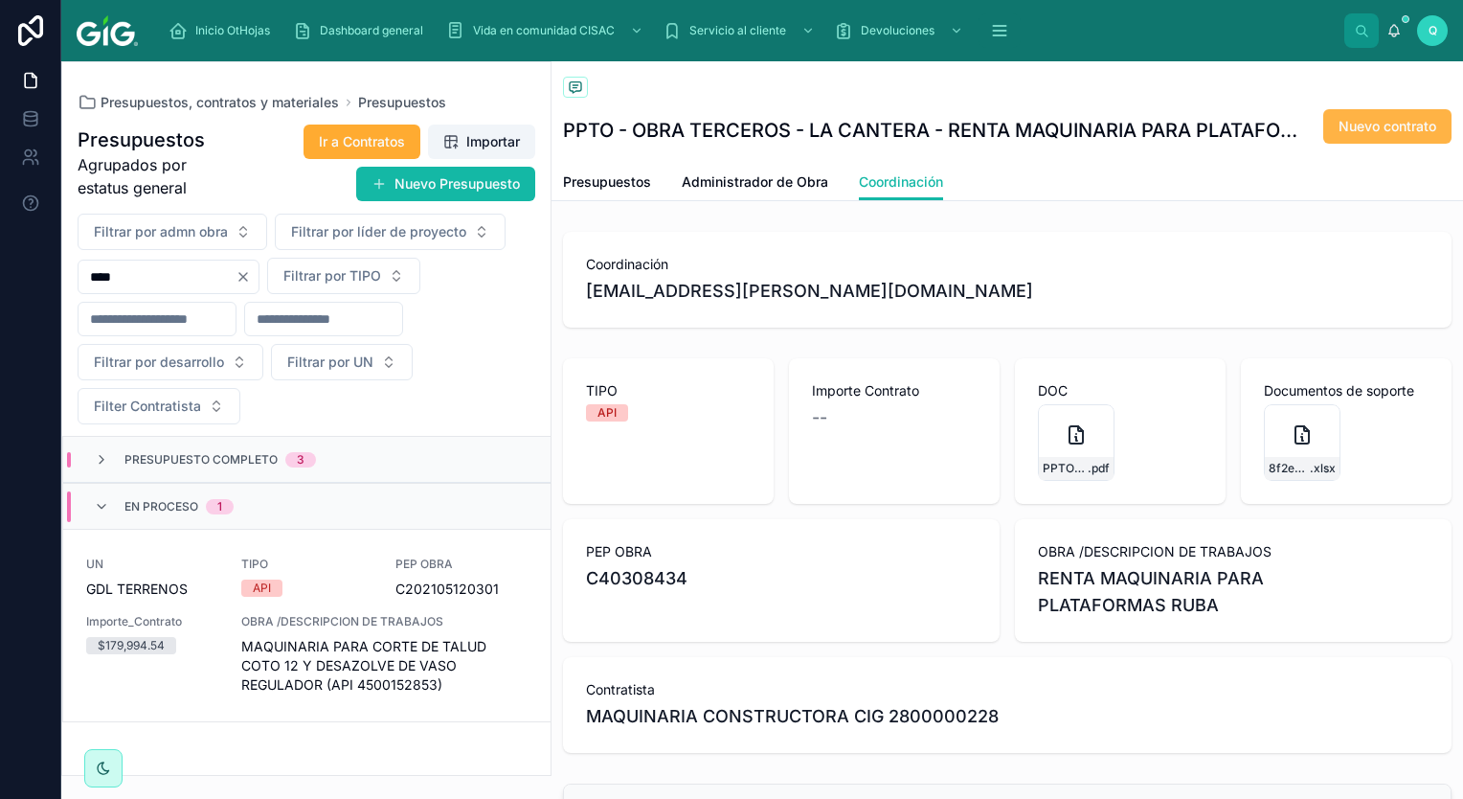
click at [1374, 130] on span "Nuevo contrato" at bounding box center [1388, 126] width 98 height 19
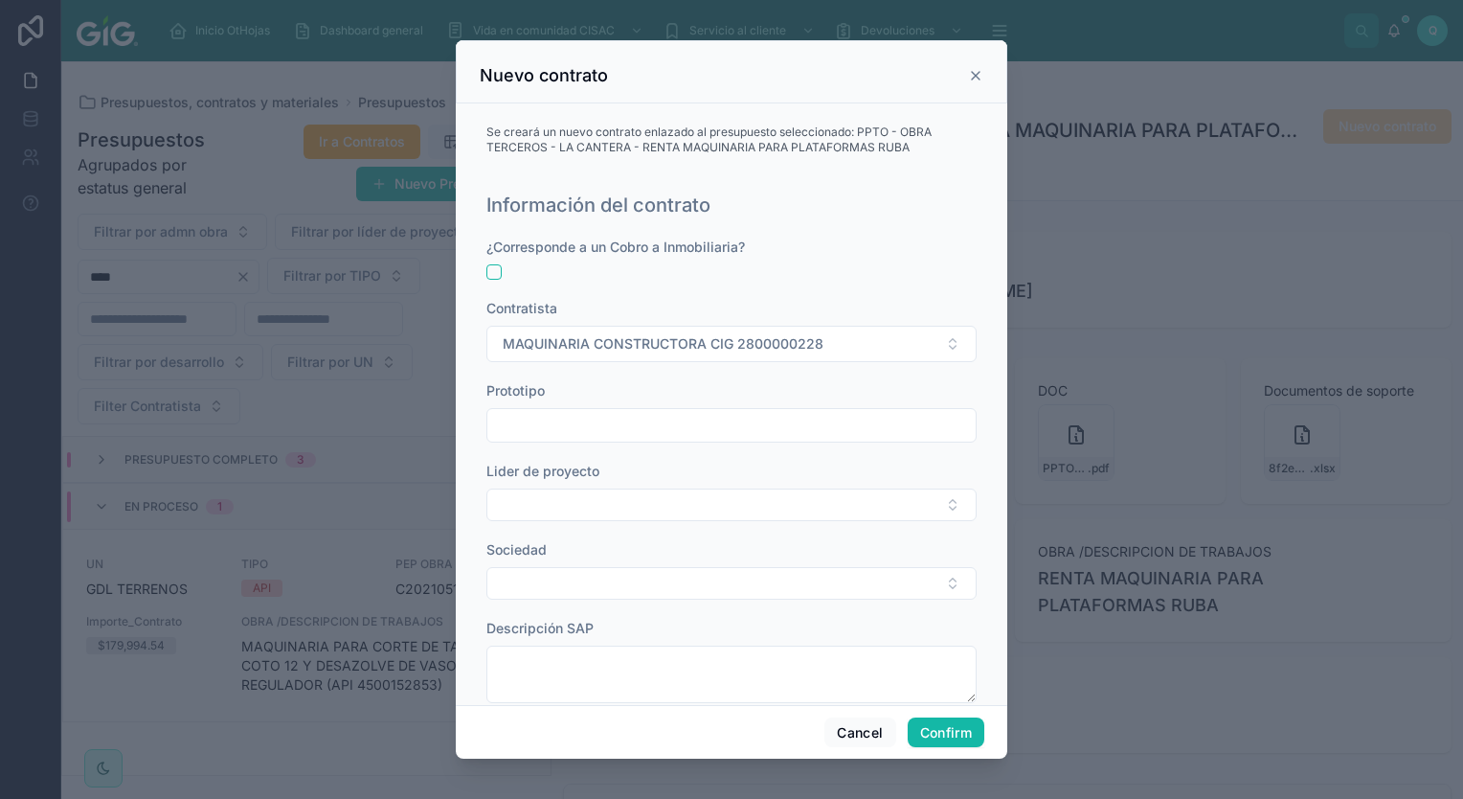
click at [981, 73] on icon at bounding box center [975, 75] width 15 height 15
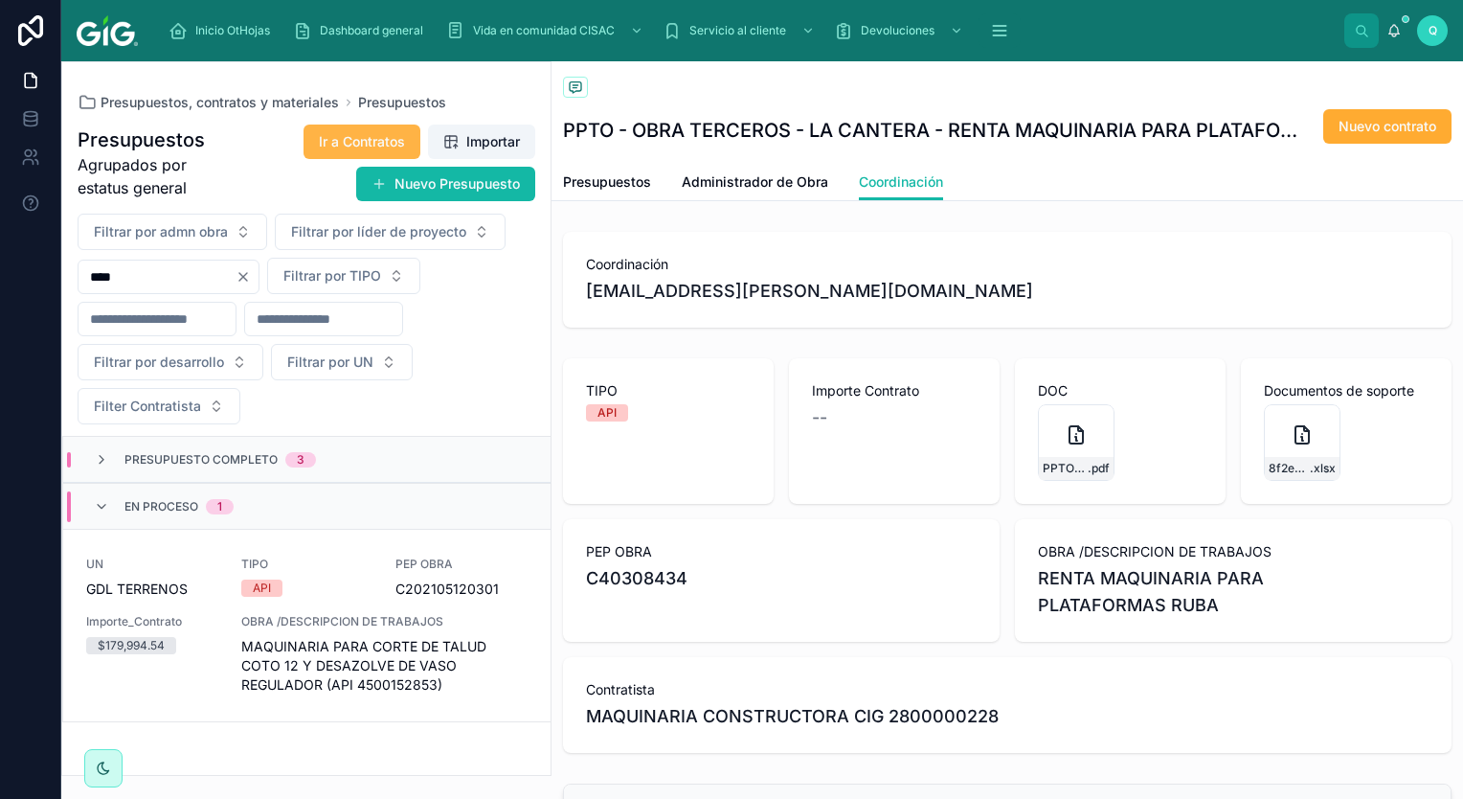
click at [361, 143] on span "Ir a Contratos" at bounding box center [362, 141] width 86 height 19
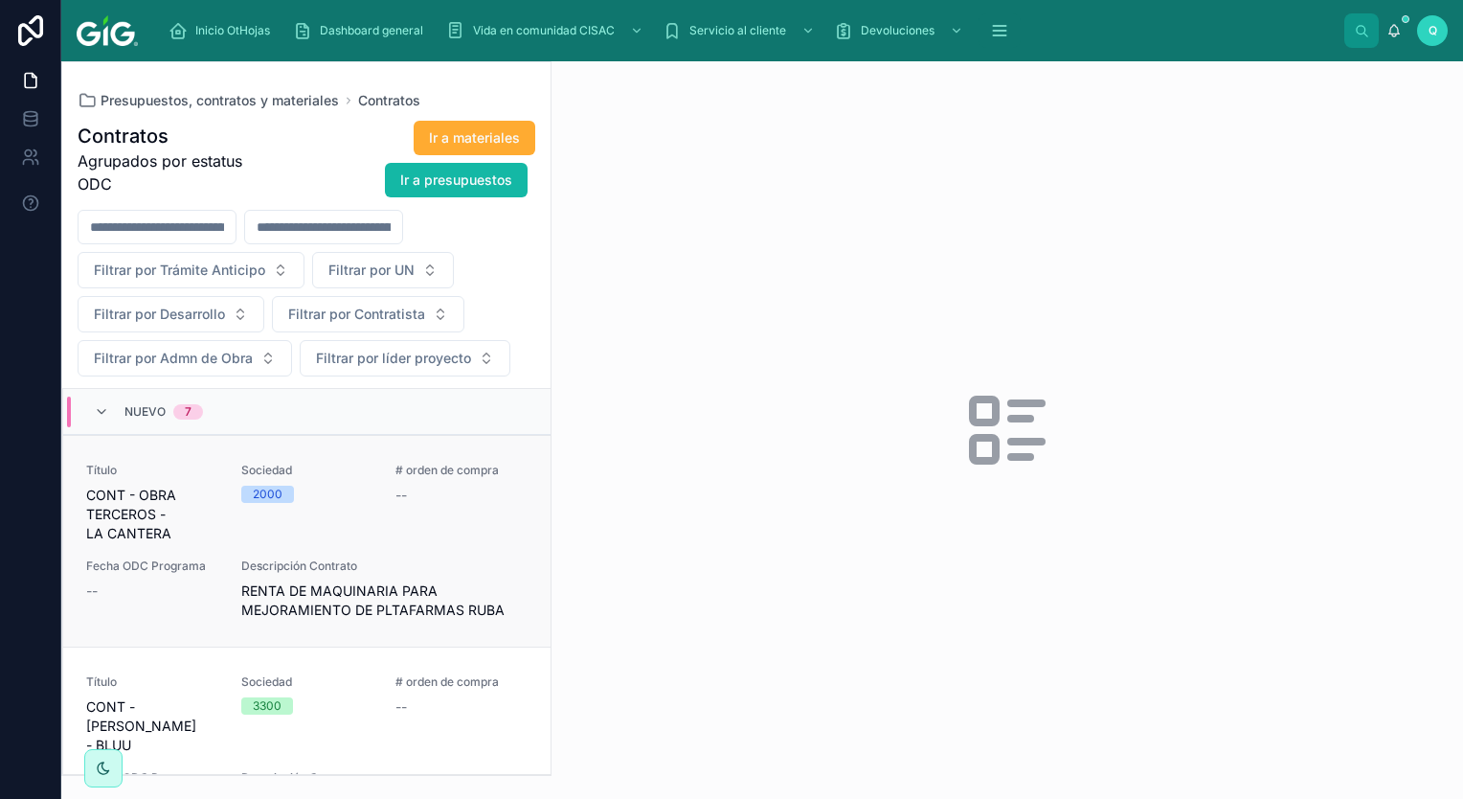
click at [187, 524] on span "CONT - OBRA TERCEROS - LA CANTERA" at bounding box center [152, 513] width 132 height 57
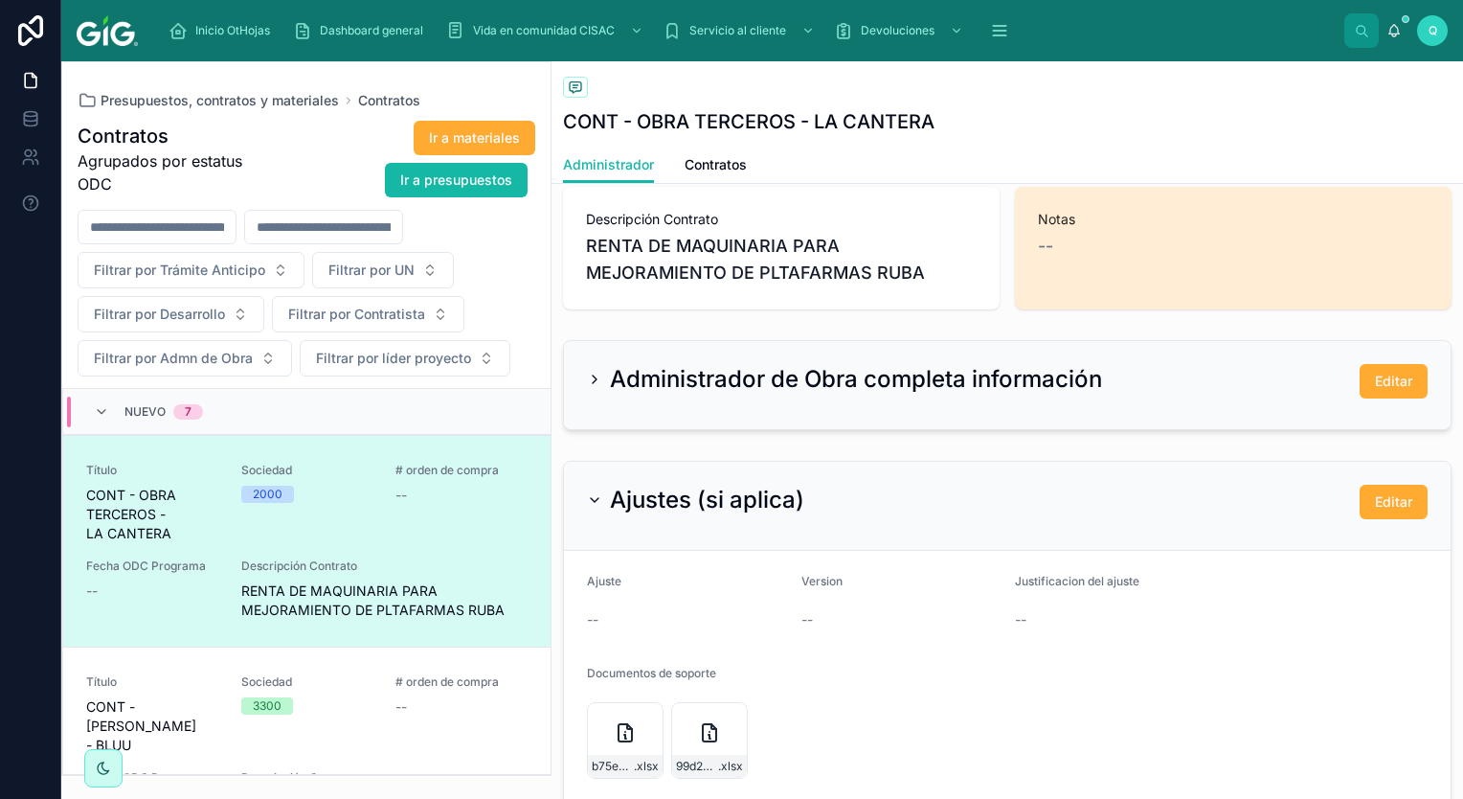
scroll to position [575, 0]
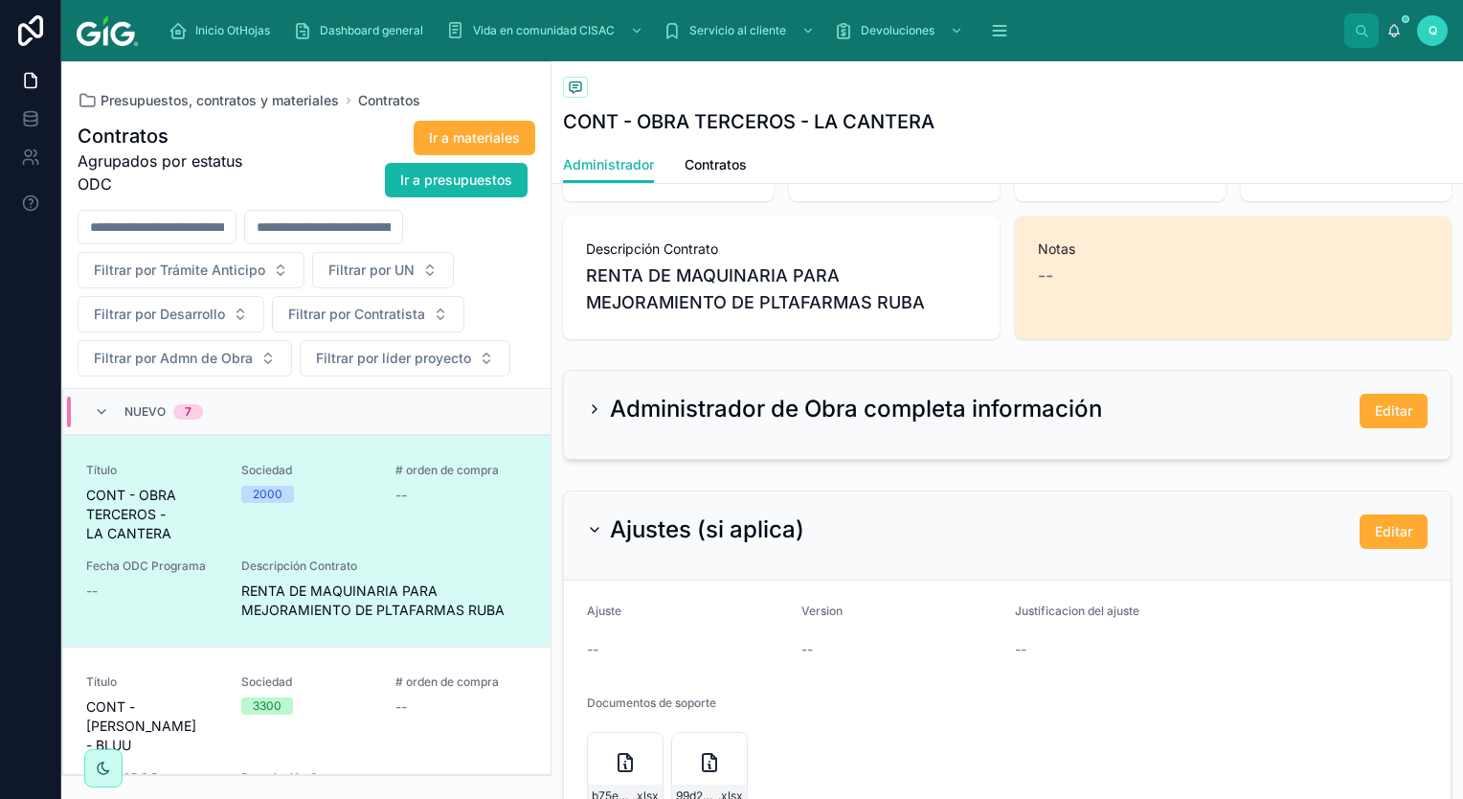
click at [600, 408] on icon at bounding box center [594, 408] width 15 height 15
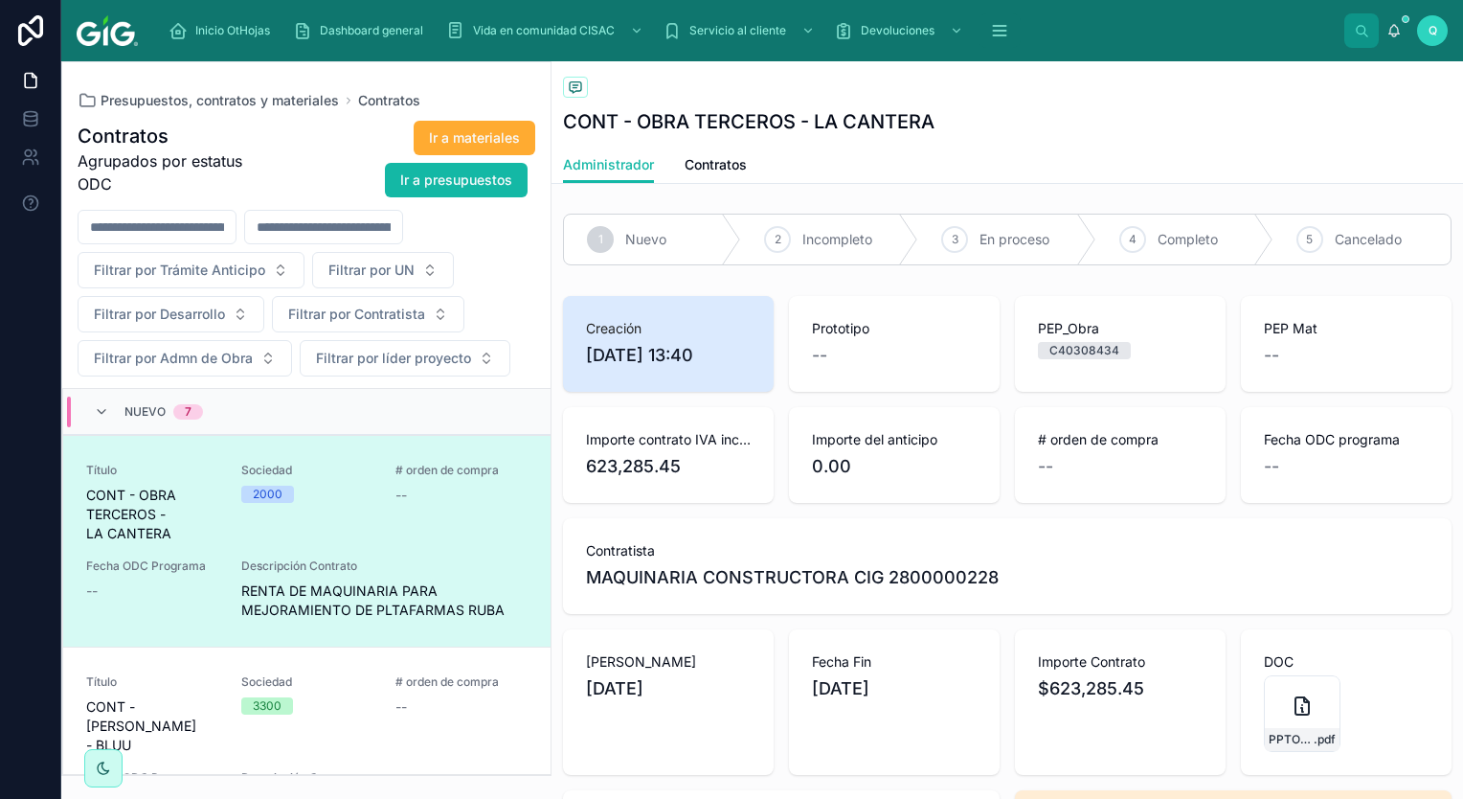
scroll to position [0, 0]
click at [108, 411] on div "Nuevo 7" at bounding box center [148, 411] width 109 height 31
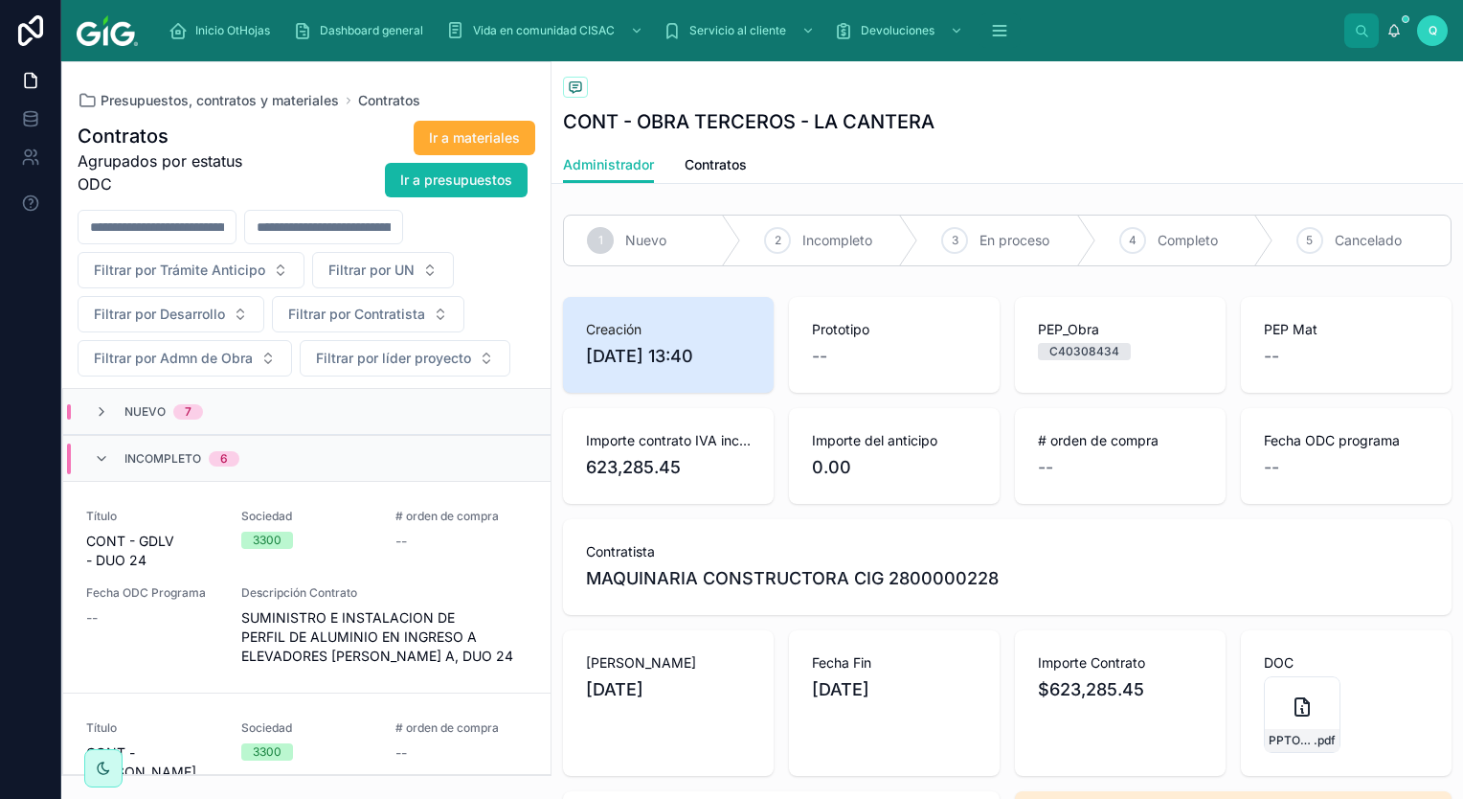
click at [113, 459] on div "Incompleto 6" at bounding box center [167, 458] width 146 height 31
